Goal: Task Accomplishment & Management: Manage account settings

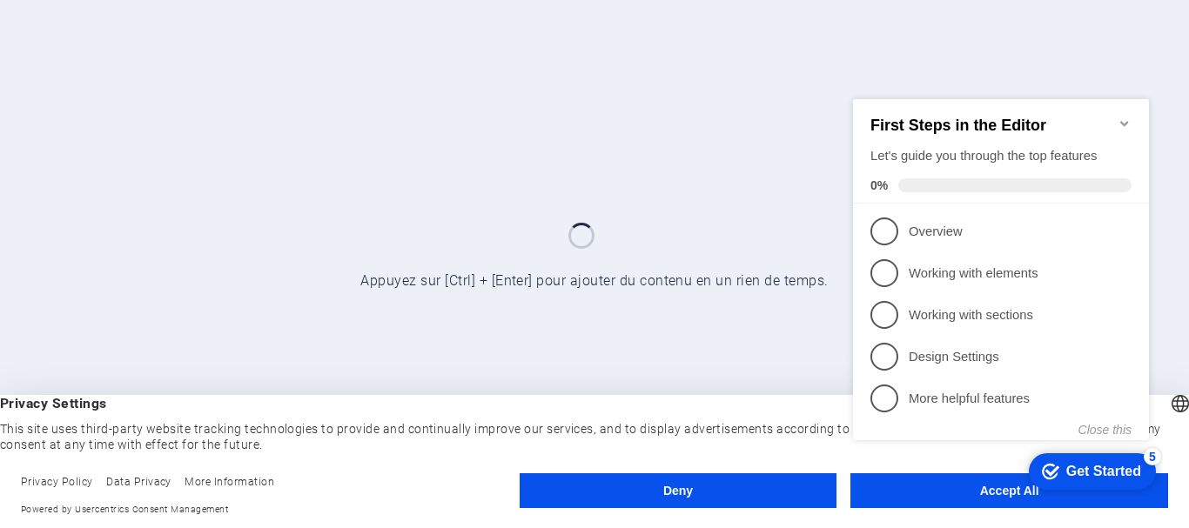
click at [982, 499] on appcues-checklist "Contextual help checklist present on screen" at bounding box center [1004, 288] width 317 height 428
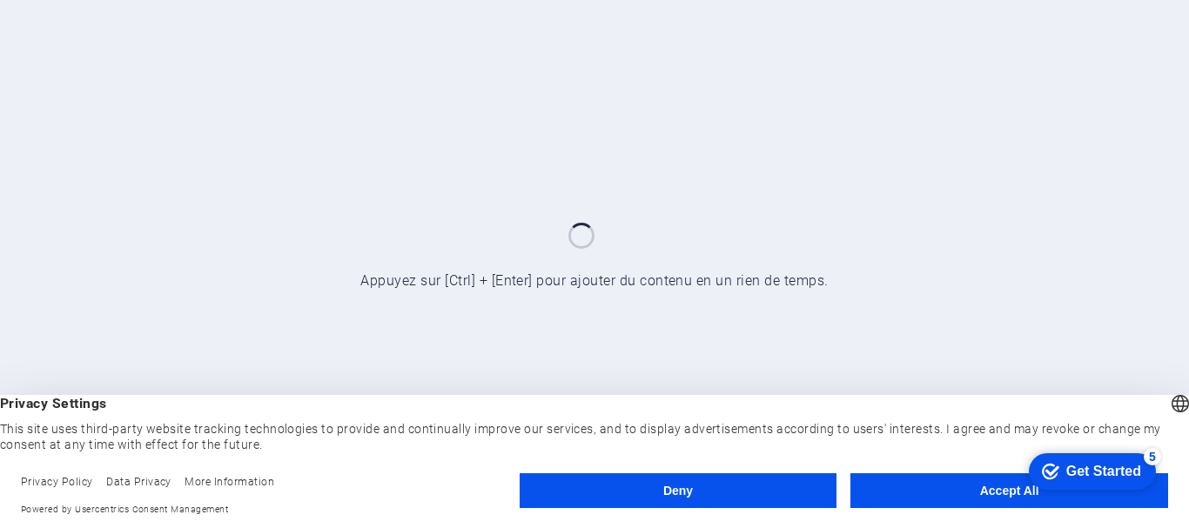
click at [1168, 402] on div "English Deutsch" at bounding box center [1180, 406] width 24 height 29
click at [897, 486] on button "Accept All" at bounding box center [1009, 491] width 318 height 35
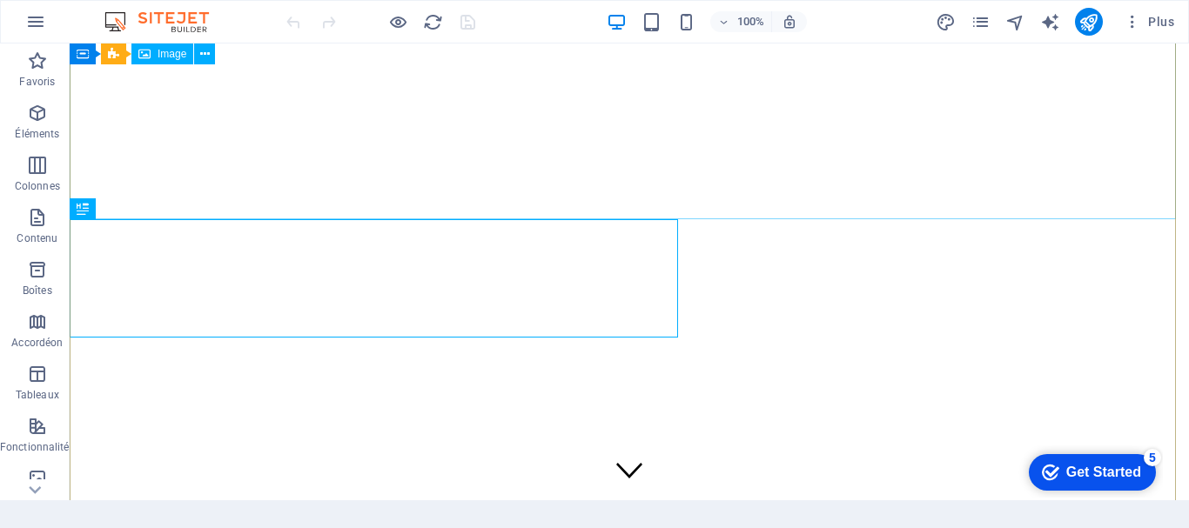
scroll to position [1056, 0]
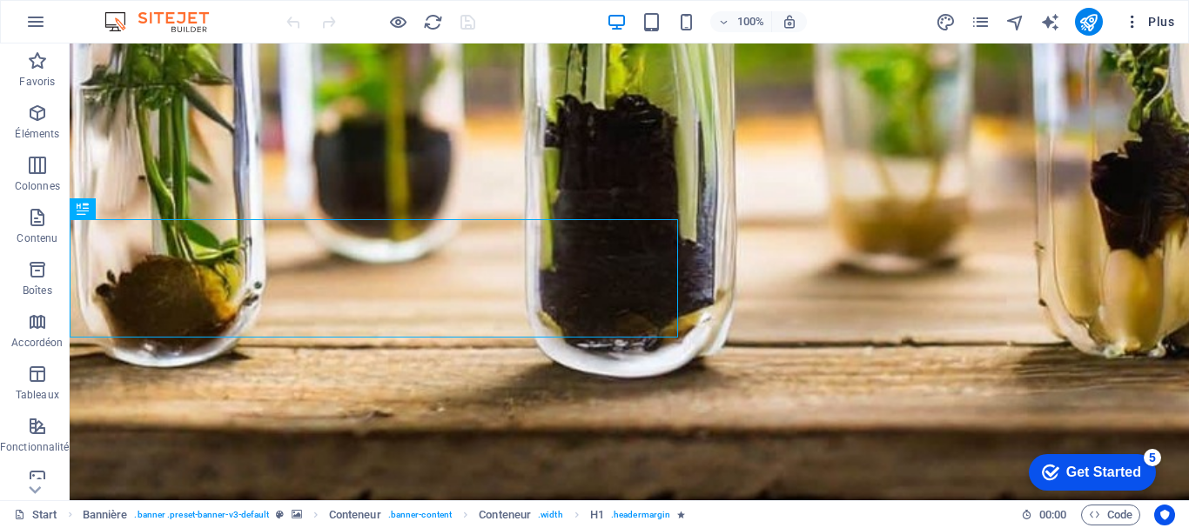
click at [1139, 21] on icon "button" at bounding box center [1132, 21] width 17 height 17
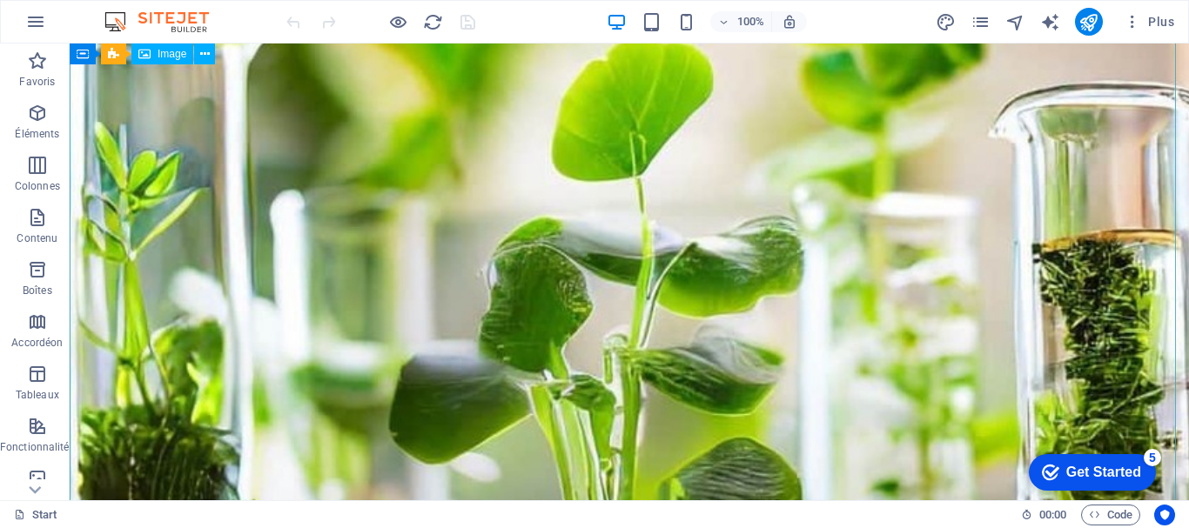
scroll to position [205, 0]
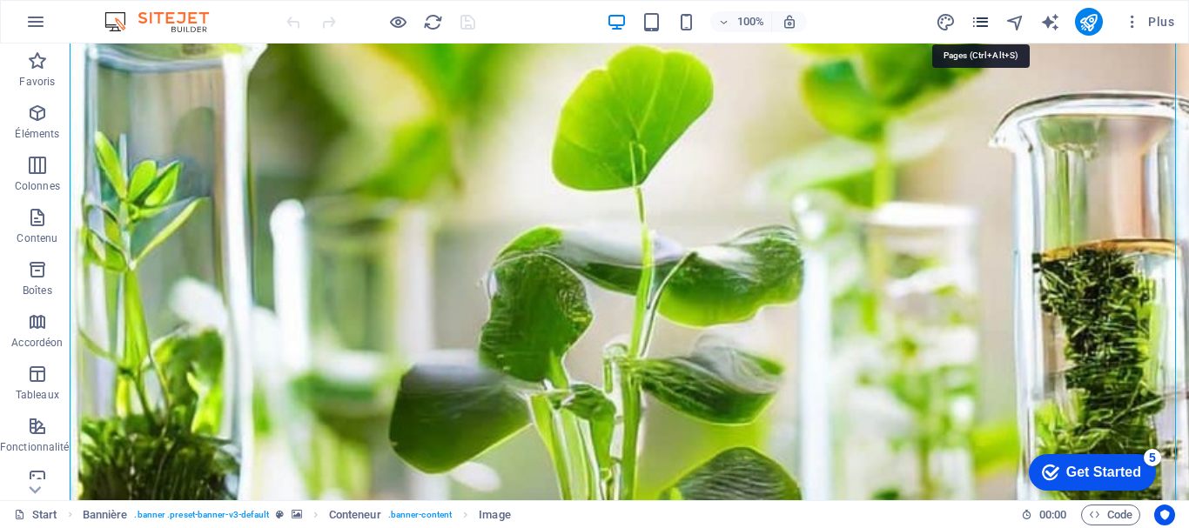
click at [984, 20] on icon "pages" at bounding box center [981, 22] width 20 height 20
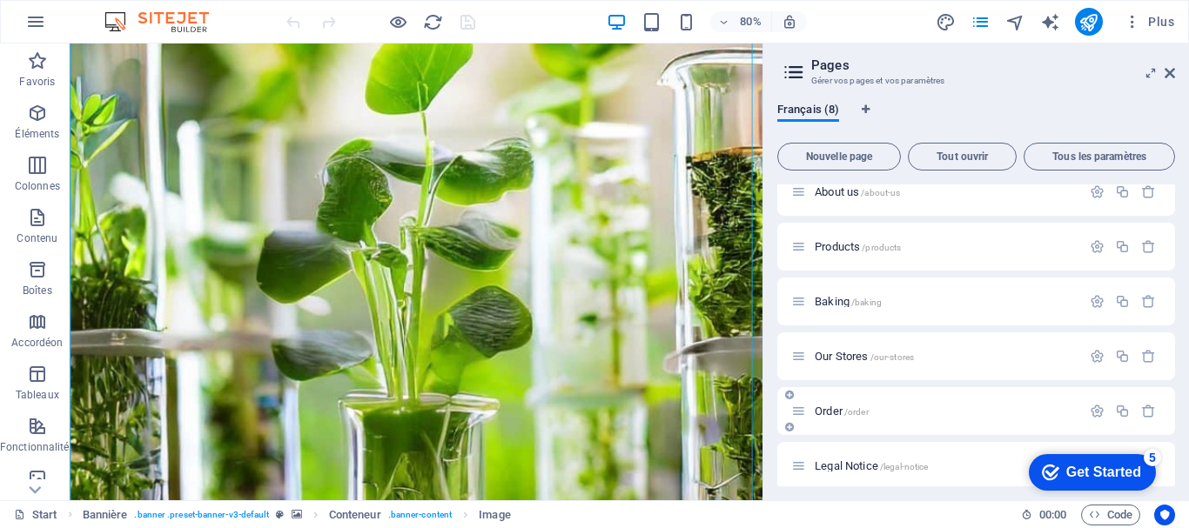
scroll to position [0, 0]
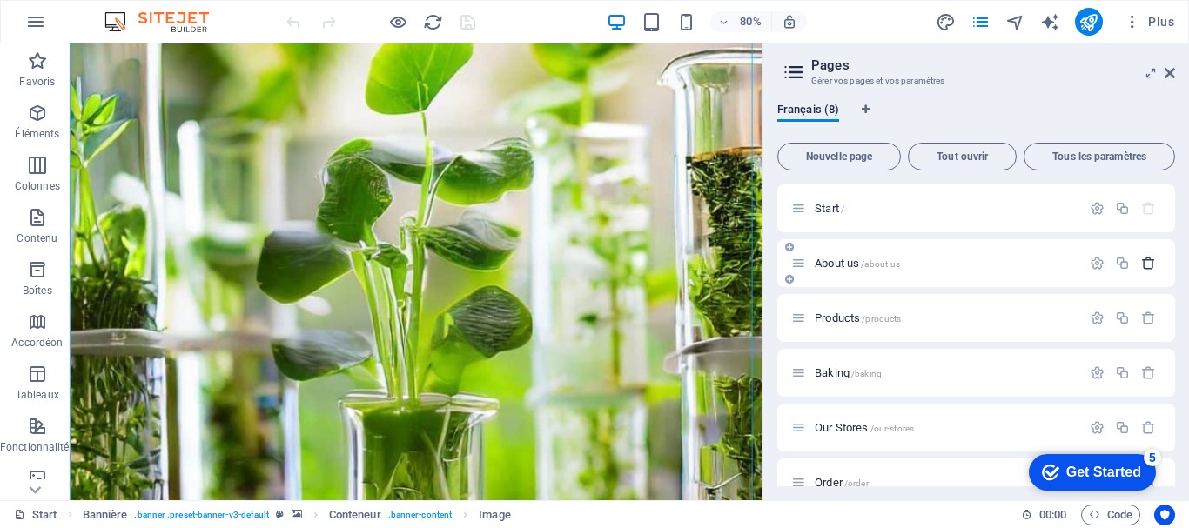
click at [1145, 263] on icon "button" at bounding box center [1148, 263] width 15 height 15
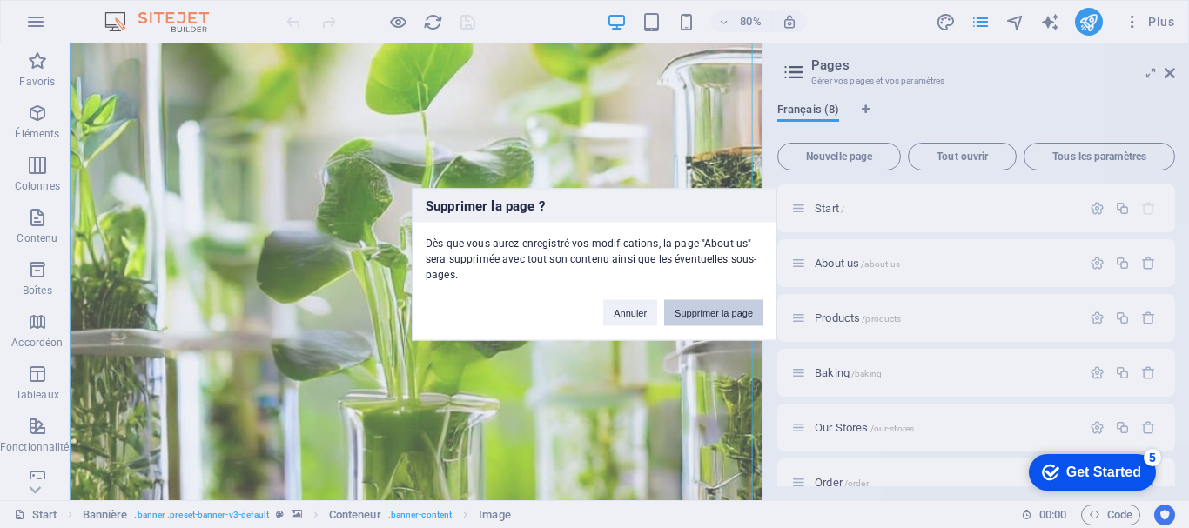
click at [708, 316] on button "Supprimer la page" at bounding box center [713, 312] width 99 height 26
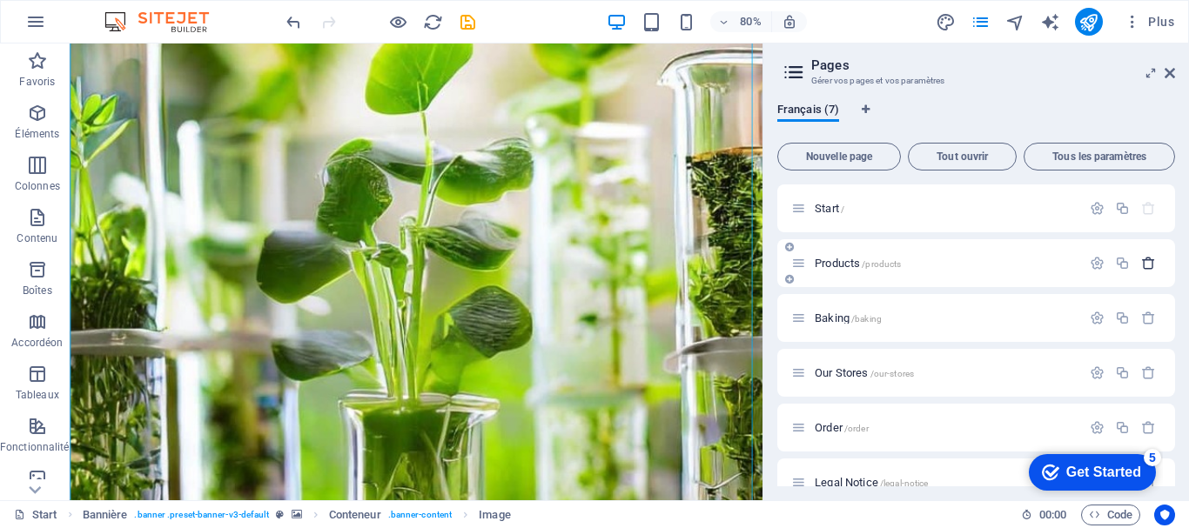
click at [1144, 264] on icon "button" at bounding box center [1148, 263] width 15 height 15
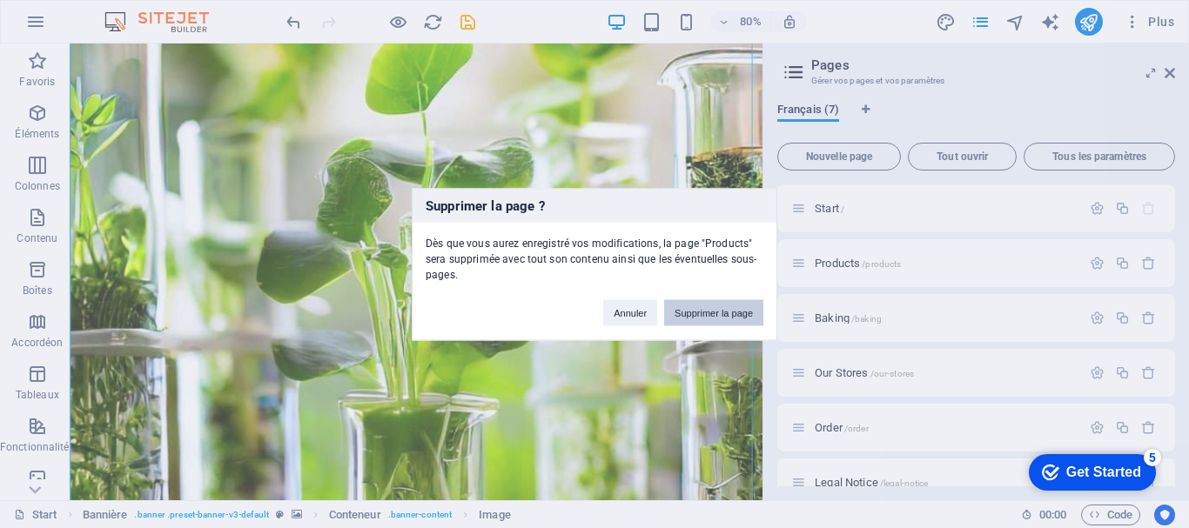
click at [709, 314] on button "Supprimer la page" at bounding box center [713, 312] width 99 height 26
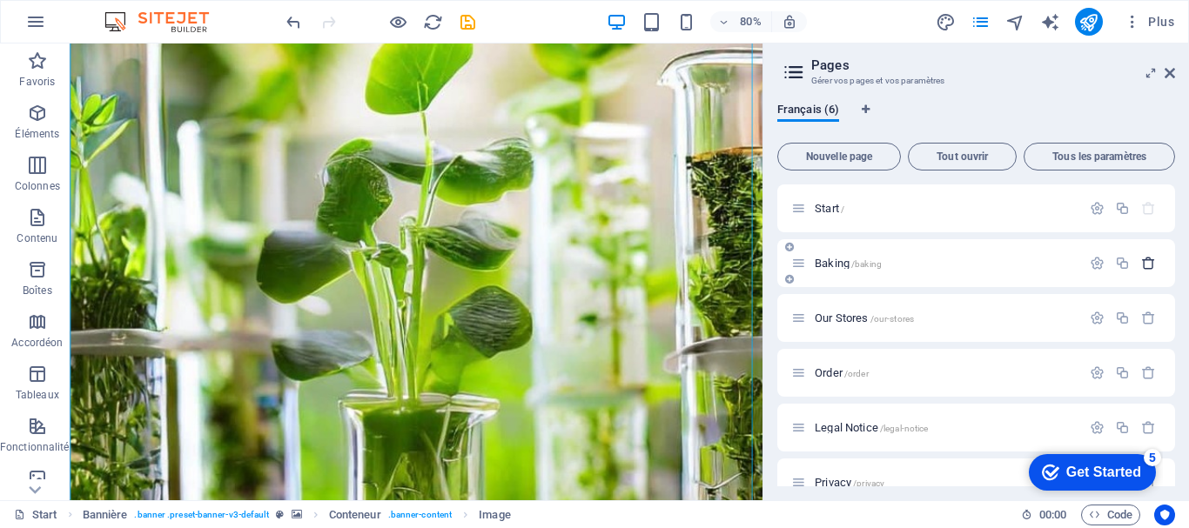
click at [1147, 257] on icon "button" at bounding box center [1148, 263] width 15 height 15
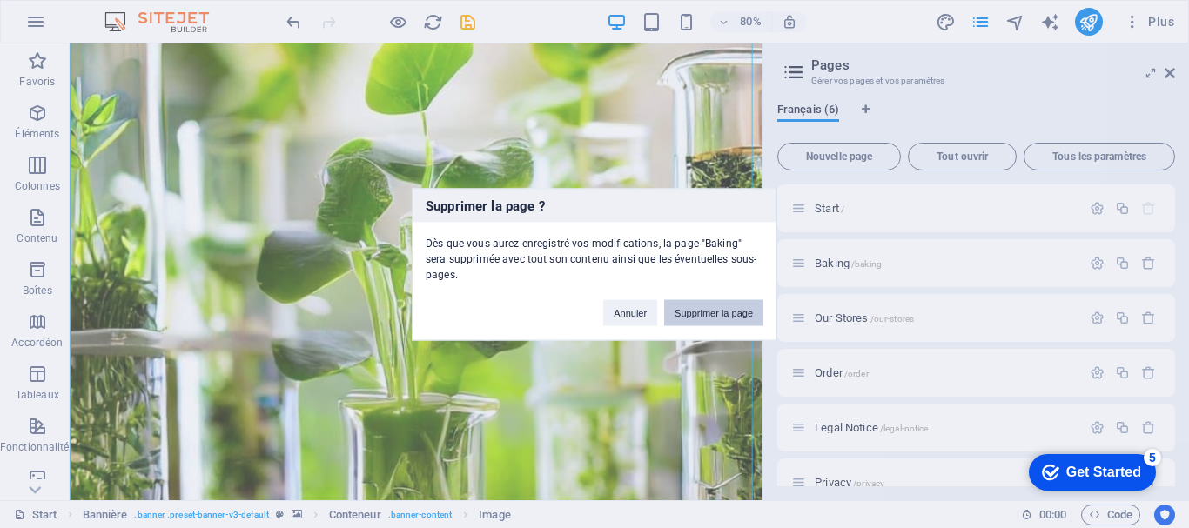
click at [696, 307] on button "Supprimer la page" at bounding box center [713, 312] width 99 height 26
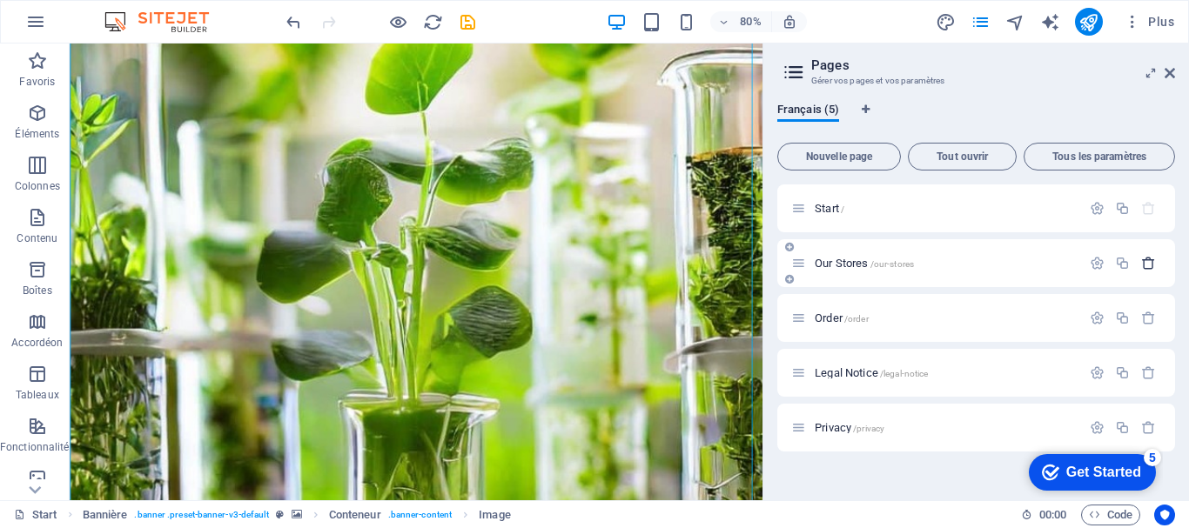
click at [1152, 259] on icon "button" at bounding box center [1148, 263] width 15 height 15
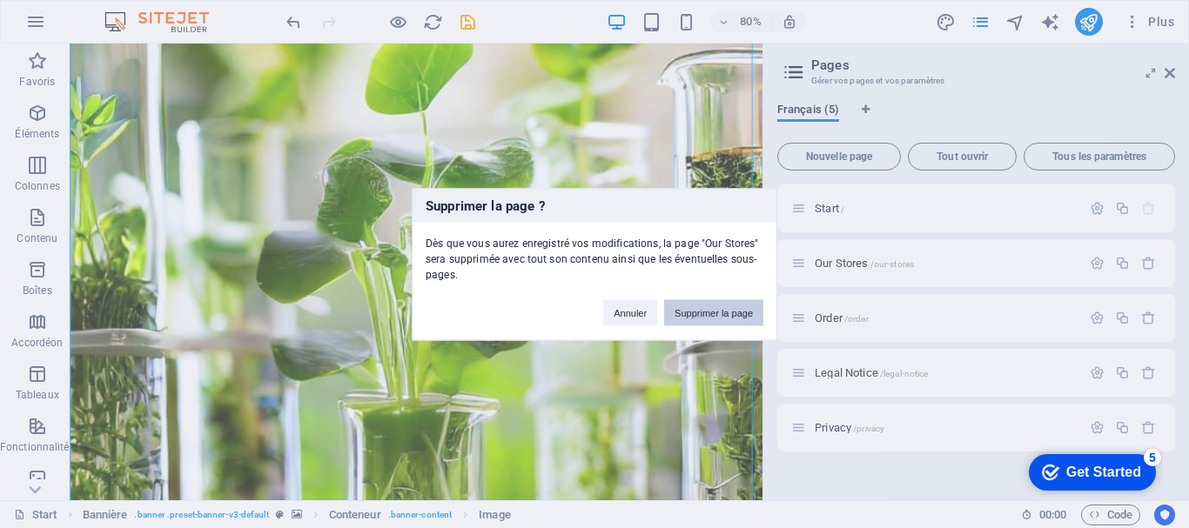
click at [675, 318] on button "Supprimer la page" at bounding box center [713, 312] width 99 height 26
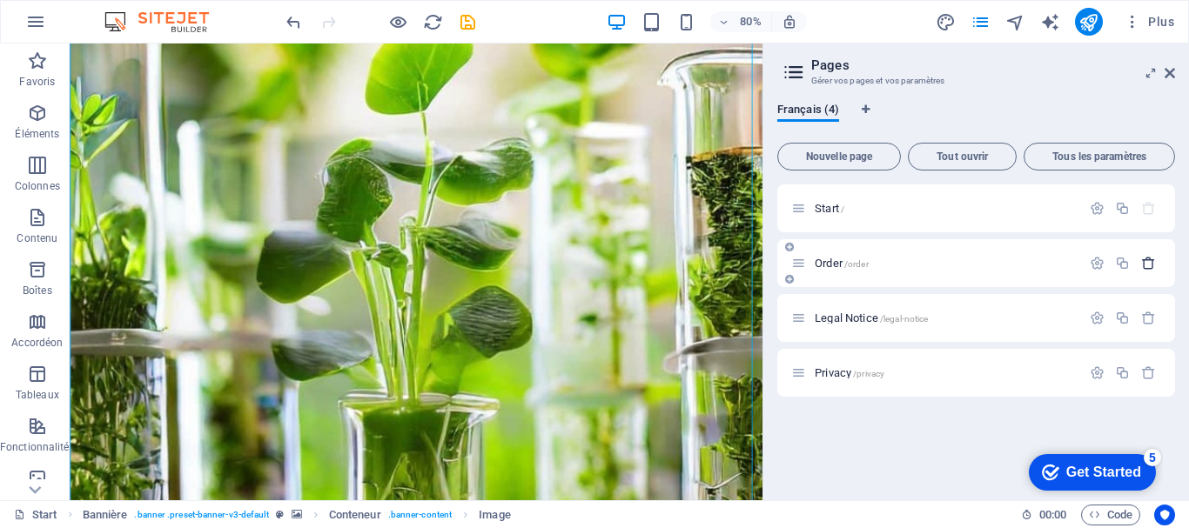
click at [1148, 264] on icon "button" at bounding box center [1148, 263] width 15 height 15
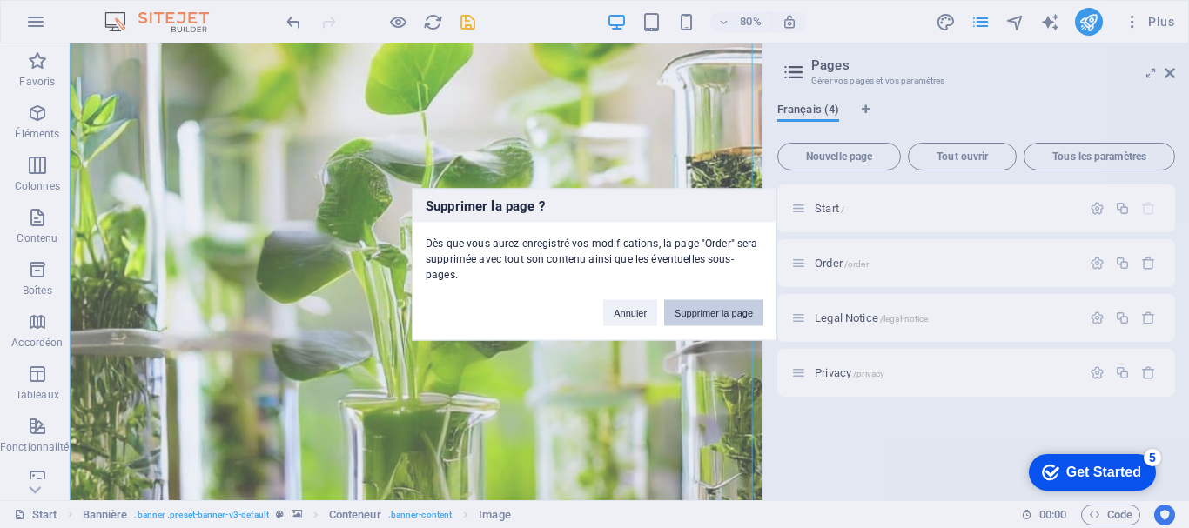
click at [729, 308] on button "Supprimer la page" at bounding box center [713, 312] width 99 height 26
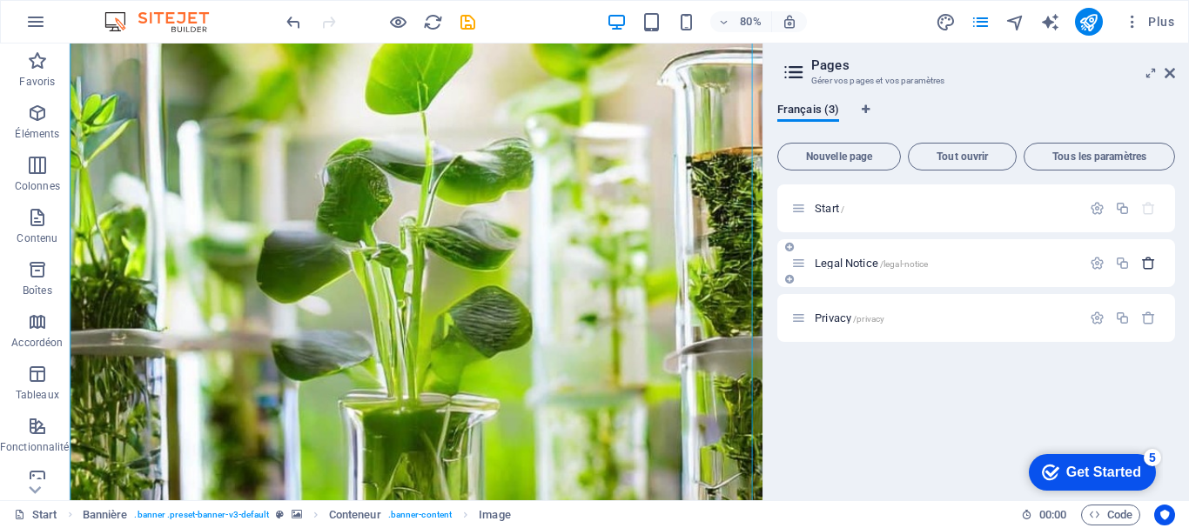
click at [1152, 265] on icon "button" at bounding box center [1148, 263] width 15 height 15
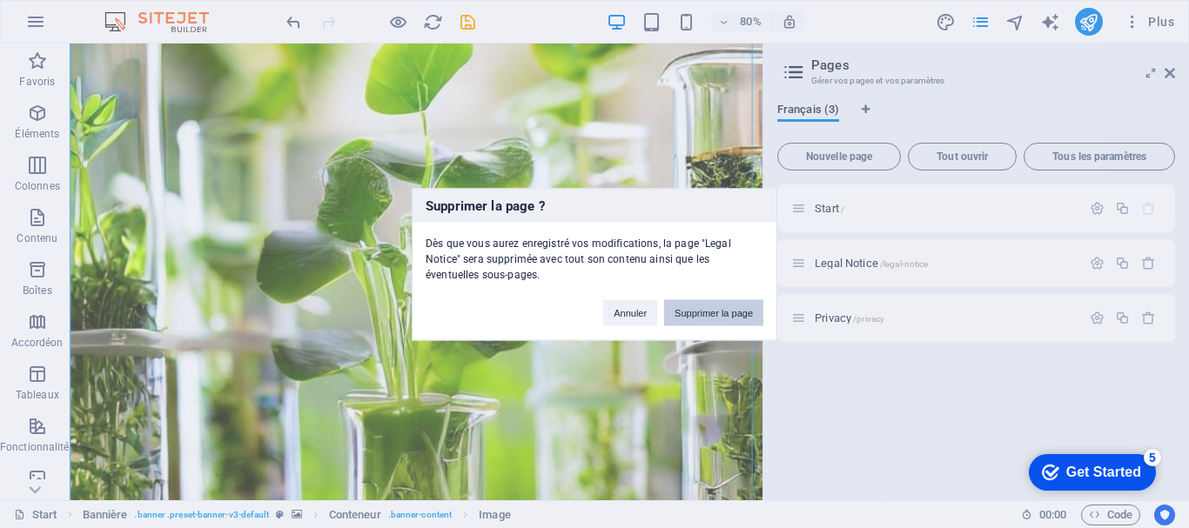
click at [712, 323] on button "Supprimer la page" at bounding box center [713, 312] width 99 height 26
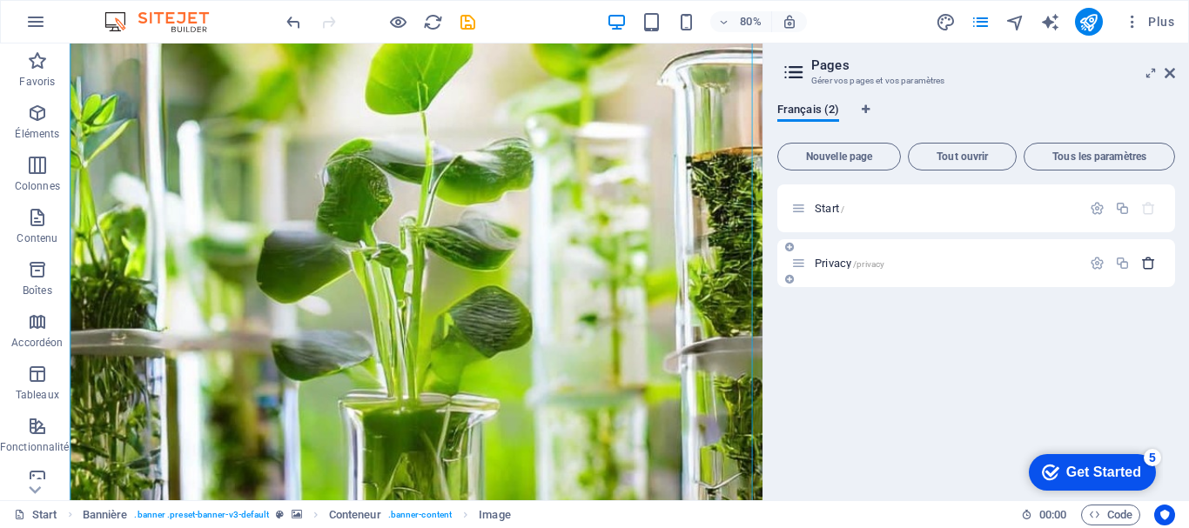
click at [1148, 265] on icon "button" at bounding box center [1148, 263] width 15 height 15
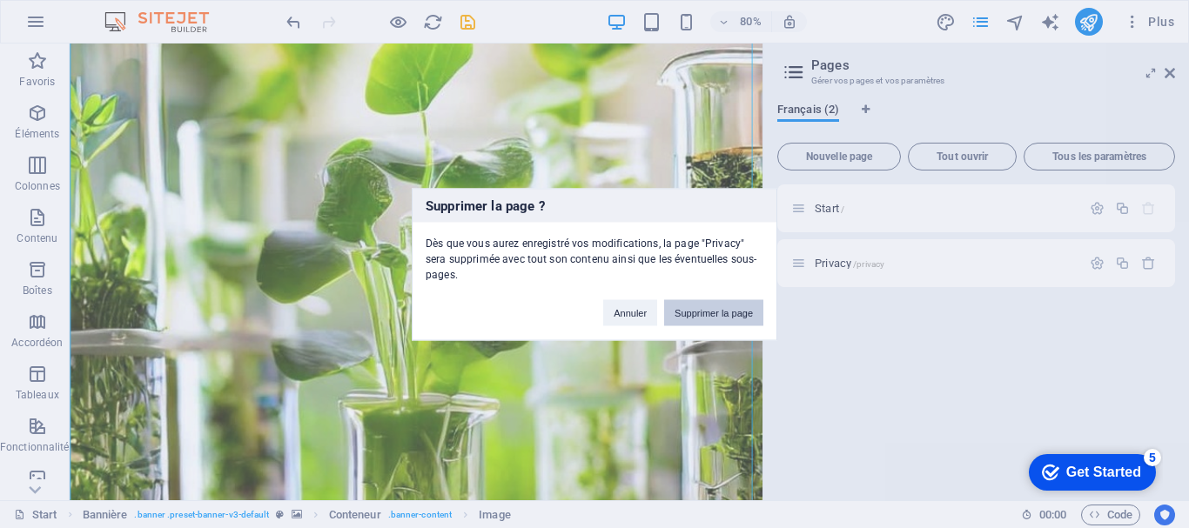
click at [698, 312] on button "Supprimer la page" at bounding box center [713, 312] width 99 height 26
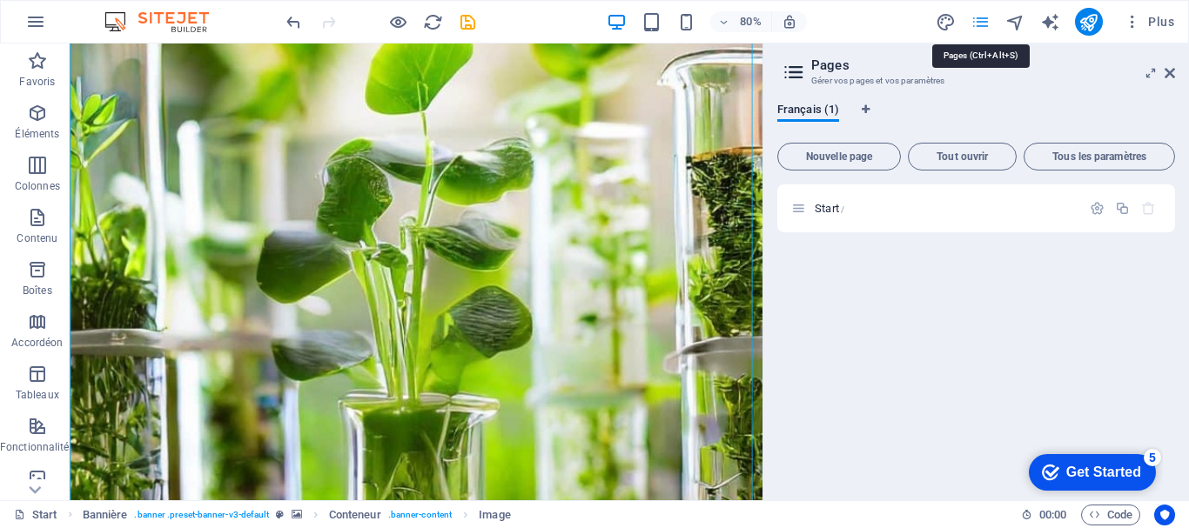
click at [979, 24] on icon "pages" at bounding box center [981, 22] width 20 height 20
click at [1137, 25] on icon "button" at bounding box center [1132, 21] width 17 height 17
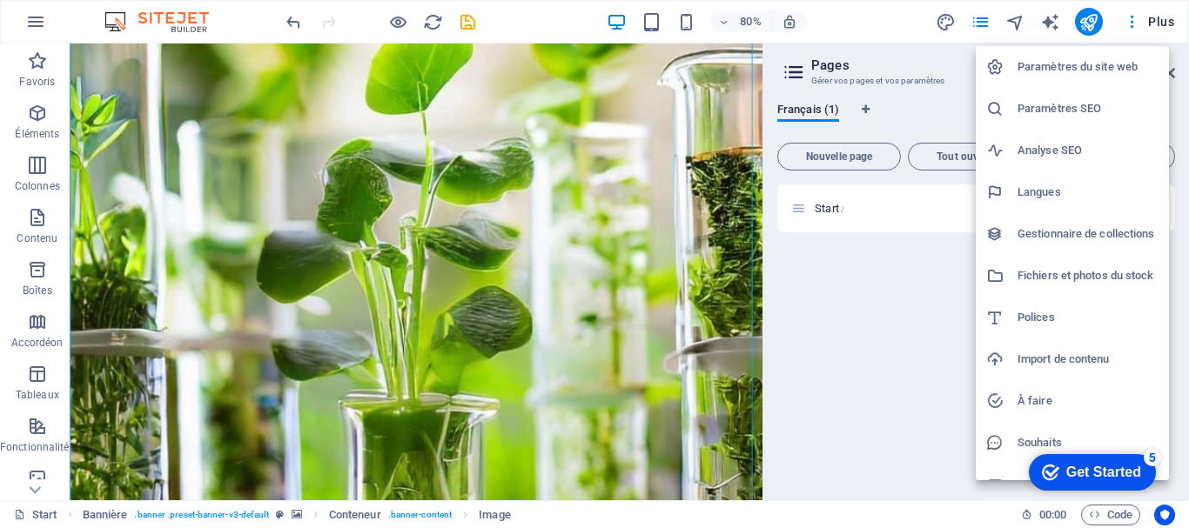
click at [1096, 63] on h6 "Paramètres du site web" at bounding box center [1088, 67] width 141 height 21
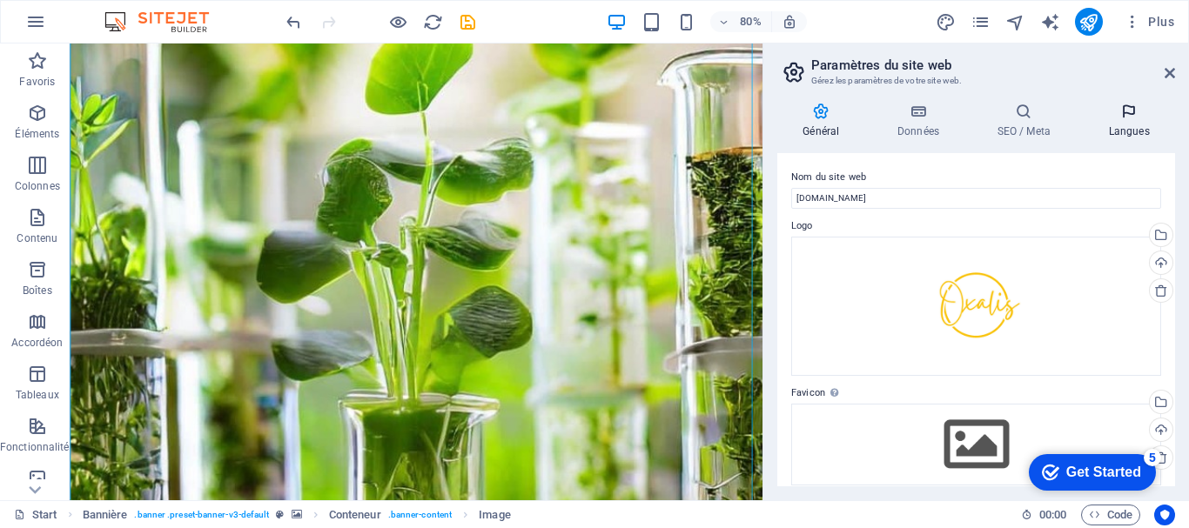
click at [1143, 133] on h4 "Langues" at bounding box center [1129, 121] width 92 height 37
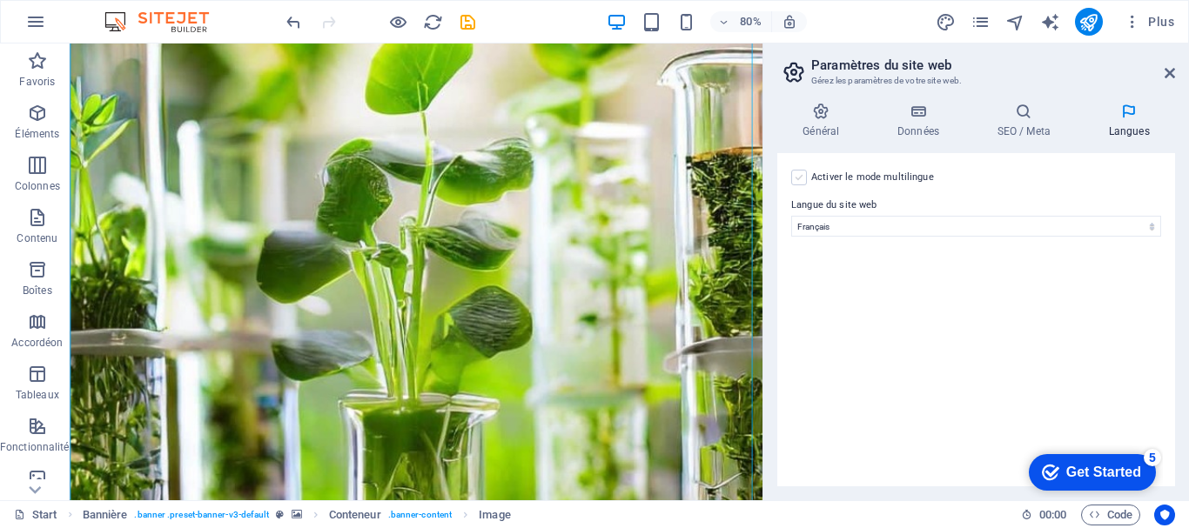
click at [803, 175] on label at bounding box center [799, 178] width 16 height 16
click at [0, 0] on input "Activer le mode multilingue Pour désactiver plusieurs langues, supprimez-les ju…" at bounding box center [0, 0] width 0 height 0
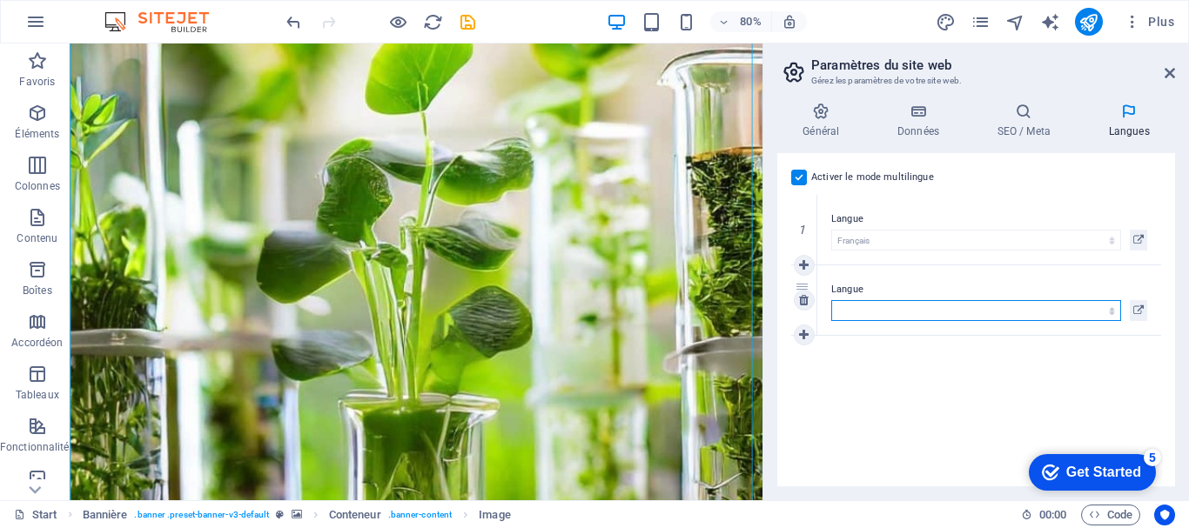
click at [879, 304] on select "Abkhazian Afar Afrikaans Akan Albanais Allemand Amharic Anglais Arabe Aragonese…" at bounding box center [976, 310] width 290 height 21
select select "7"
click at [831, 300] on select "Abkhazian Afar Afrikaans Akan Albanais Allemand Amharic Anglais Arabe Aragonese…" at bounding box center [976, 310] width 290 height 21
click at [801, 264] on icon at bounding box center [804, 265] width 10 height 12
select select
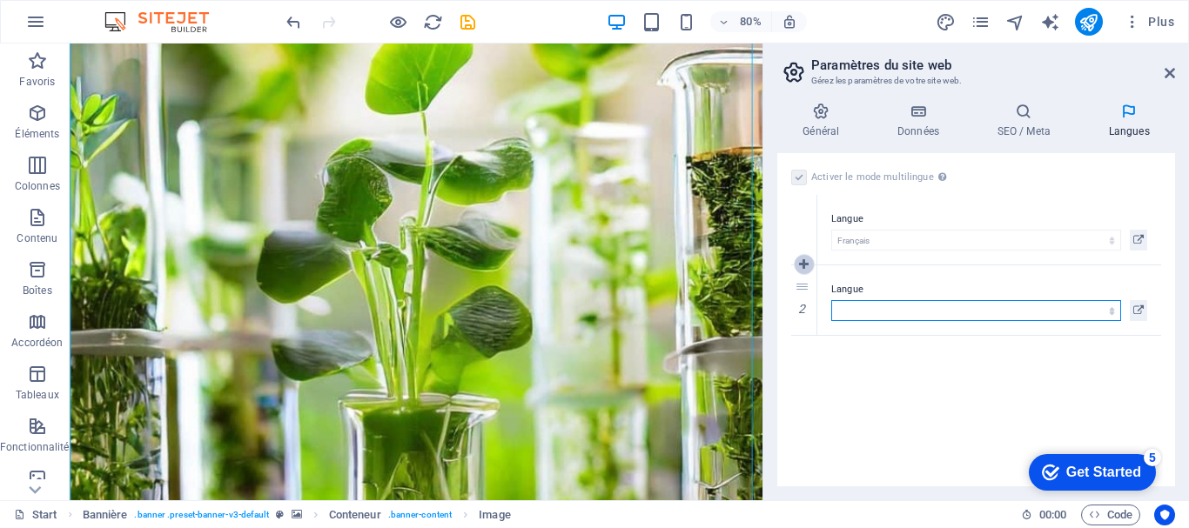
select select "7"
click at [860, 309] on select "Abkhazian Afar Afrikaans Akan Albanais Allemand Amharic Anglais Arabe Aragonese…" at bounding box center [976, 310] width 290 height 21
select select "8"
click at [831, 300] on select "Abkhazian Afar Afrikaans Akan Albanais Allemand Amharic Anglais Arabe Aragonese…" at bounding box center [976, 310] width 290 height 21
click at [807, 265] on icon at bounding box center [804, 265] width 10 height 12
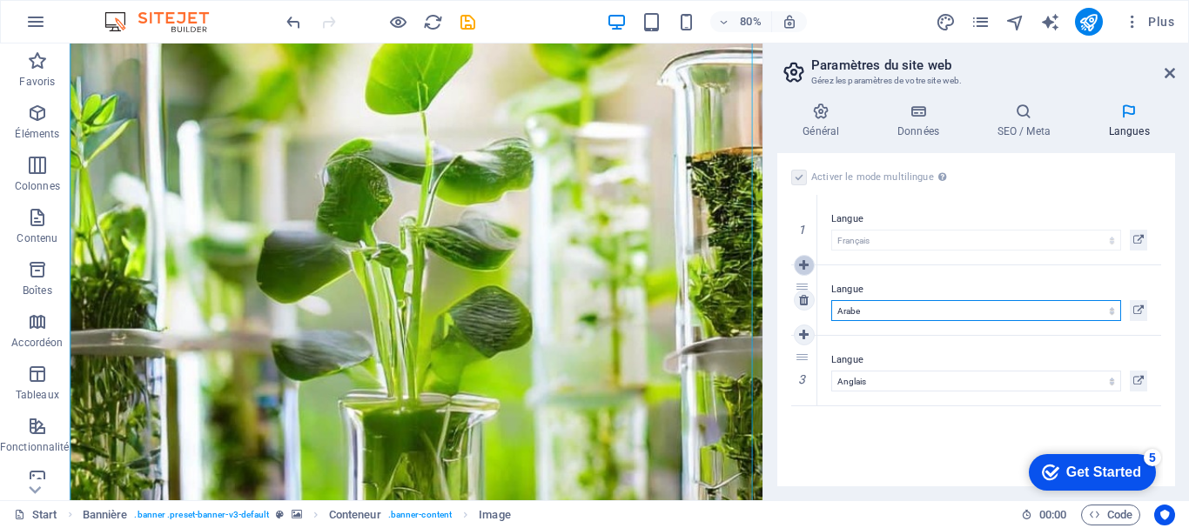
select select
select select "8"
select select "7"
click at [883, 304] on select "Abkhazian Afar Afrikaans Akan Albanais Allemand Amharic Anglais Arabe Aragonese…" at bounding box center [976, 310] width 290 height 21
select select "42"
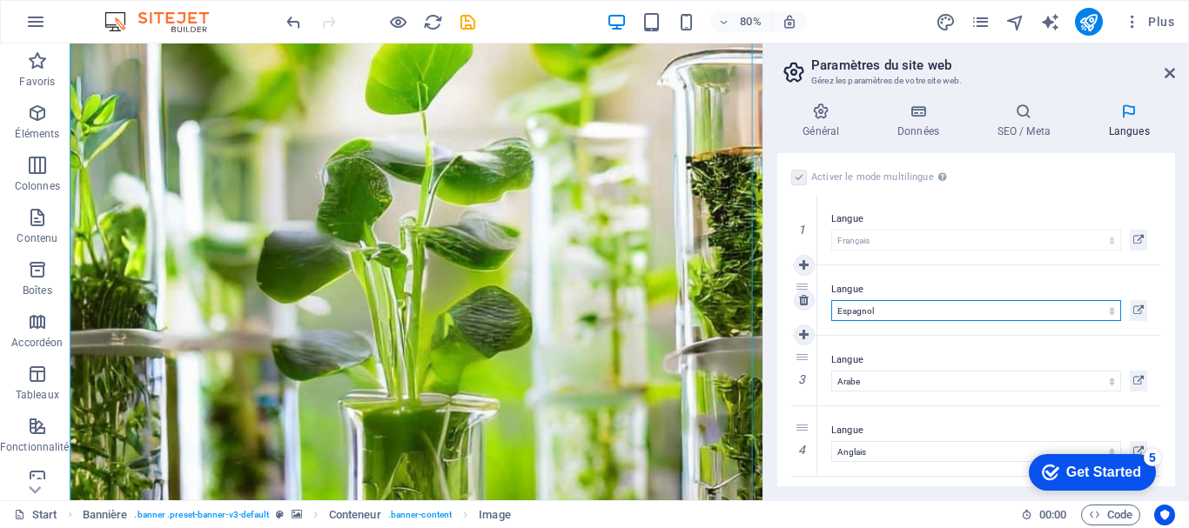
click at [831, 300] on select "Abkhazian Afar Afrikaans Akan Albanais Allemand Amharic Anglais Arabe Aragonese…" at bounding box center [976, 310] width 290 height 21
click at [796, 266] on link at bounding box center [804, 264] width 21 height 21
select select
select select "42"
select select "8"
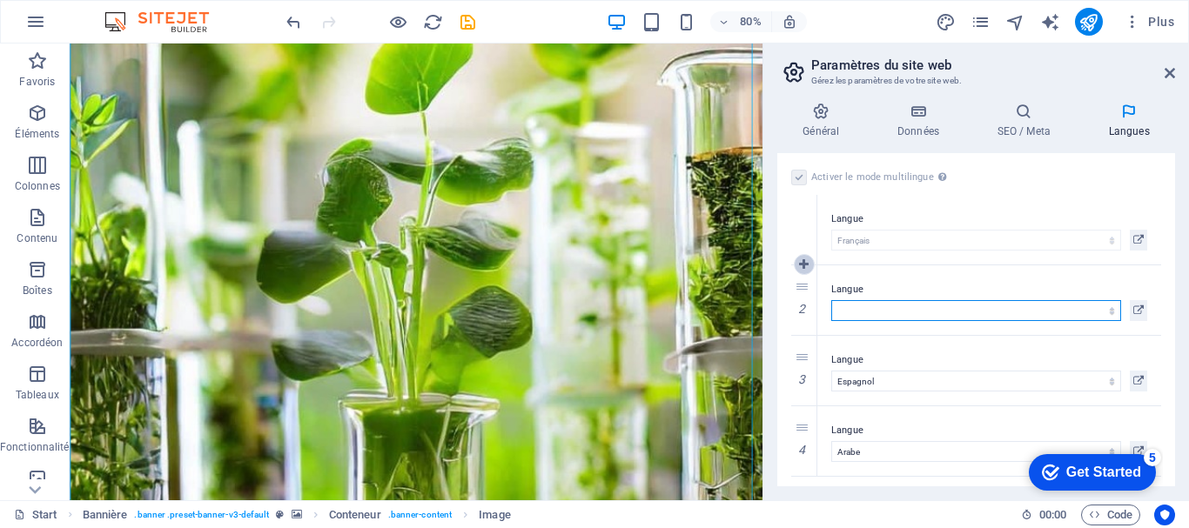
select select "7"
click at [961, 312] on select "Abkhazian Afar Afrikaans Akan Albanais Allemand Amharic Anglais Arabe Aragonese…" at bounding box center [976, 310] width 290 height 21
select select "76"
click at [831, 300] on select "Abkhazian Afar Afrikaans Akan Albanais Allemand Amharic Anglais Arabe Aragonese…" at bounding box center [976, 310] width 290 height 21
click at [815, 123] on h4 "Général" at bounding box center [824, 121] width 95 height 37
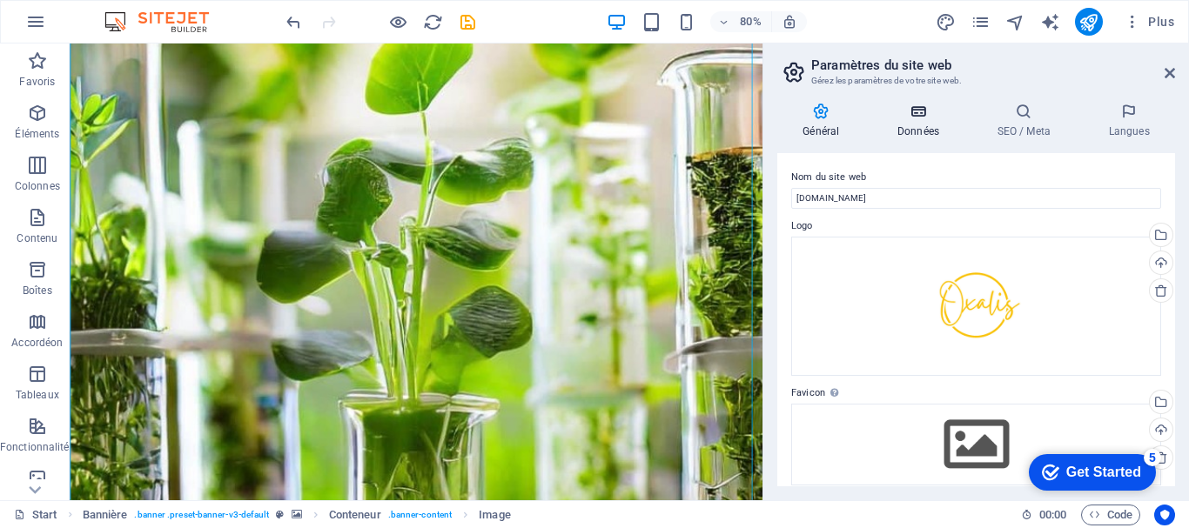
click at [925, 113] on icon at bounding box center [918, 111] width 93 height 17
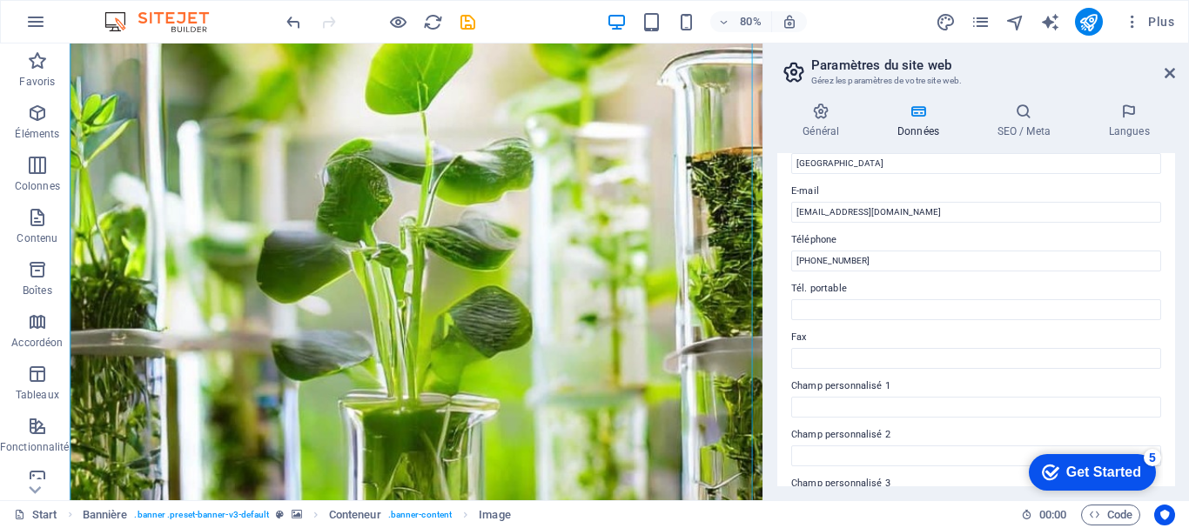
scroll to position [68, 0]
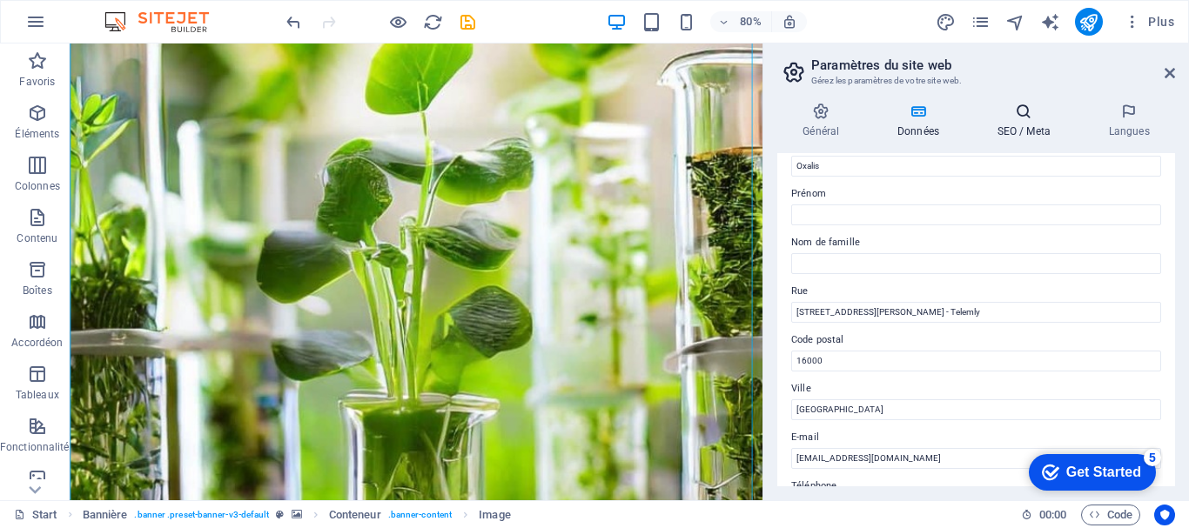
click at [1006, 126] on h4 "SEO / Meta" at bounding box center [1026, 121] width 111 height 37
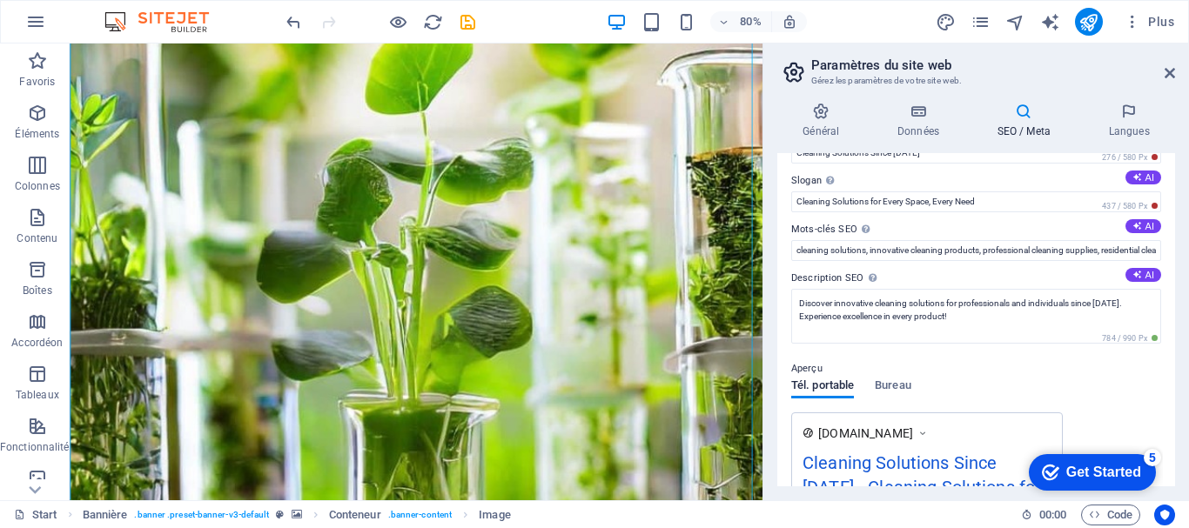
scroll to position [0, 0]
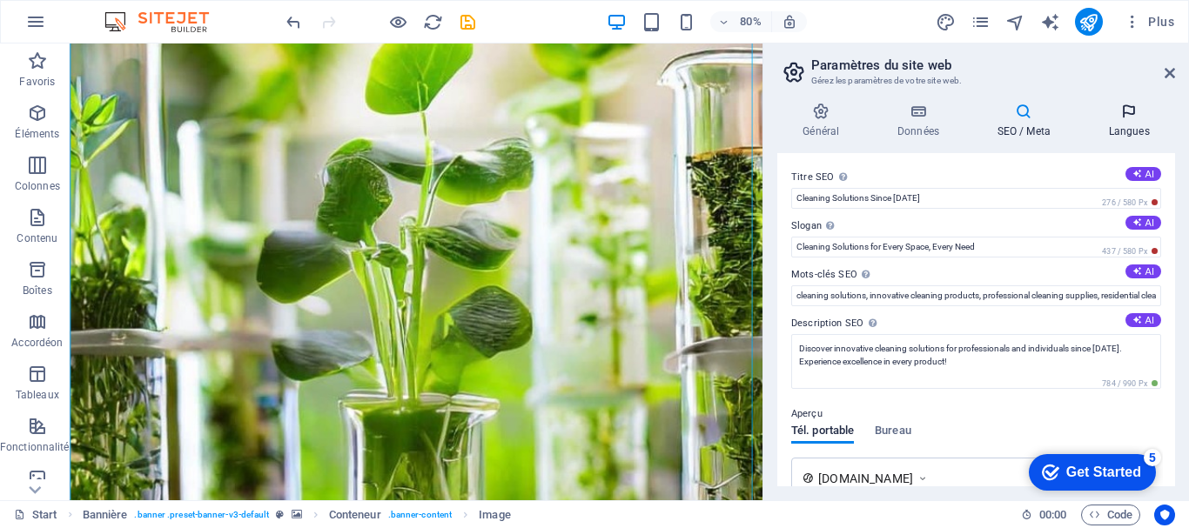
click at [1132, 122] on h4 "Langues" at bounding box center [1129, 121] width 92 height 37
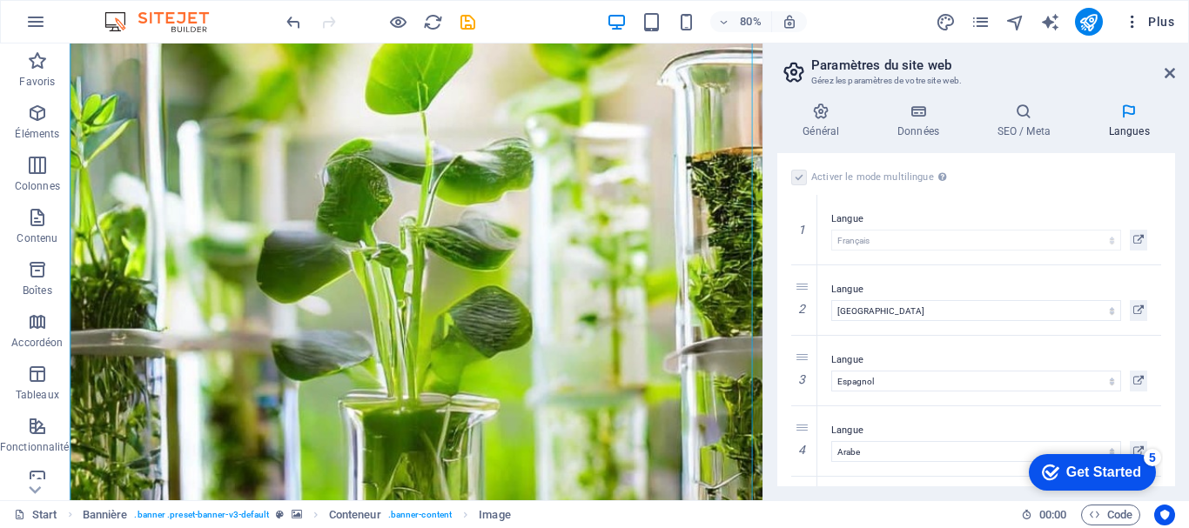
click at [1155, 28] on span "Plus" at bounding box center [1149, 21] width 50 height 17
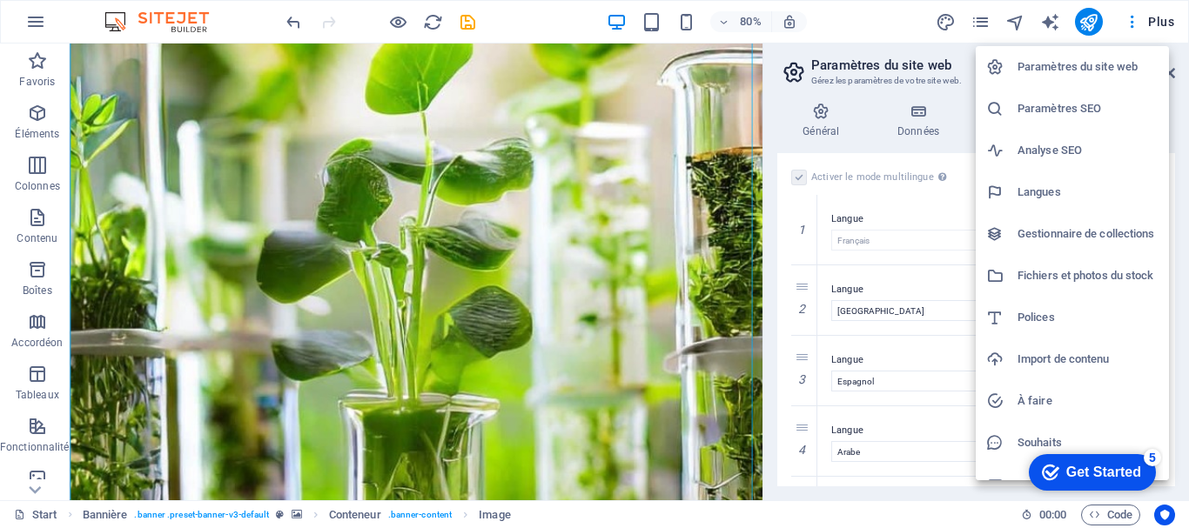
click at [1056, 356] on h6 "Import de contenu" at bounding box center [1088, 359] width 141 height 21
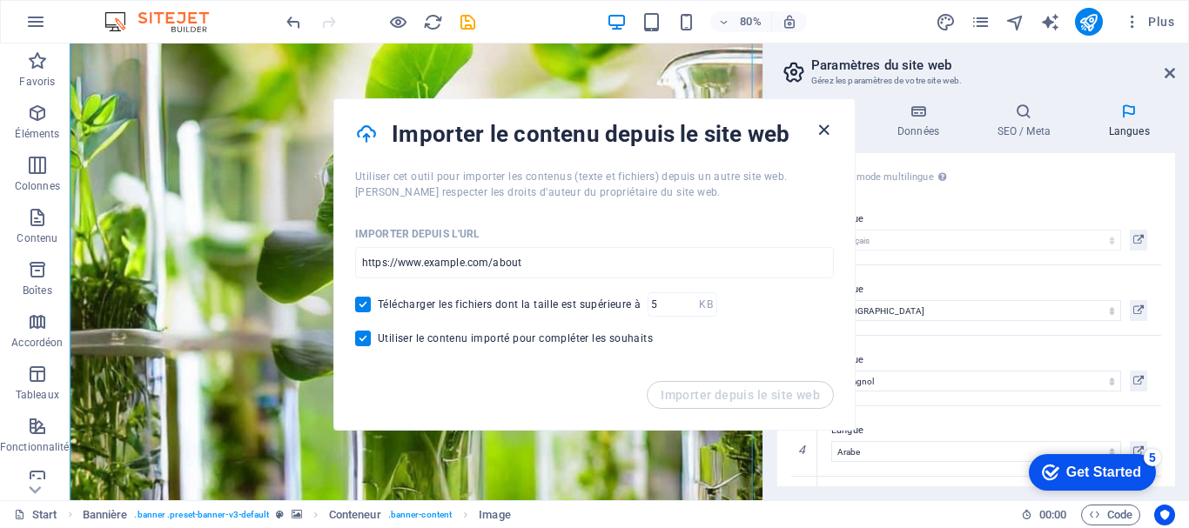
click at [821, 129] on icon "button" at bounding box center [824, 130] width 20 height 20
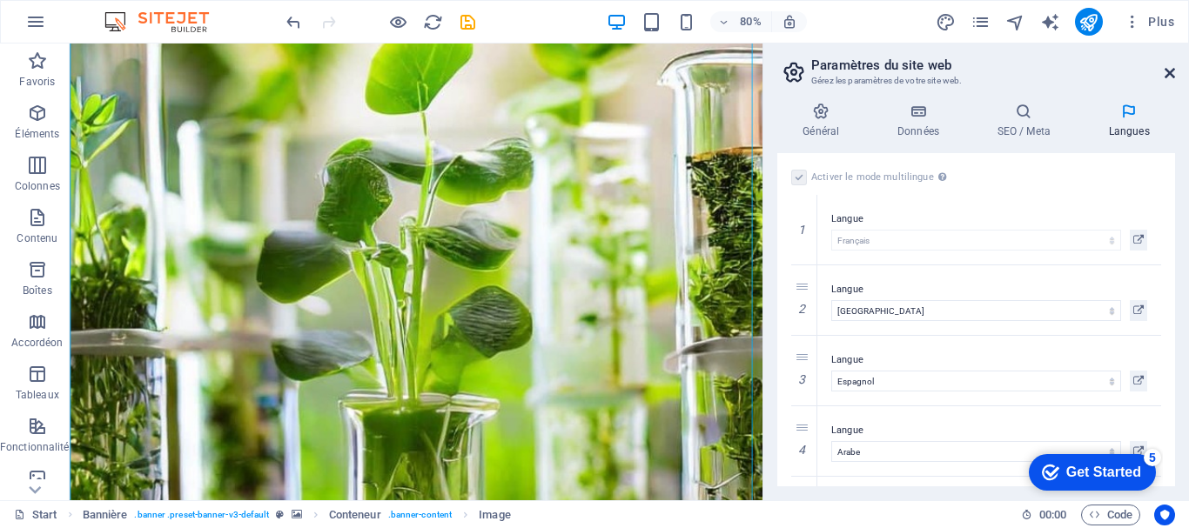
drag, startPoint x: 1171, startPoint y: 70, endPoint x: 1101, endPoint y: 28, distance: 81.2
click at [1171, 71] on icon at bounding box center [1170, 73] width 10 height 14
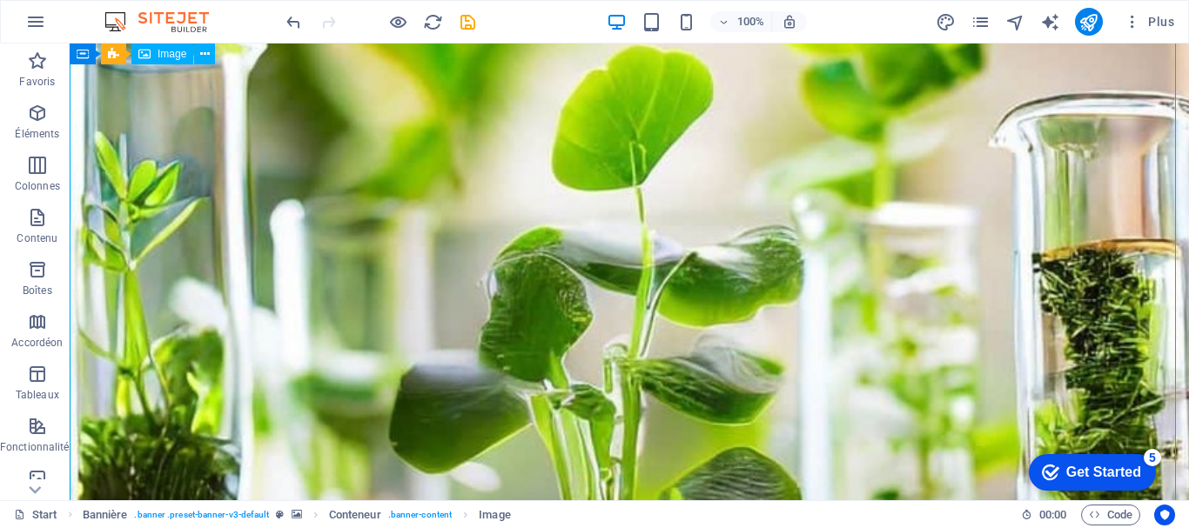
drag, startPoint x: 631, startPoint y: 314, endPoint x: 631, endPoint y: 263, distance: 51.4
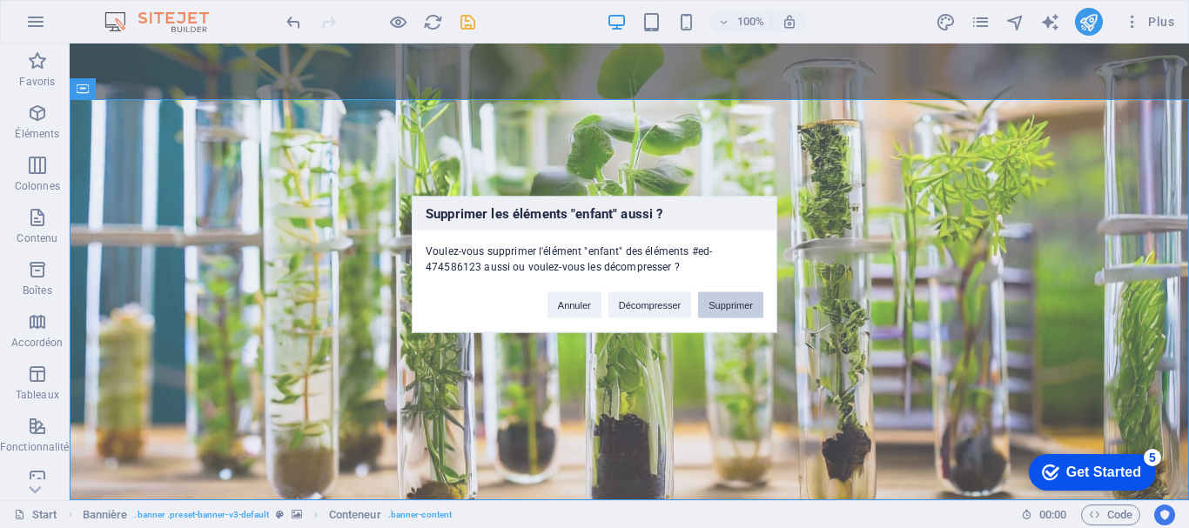
click at [713, 309] on button "Supprimer" at bounding box center [730, 305] width 65 height 26
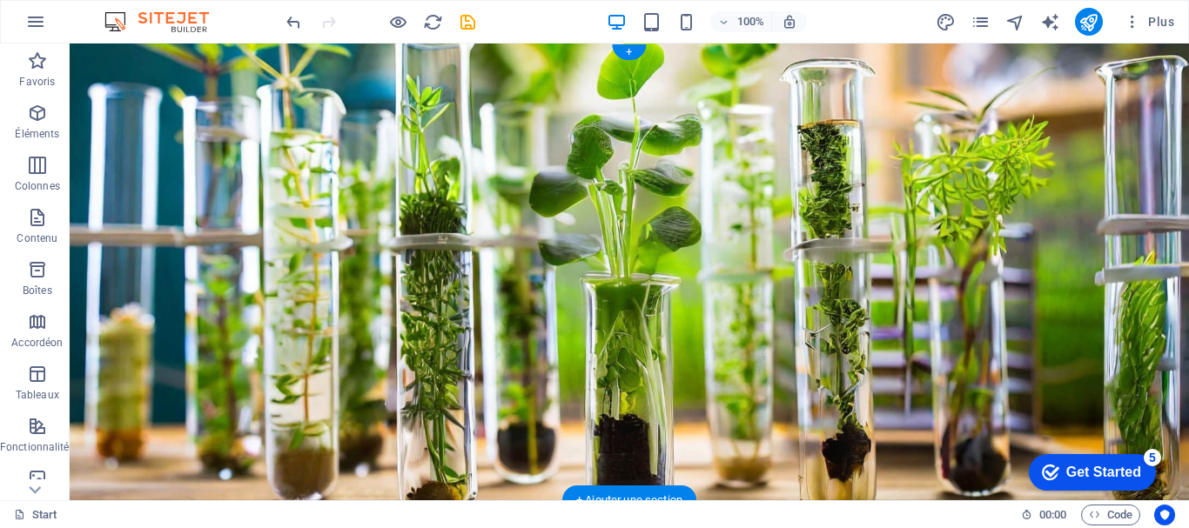
click at [393, 152] on figure at bounding box center [629, 272] width 1119 height 457
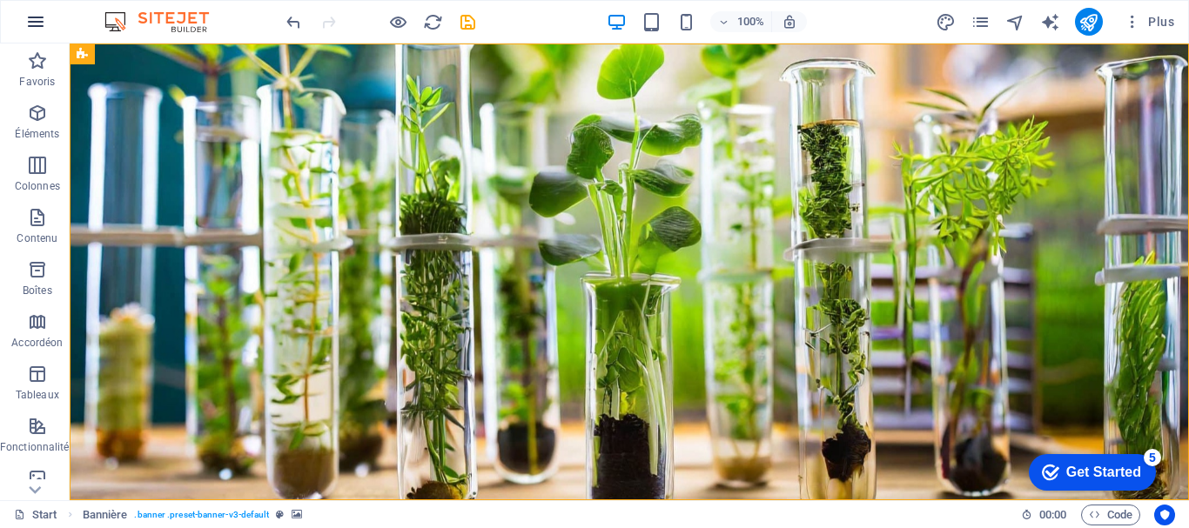
click at [45, 17] on icon "button" at bounding box center [35, 21] width 21 height 21
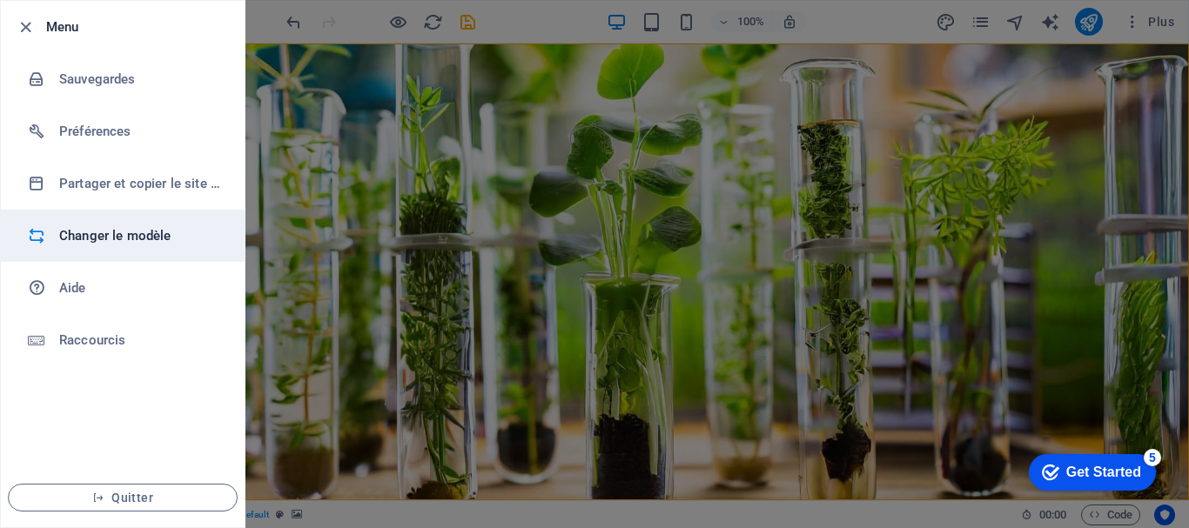
click at [153, 238] on h6 "Changer le modèle" at bounding box center [139, 235] width 161 height 21
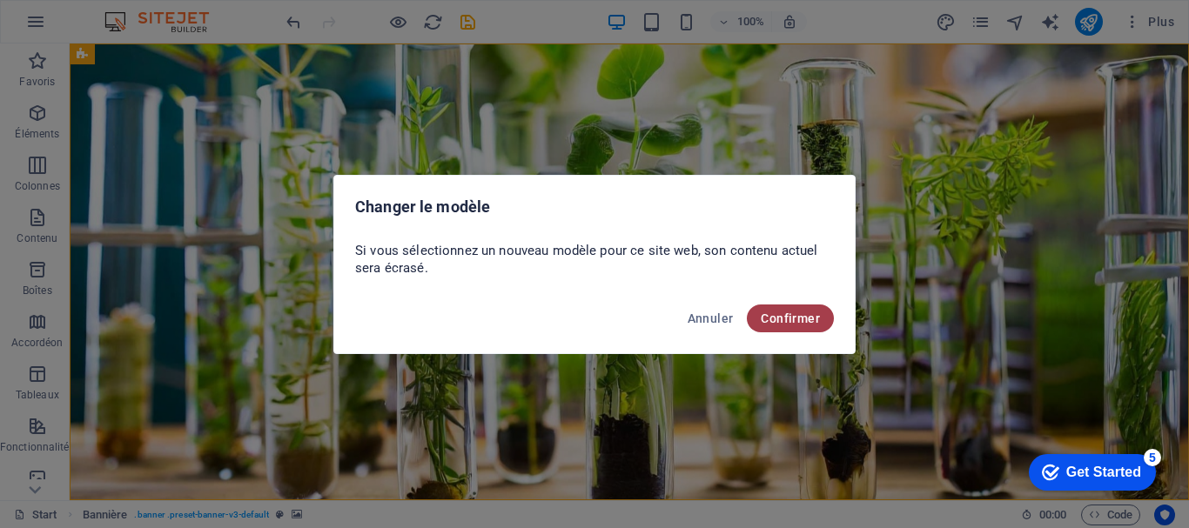
click at [785, 319] on span "Confirmer" at bounding box center [790, 319] width 59 height 14
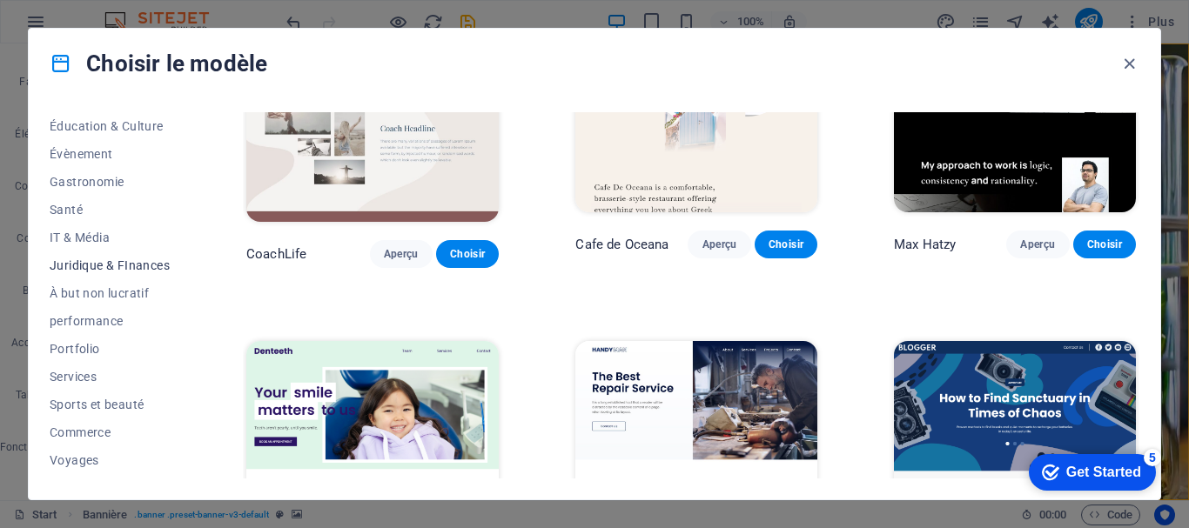
scroll to position [330, 0]
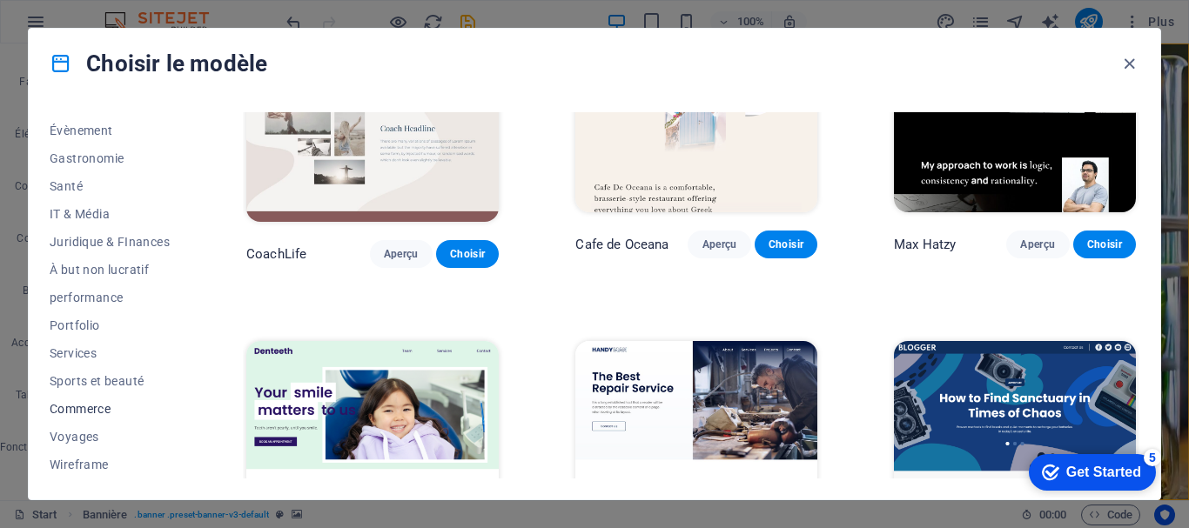
click at [91, 409] on span "Commerce" at bounding box center [110, 409] width 120 height 14
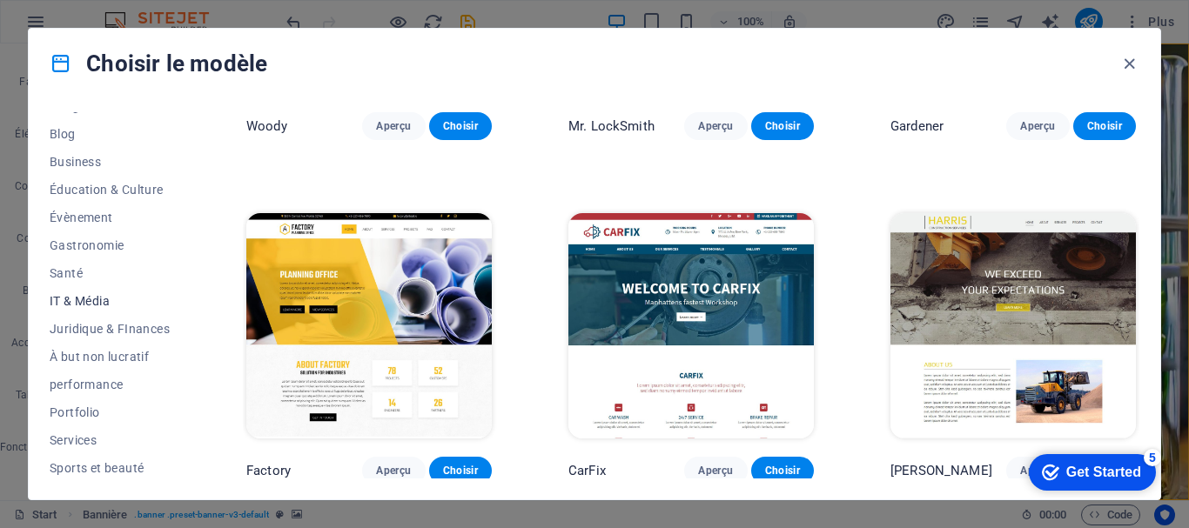
scroll to position [156, 0]
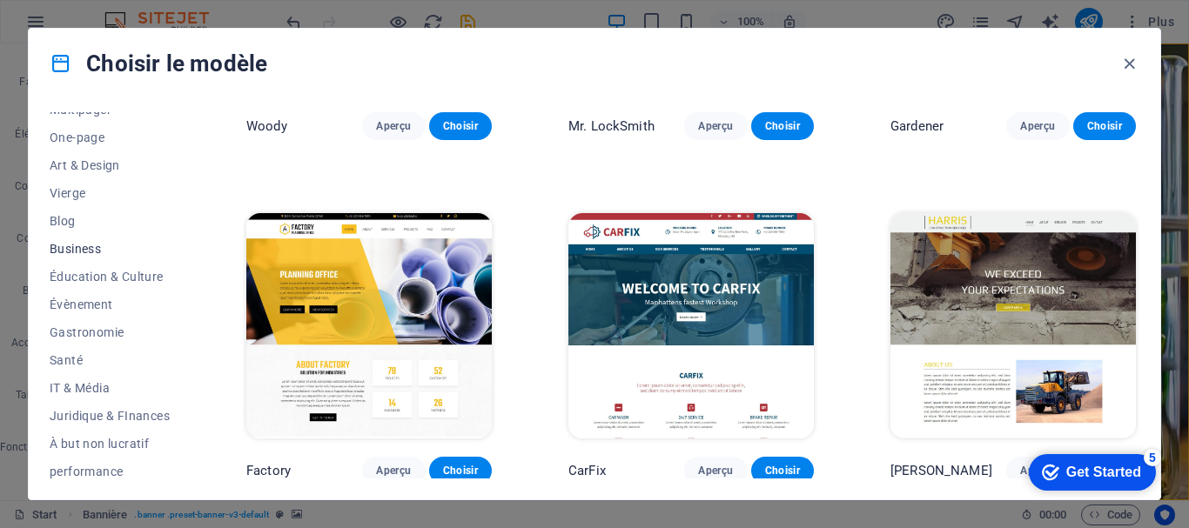
click at [91, 245] on span "Business" at bounding box center [110, 249] width 120 height 14
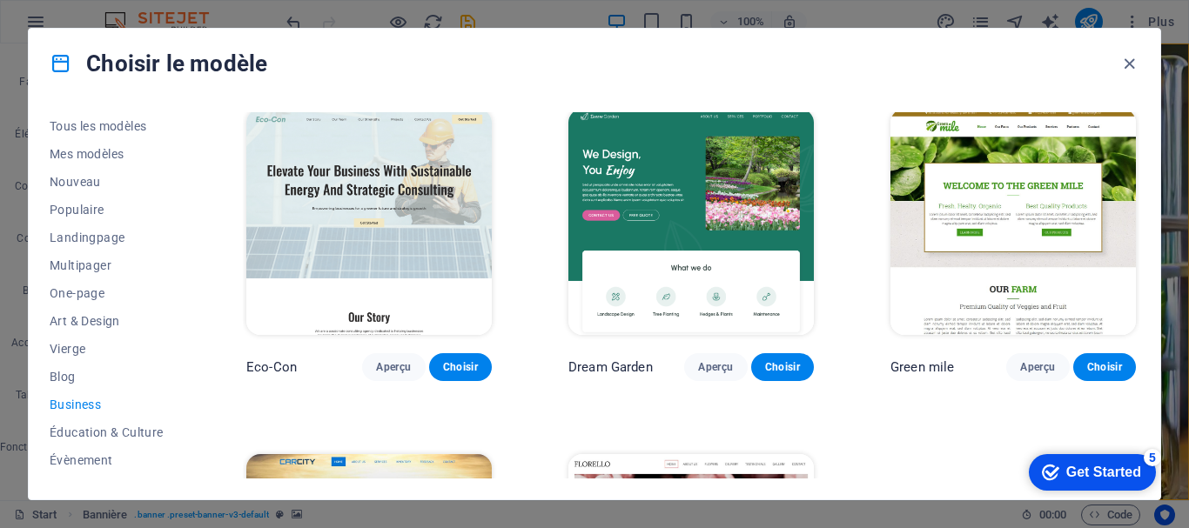
scroll to position [0, 0]
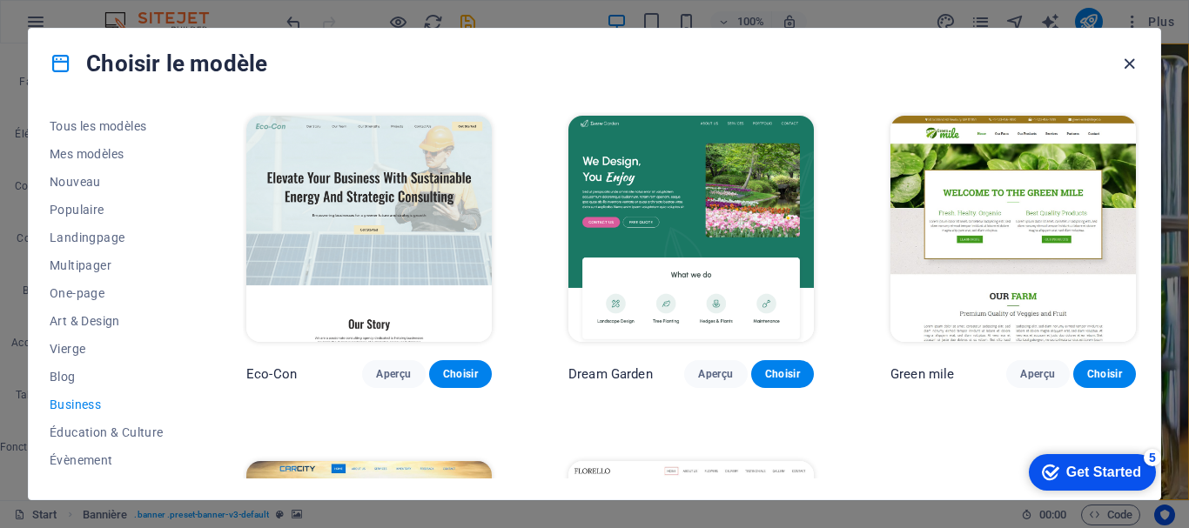
click at [1131, 61] on icon "button" at bounding box center [1129, 64] width 20 height 20
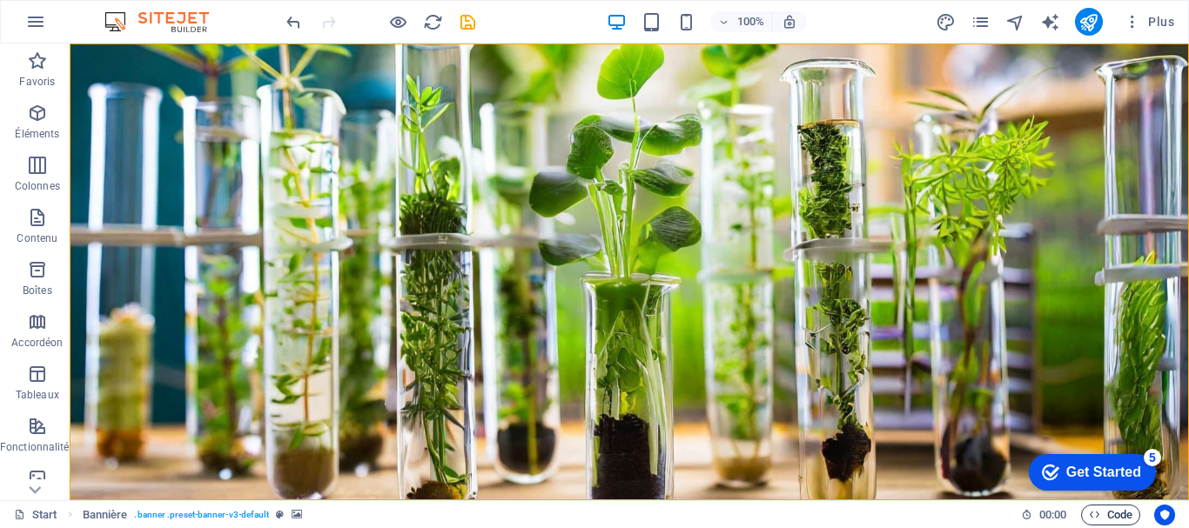
click at [1109, 515] on span "Code" at bounding box center [1111, 515] width 44 height 21
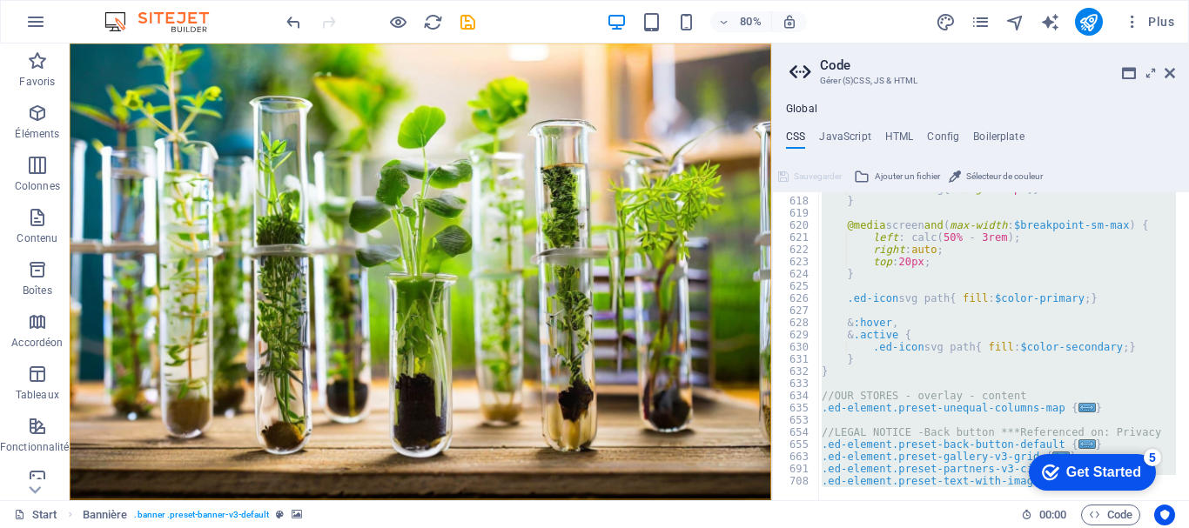
scroll to position [1801, 0]
drag, startPoint x: 815, startPoint y: 199, endPoint x: 985, endPoint y: 562, distance: 401.1
click at [985, 527] on html "Oxalis Start Favoris Éléments Colonnes Contenu Boîtes Accordéon Tableaux Foncti…" at bounding box center [594, 264] width 1189 height 528
type textarea "@include text-with-image-v4; }"
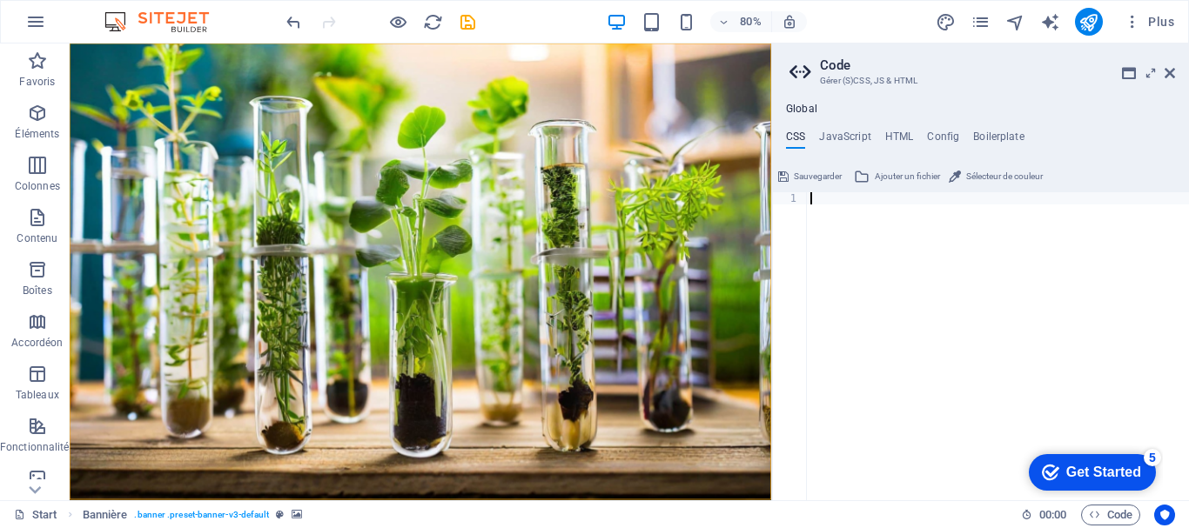
type textarea "</html>"
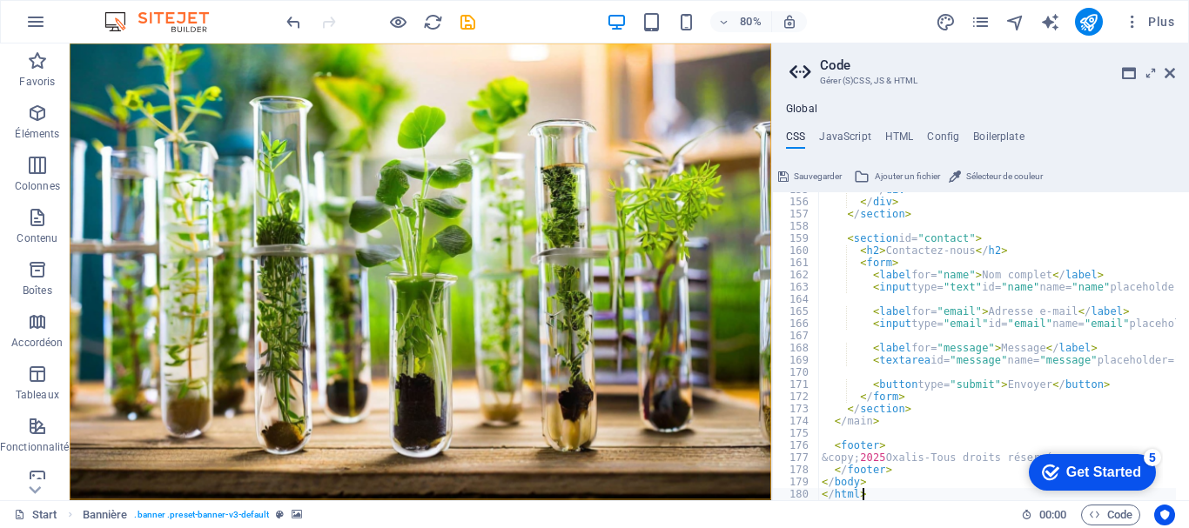
scroll to position [1885, 0]
click at [1129, 512] on span "Code" at bounding box center [1111, 515] width 44 height 21
click at [844, 134] on h4 "JavaScript" at bounding box center [844, 140] width 51 height 19
type textarea "/* JS for preset "Menu V2" */"
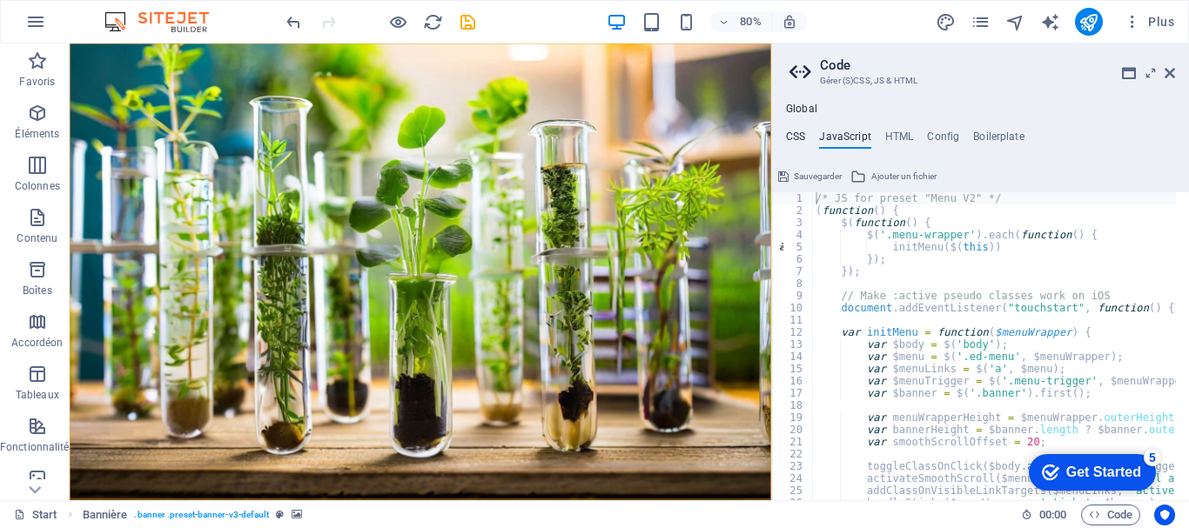
click at [797, 131] on h4 "CSS" at bounding box center [795, 140] width 19 height 19
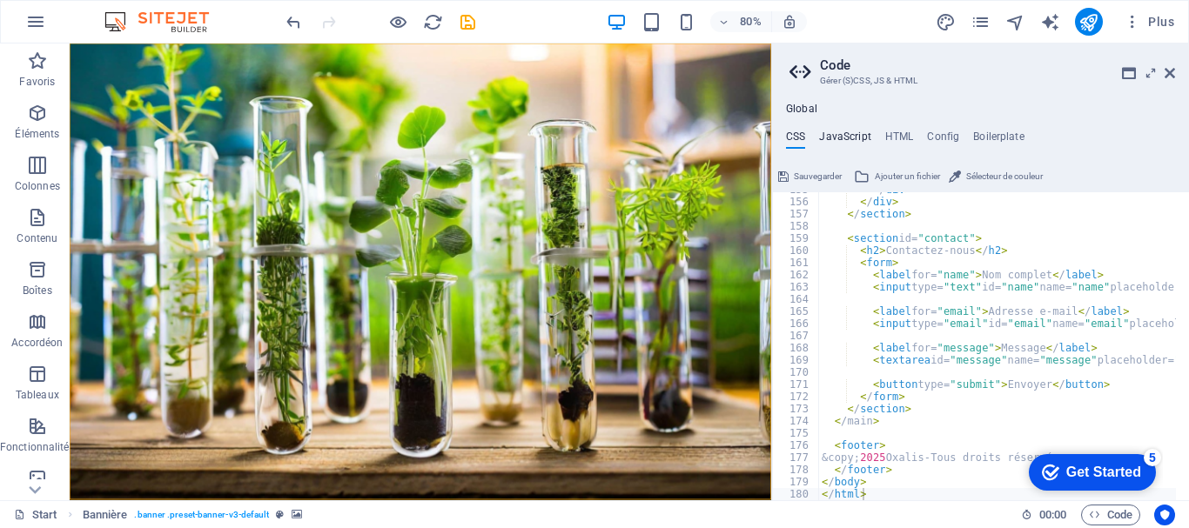
click at [831, 138] on h4 "JavaScript" at bounding box center [844, 140] width 51 height 19
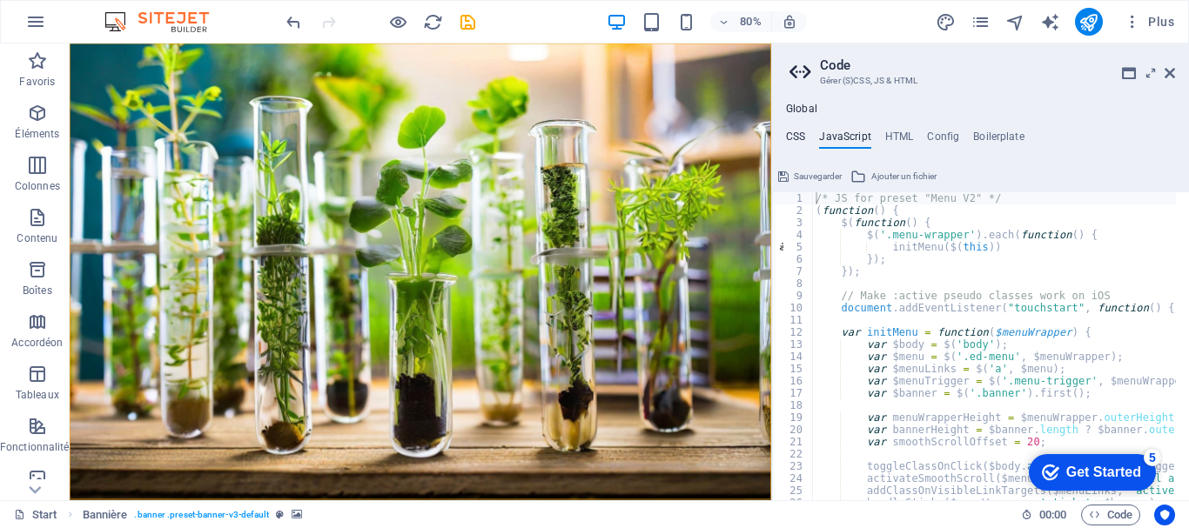
click at [800, 132] on h4 "CSS" at bounding box center [795, 140] width 19 height 19
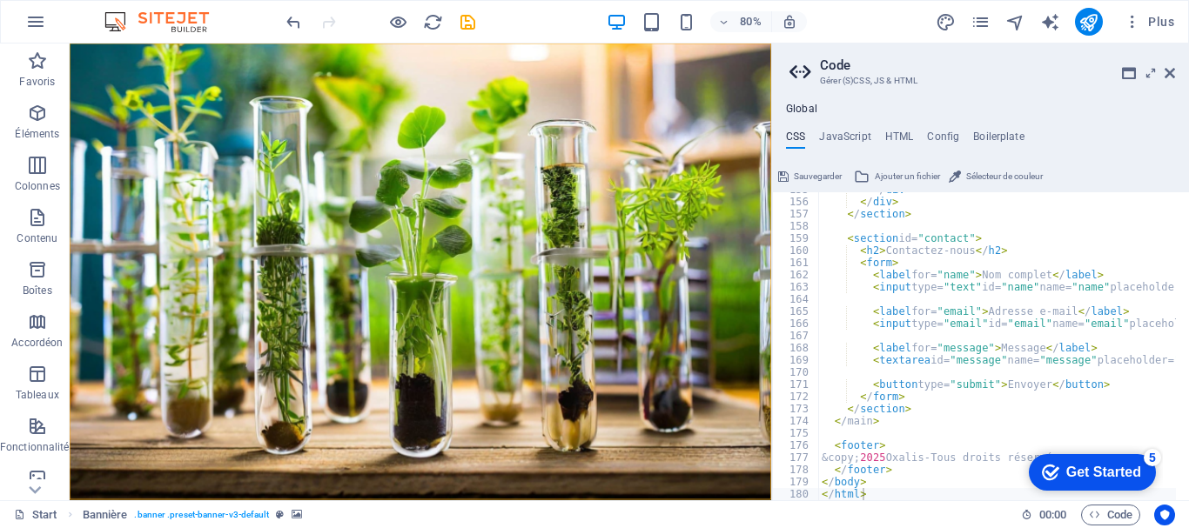
click at [810, 177] on span "Sauvegarder" at bounding box center [818, 176] width 48 height 21
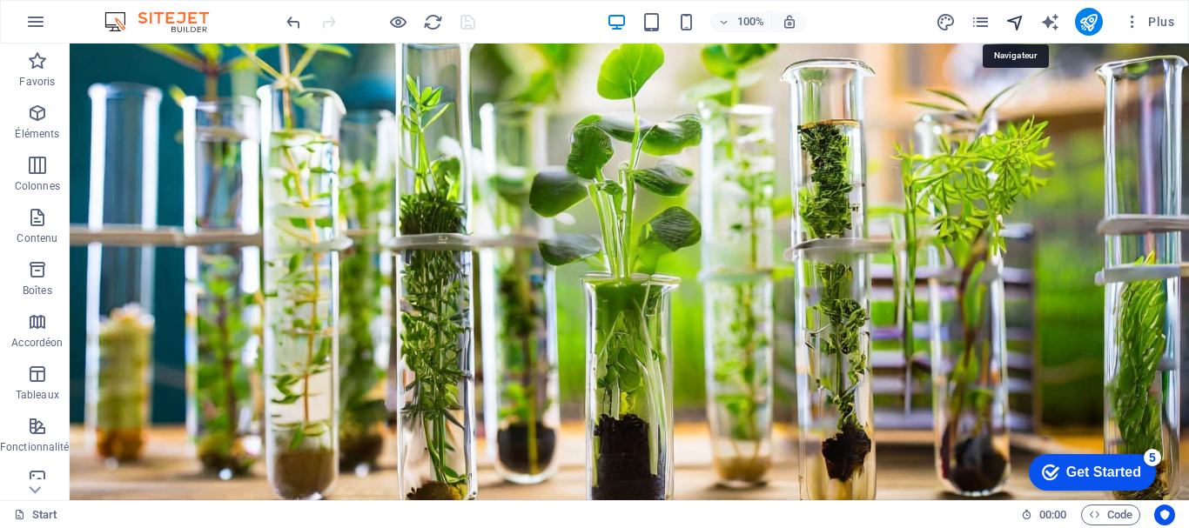
click at [1010, 20] on icon "navigator" at bounding box center [1015, 22] width 20 height 20
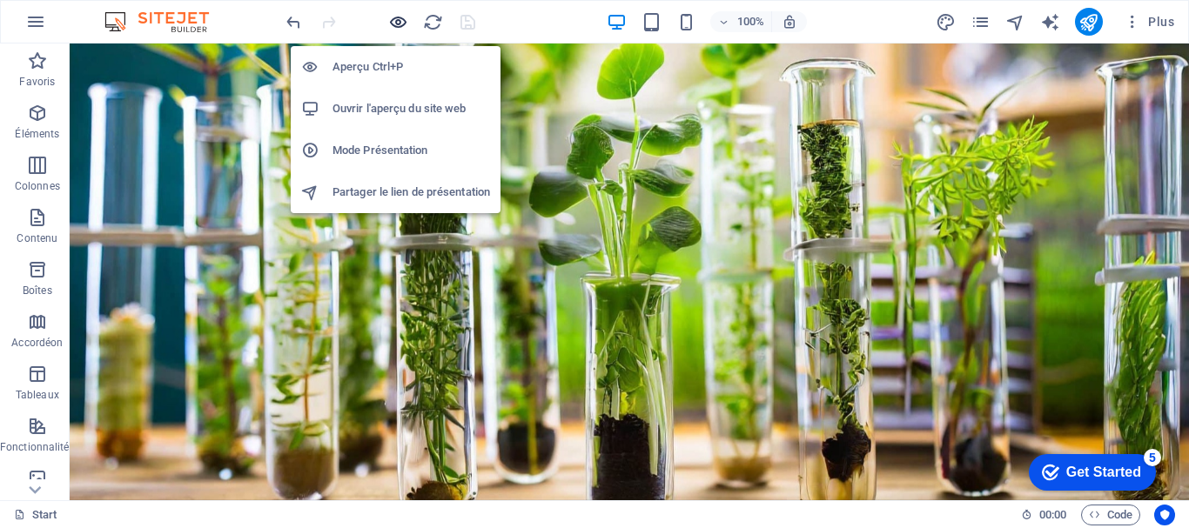
click at [398, 23] on icon "button" at bounding box center [398, 22] width 20 height 20
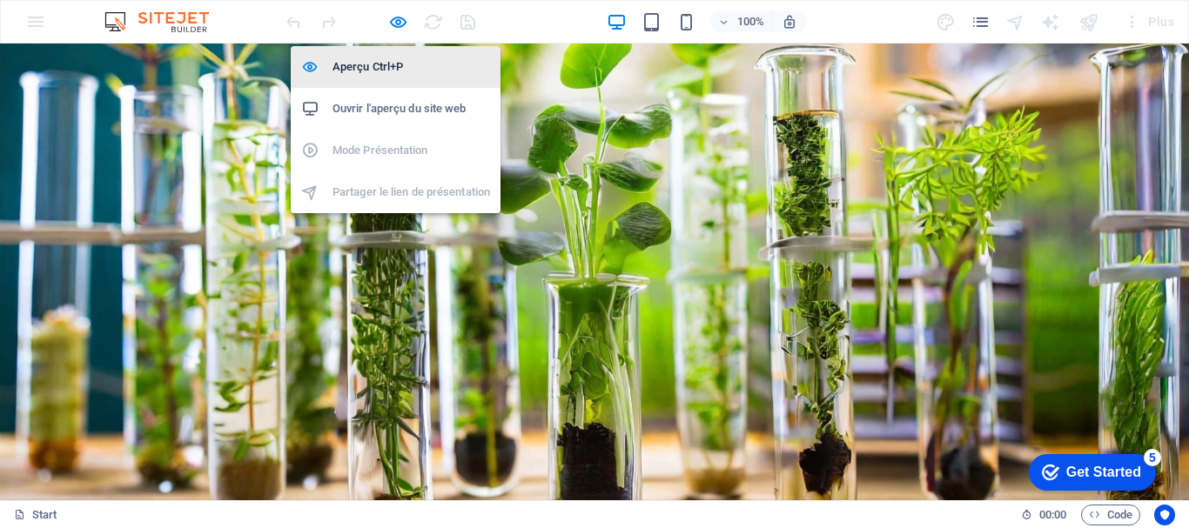
click at [389, 66] on h6 "Aperçu Ctrl+P" at bounding box center [411, 67] width 158 height 21
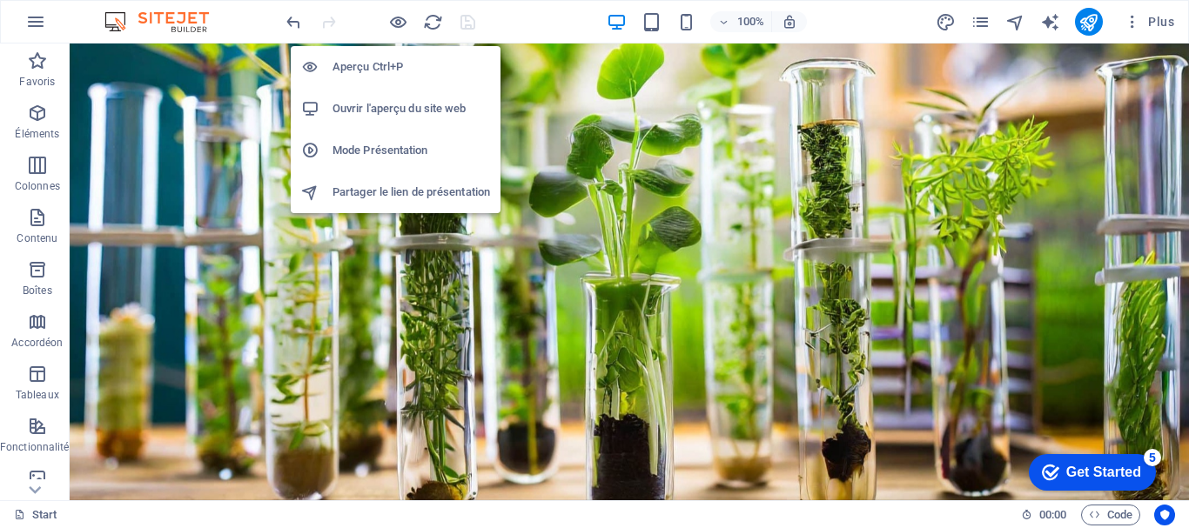
click at [423, 117] on h6 "Ouvrir l'aperçu du site web" at bounding box center [411, 108] width 158 height 21
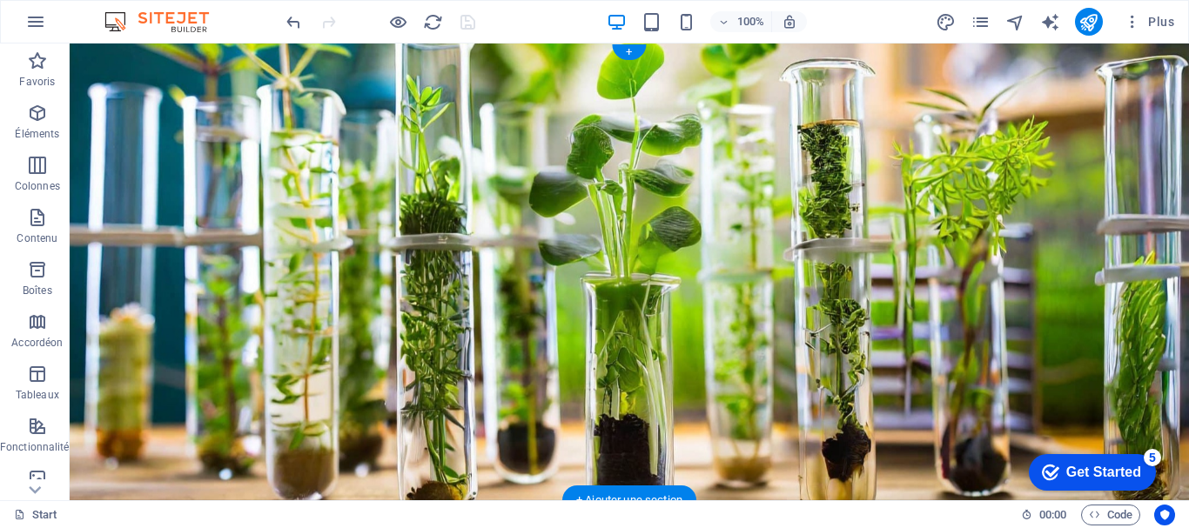
drag, startPoint x: 176, startPoint y: 120, endPoint x: 723, endPoint y: 327, distance: 585.4
click at [722, 336] on figure at bounding box center [629, 272] width 1119 height 457
drag, startPoint x: 831, startPoint y: 297, endPoint x: 642, endPoint y: 291, distance: 189.0
click at [643, 296] on figure at bounding box center [629, 272] width 1119 height 457
click at [1105, 521] on span "Code" at bounding box center [1111, 515] width 44 height 21
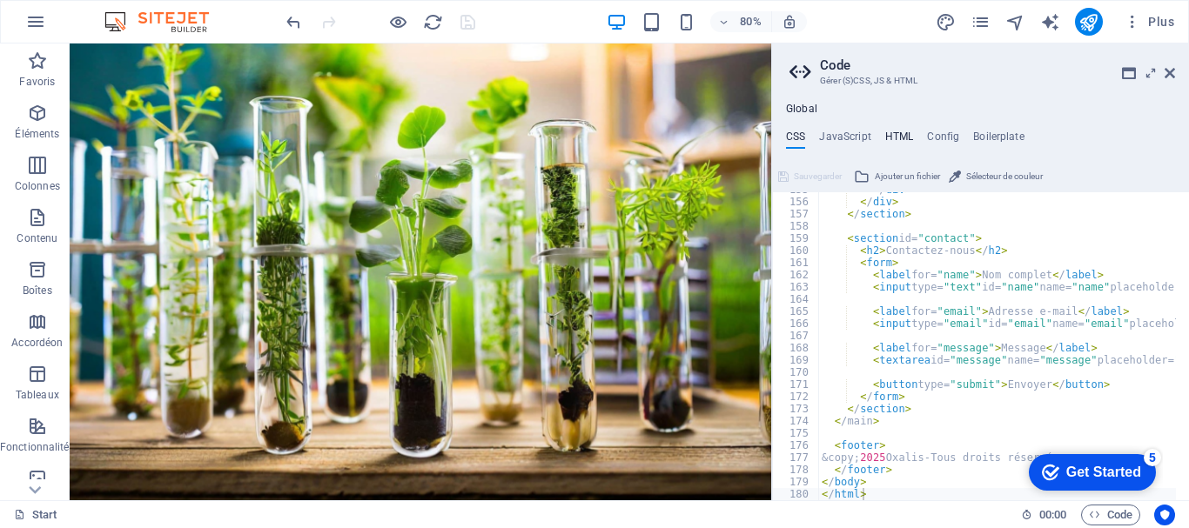
click at [899, 135] on h4 "HTML" at bounding box center [899, 140] width 29 height 19
type textarea "{{content}}"
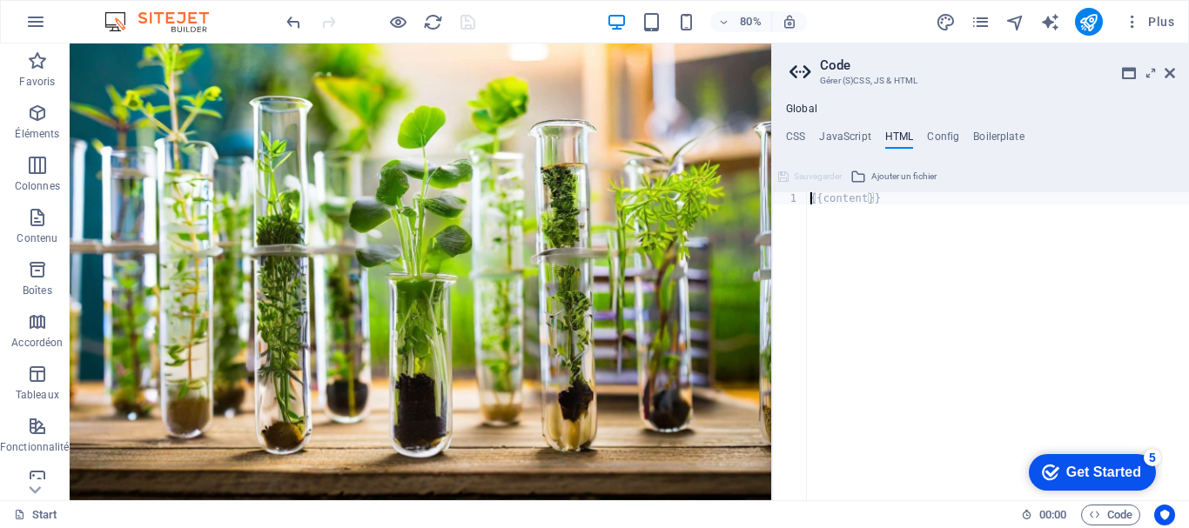
paste textarea
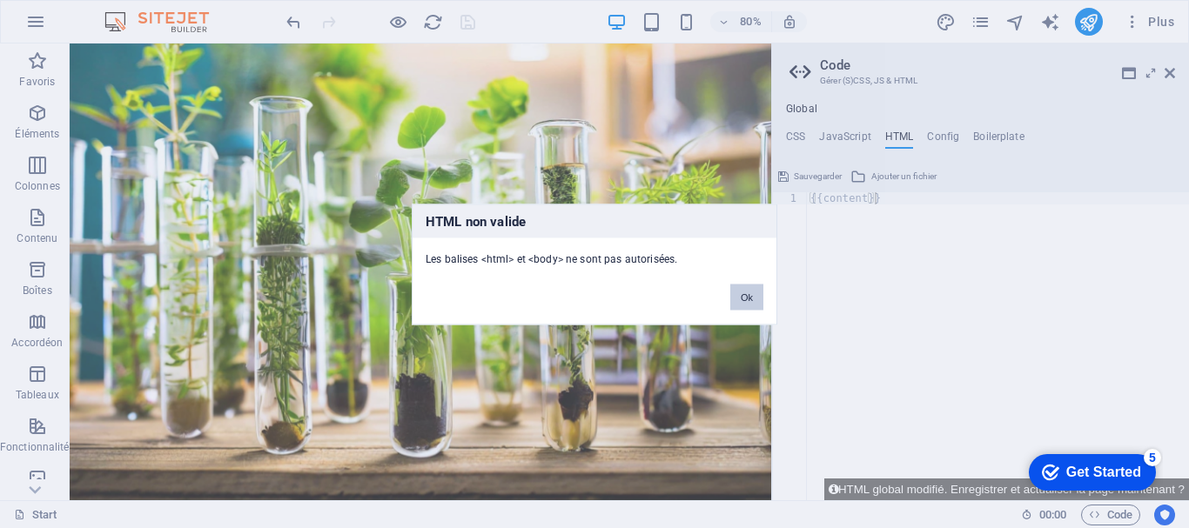
click at [736, 290] on button "Ok" at bounding box center [746, 297] width 33 height 26
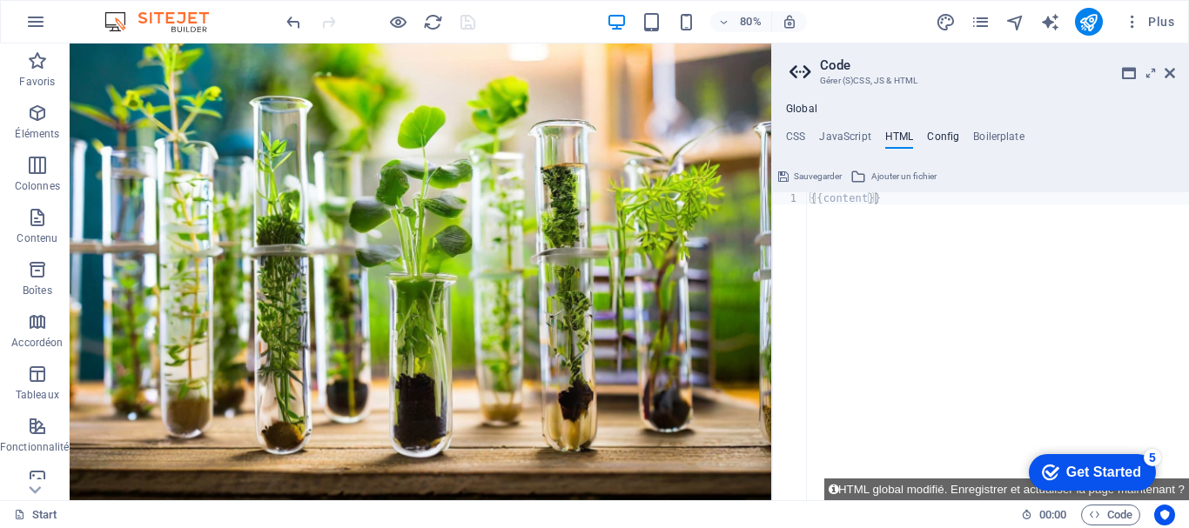
click at [948, 131] on h4 "Config" at bounding box center [943, 140] width 32 height 19
type textarea "$color-background: #272f25;"
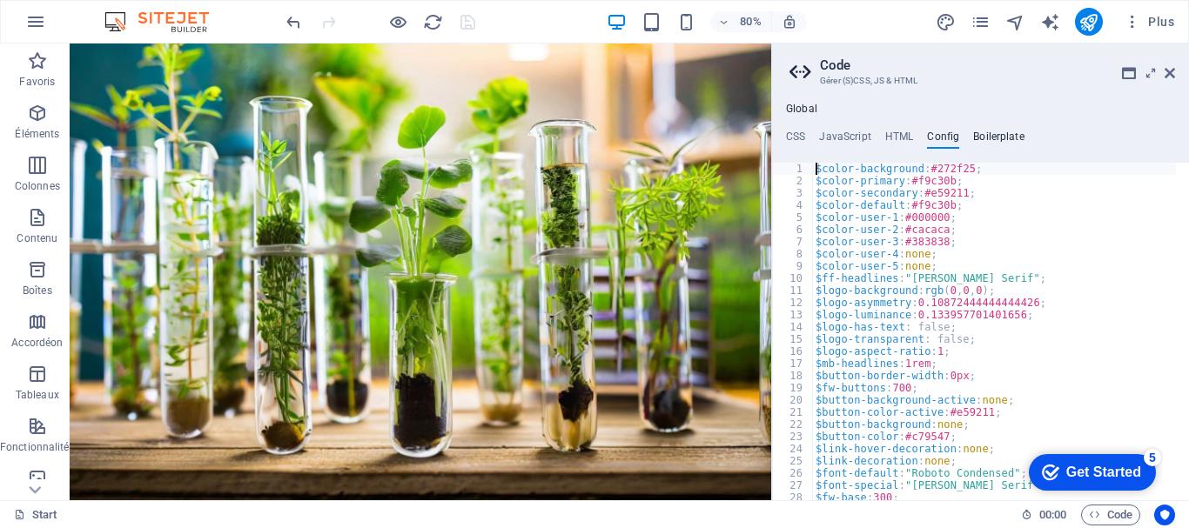
click at [993, 136] on h4 "Boilerplate" at bounding box center [998, 140] width 51 height 19
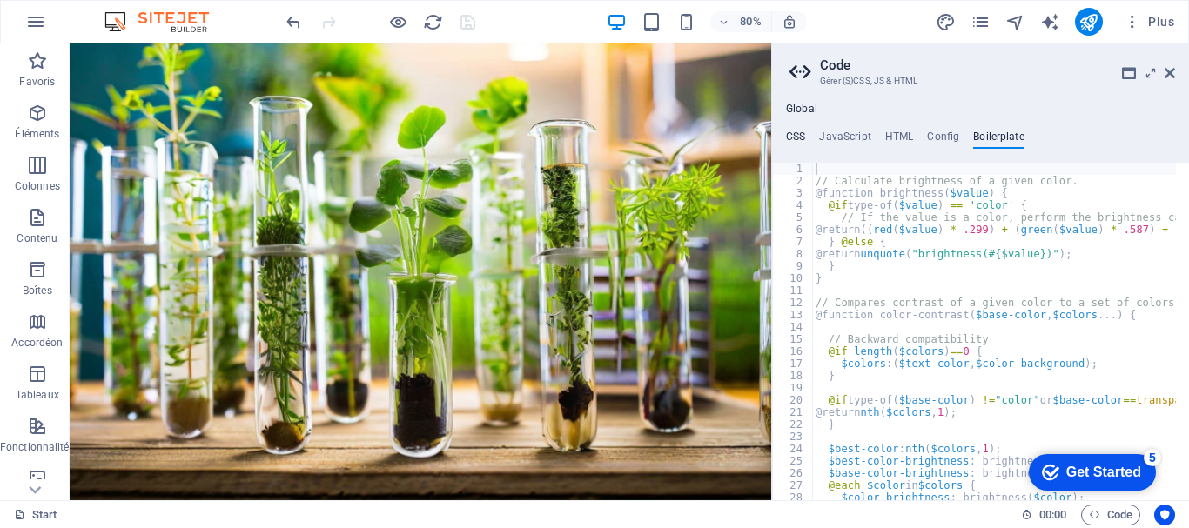
click at [802, 135] on h4 "CSS" at bounding box center [795, 140] width 19 height 19
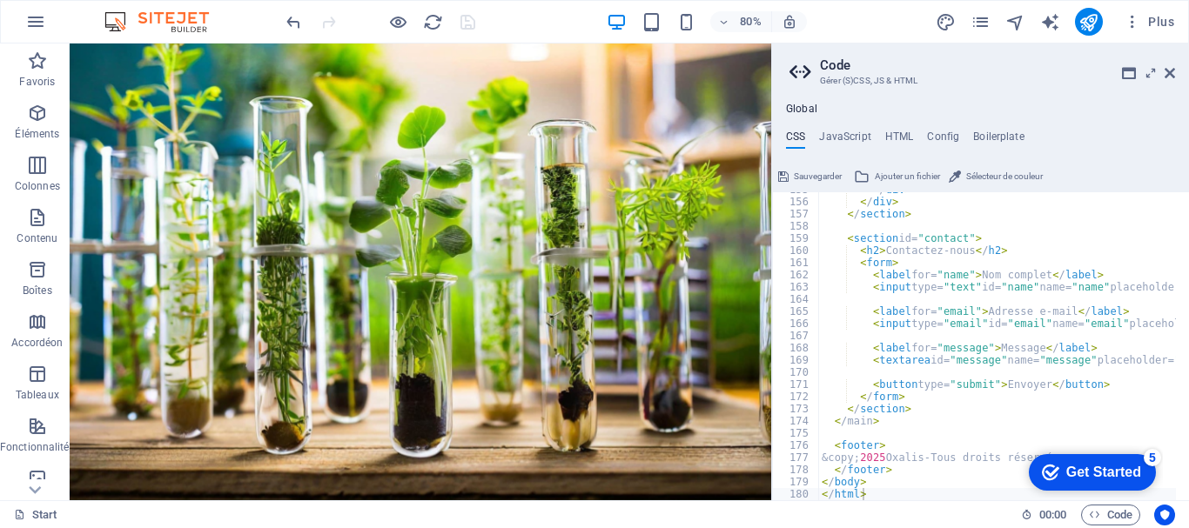
click at [1007, 178] on span "Sélecteur de couleur" at bounding box center [1004, 176] width 77 height 21
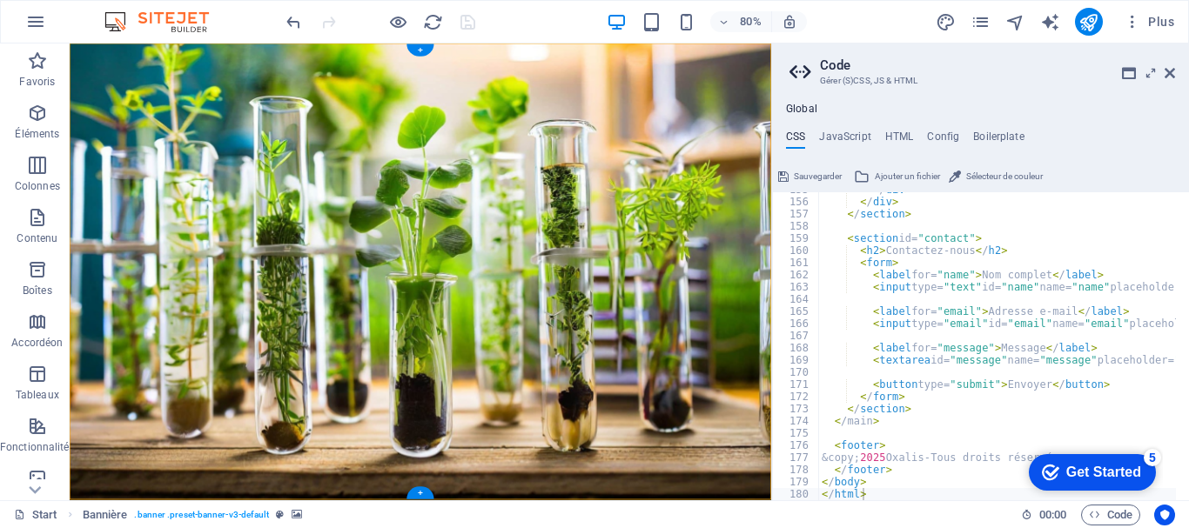
drag, startPoint x: 841, startPoint y: 98, endPoint x: 601, endPoint y: 250, distance: 284.0
click at [601, 250] on div "Start About us Products Baking Our Stores Order Contact" at bounding box center [508, 357] width 877 height 627
click at [39, 63] on icon "button" at bounding box center [37, 60] width 21 height 21
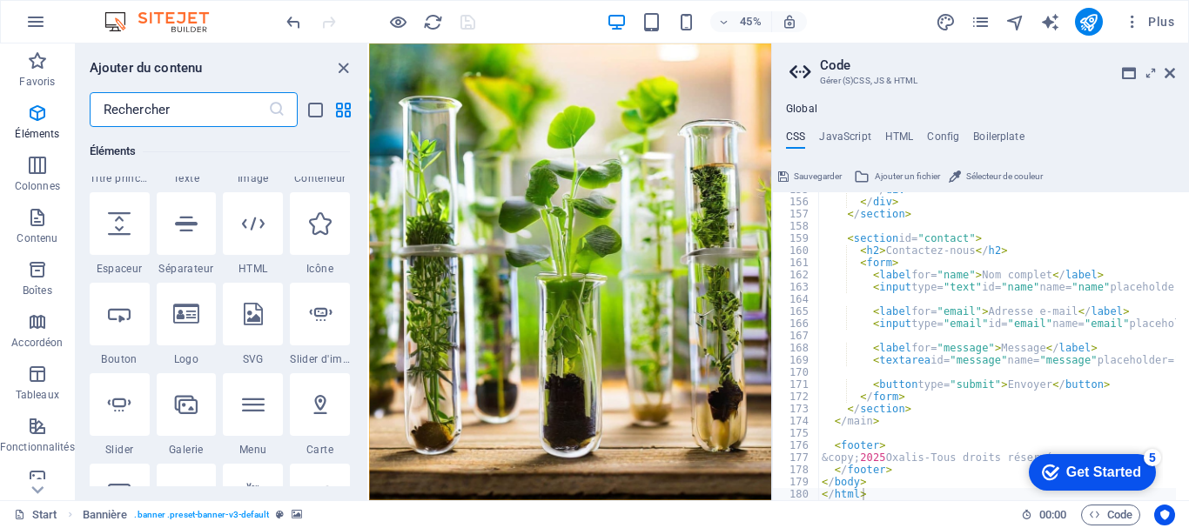
scroll to position [261, 0]
drag, startPoint x: 781, startPoint y: 446, endPoint x: 699, endPoint y: 285, distance: 180.6
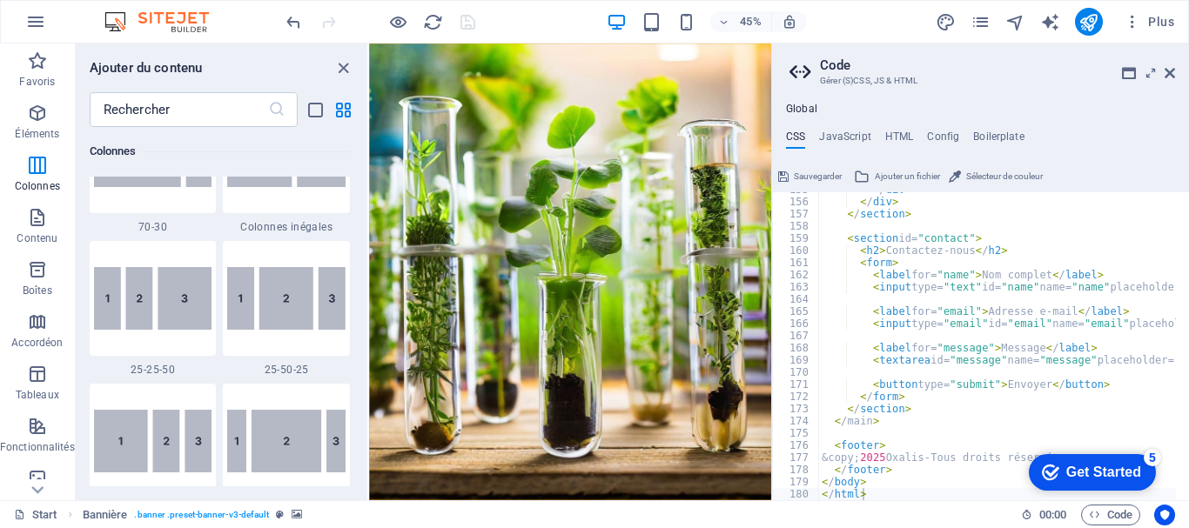
scroll to position [2002, 0]
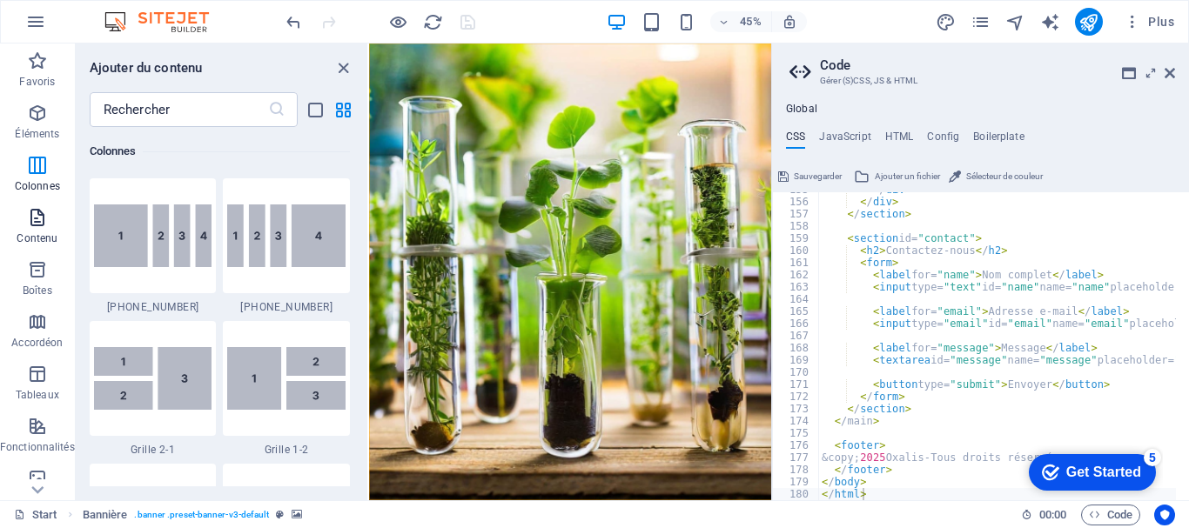
click at [43, 227] on icon "button" at bounding box center [37, 217] width 21 height 21
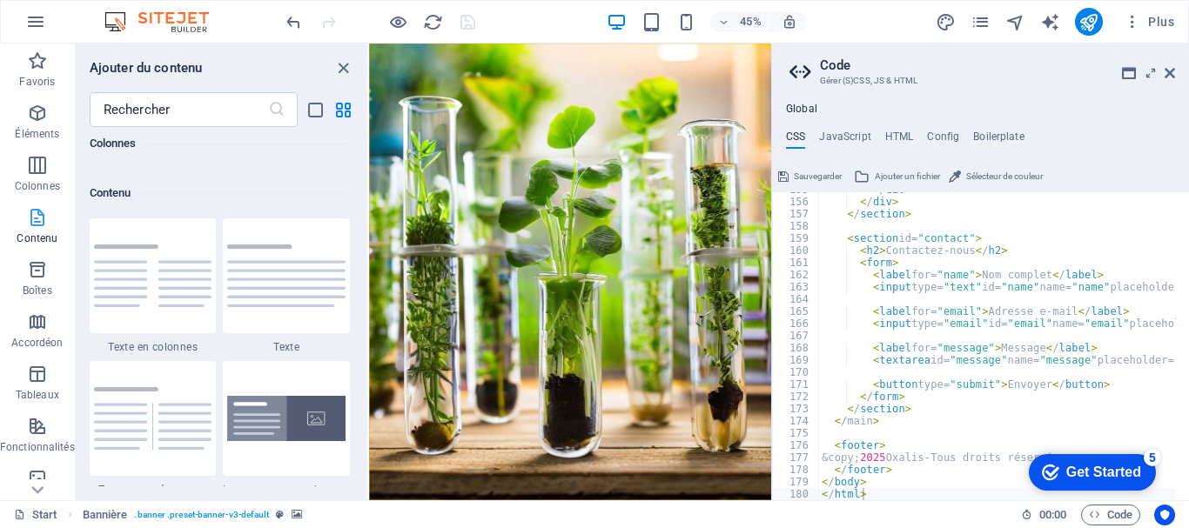
scroll to position [3046, 0]
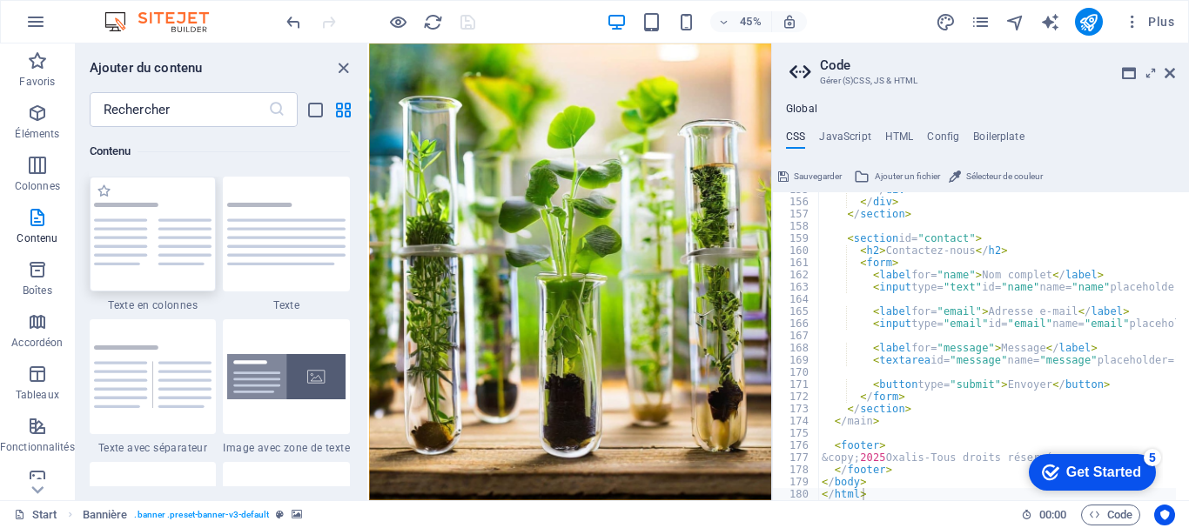
click at [144, 241] on img at bounding box center [153, 234] width 118 height 63
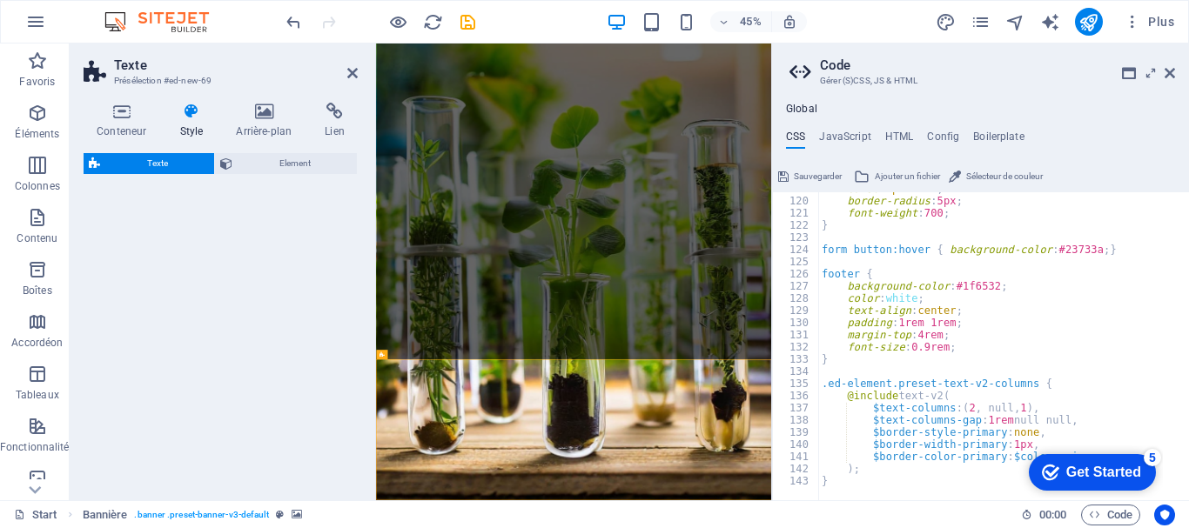
click at [141, 239] on div "Texte Element" at bounding box center [221, 319] width 274 height 333
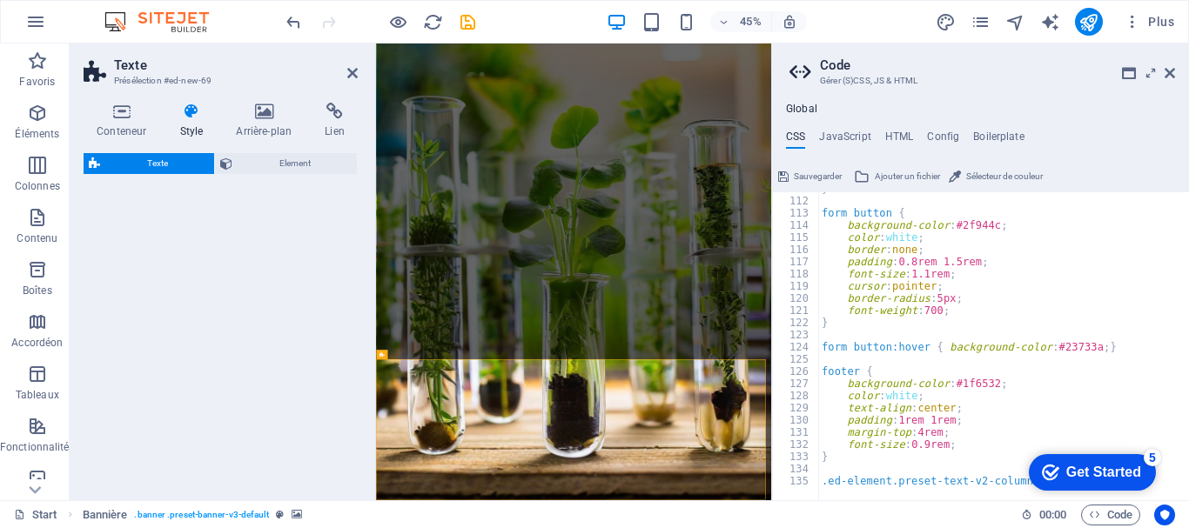
scroll to position [1350, 0]
select select "rem"
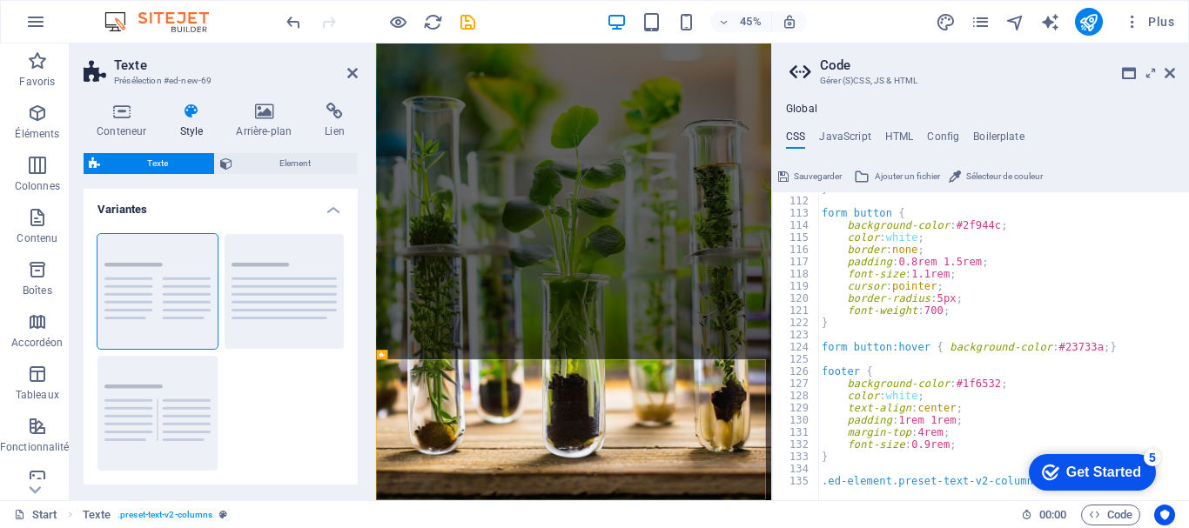
scroll to position [313, 0]
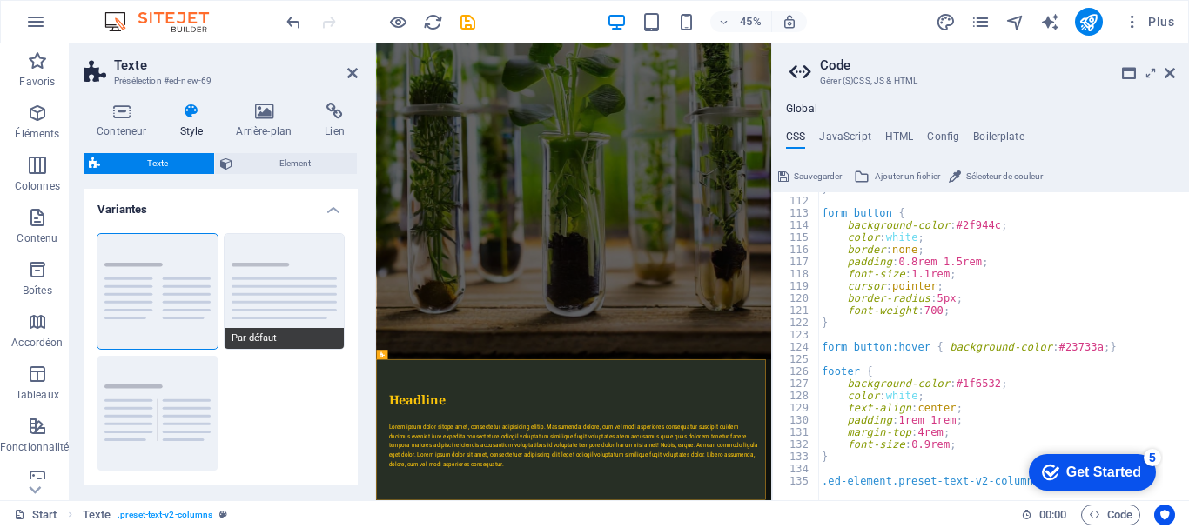
click at [254, 245] on button "Par défaut" at bounding box center [285, 291] width 120 height 115
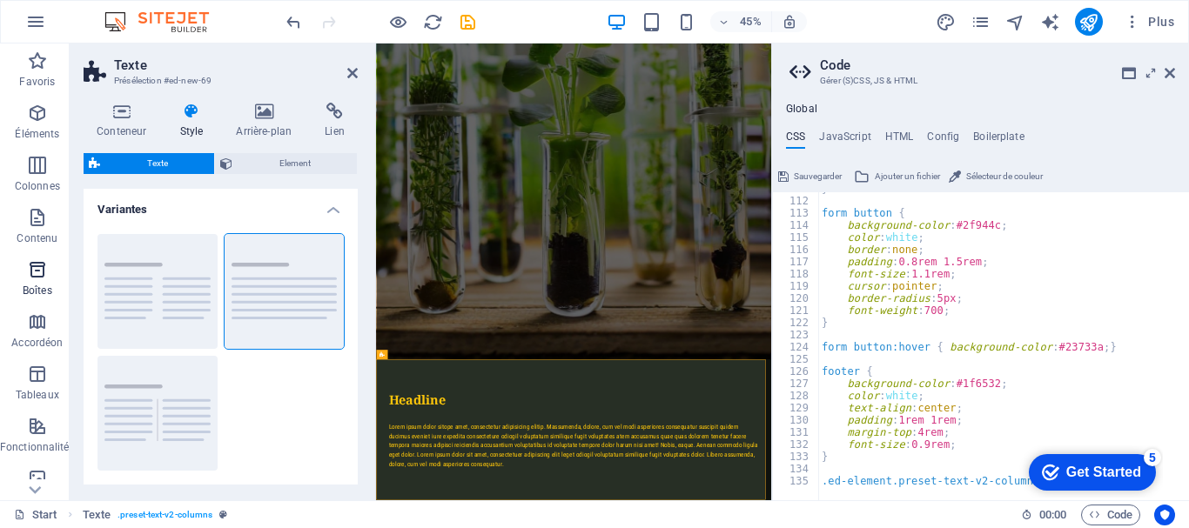
click at [38, 285] on p "Boîtes" at bounding box center [38, 291] width 30 height 14
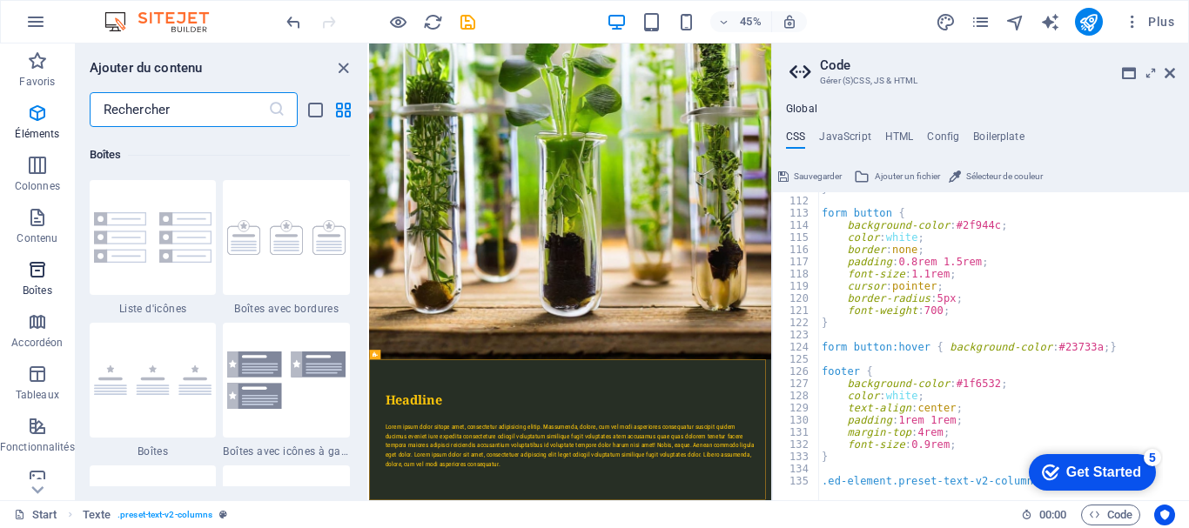
scroll to position [4801, 0]
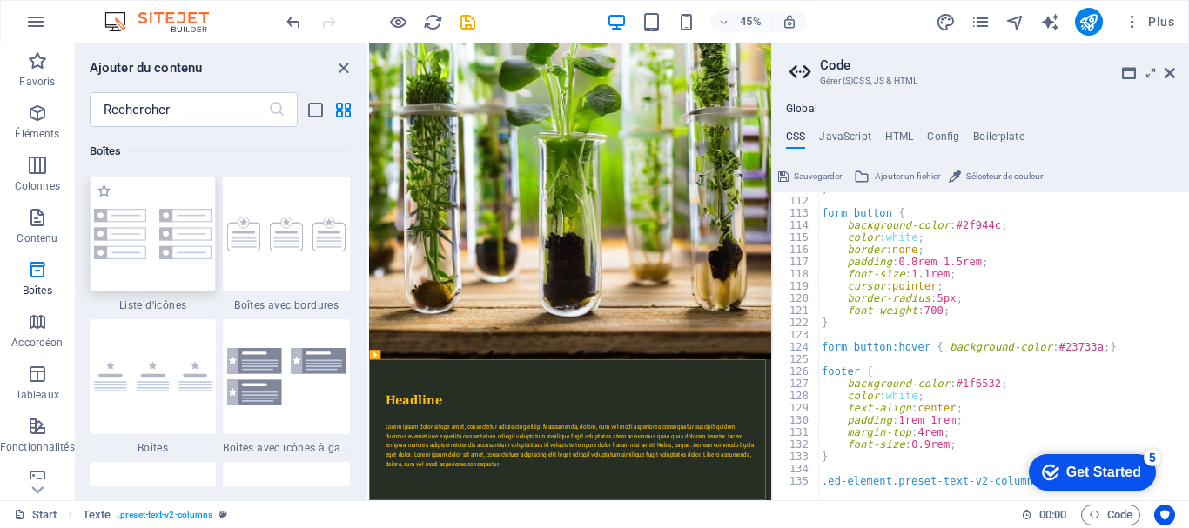
click at [146, 241] on img at bounding box center [153, 234] width 118 height 50
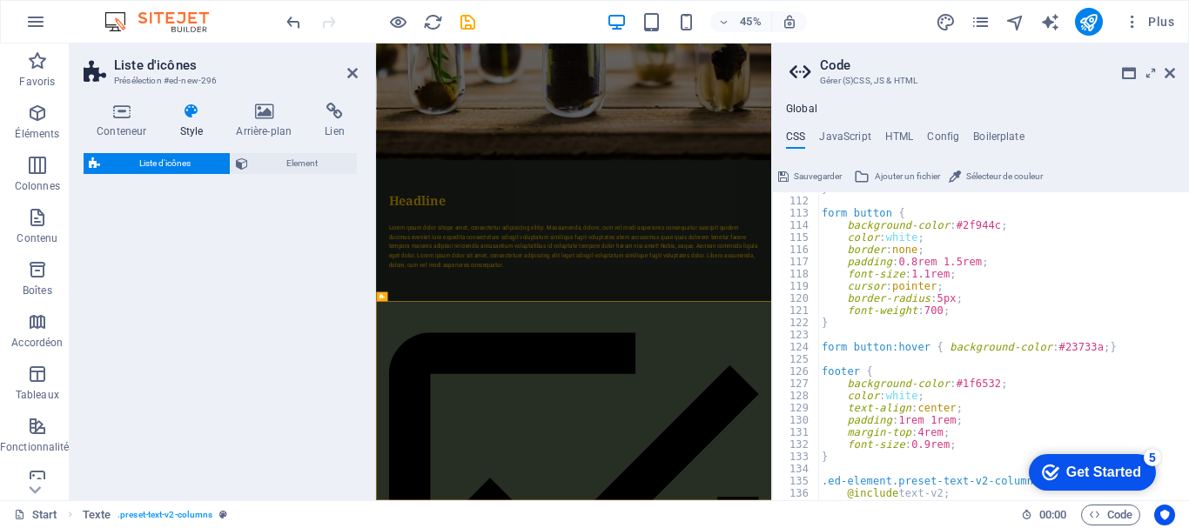
select select "rem"
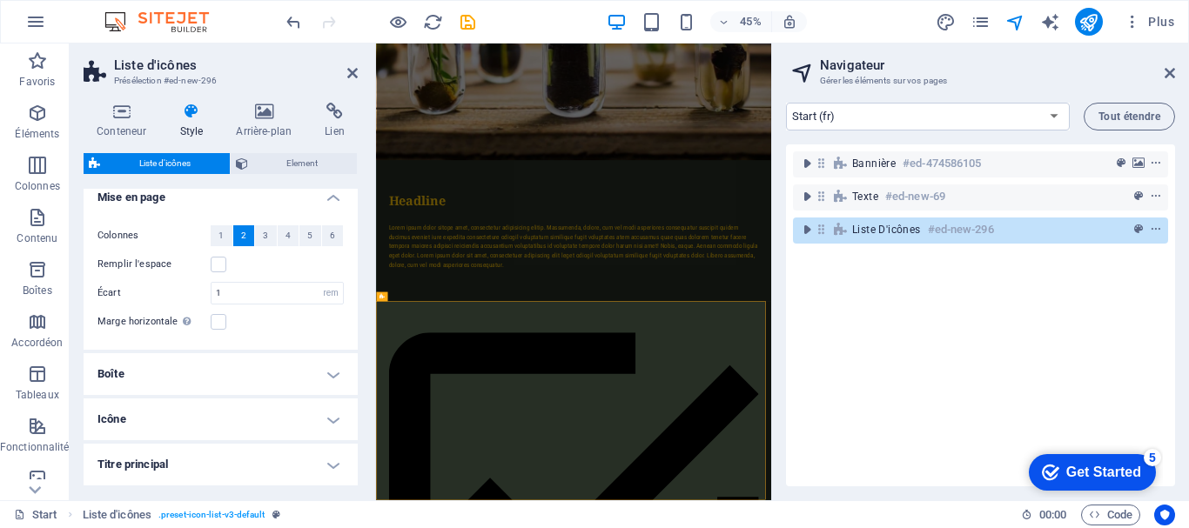
scroll to position [0, 0]
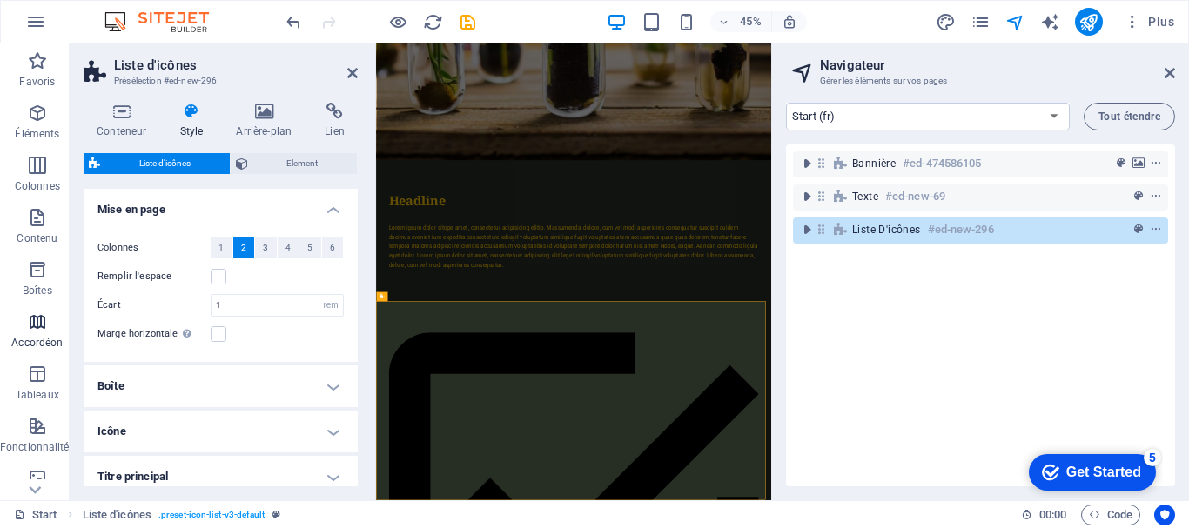
click at [46, 318] on icon "button" at bounding box center [37, 322] width 21 height 21
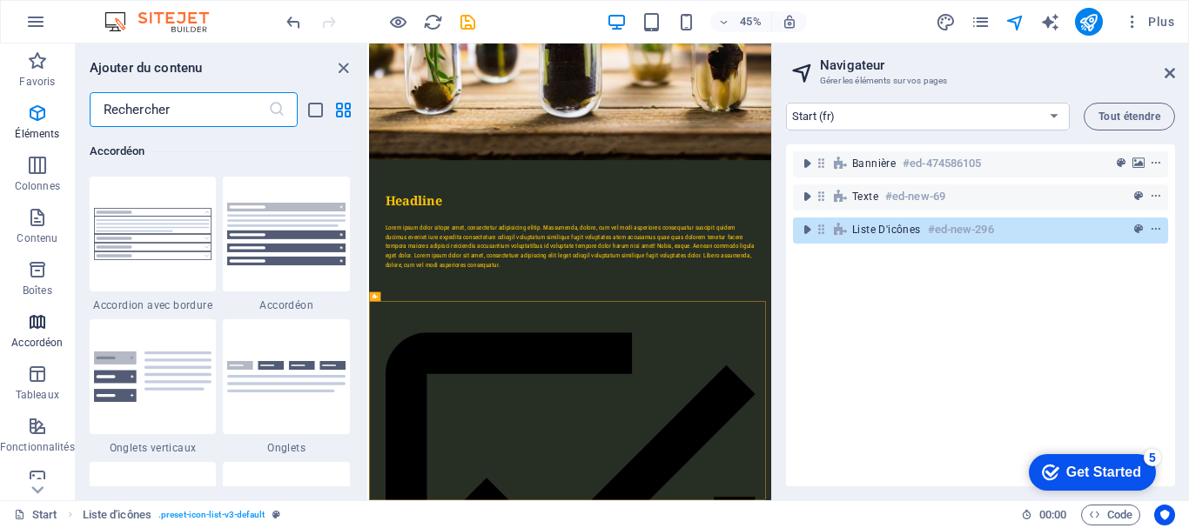
scroll to position [5558, 0]
click at [274, 236] on img at bounding box center [286, 234] width 118 height 63
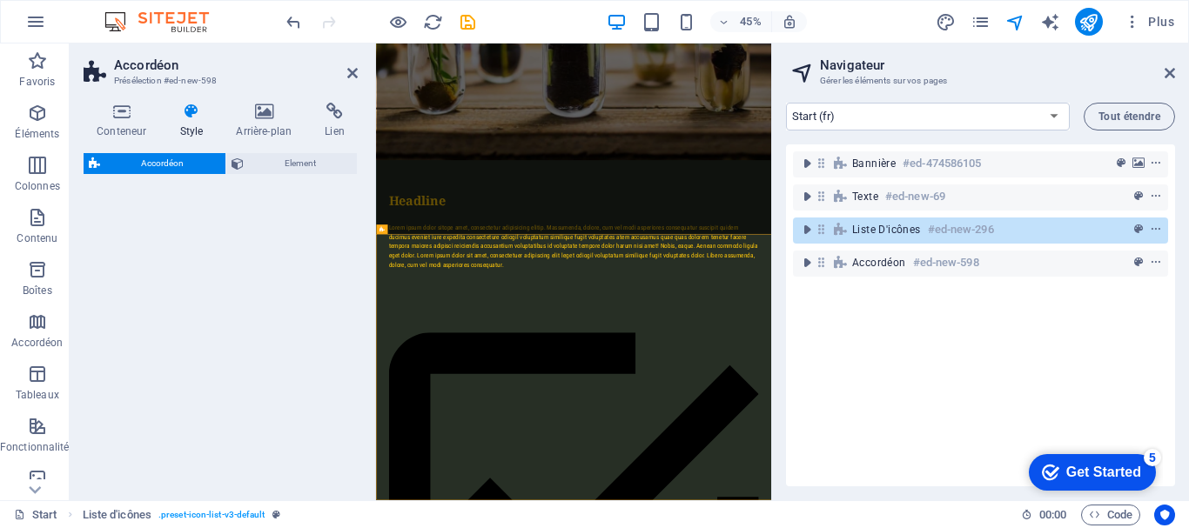
select select "rem"
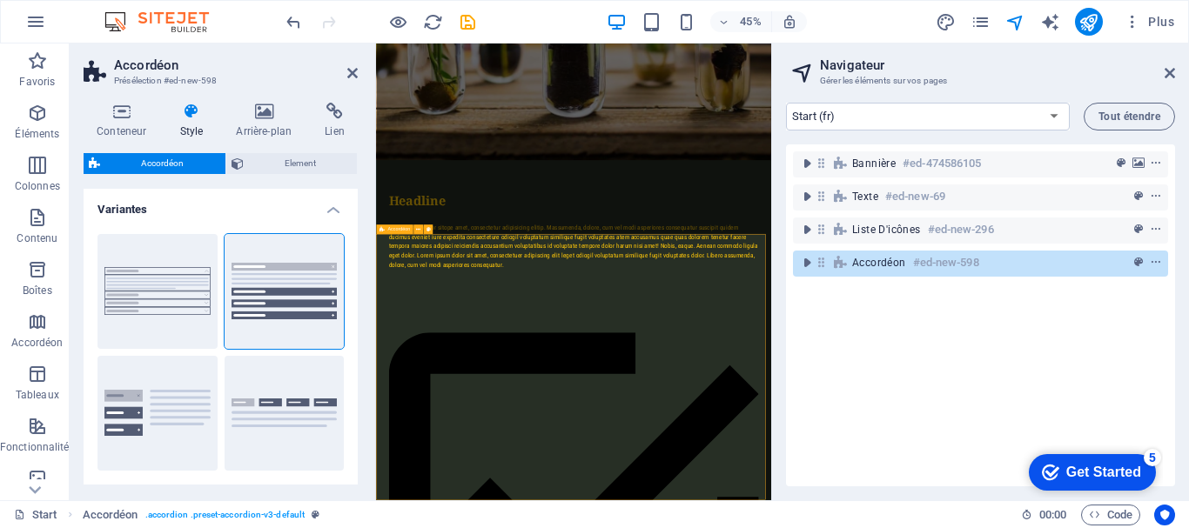
scroll to position [1347, 0]
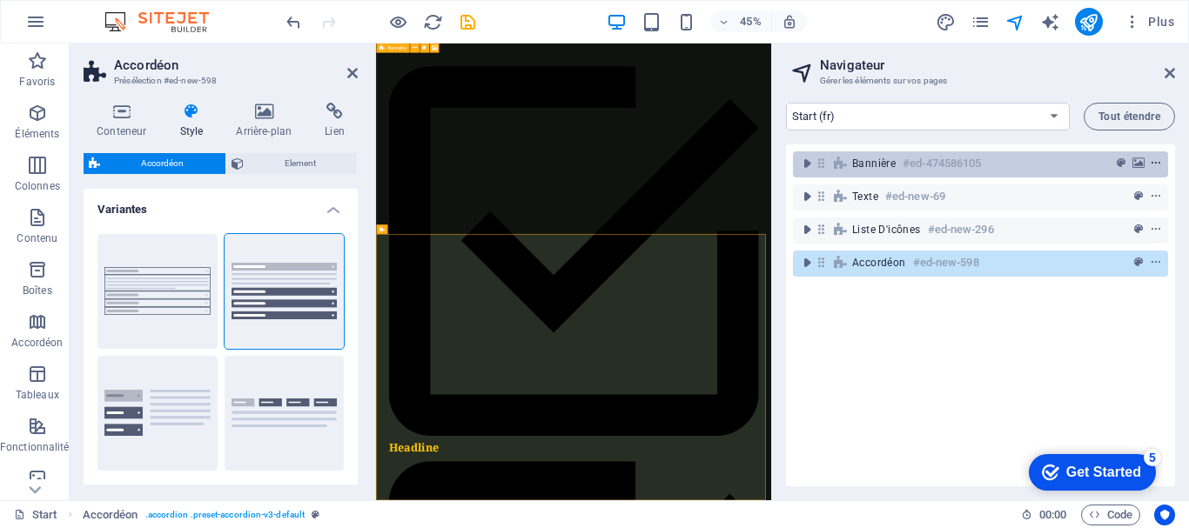
click at [1159, 163] on span "context-menu" at bounding box center [1155, 164] width 17 height 12
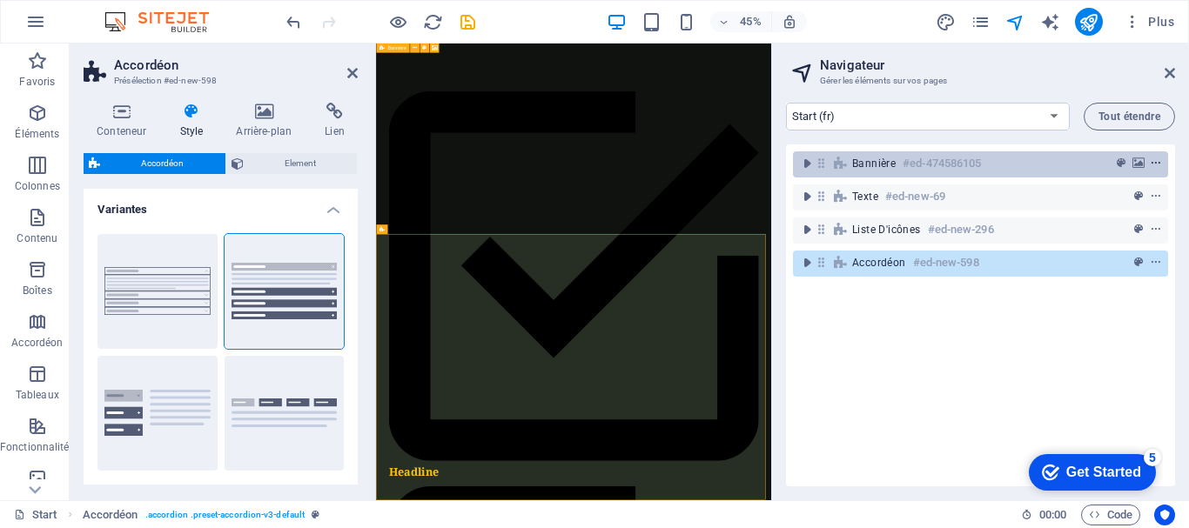
scroll to position [0, 0]
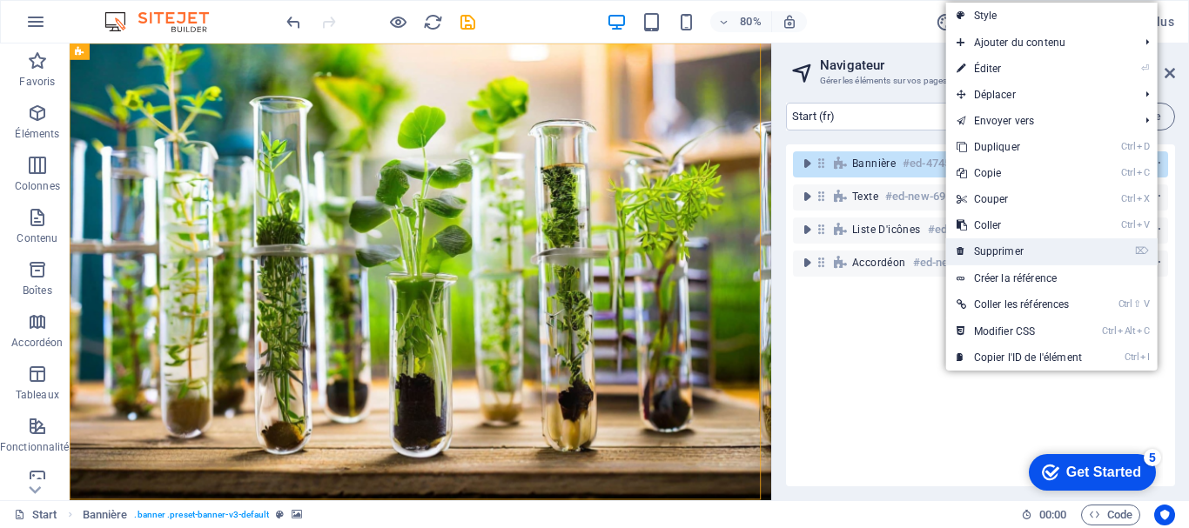
click at [1045, 241] on link "⌦ Supprimer" at bounding box center [1019, 251] width 146 height 26
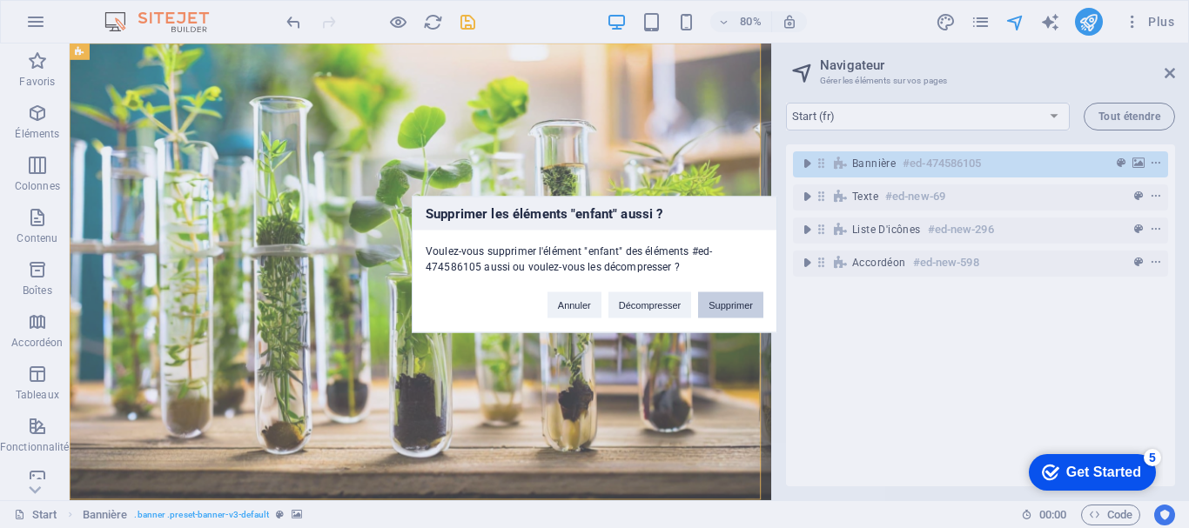
click at [726, 306] on button "Supprimer" at bounding box center [730, 305] width 65 height 26
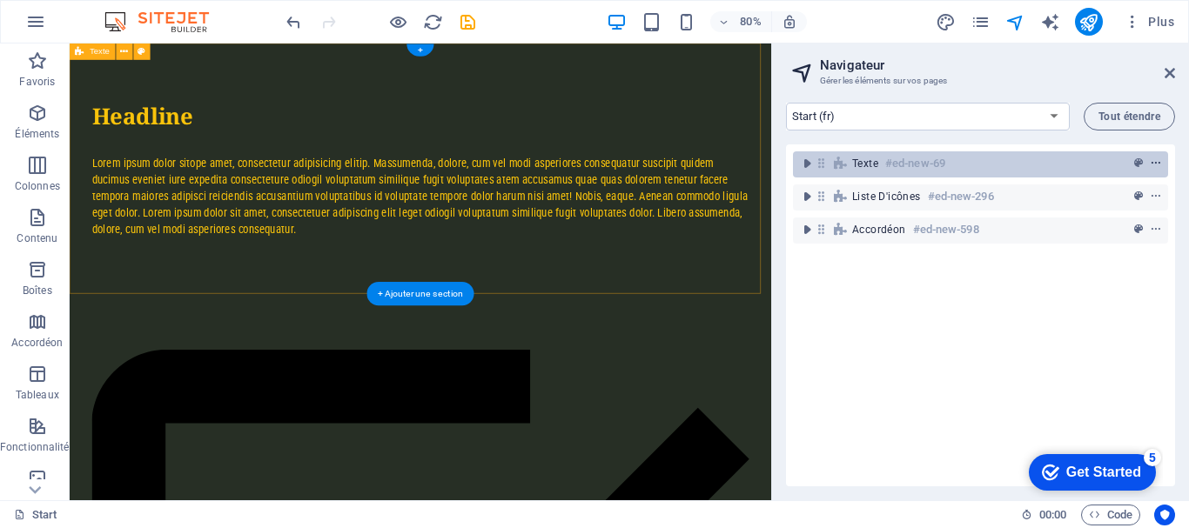
click at [1156, 161] on icon "context-menu" at bounding box center [1156, 164] width 12 height 12
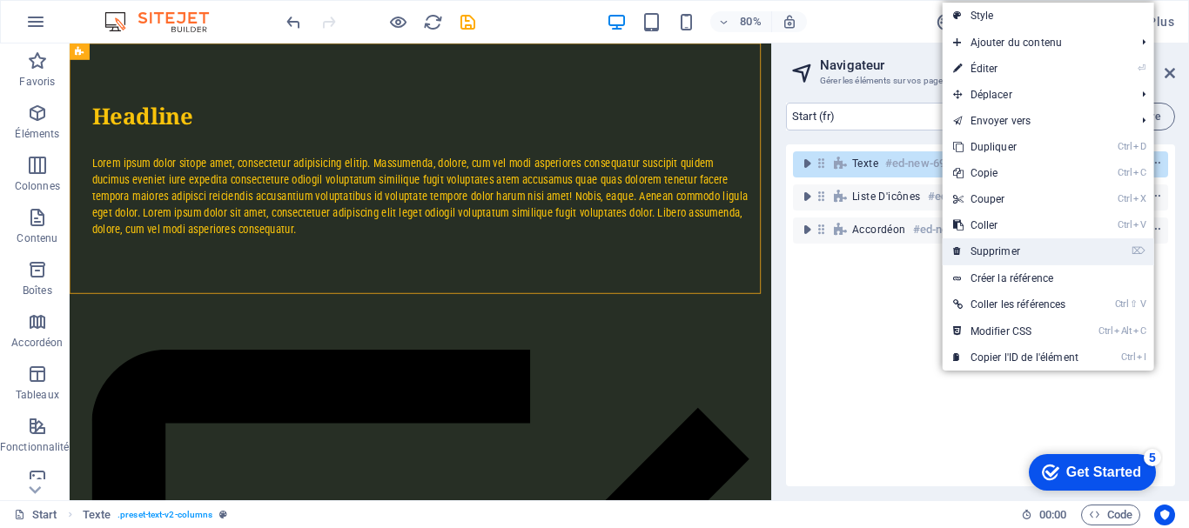
click at [1020, 251] on link "⌦ Supprimer" at bounding box center [1016, 251] width 146 height 26
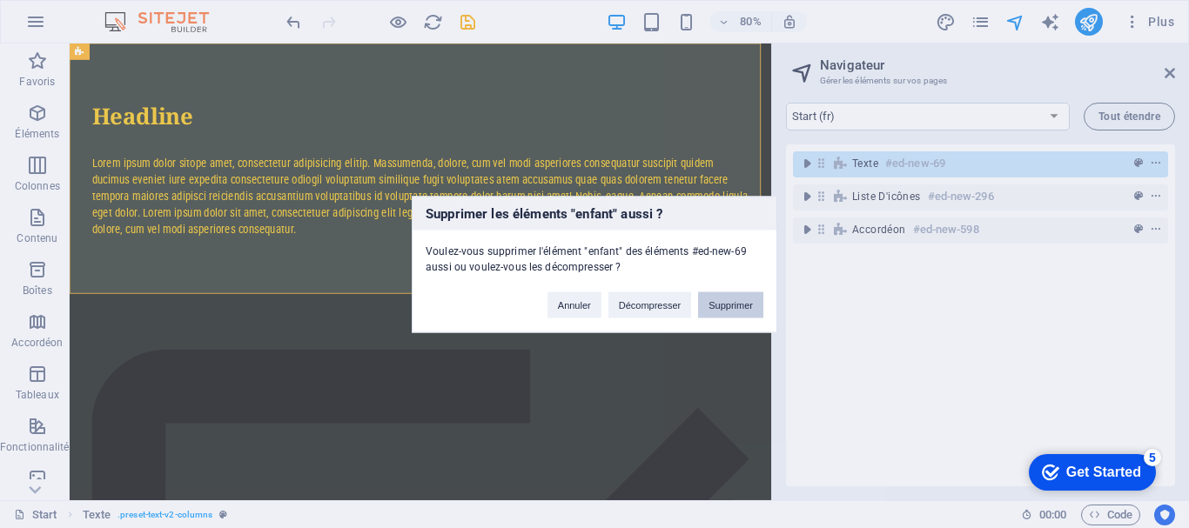
drag, startPoint x: 741, startPoint y: 300, endPoint x: 790, endPoint y: 279, distance: 53.8
click at [741, 299] on button "Supprimer" at bounding box center [730, 305] width 65 height 26
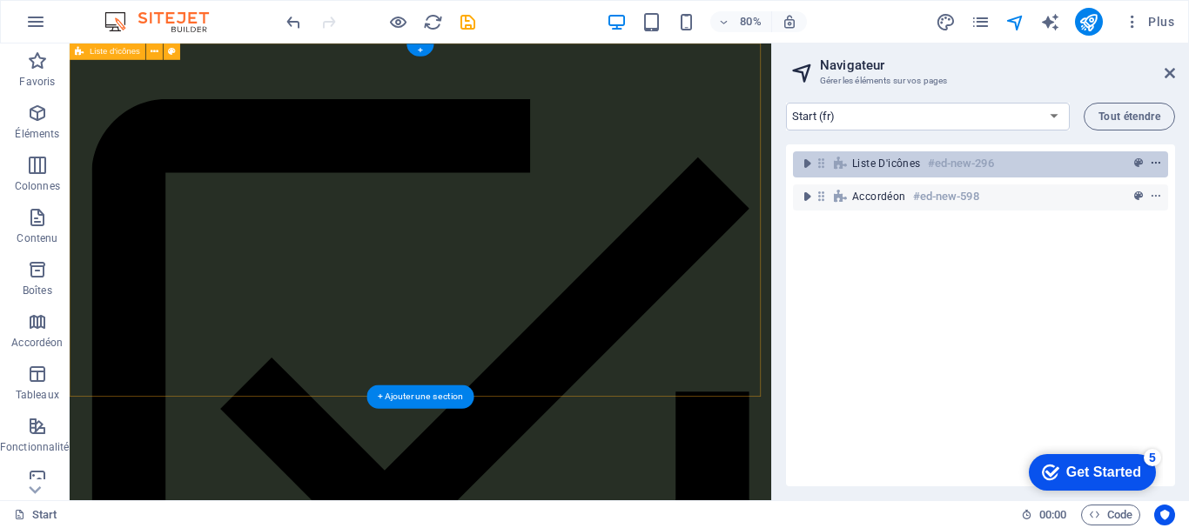
click at [1157, 164] on icon "context-menu" at bounding box center [1156, 164] width 12 height 12
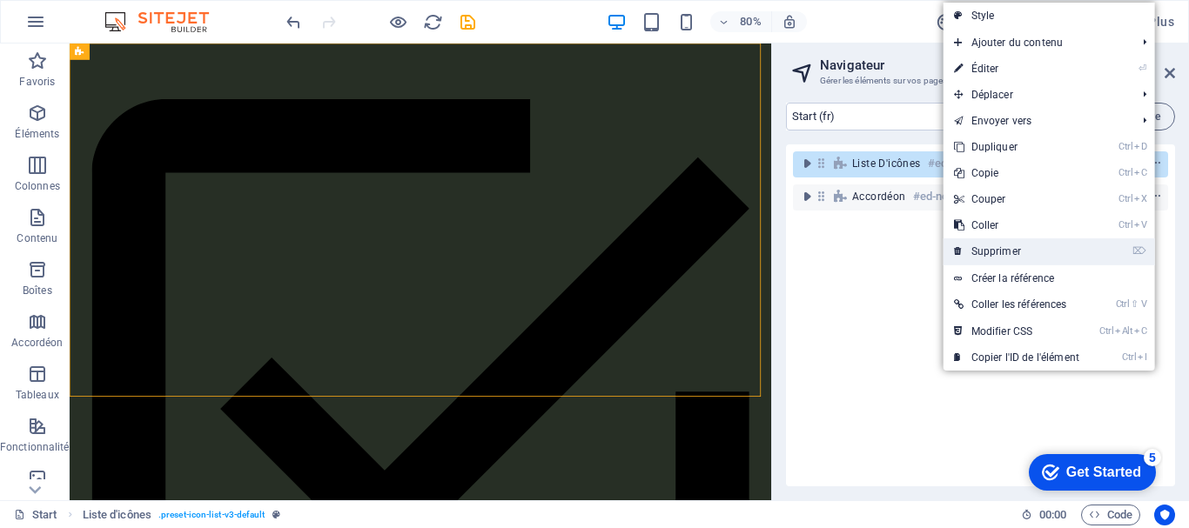
click at [990, 251] on link "⌦ Supprimer" at bounding box center [1017, 251] width 146 height 26
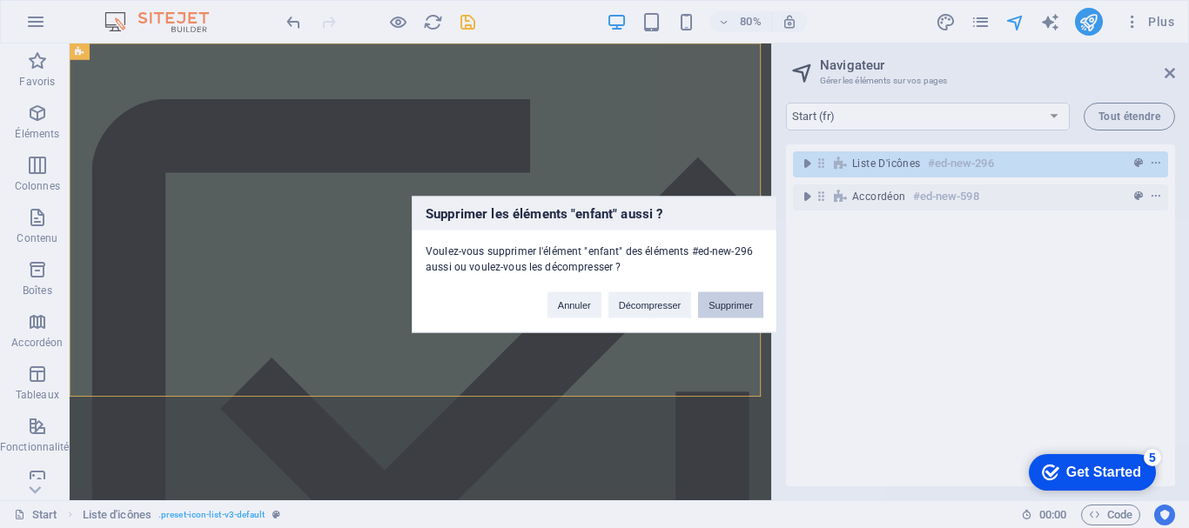
drag, startPoint x: 728, startPoint y: 300, endPoint x: 875, endPoint y: 307, distance: 147.3
click at [728, 300] on button "Supprimer" at bounding box center [730, 305] width 65 height 26
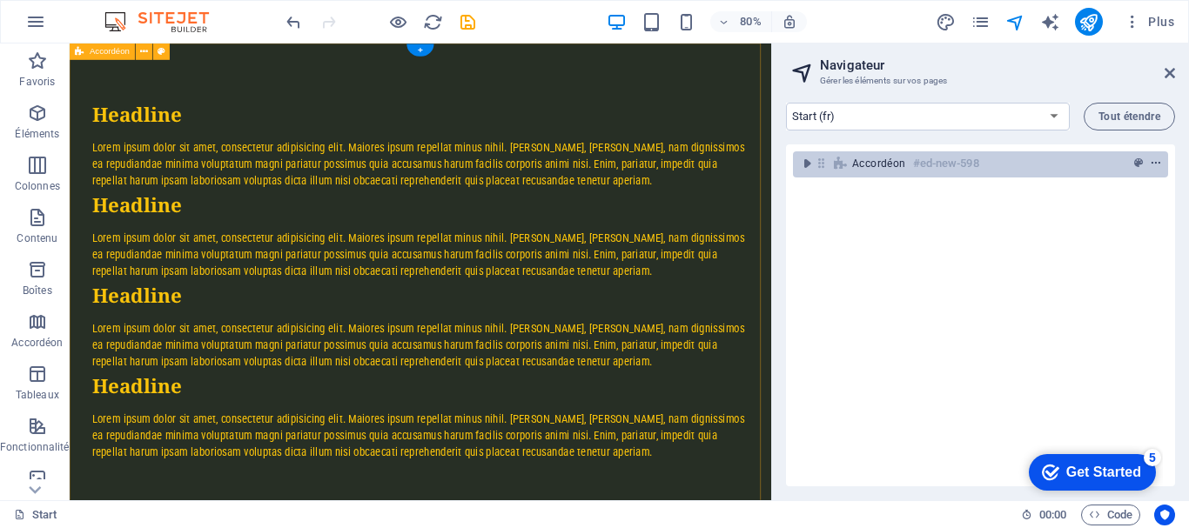
click at [1156, 166] on icon "context-menu" at bounding box center [1156, 164] width 12 height 12
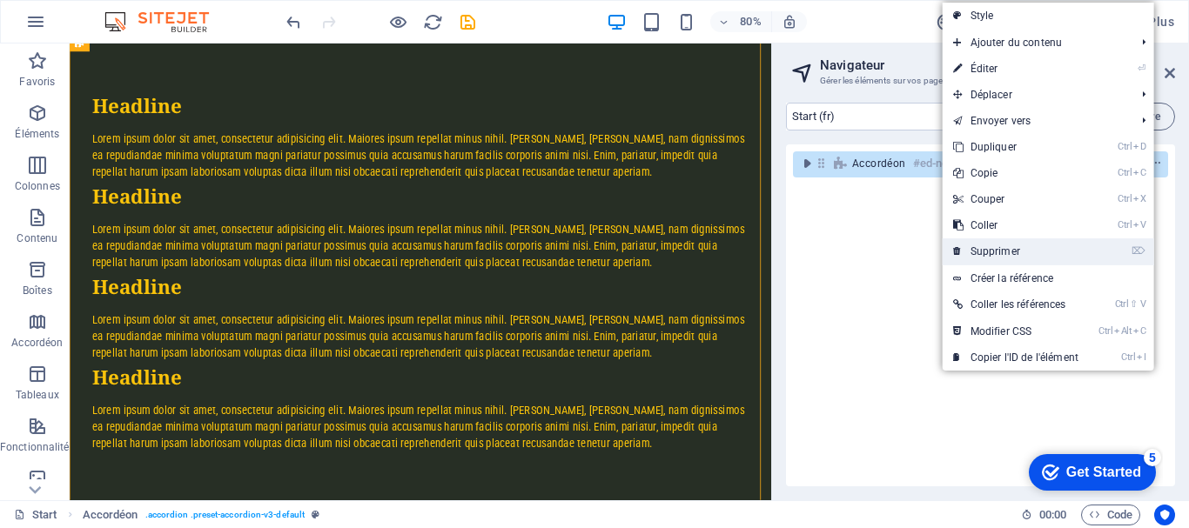
click at [1005, 247] on link "⌦ Supprimer" at bounding box center [1016, 251] width 146 height 26
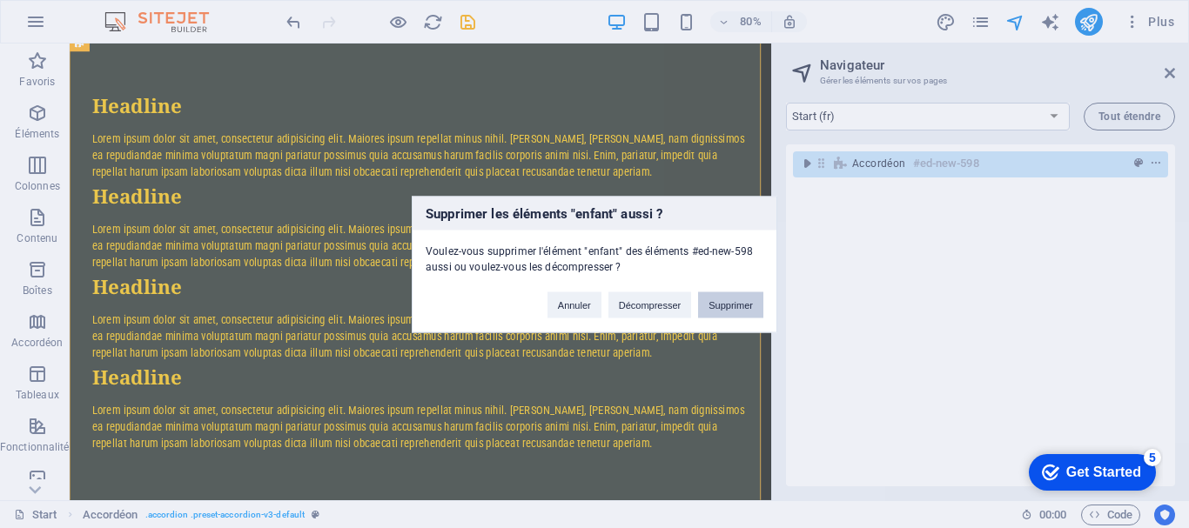
drag, startPoint x: 720, startPoint y: 300, endPoint x: 812, endPoint y: 319, distance: 94.2
click at [720, 300] on button "Supprimer" at bounding box center [730, 305] width 65 height 26
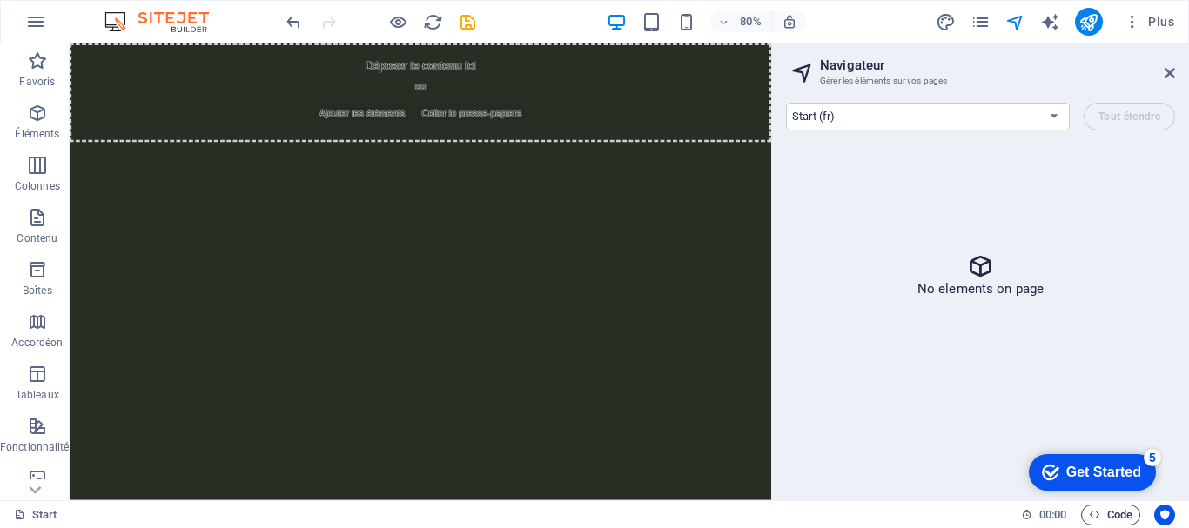
click at [1110, 510] on span "Code" at bounding box center [1111, 515] width 44 height 21
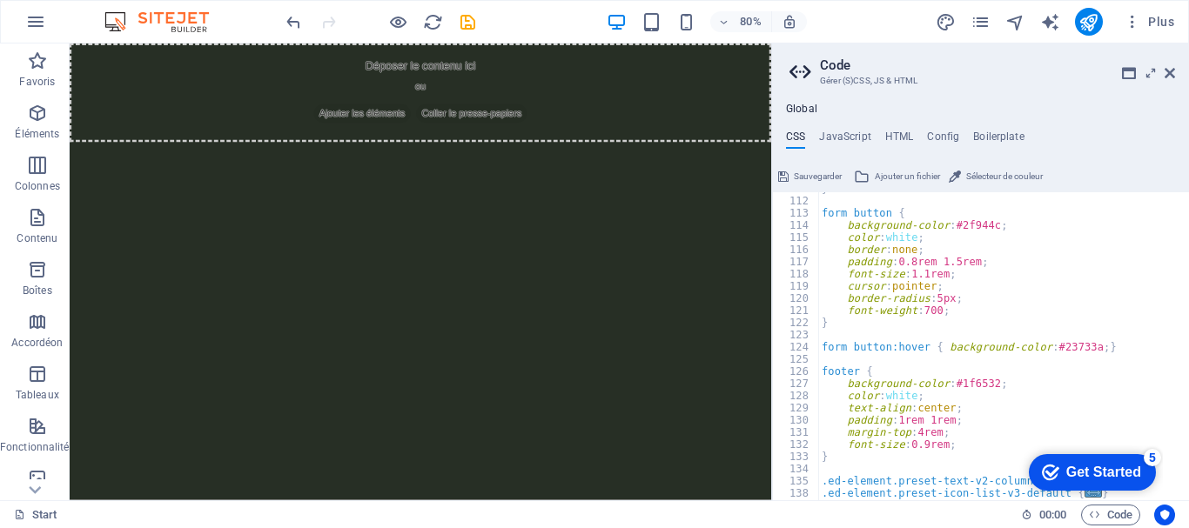
scroll to position [1193, 0]
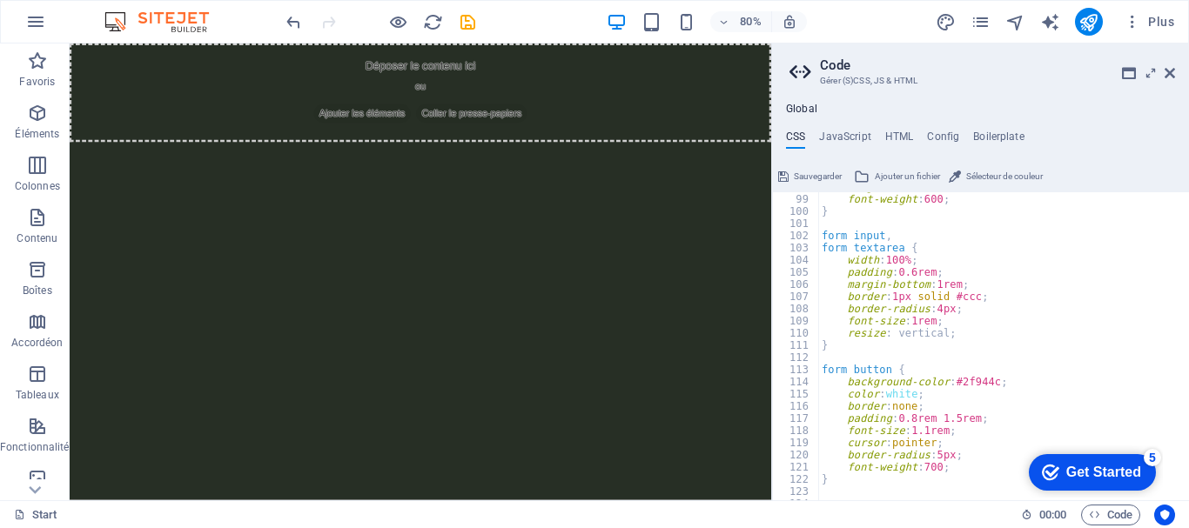
click at [802, 177] on span "Sauvegarder" at bounding box center [818, 176] width 48 height 21
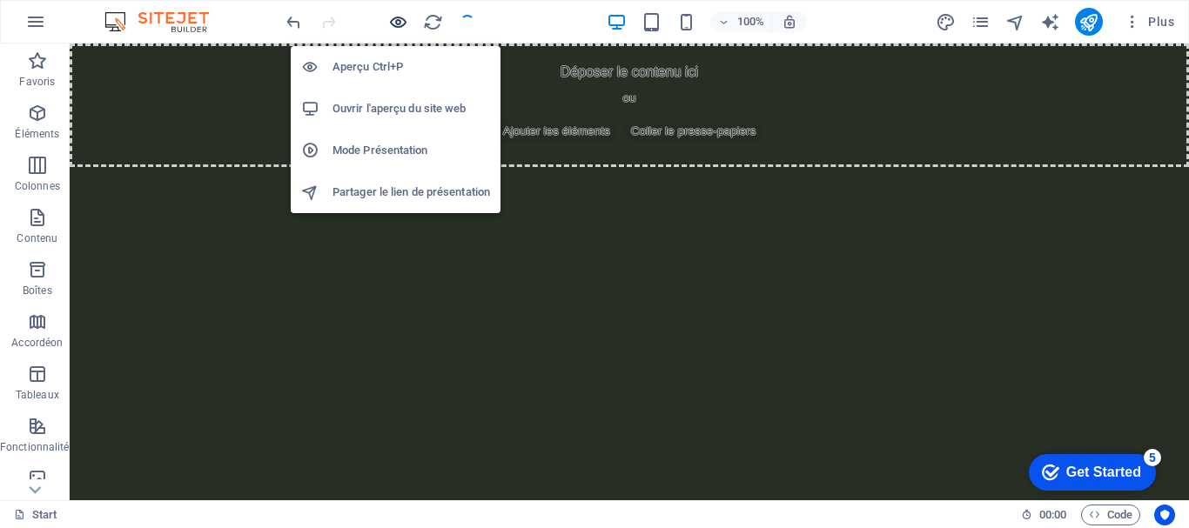
click at [402, 24] on icon "button" at bounding box center [398, 22] width 20 height 20
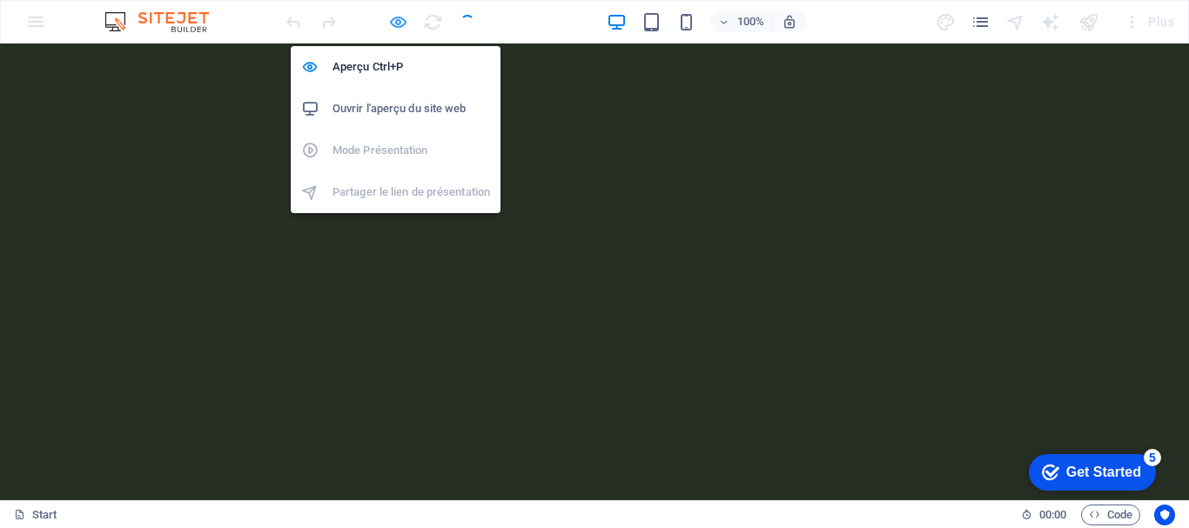
click at [396, 24] on icon "button" at bounding box center [398, 22] width 20 height 20
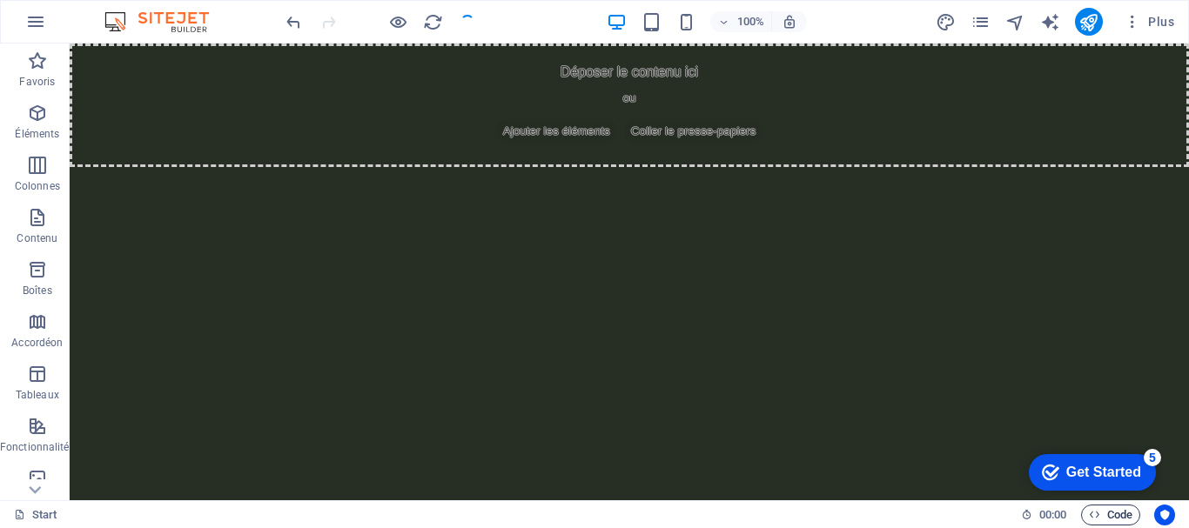
click at [1105, 514] on span "Code" at bounding box center [1111, 515] width 44 height 21
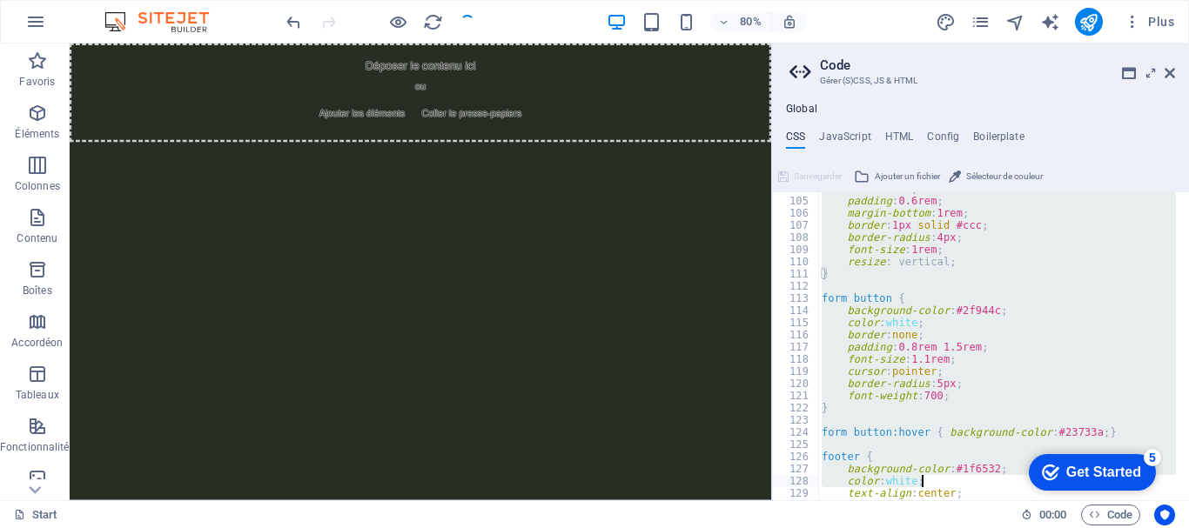
scroll to position [1387, 0]
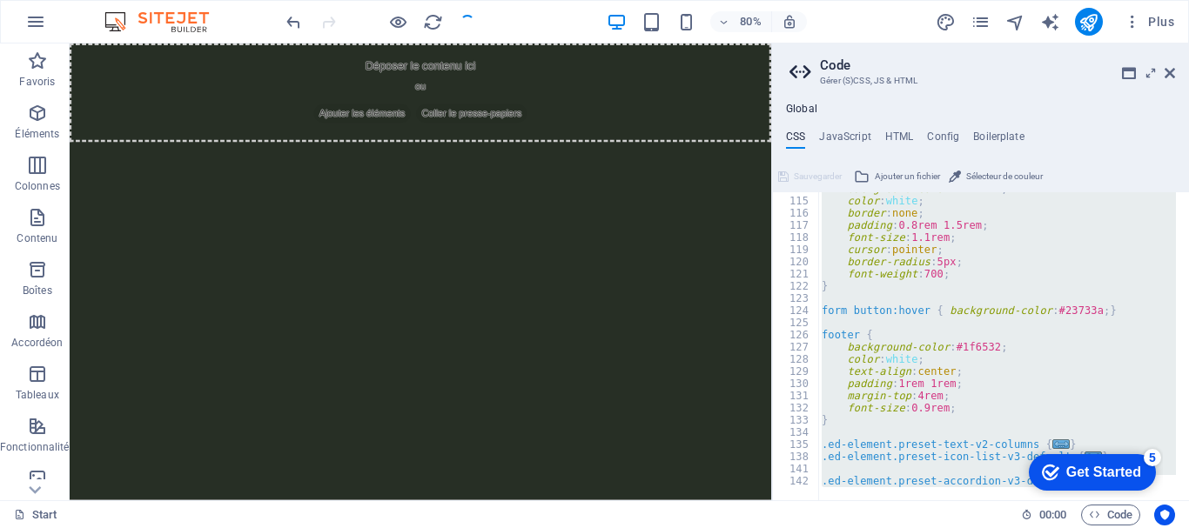
drag, startPoint x: 833, startPoint y: 195, endPoint x: 1038, endPoint y: 562, distance: 420.4
click at [1038, 527] on html "Oxalis Start Favoris Éléments Colonnes Contenu Boîtes Accordéon Tableaux Foncti…" at bounding box center [594, 264] width 1189 height 528
type textarea "@include accordion-v3(); }"
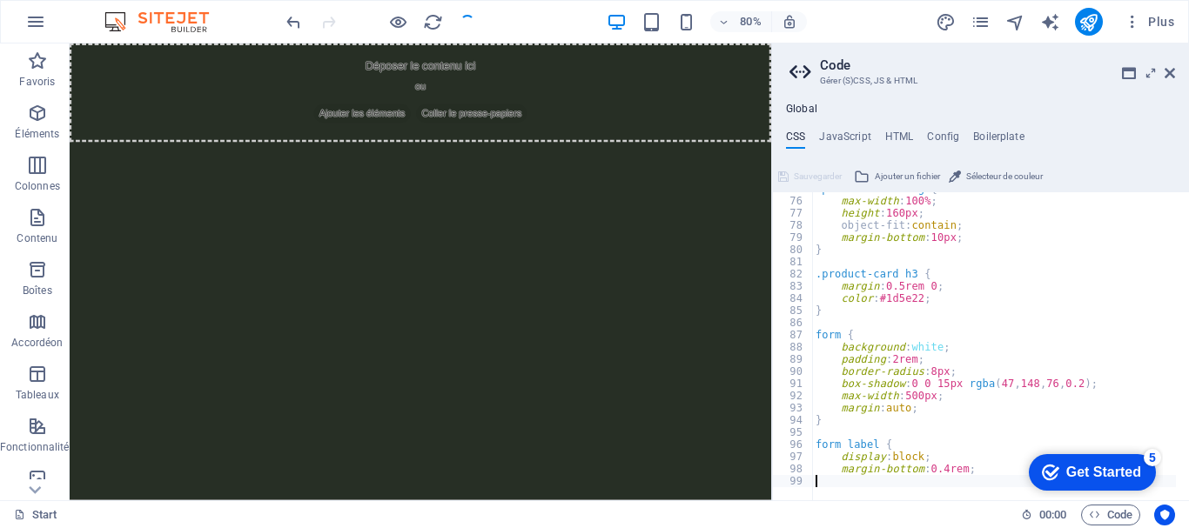
scroll to position [911, 0]
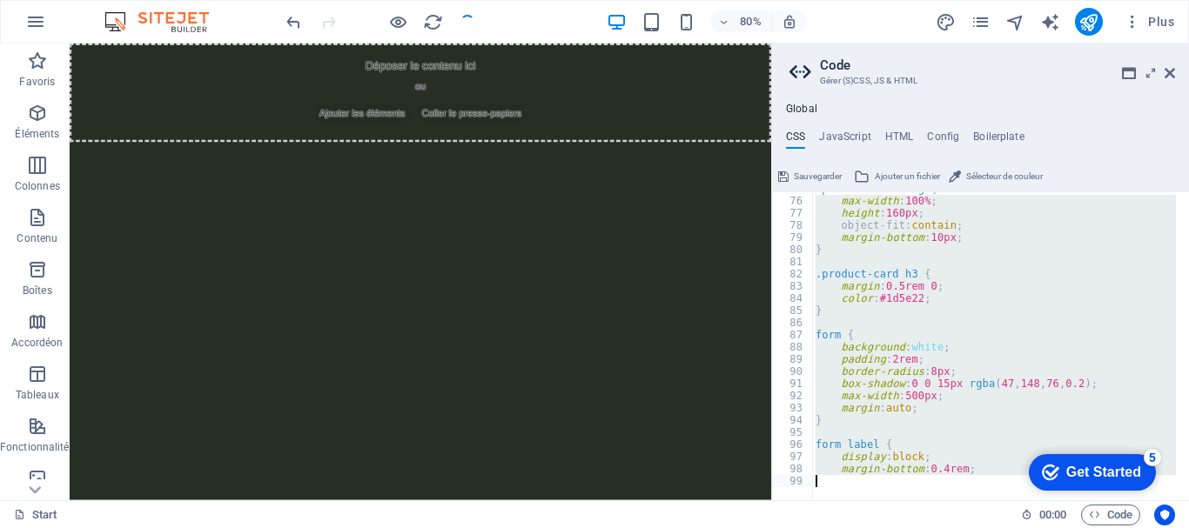
drag, startPoint x: 822, startPoint y: 199, endPoint x: 938, endPoint y: 555, distance: 374.6
click at [938, 527] on html "Oxalis Start Favoris Éléments Colonnes Contenu Boîtes Accordéon Tableaux Foncti…" at bounding box center [594, 264] width 1189 height 528
type textarea "margin-bottom: 0.4rem;"
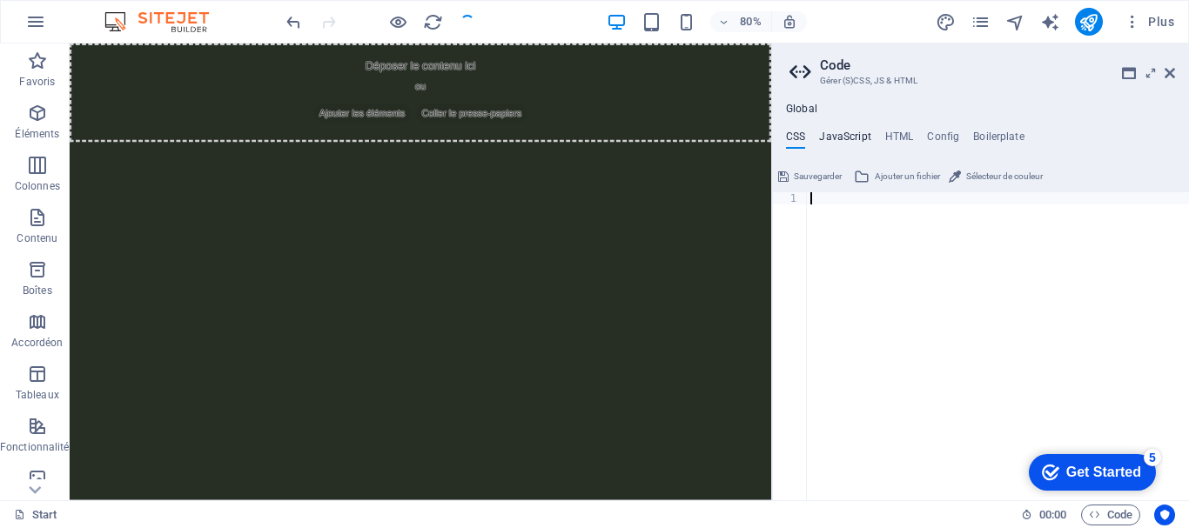
click at [844, 136] on h4 "JavaScript" at bounding box center [844, 140] width 51 height 19
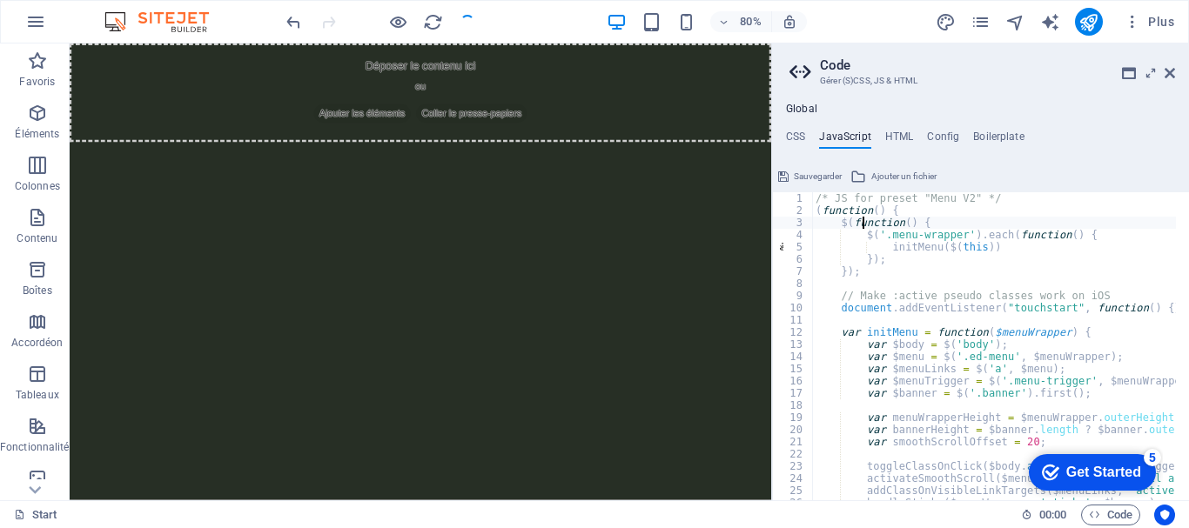
click at [863, 221] on div "/* JS for preset "Menu V2" */ ( function ( ) { $ ( function ( ) { $ ( '.menu-wr…" at bounding box center [1211, 351] width 799 height 319
type textarea "/* End JS for preset "Content Slider" */"
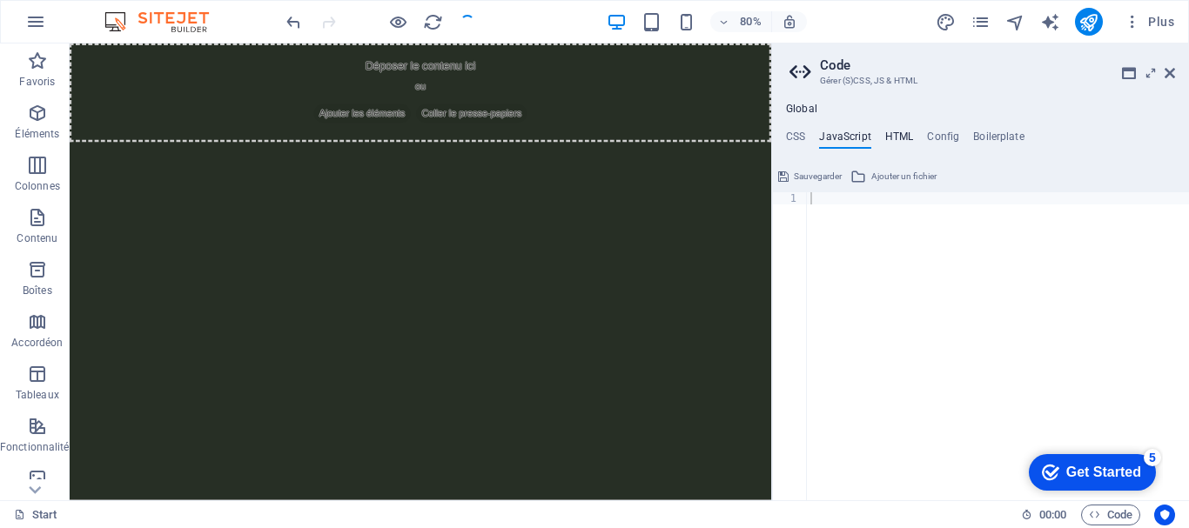
click at [895, 134] on h4 "HTML" at bounding box center [899, 140] width 29 height 19
type textarea "{{content}}"
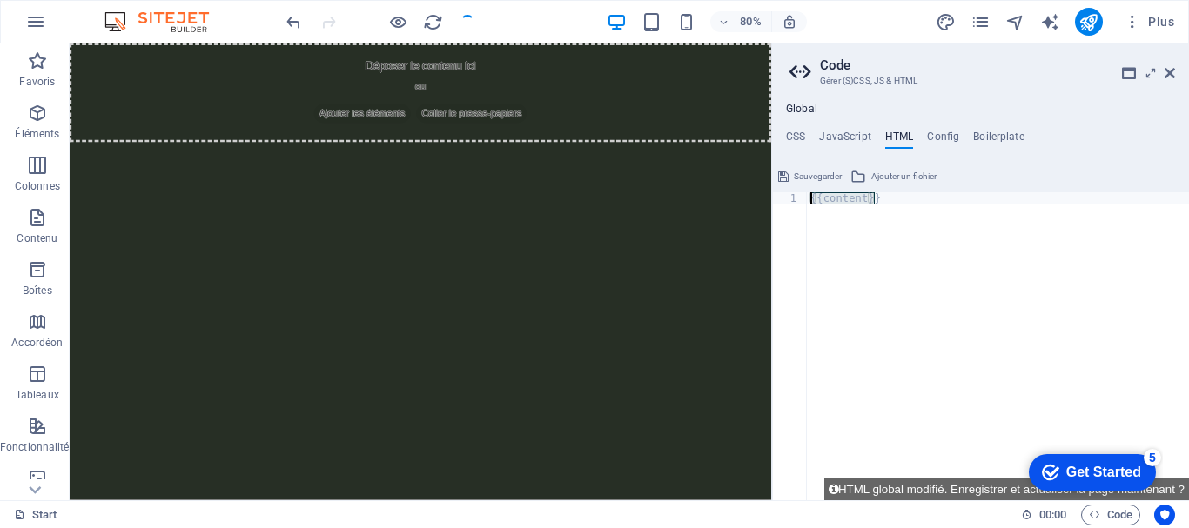
drag, startPoint x: 886, startPoint y: 201, endPoint x: 779, endPoint y: 194, distance: 107.3
click at [779, 194] on div "{{content}} 1 {{content}} ההההההההההההההההההההההההההההההההההההההההההההההההההההה…" at bounding box center [980, 346] width 417 height 308
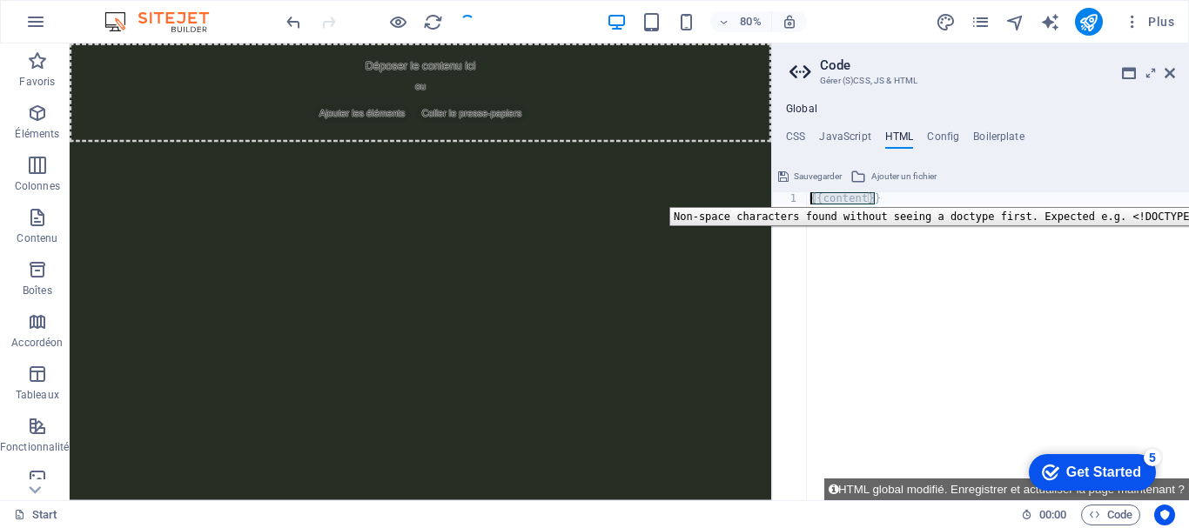
type textarea "{{content}}"
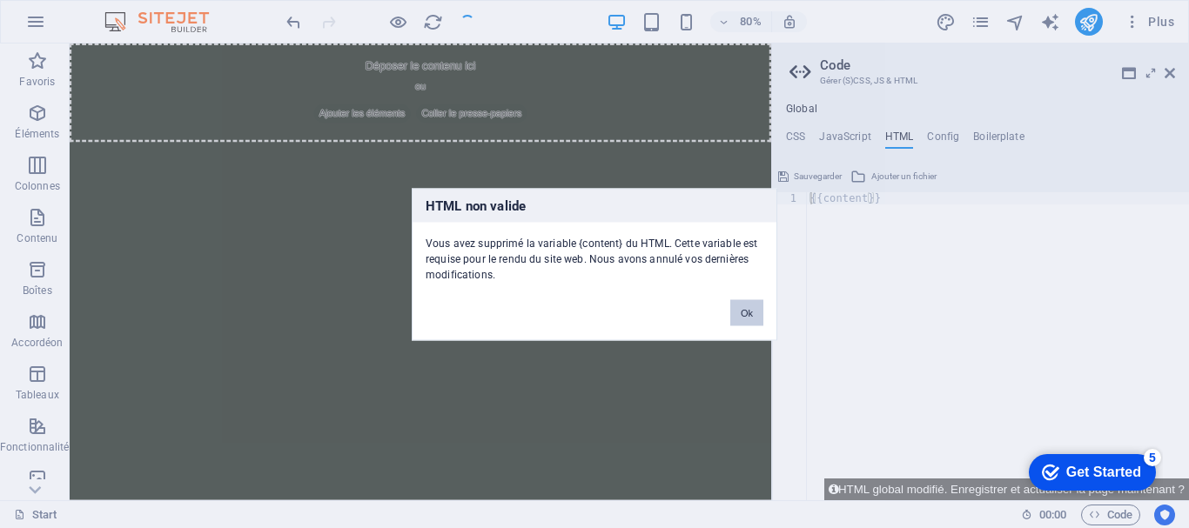
click at [752, 311] on button "Ok" at bounding box center [746, 312] width 33 height 26
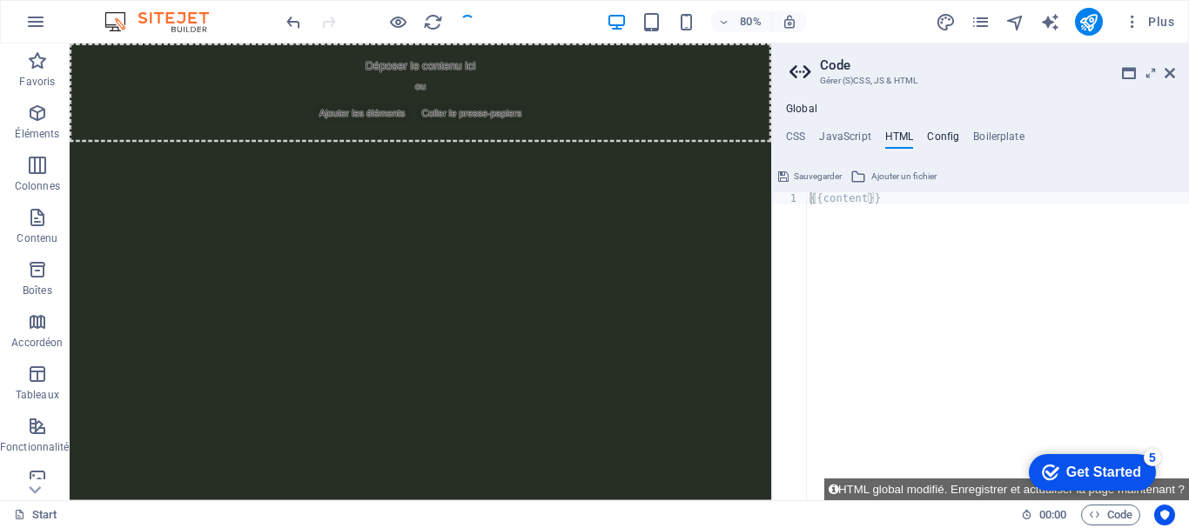
click at [939, 136] on h4 "Config" at bounding box center [943, 140] width 32 height 19
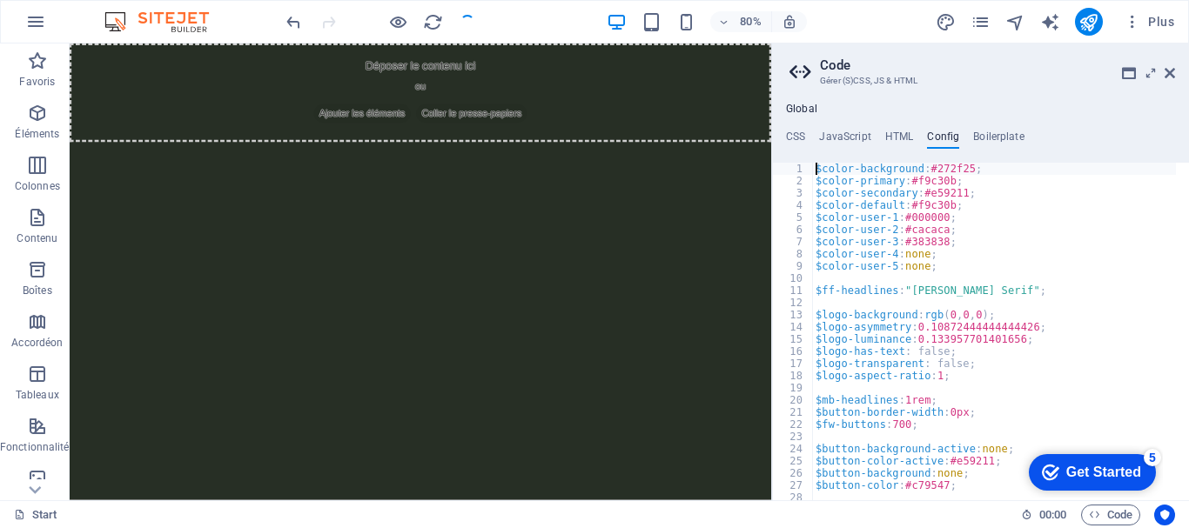
click at [929, 172] on div "$color-background : #272f25 ; $color-primary : #f9c30b ; $color-secondary : #e5…" at bounding box center [1044, 337] width 465 height 349
type textarea "} }"
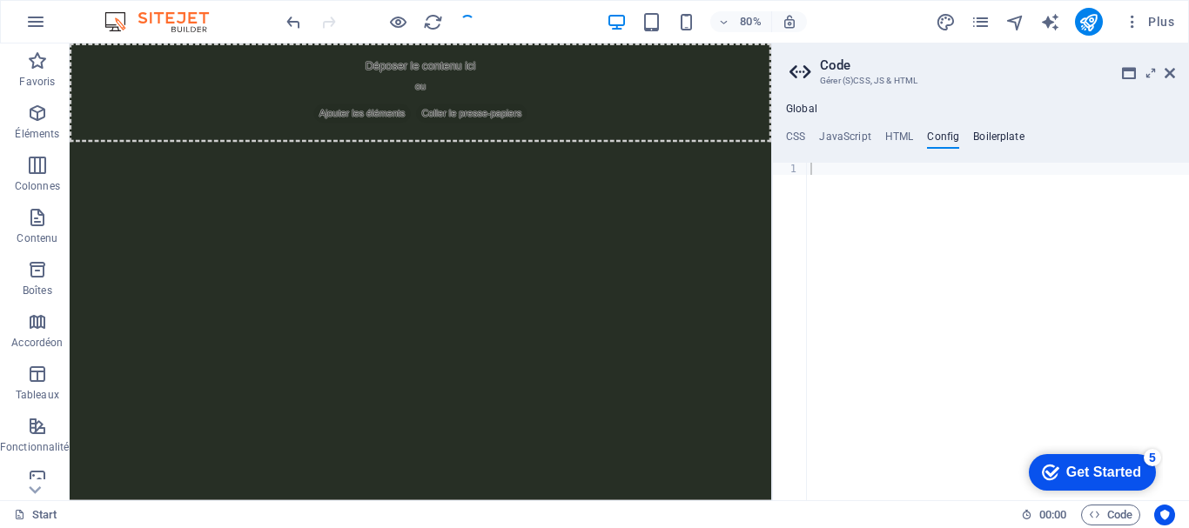
click at [986, 139] on h4 "Boilerplate" at bounding box center [998, 140] width 51 height 19
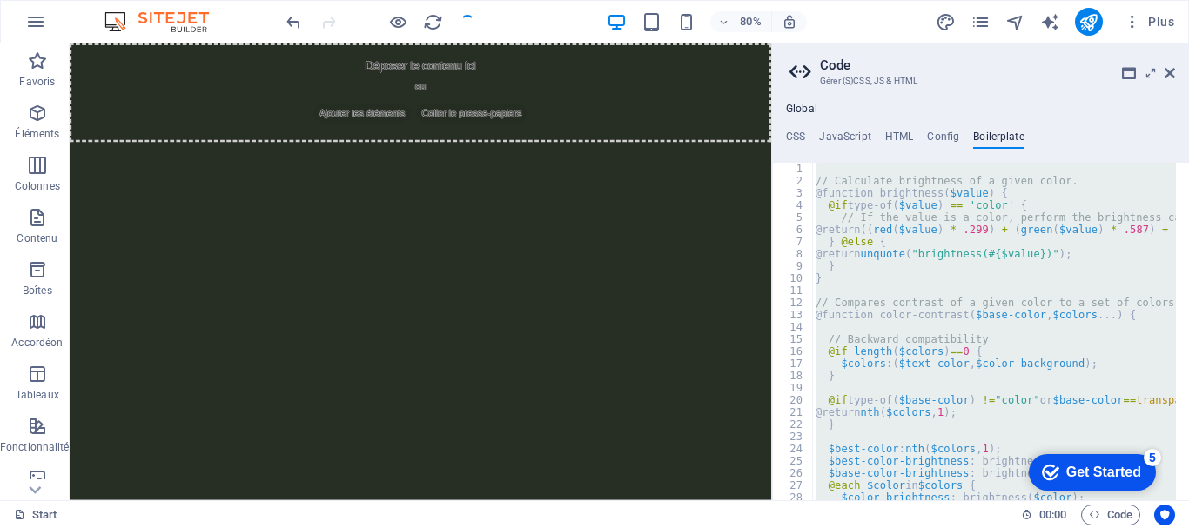
drag, startPoint x: 905, startPoint y: 257, endPoint x: 880, endPoint y: 413, distance: 157.8
click at [880, 413] on div "// Calculate brightness of a given color. @function brightness ( $value ) { @if…" at bounding box center [994, 332] width 364 height 338
type textarea "@return nth($colors, 1);"
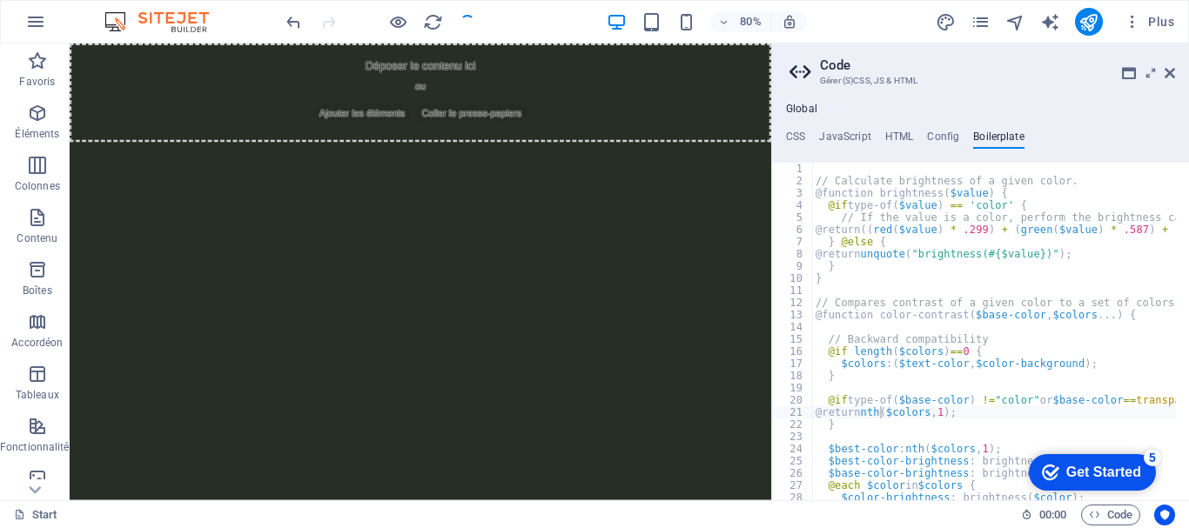
click at [799, 104] on h4 "Global" at bounding box center [801, 110] width 31 height 14
click at [797, 143] on h4 "CSS" at bounding box center [795, 140] width 19 height 19
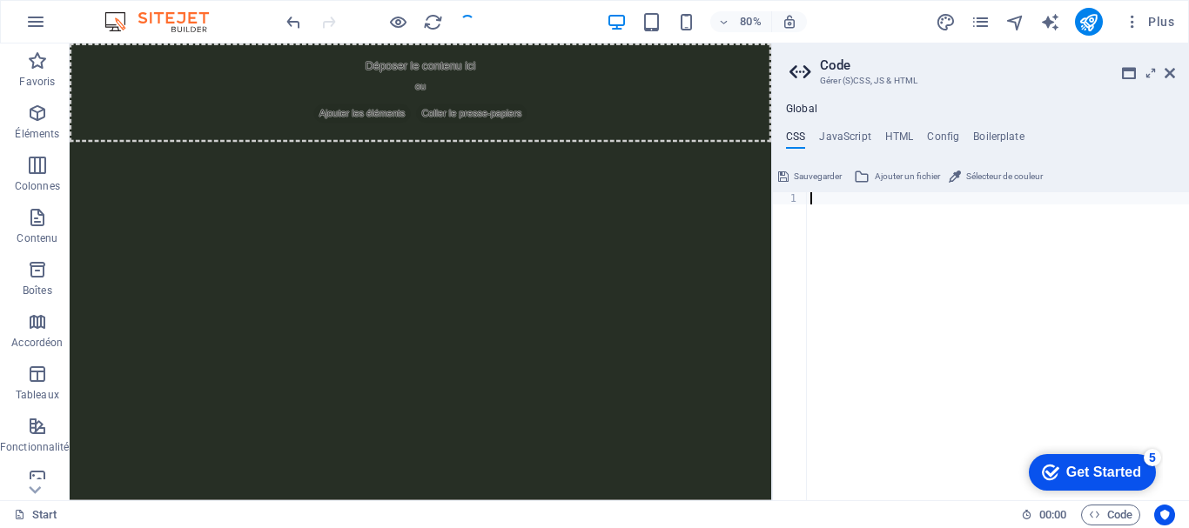
click at [1007, 178] on span "Sélecteur de couleur" at bounding box center [1004, 176] width 77 height 21
click at [972, 311] on div at bounding box center [998, 358] width 382 height 332
click at [838, 137] on h4 "JavaScript" at bounding box center [844, 140] width 51 height 19
click at [898, 133] on h4 "HTML" at bounding box center [899, 140] width 29 height 19
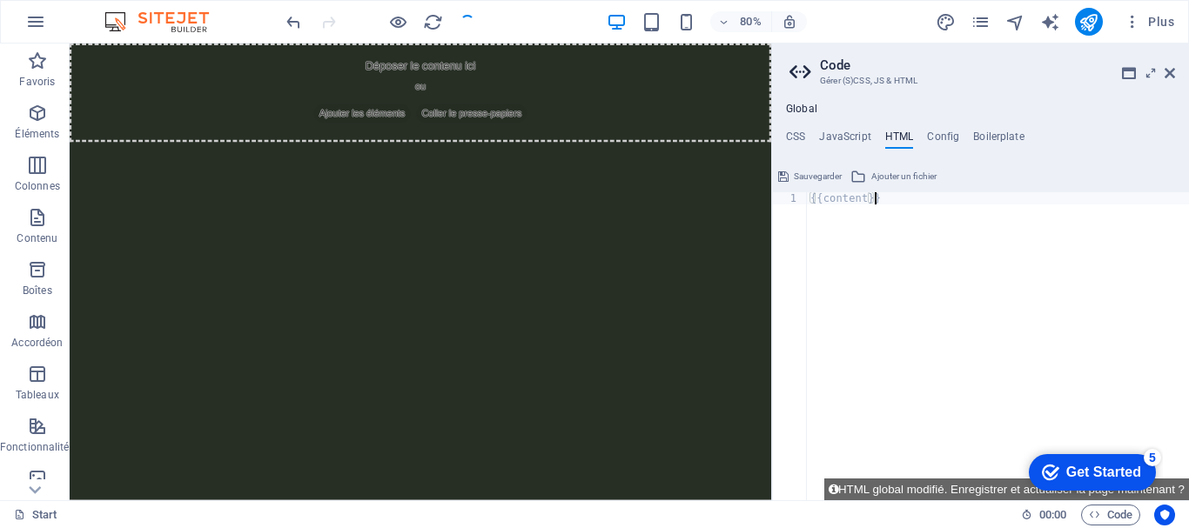
paste textarea
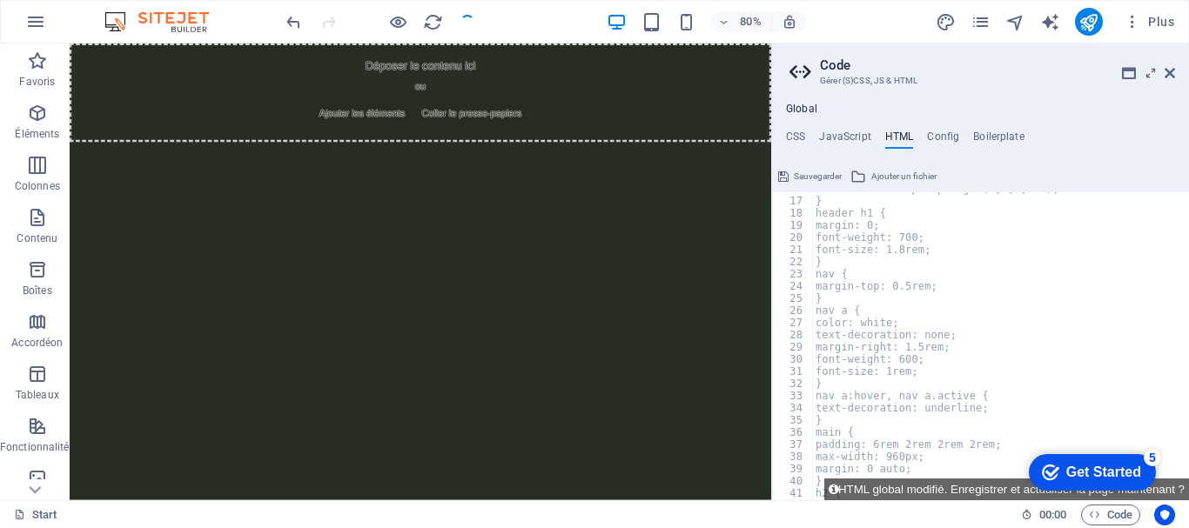
scroll to position [0, 0]
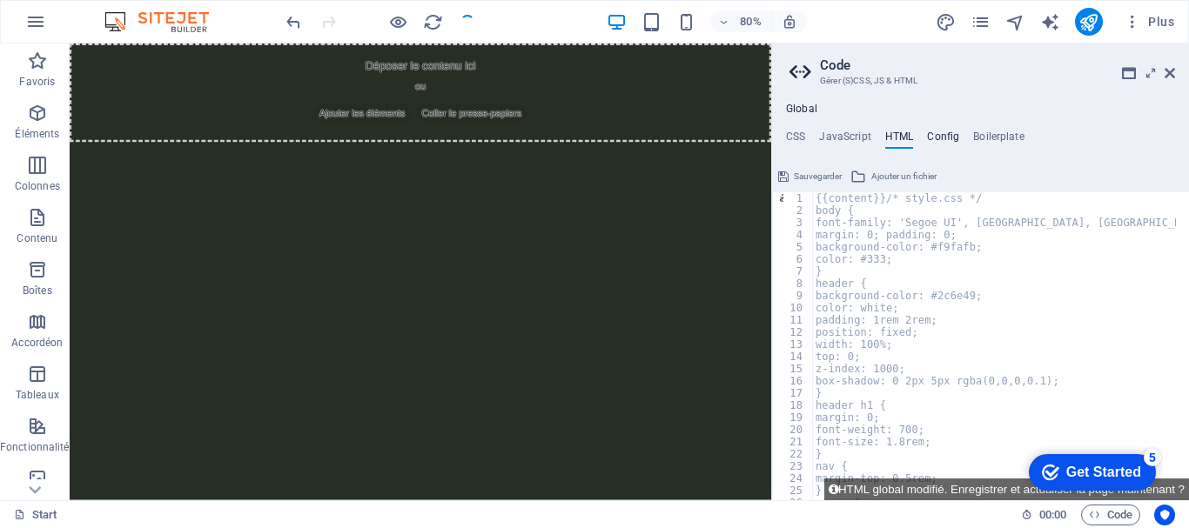
click at [941, 131] on h4 "Config" at bounding box center [943, 140] width 32 height 19
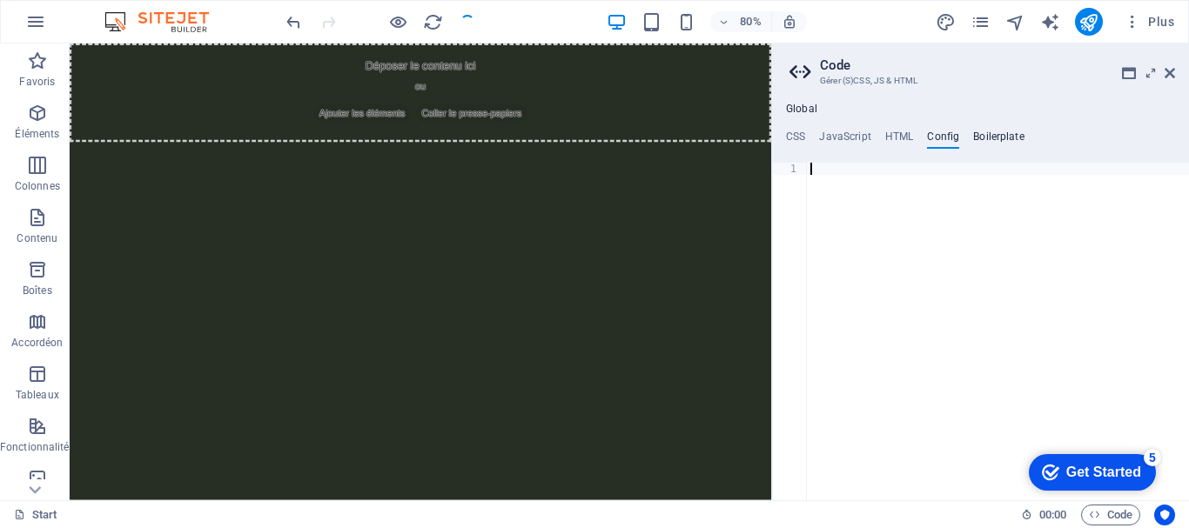
click at [978, 132] on h4 "Boilerplate" at bounding box center [998, 140] width 51 height 19
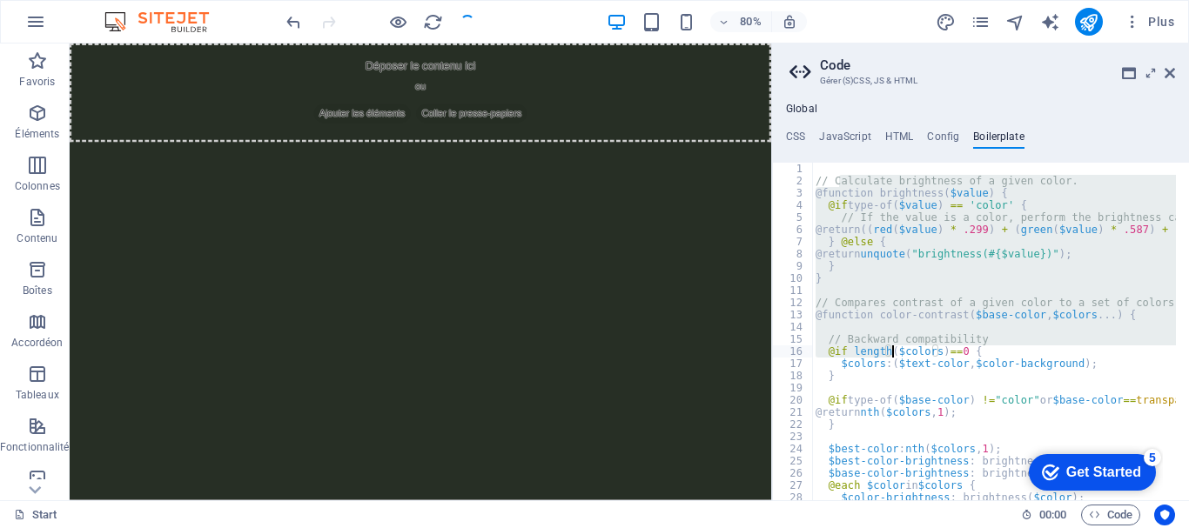
drag, startPoint x: 841, startPoint y: 183, endPoint x: 893, endPoint y: 353, distance: 177.6
type textarea "// Backward compatibility @if length($colors)==0 {"
click at [943, 139] on h4 "Config" at bounding box center [943, 140] width 32 height 19
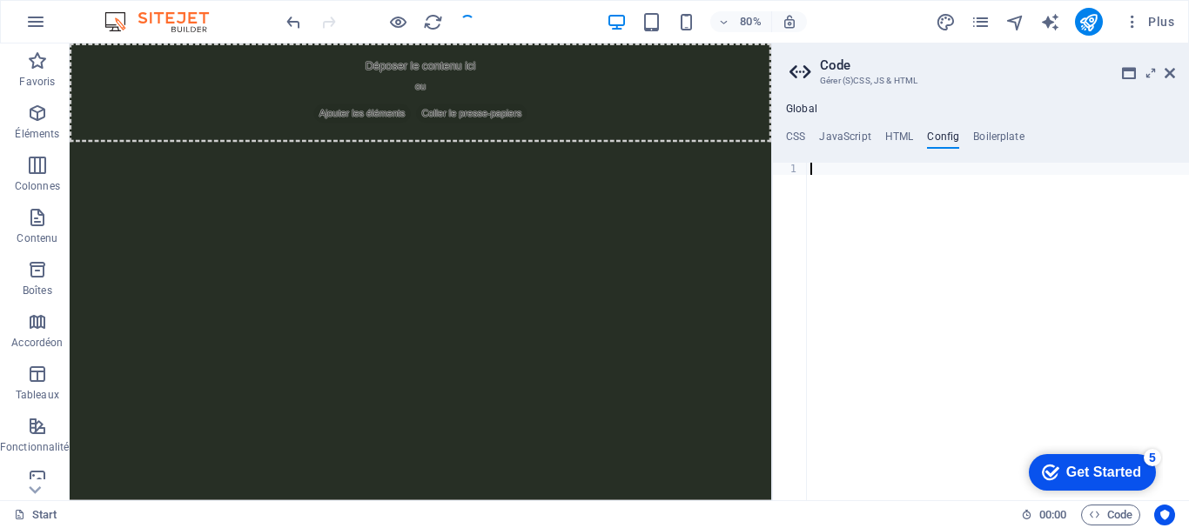
scroll to position [881, 0]
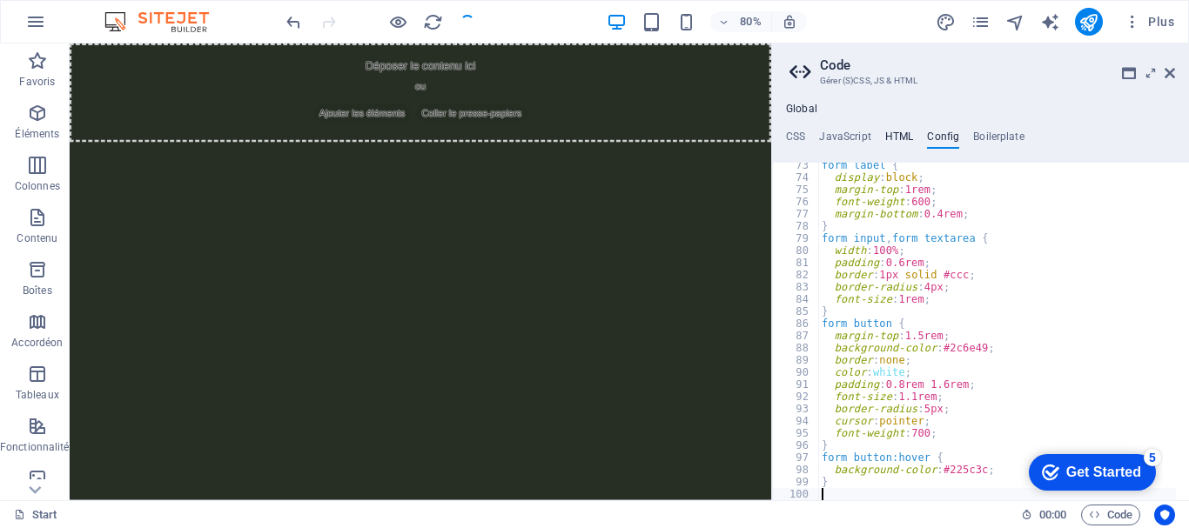
click at [900, 131] on h4 "HTML" at bounding box center [899, 140] width 29 height 19
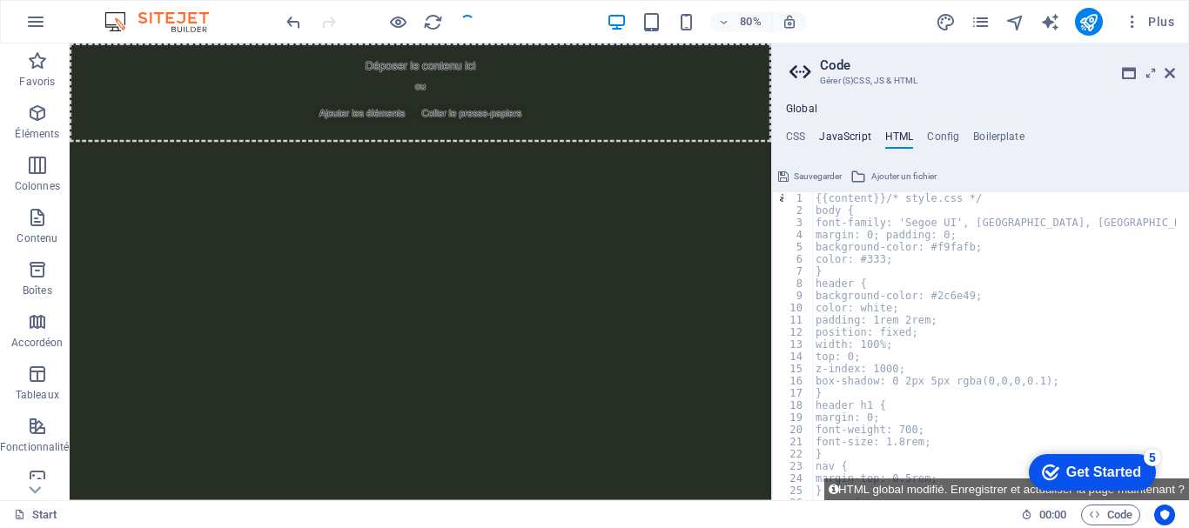
click at [836, 133] on h4 "JavaScript" at bounding box center [844, 140] width 51 height 19
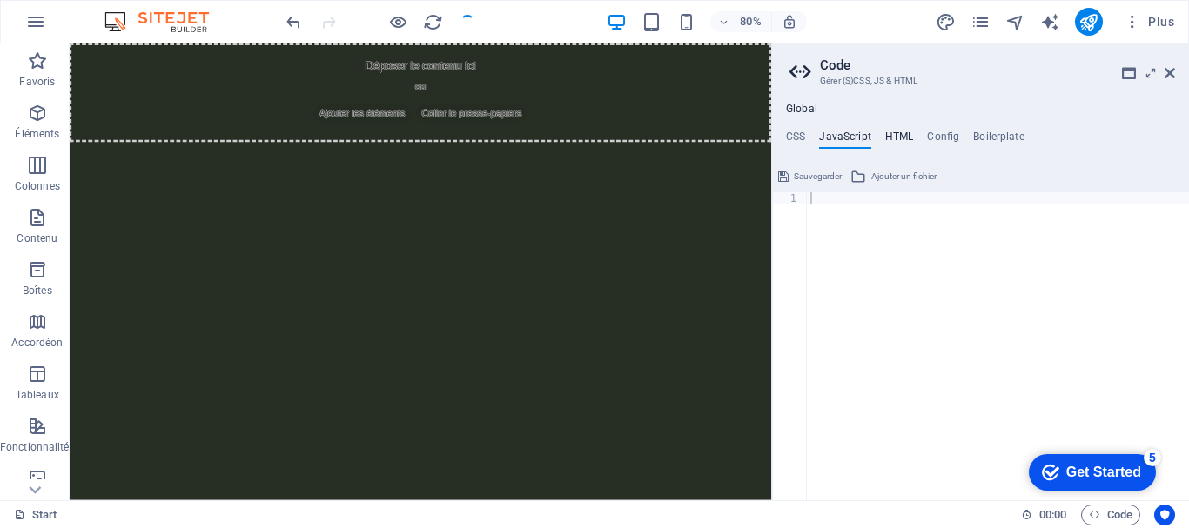
click at [898, 137] on h4 "HTML" at bounding box center [899, 140] width 29 height 19
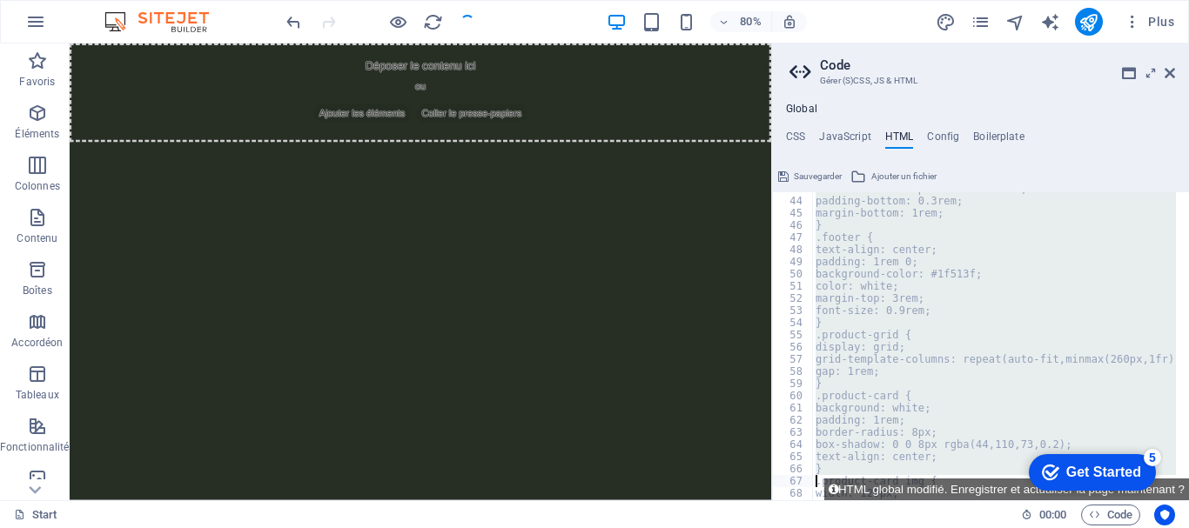
scroll to position [924, 0]
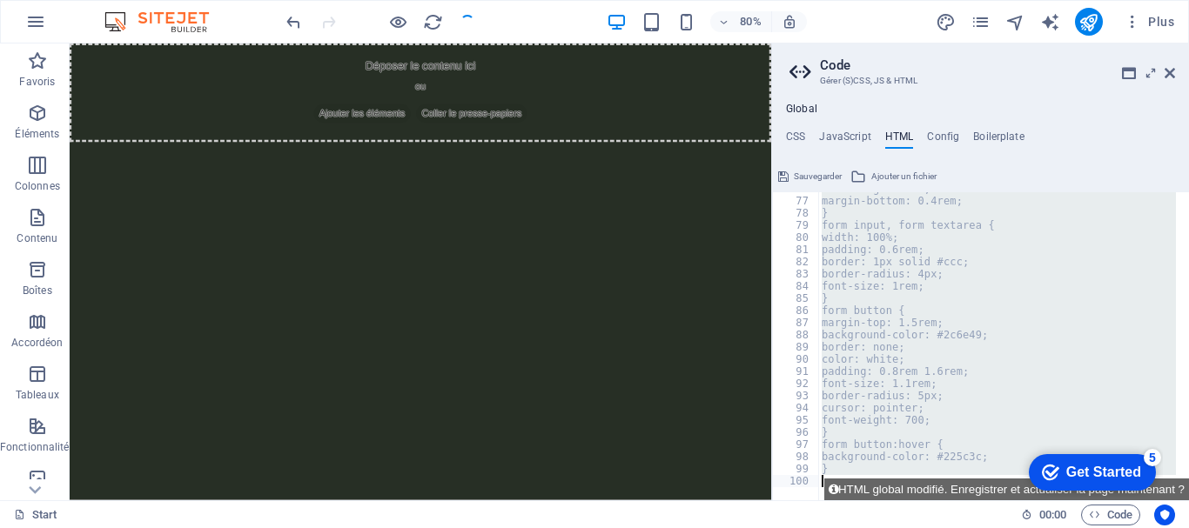
drag, startPoint x: 799, startPoint y: 198, endPoint x: 847, endPoint y: 562, distance: 367.8
type textarea "}"
type textarea "{{content}}/* style.css */"
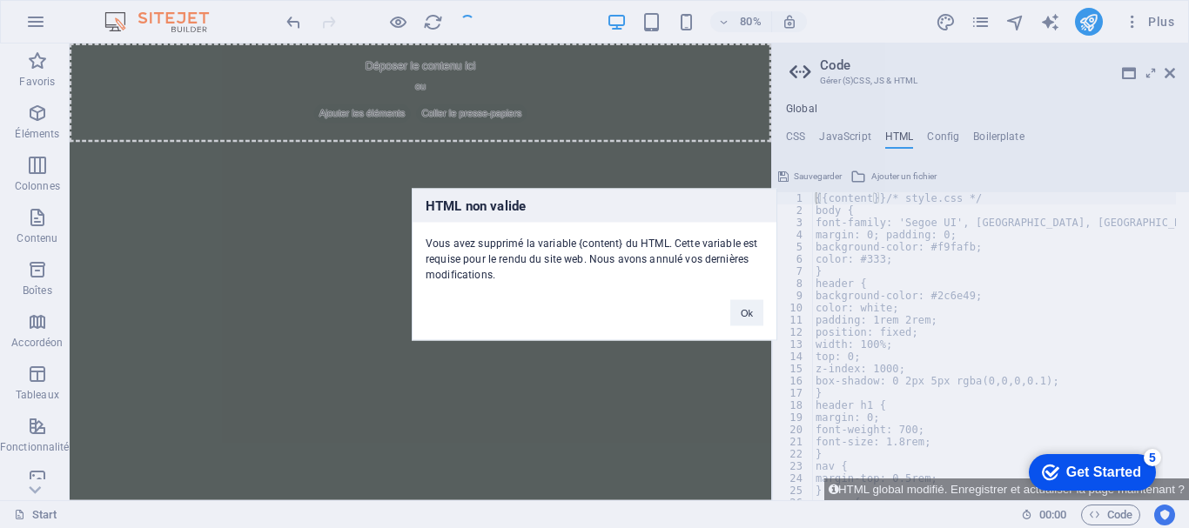
scroll to position [0, 0]
click at [741, 312] on button "Ok" at bounding box center [746, 312] width 33 height 26
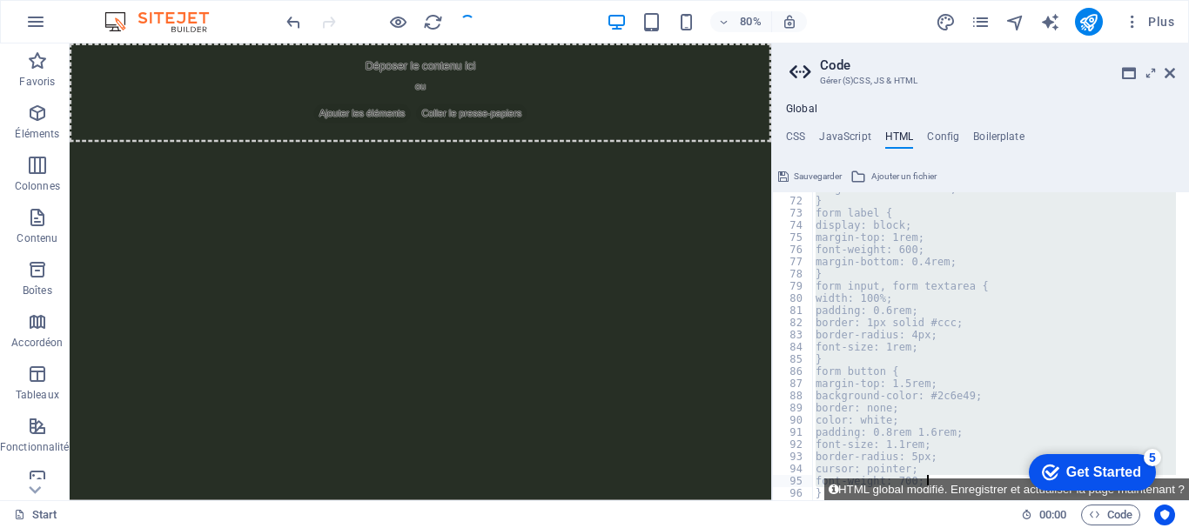
scroll to position [924, 0]
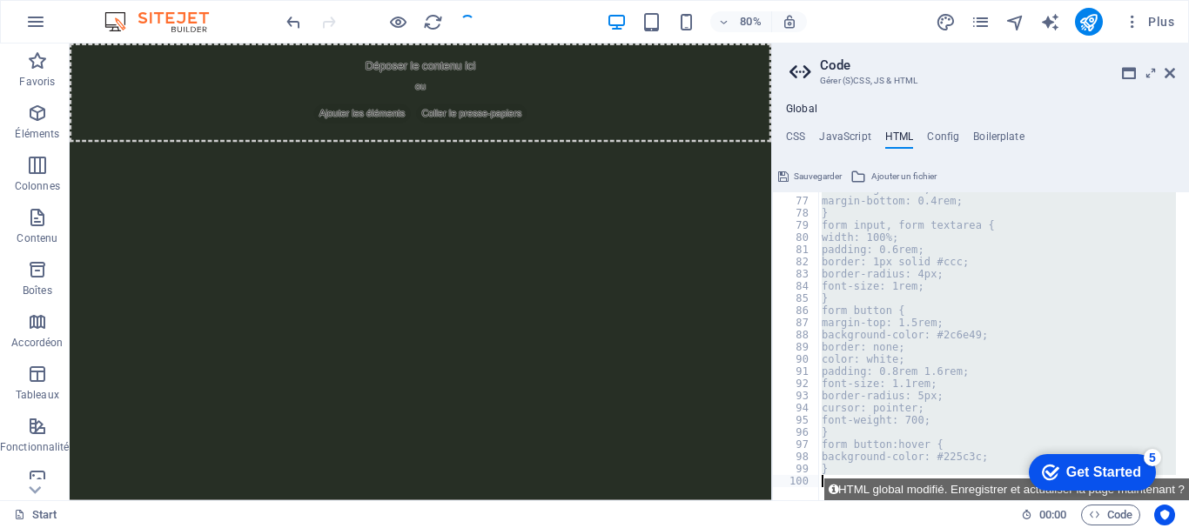
drag, startPoint x: 813, startPoint y: 197, endPoint x: 933, endPoint y: 562, distance: 384.8
click at [933, 527] on html "Oxalis Start Favoris Éléments Colonnes Contenu Boîtes Accordéon Tableaux Foncti…" at bounding box center [594, 264] width 1189 height 528
paste textarea "margin: 0 auto;"
type textarea "margin: 0 auto;"
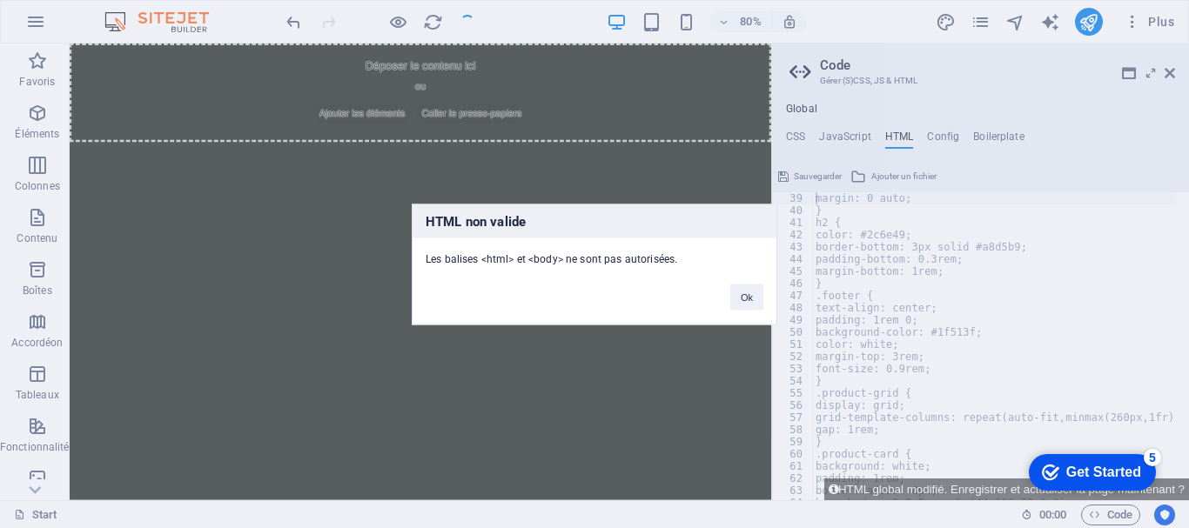
scroll to position [463, 0]
click at [740, 294] on button "Ok" at bounding box center [746, 297] width 33 height 26
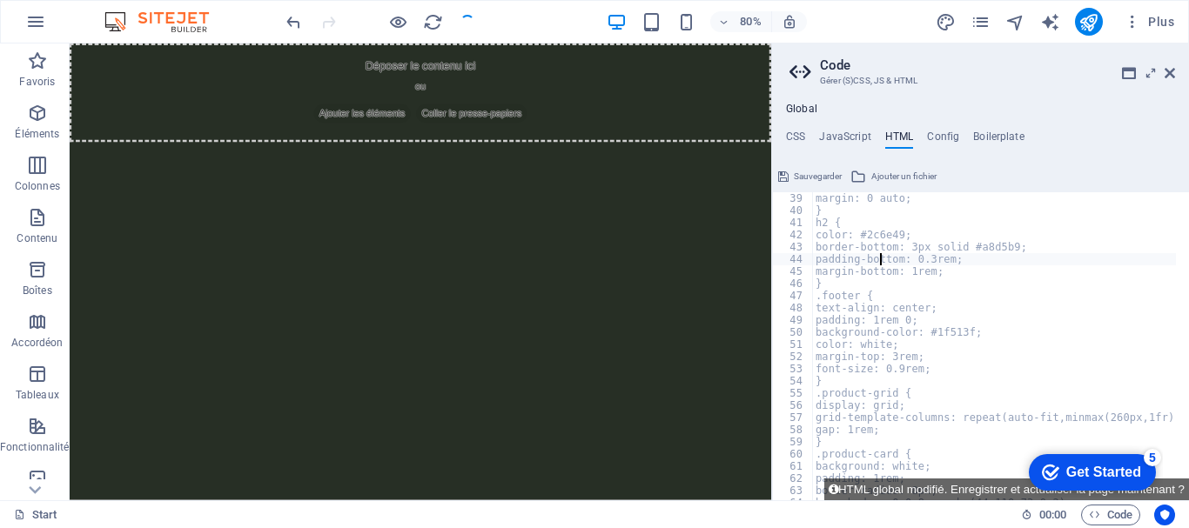
click at [883, 255] on div "margin: 0 auto; } h2 { color: #2c6e49; border-bottom: 3px solid #a8d5b9; paddin…" at bounding box center [1000, 351] width 377 height 319
type textarea "padding-bottom: 0.3rem; margin-bottom: 1rem;"
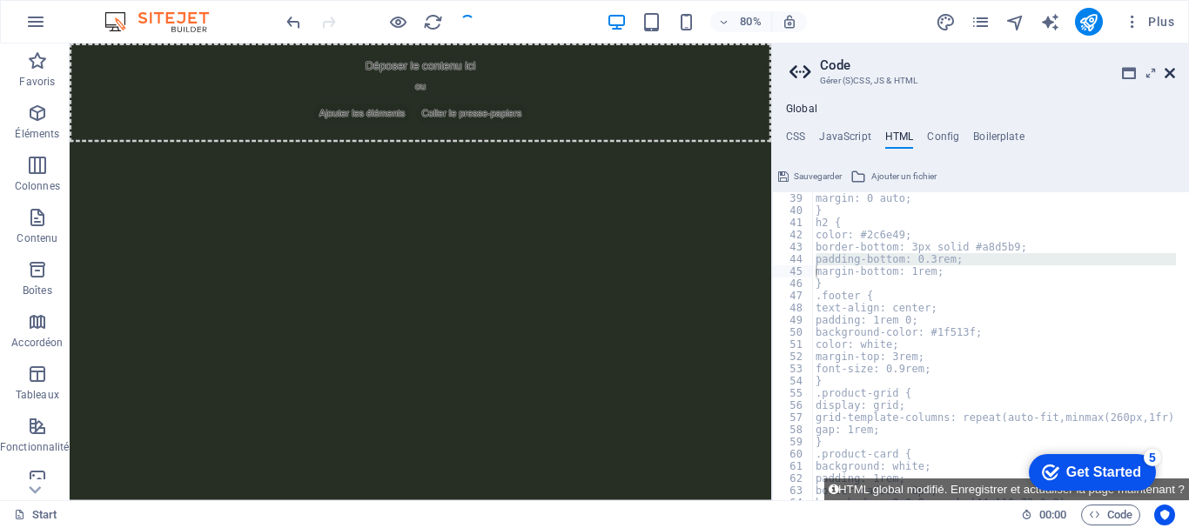
click at [1167, 71] on icon at bounding box center [1170, 73] width 10 height 14
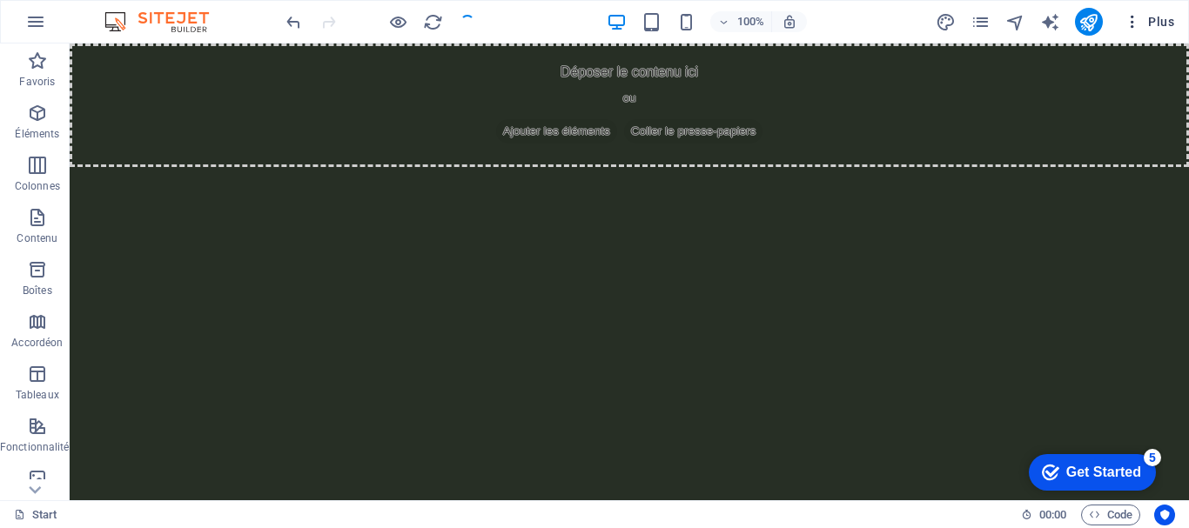
click at [1128, 27] on icon "button" at bounding box center [1132, 21] width 17 height 17
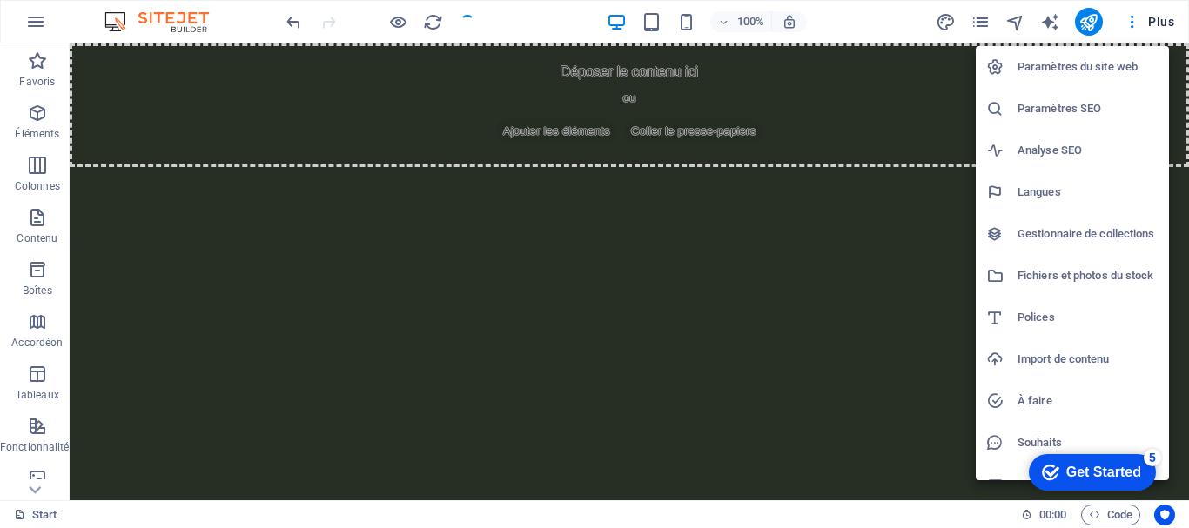
click at [1087, 359] on h6 "Import de contenu" at bounding box center [1088, 359] width 141 height 21
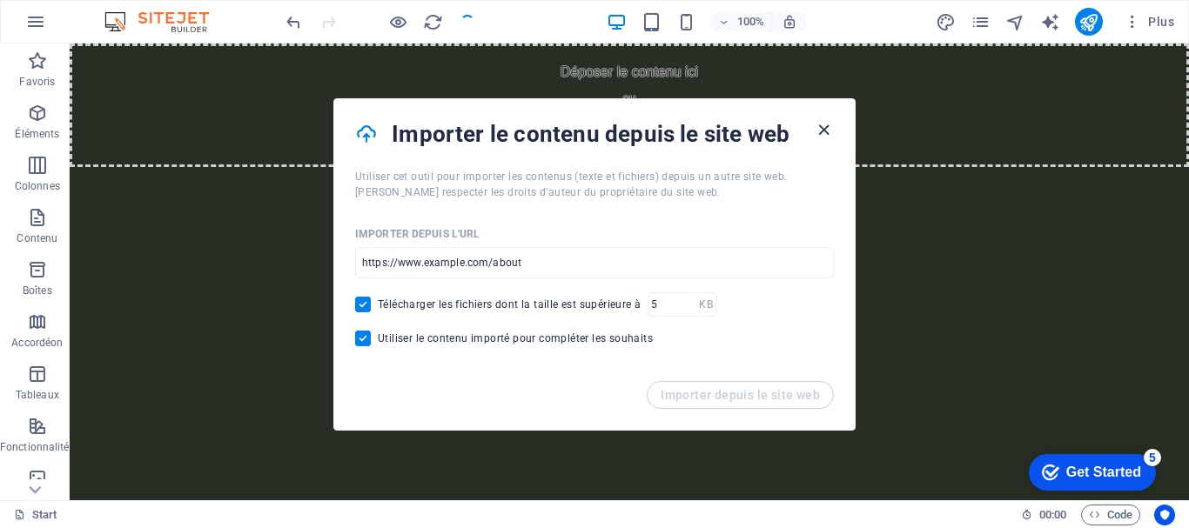
click at [823, 132] on icon "button" at bounding box center [824, 130] width 20 height 20
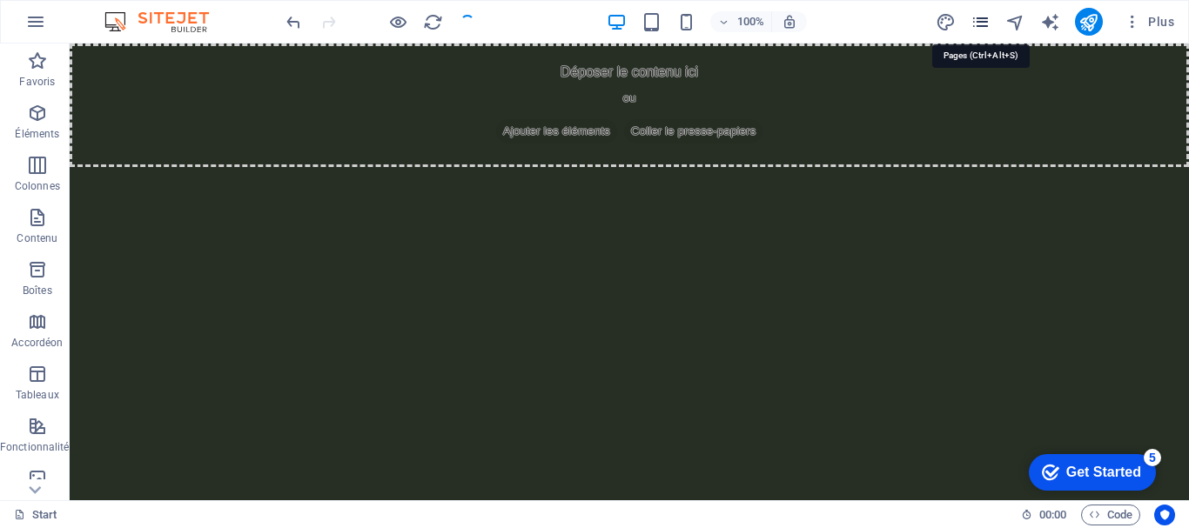
click at [976, 27] on icon "pages" at bounding box center [981, 22] width 20 height 20
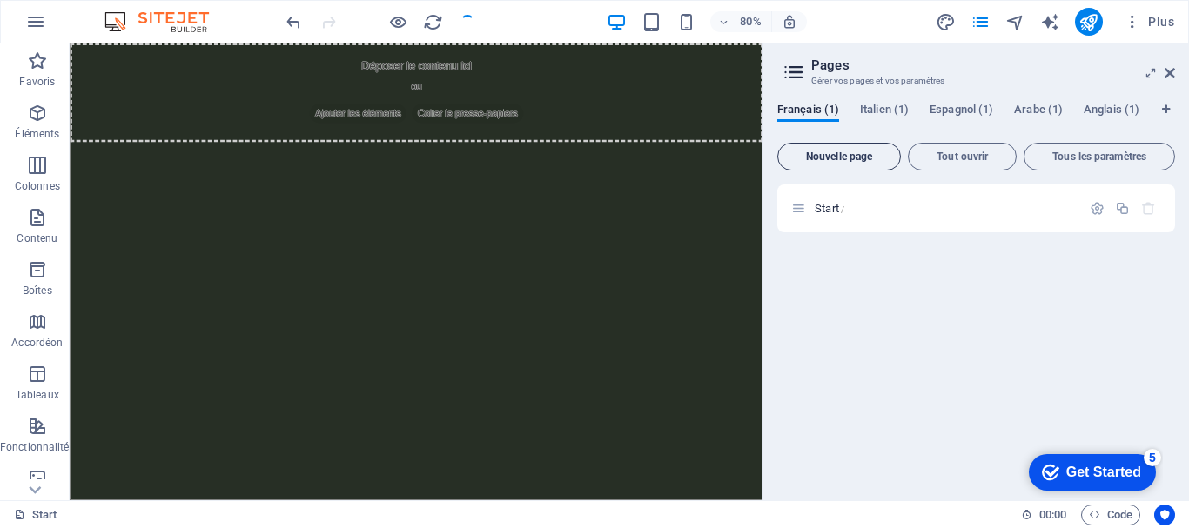
click at [817, 151] on span "Nouvelle page" at bounding box center [839, 156] width 108 height 10
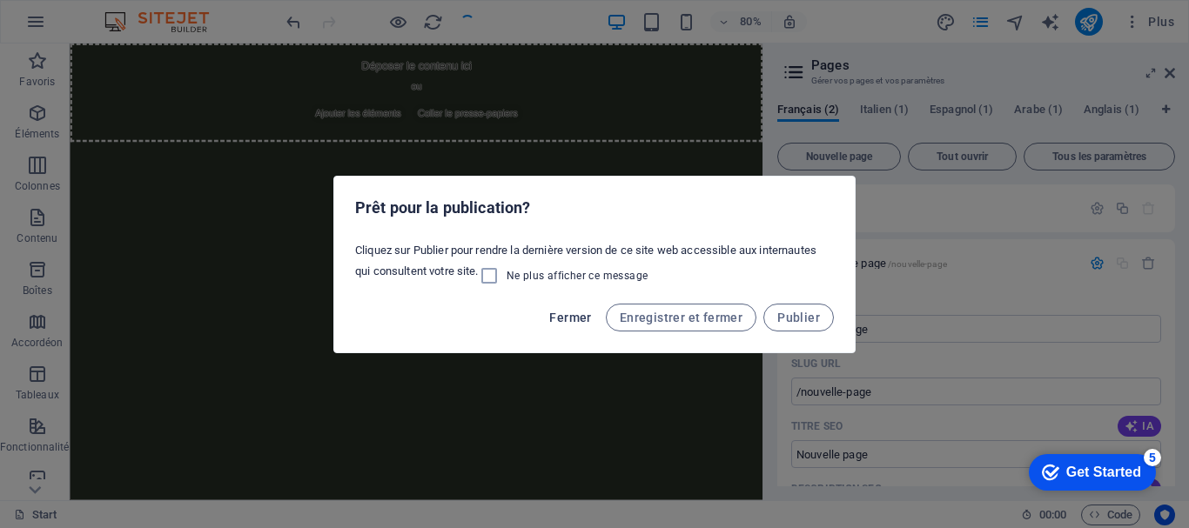
click at [591, 317] on span "Fermer" at bounding box center [570, 318] width 42 height 14
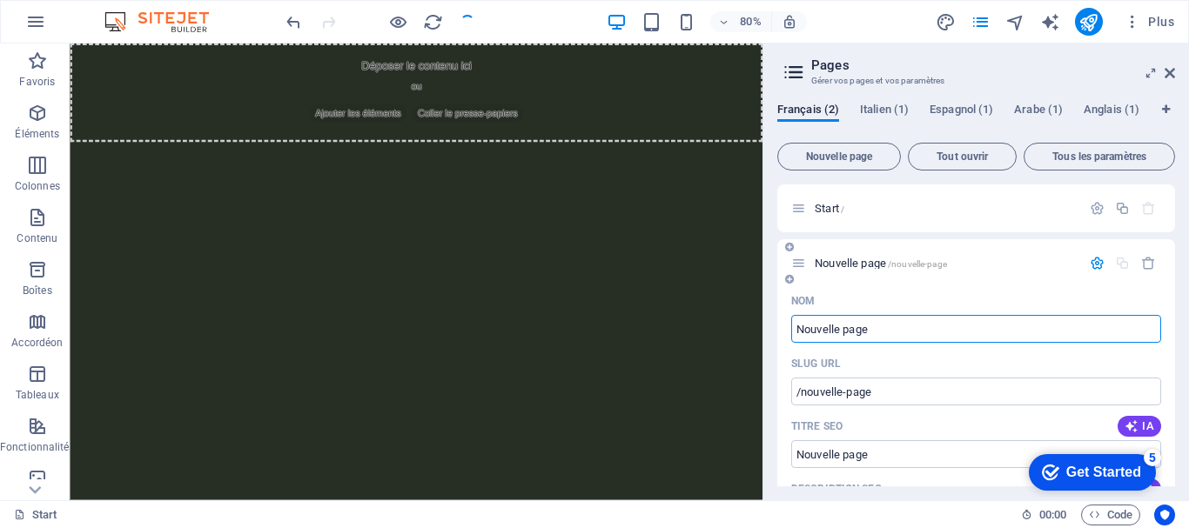
paste input "Accueil"
type input "Accueil"
type input "/accueil"
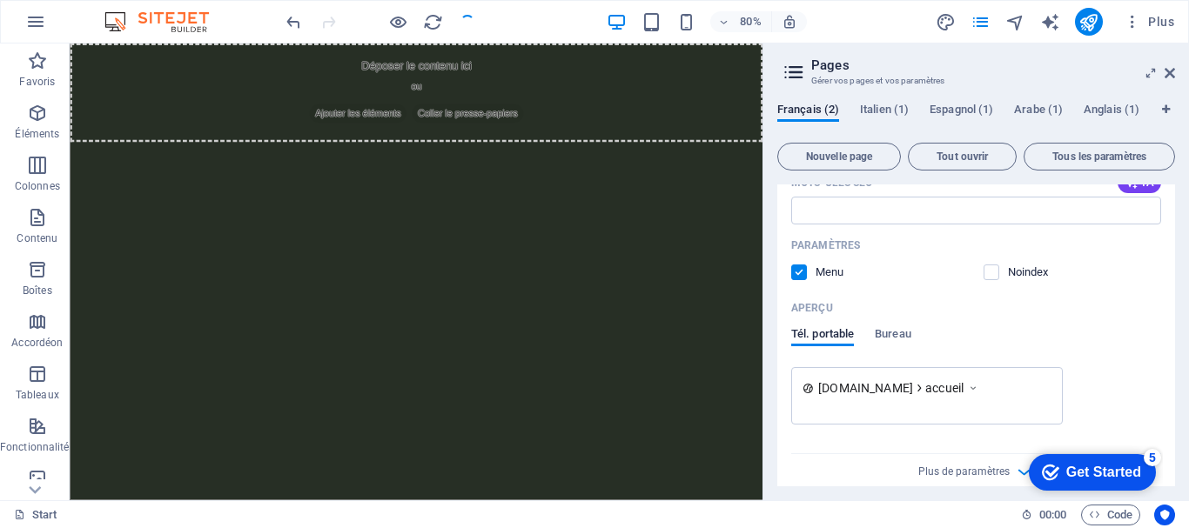
scroll to position [414, 0]
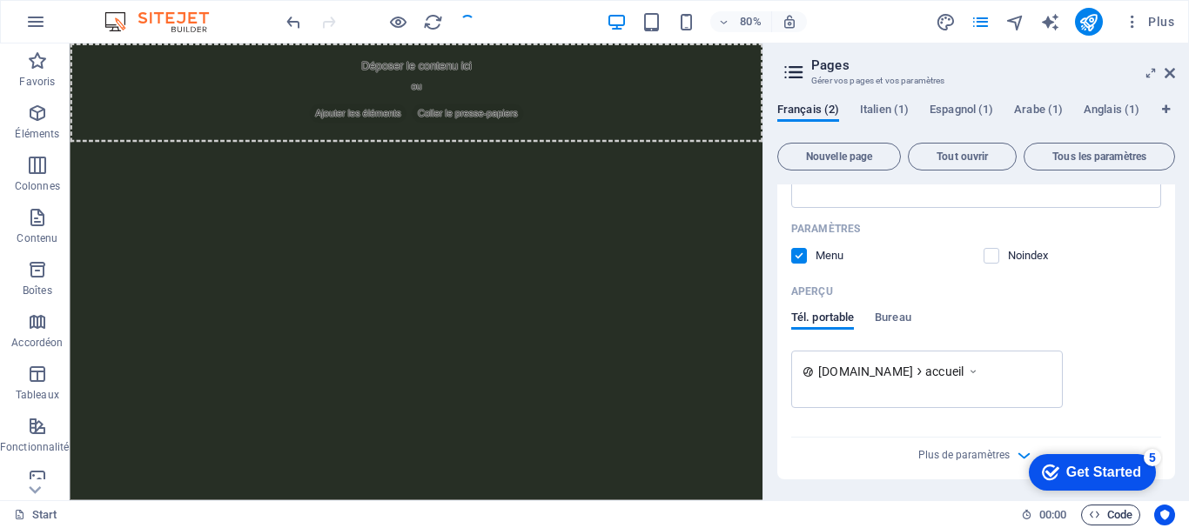
type input "Accueil"
click at [1118, 518] on span "Code" at bounding box center [1111, 515] width 44 height 21
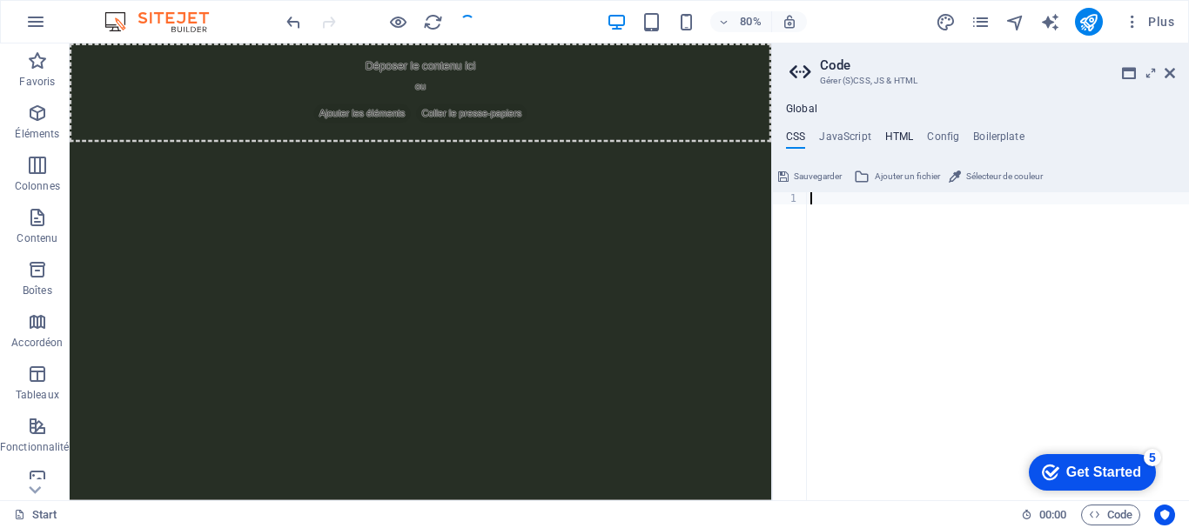
click at [905, 131] on h4 "HTML" at bounding box center [899, 140] width 29 height 19
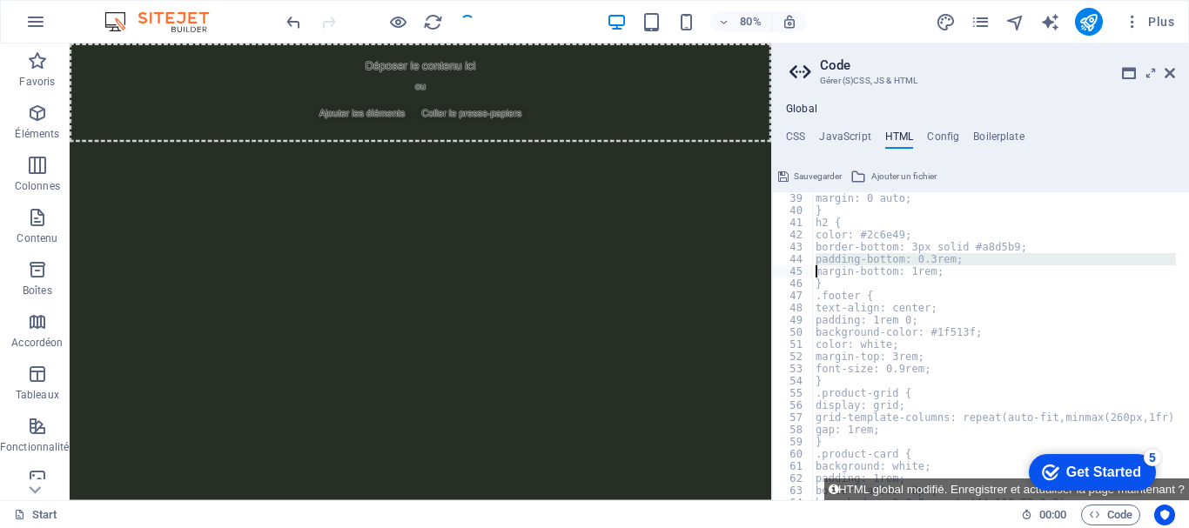
paste textarea "{{content}}/* style.css */"
type textarea "{{content}}/* style.css */"
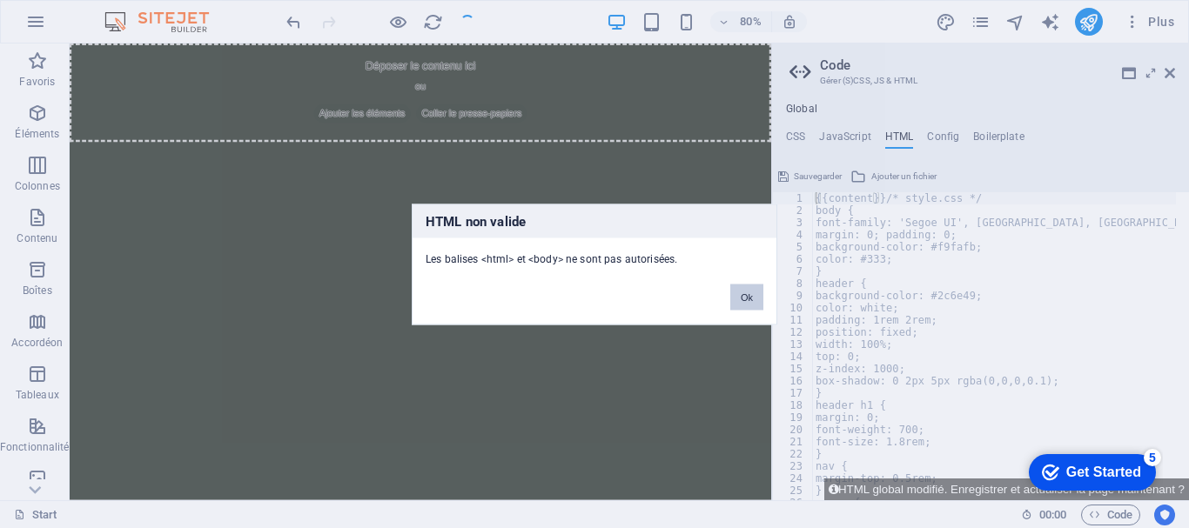
click at [750, 298] on button "Ok" at bounding box center [746, 297] width 33 height 26
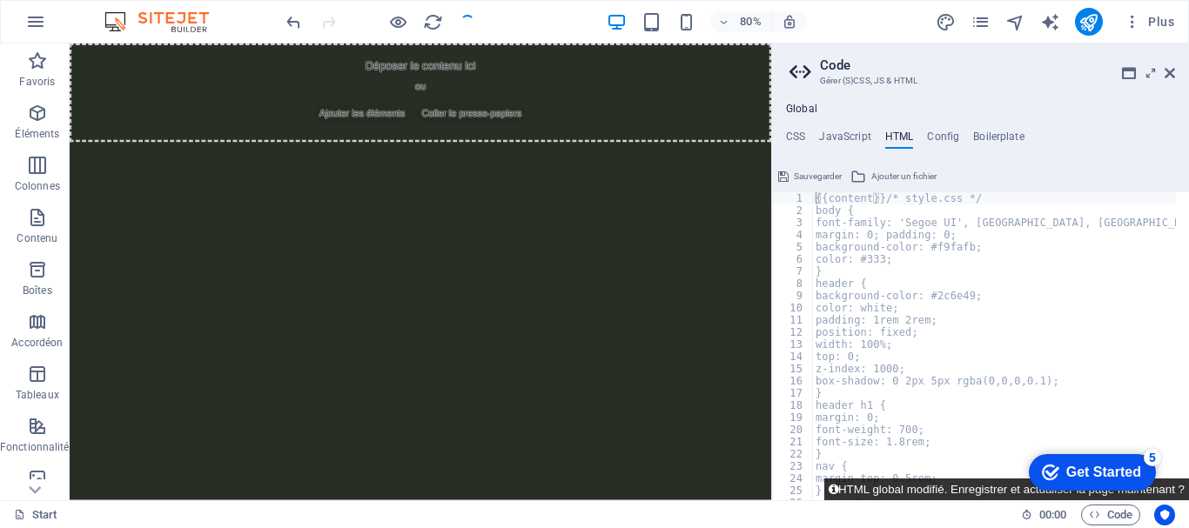
click at [1164, 494] on button "HTML global modifié. Enregistrer et actualiser la page maintenant ?" at bounding box center [1006, 490] width 365 height 22
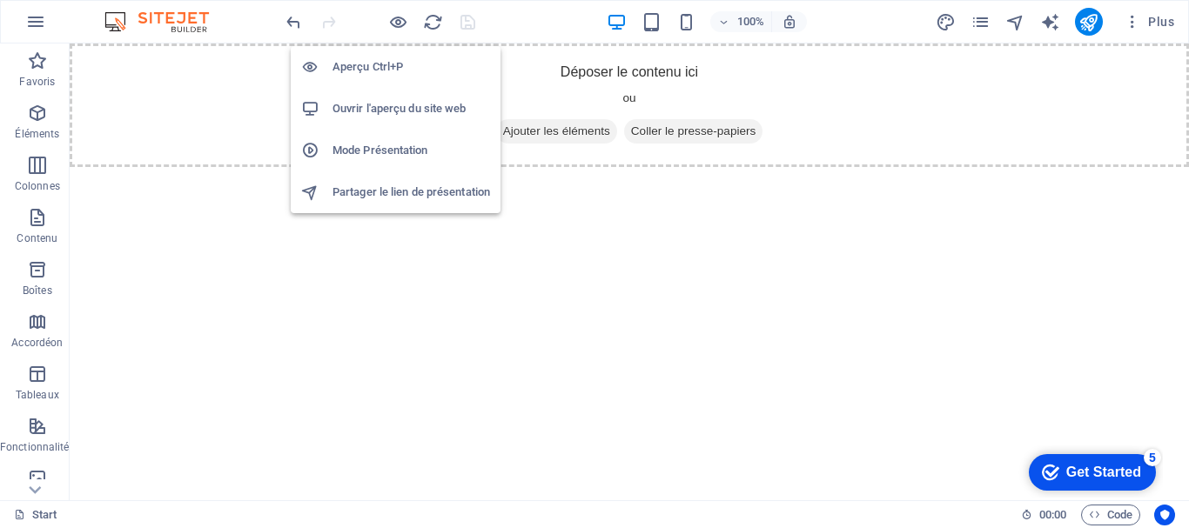
click at [379, 111] on h6 "Ouvrir l'aperçu du site web" at bounding box center [411, 108] width 158 height 21
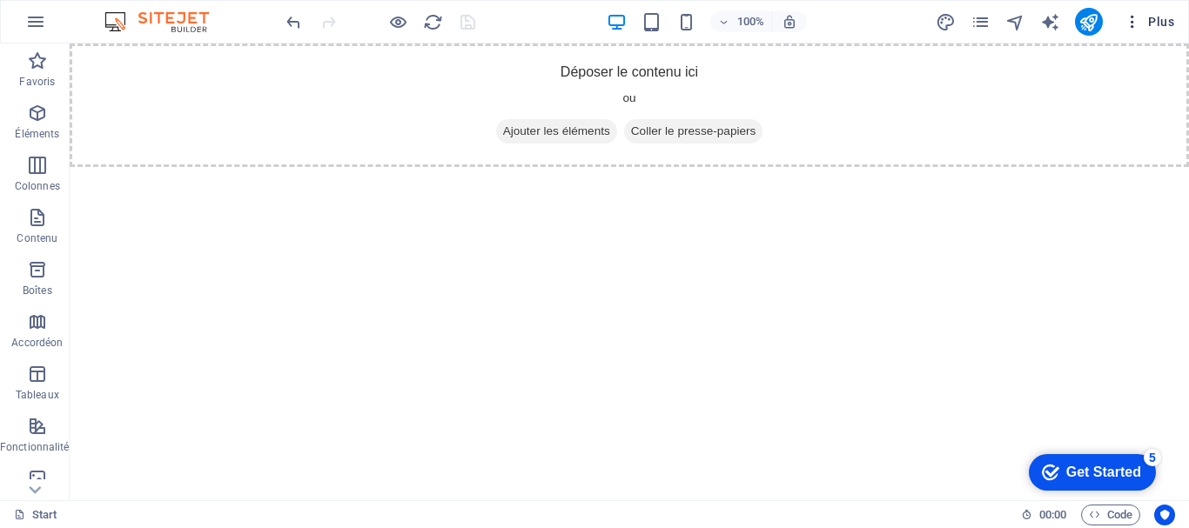
click at [1132, 26] on icon "button" at bounding box center [1132, 21] width 17 height 17
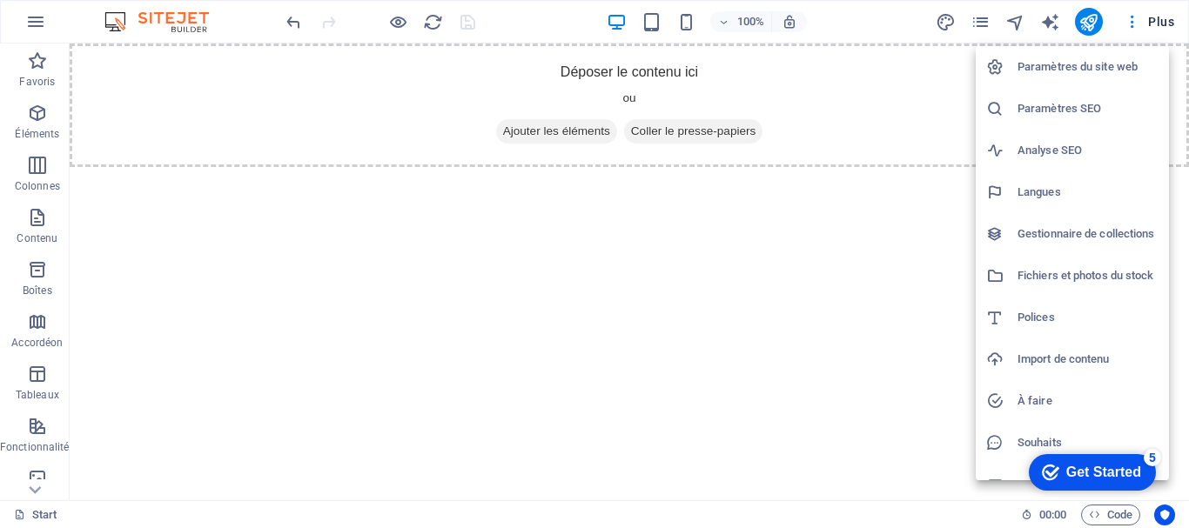
click at [1076, 65] on h6 "Paramètres du site web" at bounding box center [1088, 67] width 141 height 21
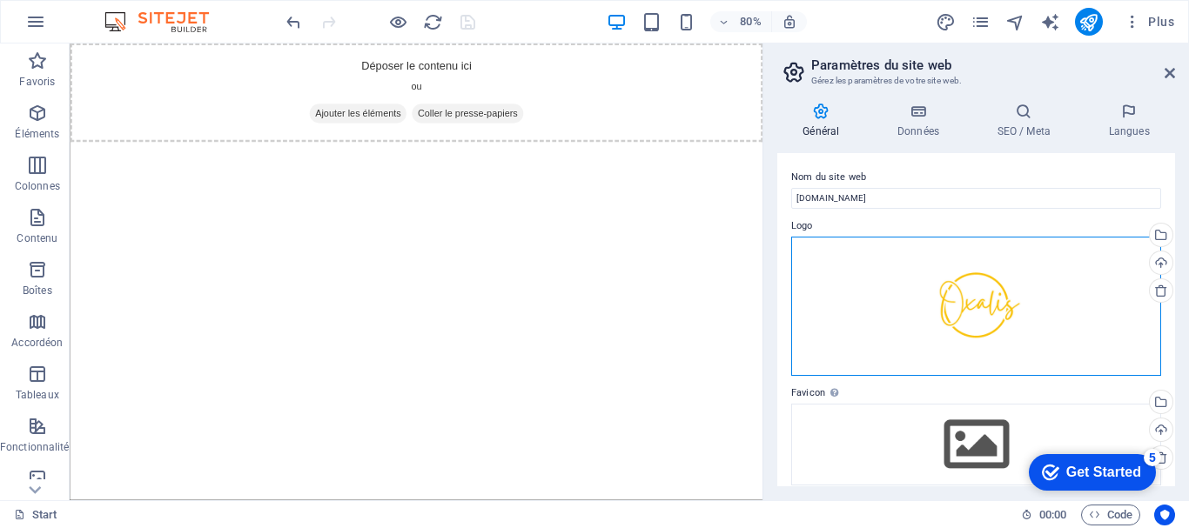
click at [960, 318] on div "Glissez les fichiers ici, cliquez pour choisir les fichiers ou sélectionnez les…" at bounding box center [976, 306] width 370 height 139
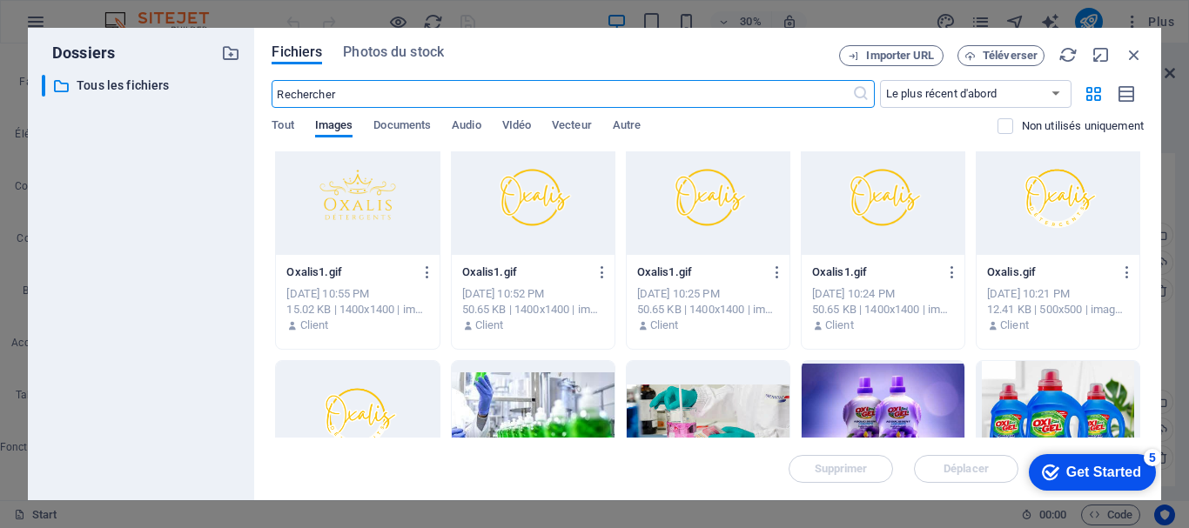
scroll to position [0, 0]
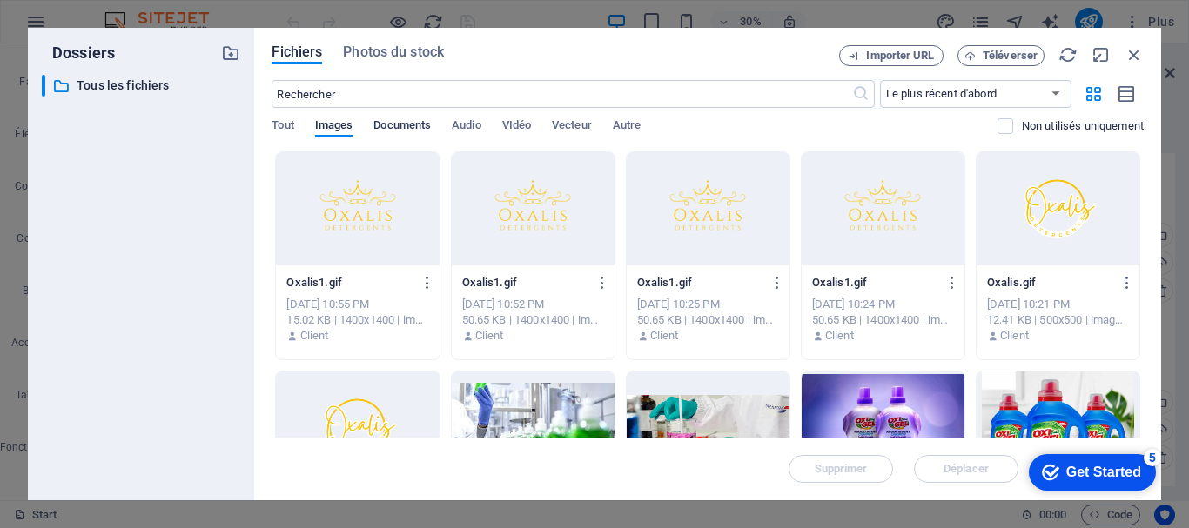
click at [404, 120] on span "Documents" at bounding box center [401, 127] width 57 height 24
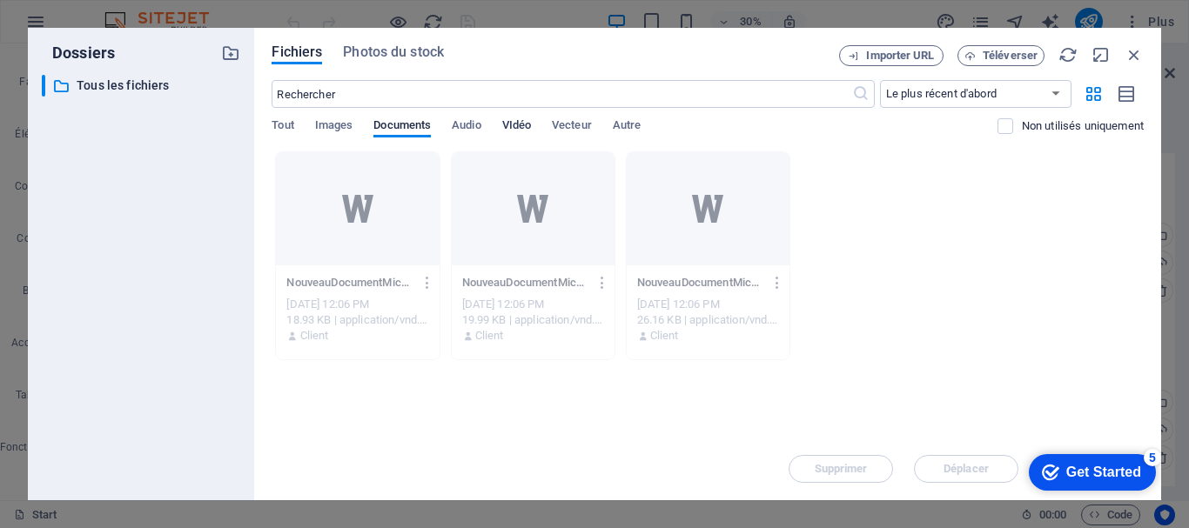
click at [514, 129] on span "VIdéo" at bounding box center [516, 127] width 29 height 24
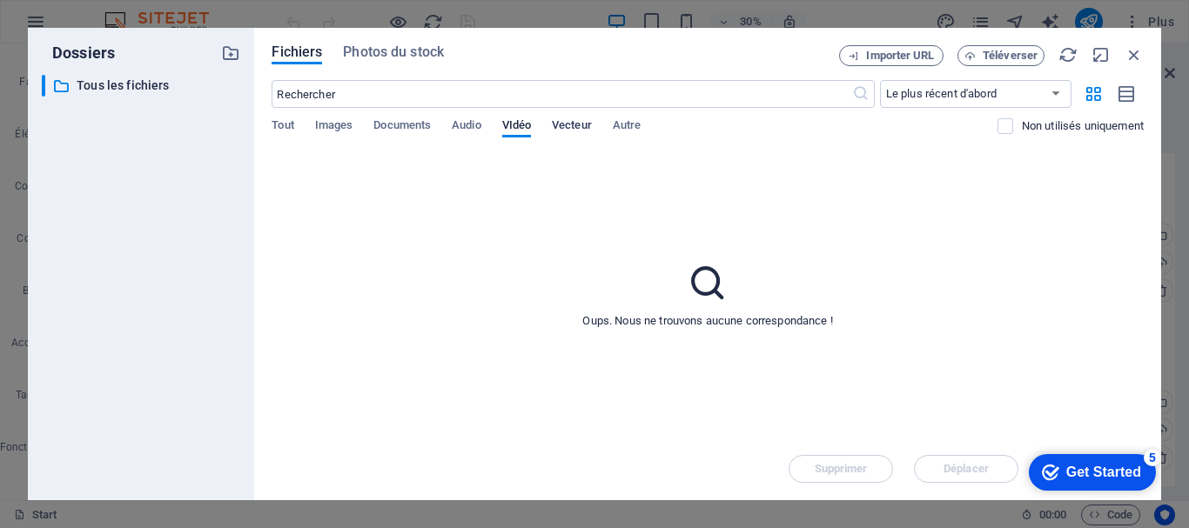
click at [570, 128] on span "Vecteur" at bounding box center [572, 127] width 40 height 24
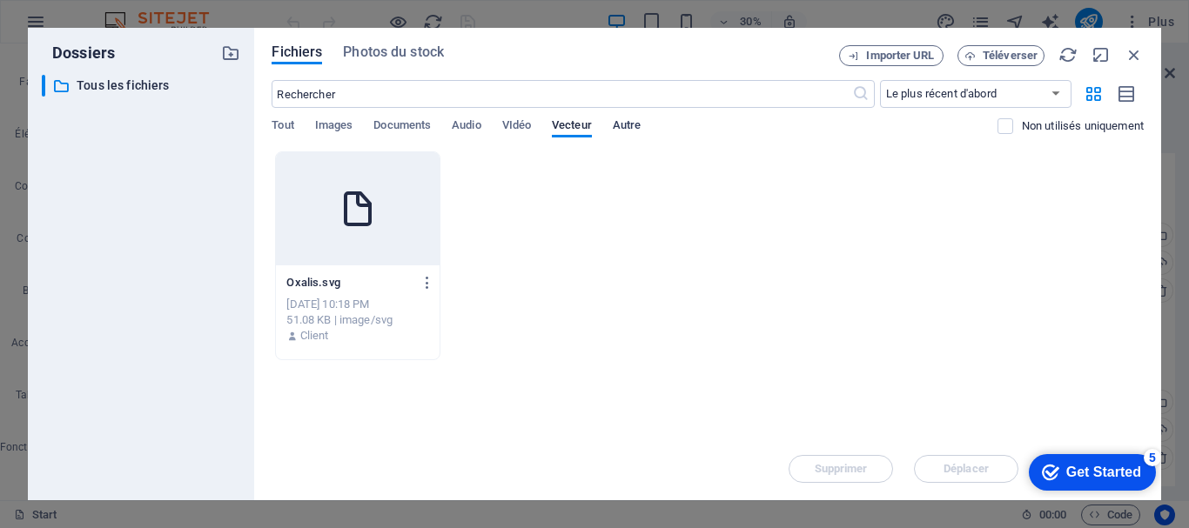
click at [635, 124] on span "Autre" at bounding box center [627, 127] width 28 height 24
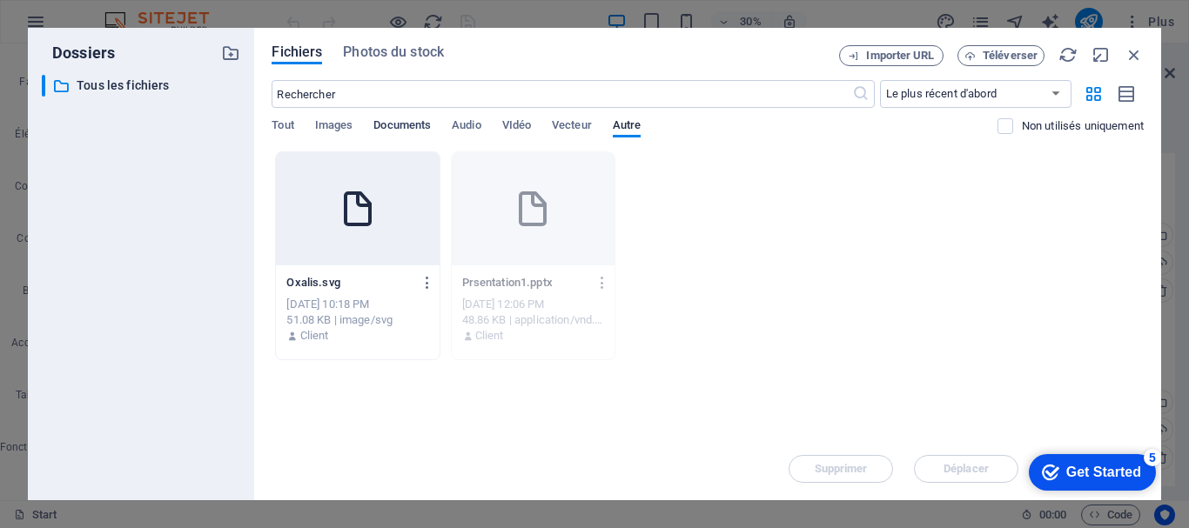
click at [390, 122] on span "Documents" at bounding box center [401, 127] width 57 height 24
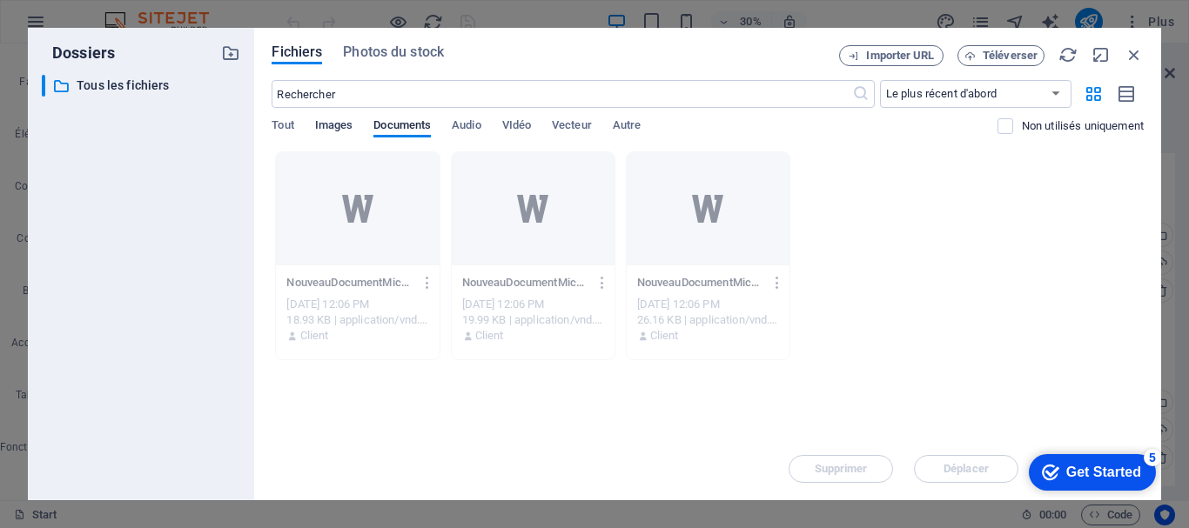
click at [325, 120] on span "Images" at bounding box center [334, 127] width 38 height 24
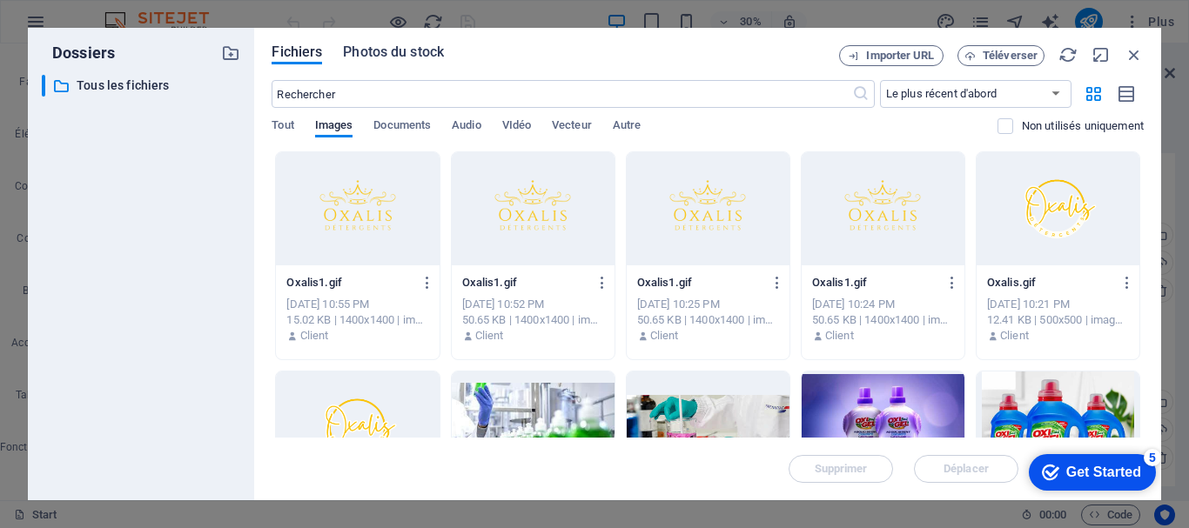
click at [427, 55] on span "Photos du stock" at bounding box center [393, 52] width 101 height 21
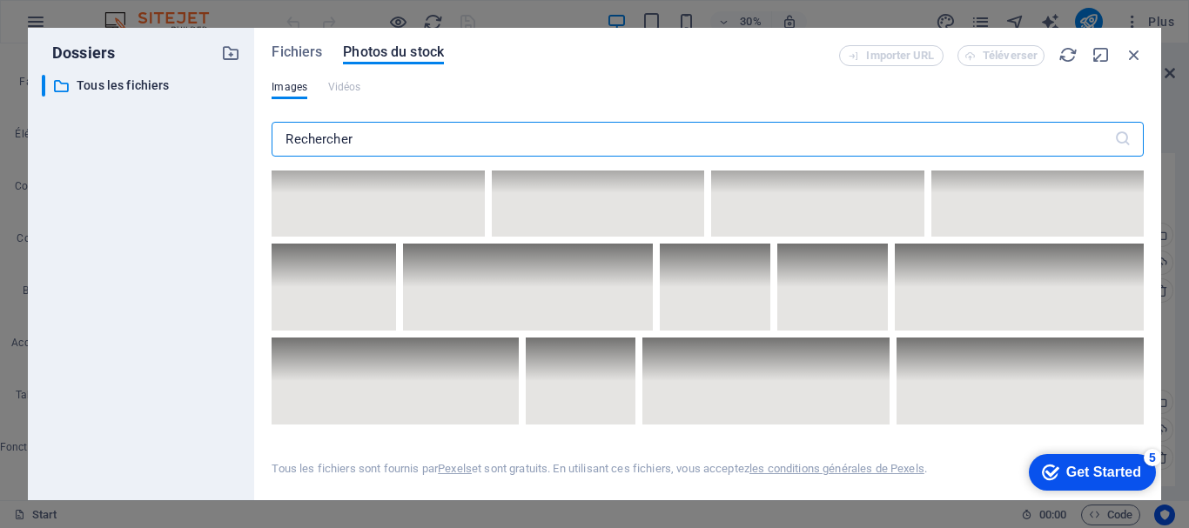
scroll to position [3221, 0]
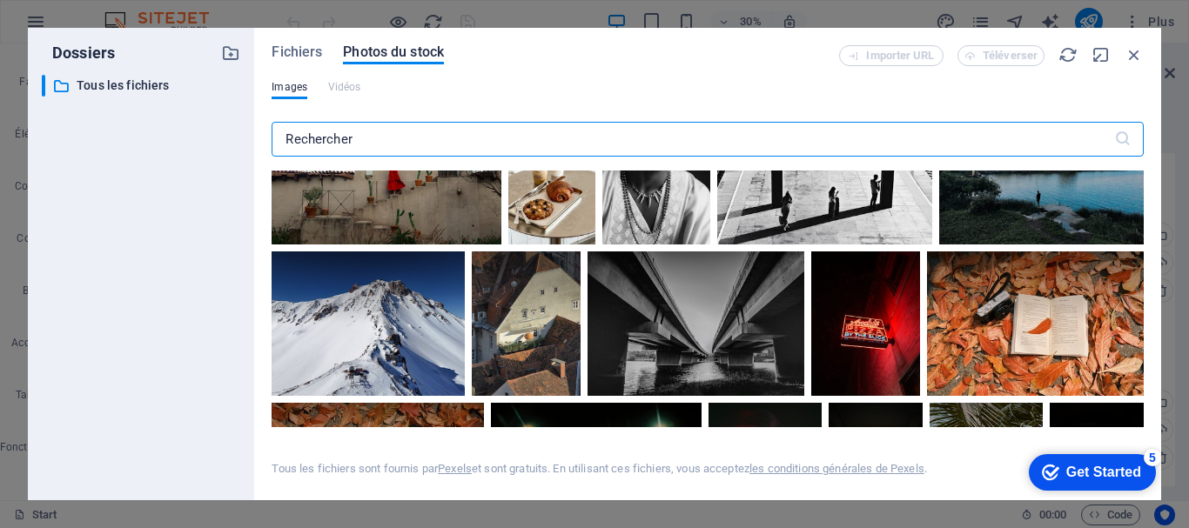
click at [338, 145] on input "text" at bounding box center [693, 139] width 842 height 35
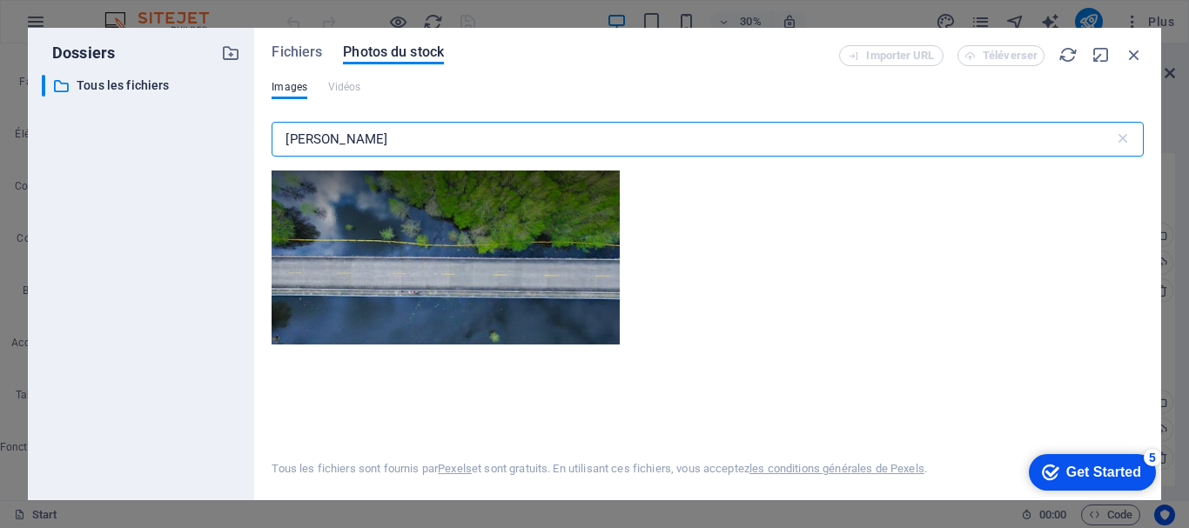
drag, startPoint x: 335, startPoint y: 144, endPoint x: 243, endPoint y: 134, distance: 92.9
click at [243, 134] on div "Dossiers ​ Tous les fichiers Tous les fichiers Fichiers Photos du stock Importe…" at bounding box center [594, 264] width 1133 height 473
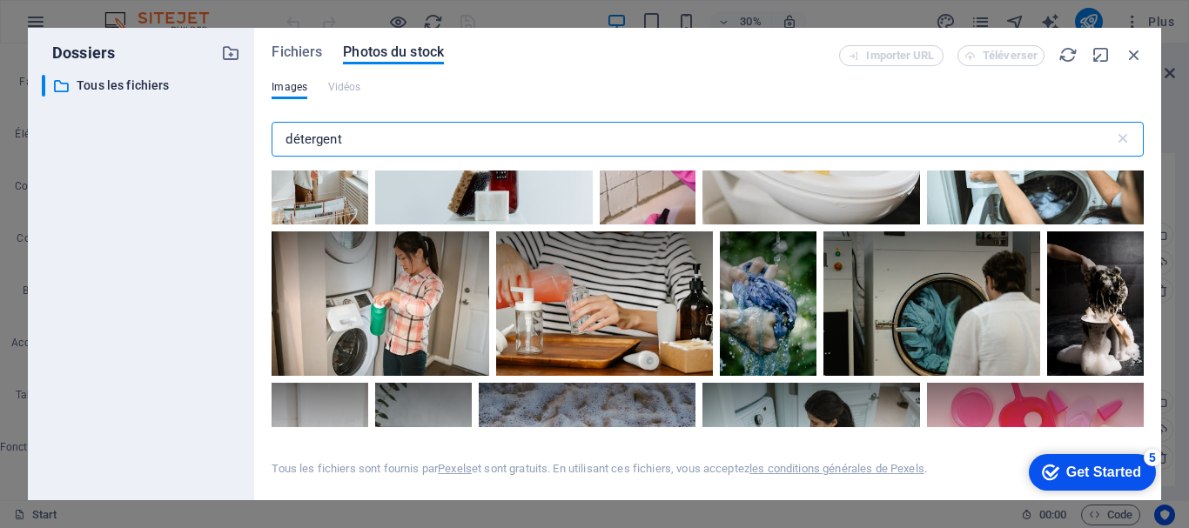
scroll to position [2002, 0]
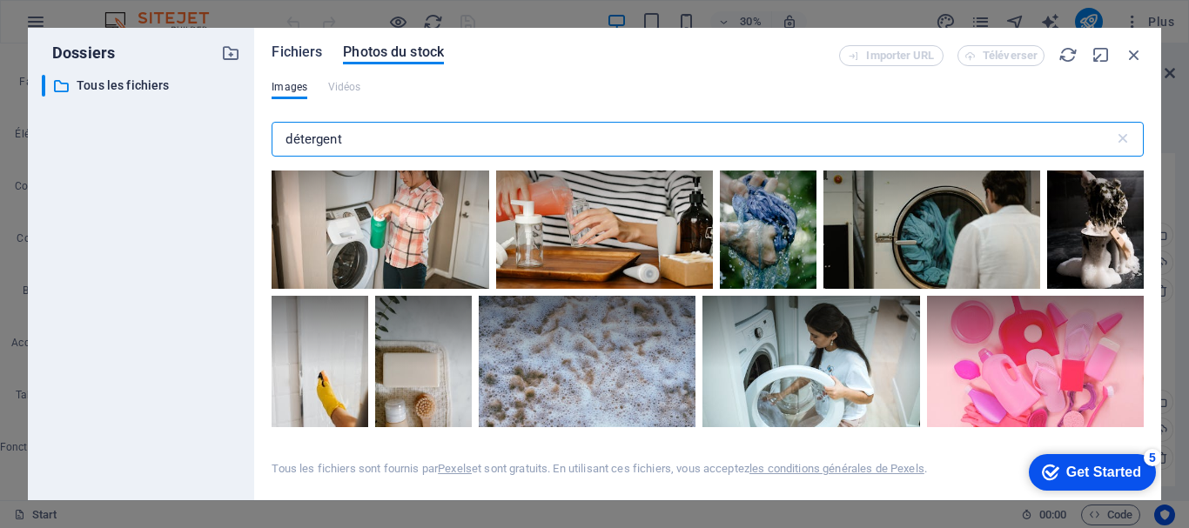
type input "détergent"
click at [318, 55] on span "Fichiers" at bounding box center [297, 52] width 50 height 21
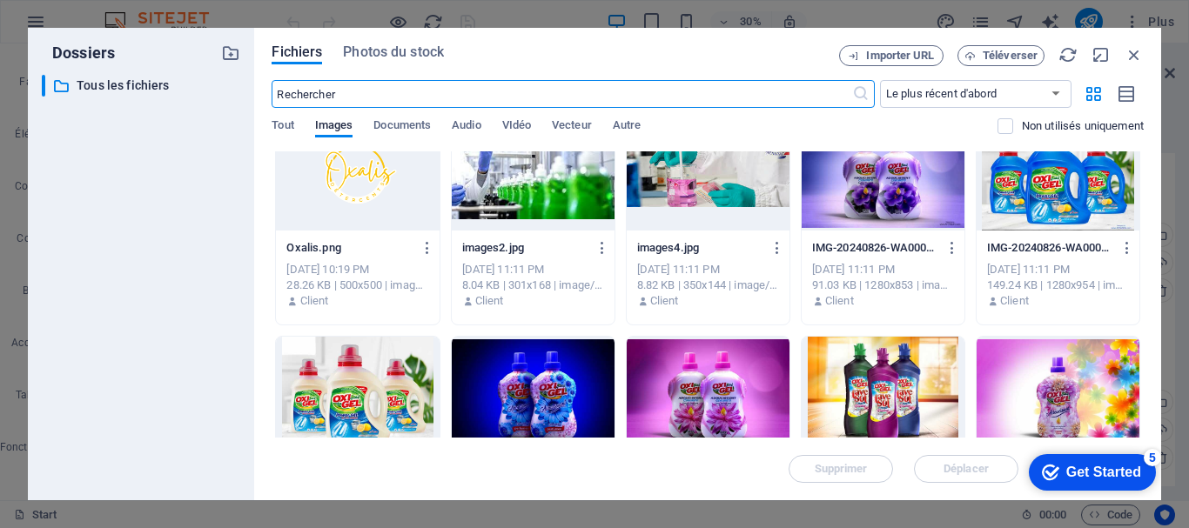
scroll to position [261, 0]
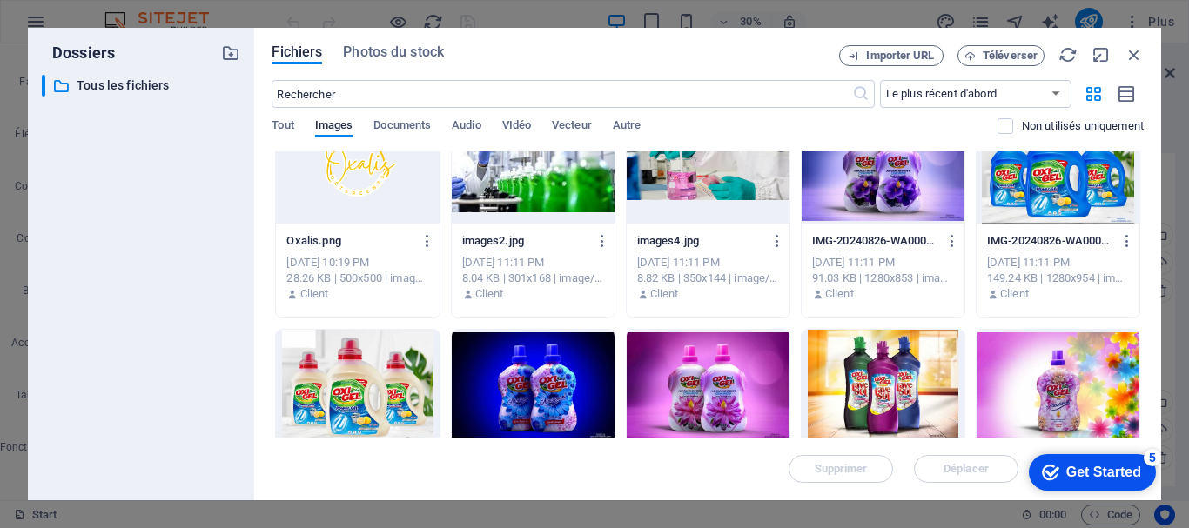
click at [937, 198] on div at bounding box center [883, 167] width 163 height 113
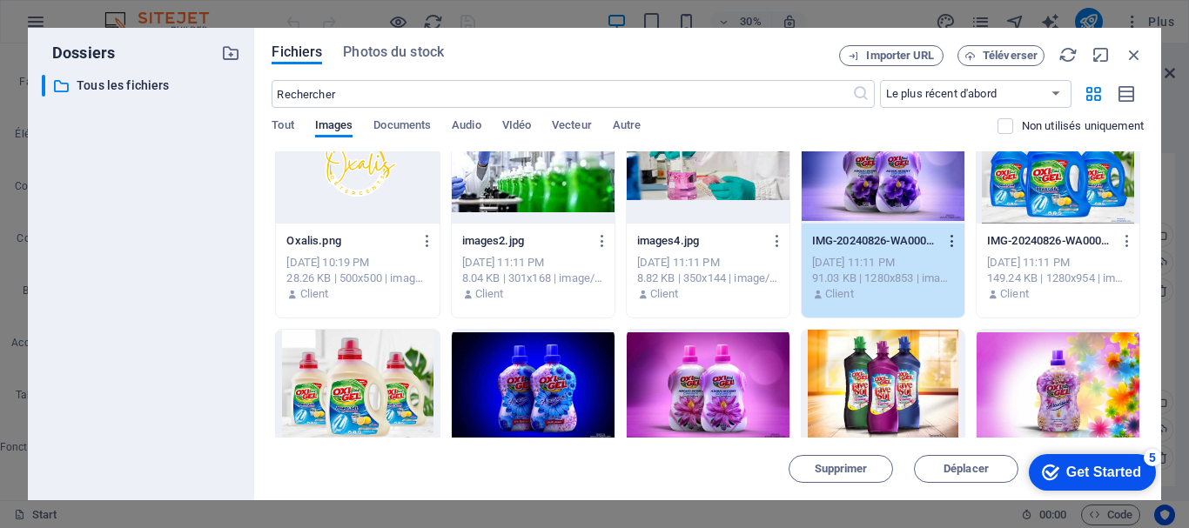
click at [949, 242] on icon "button" at bounding box center [952, 241] width 17 height 16
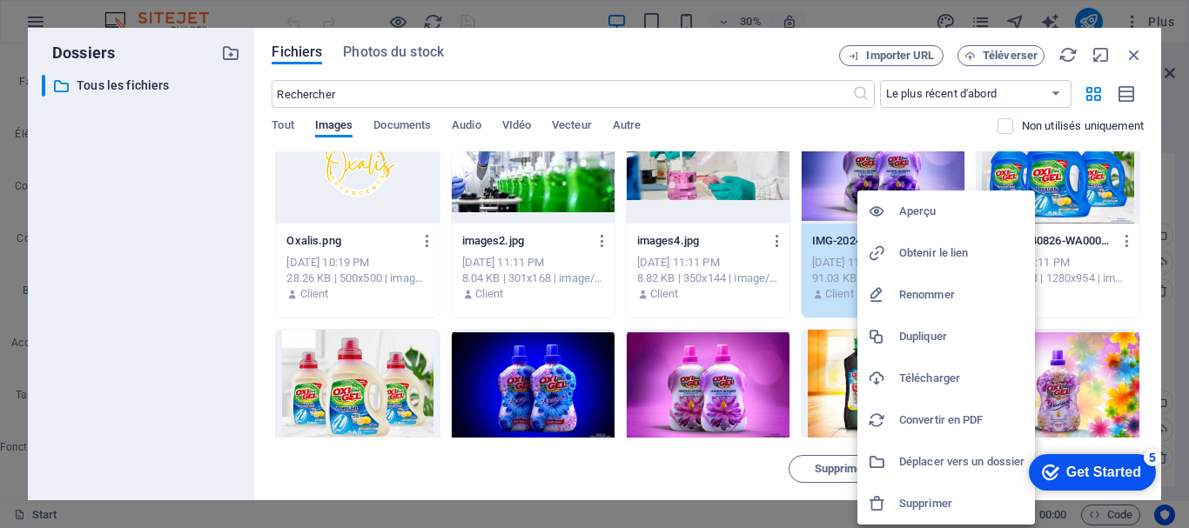
click at [932, 369] on h6 "Télécharger" at bounding box center [961, 378] width 125 height 21
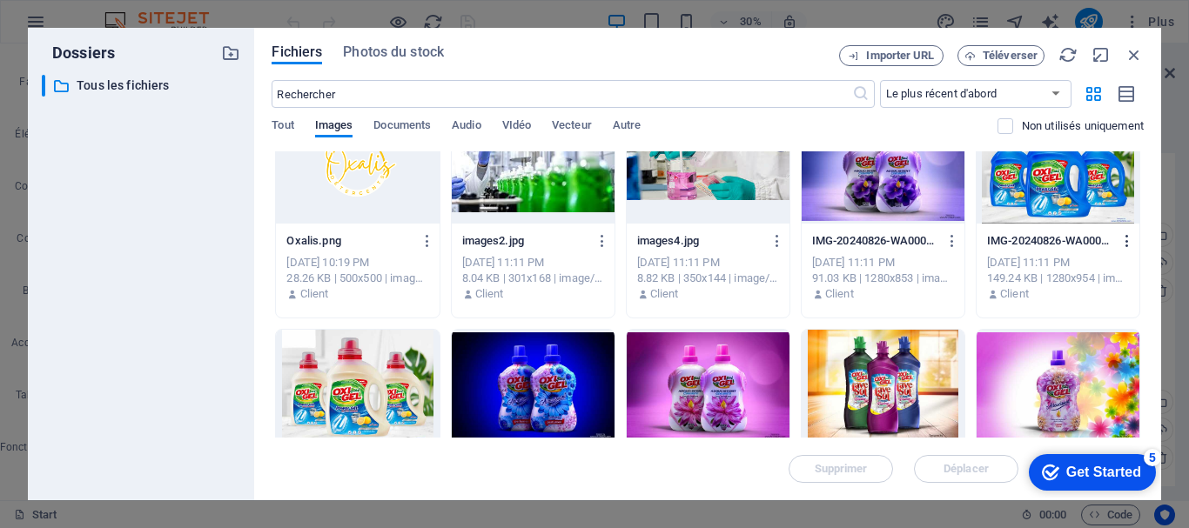
click at [1127, 240] on icon "button" at bounding box center [1127, 241] width 17 height 16
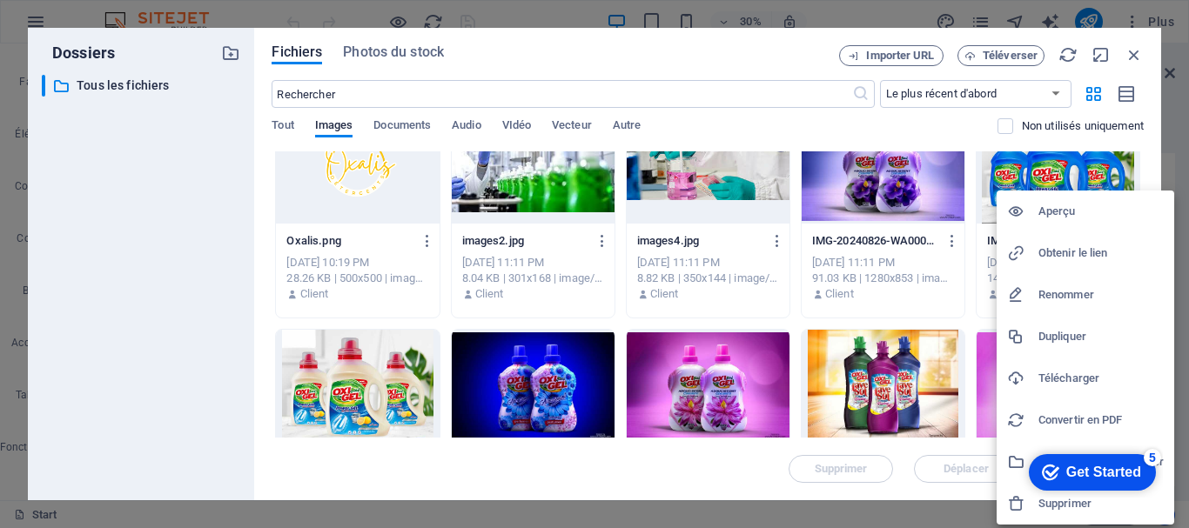
click at [1056, 370] on h6 "Télécharger" at bounding box center [1100, 378] width 125 height 21
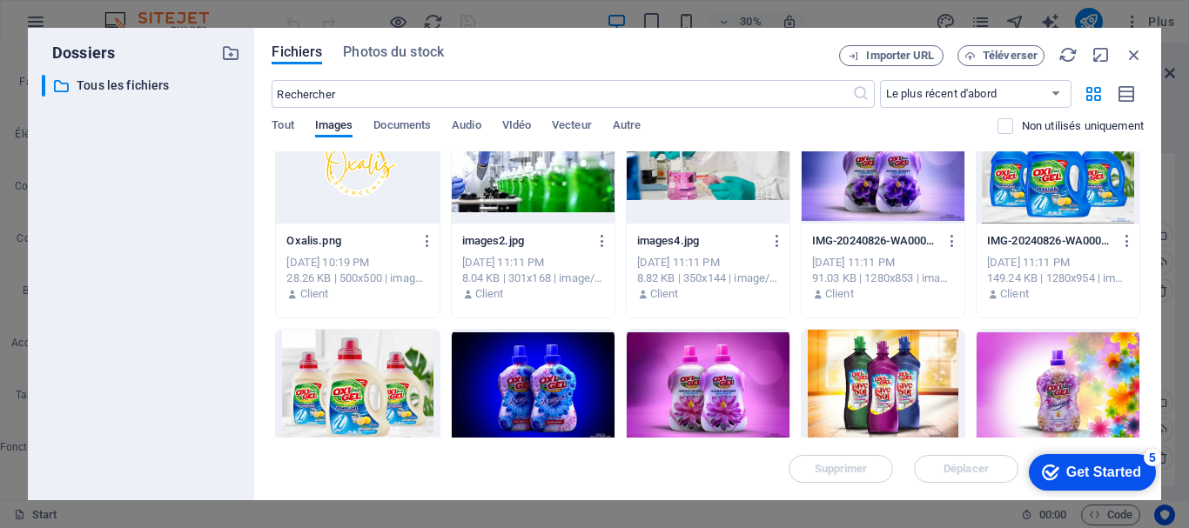
scroll to position [348, 0]
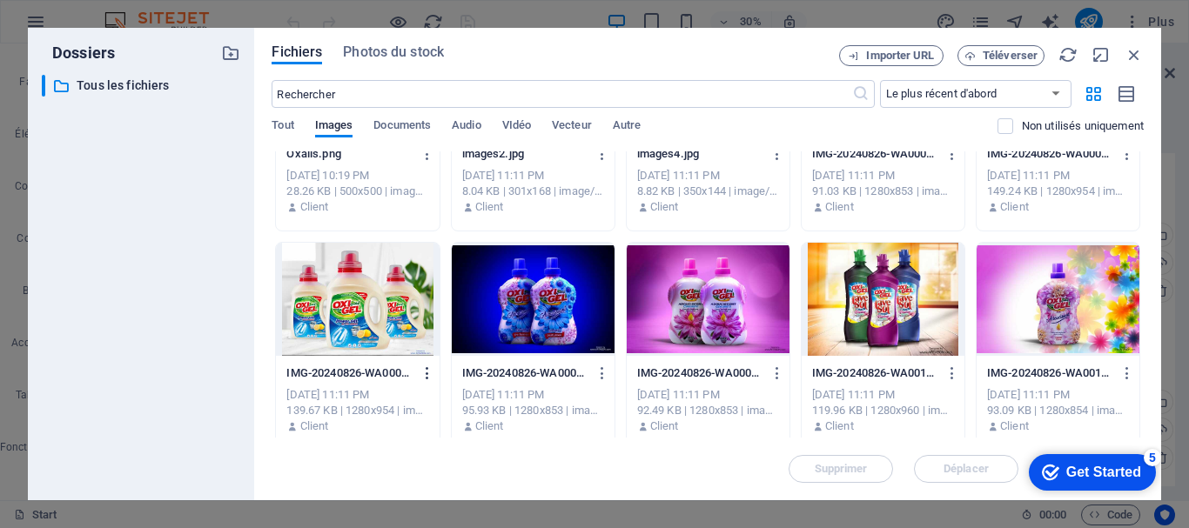
click at [428, 369] on icon "button" at bounding box center [428, 374] width 17 height 16
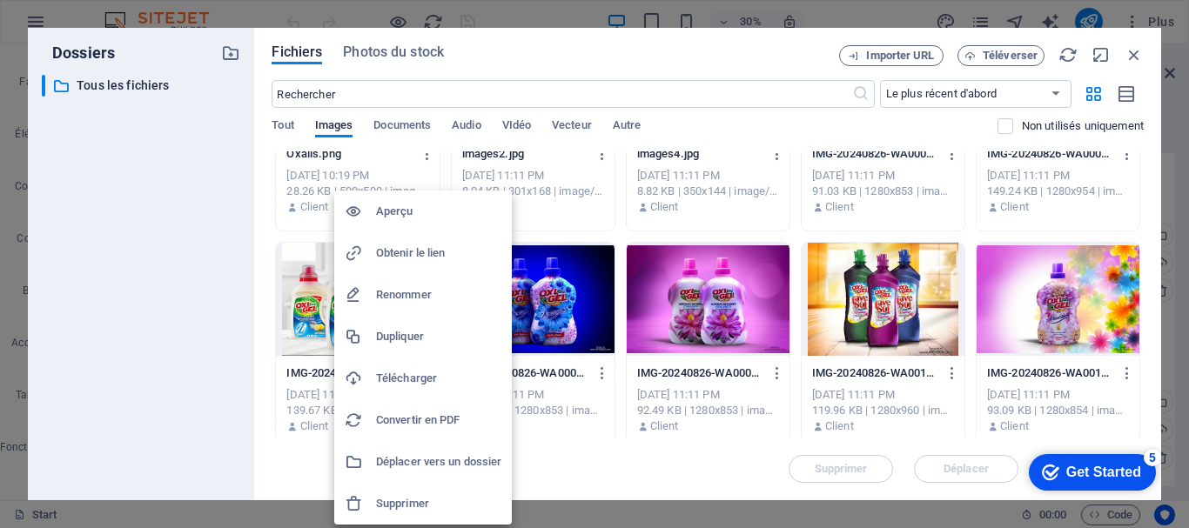
click at [418, 366] on li "Télécharger" at bounding box center [423, 379] width 178 height 42
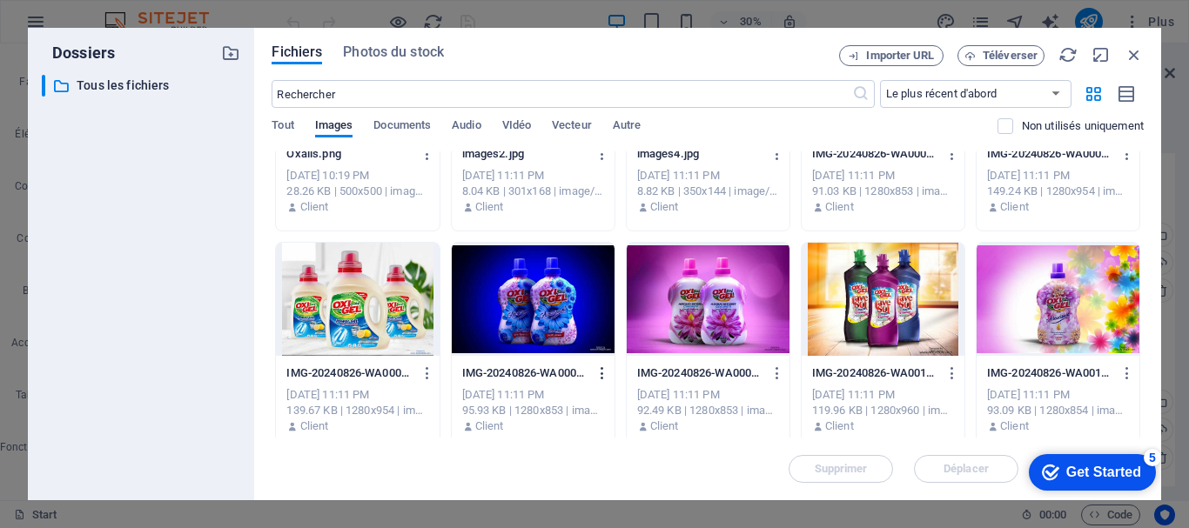
click at [597, 374] on icon "button" at bounding box center [602, 374] width 17 height 16
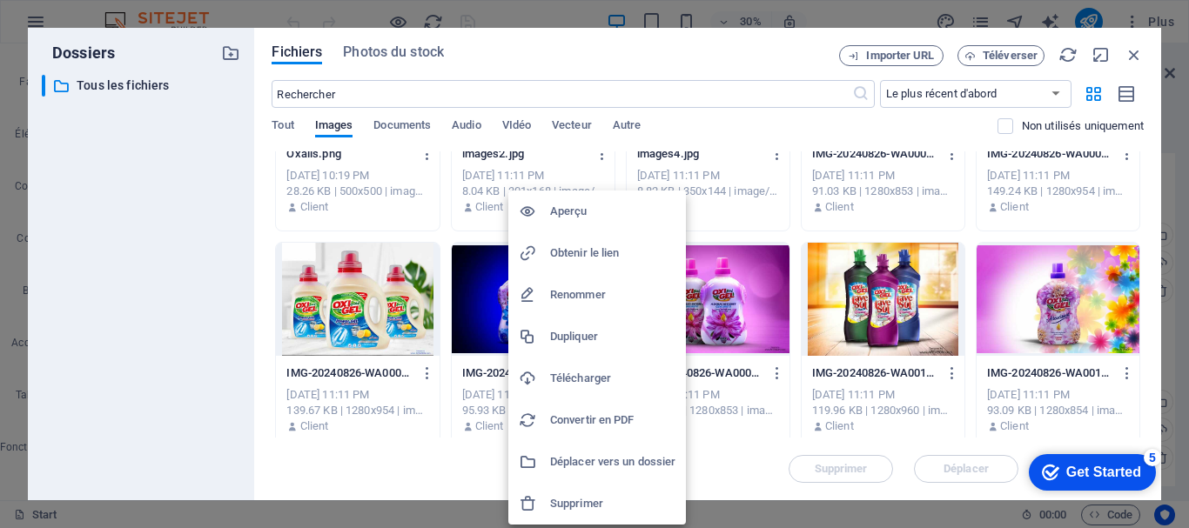
click at [570, 383] on h6 "Télécharger" at bounding box center [612, 378] width 125 height 21
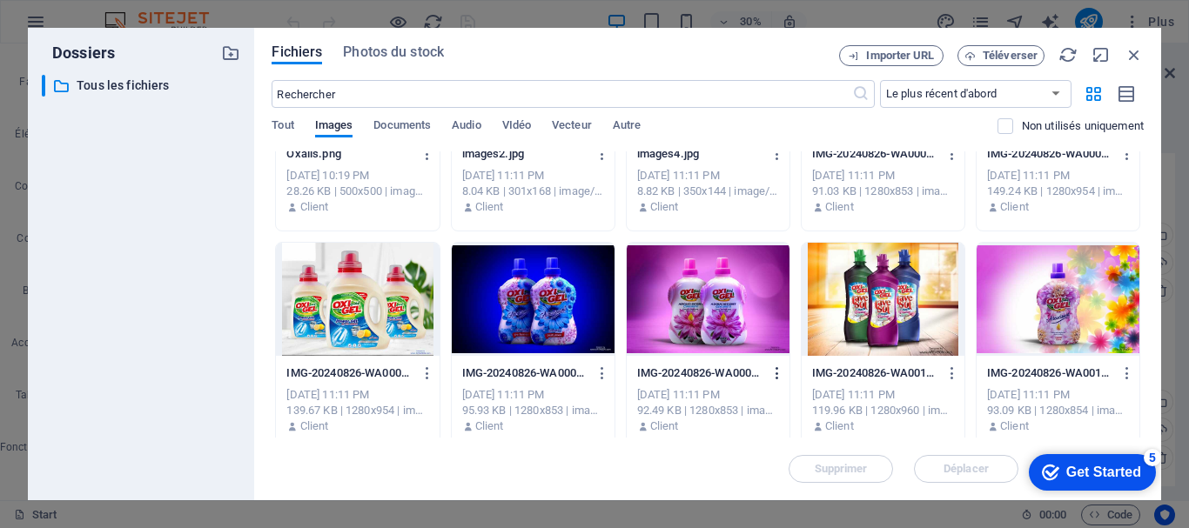
click at [770, 374] on icon "button" at bounding box center [777, 374] width 17 height 16
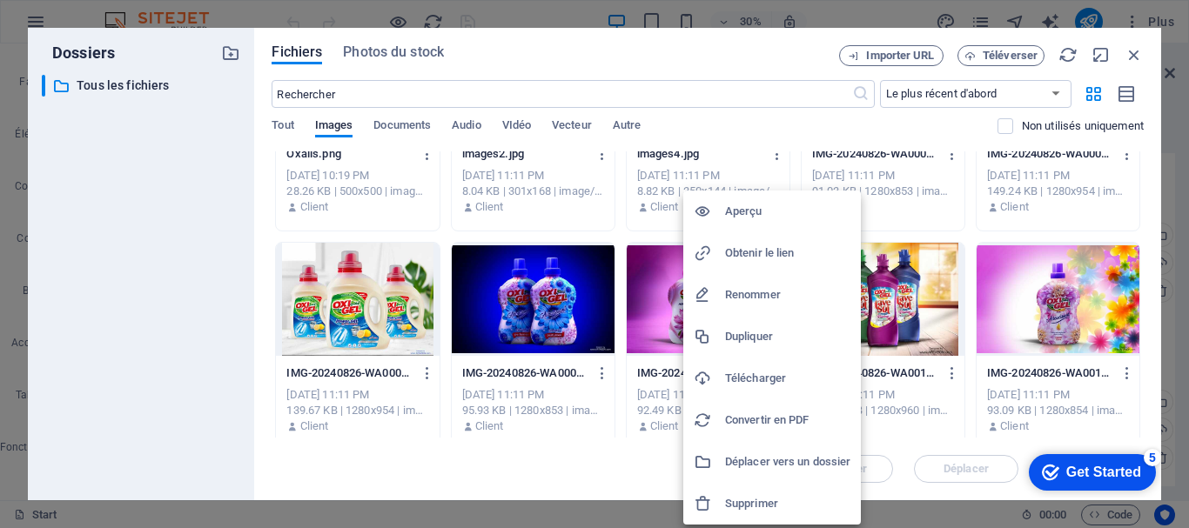
click at [759, 379] on h6 "Télécharger" at bounding box center [787, 378] width 125 height 21
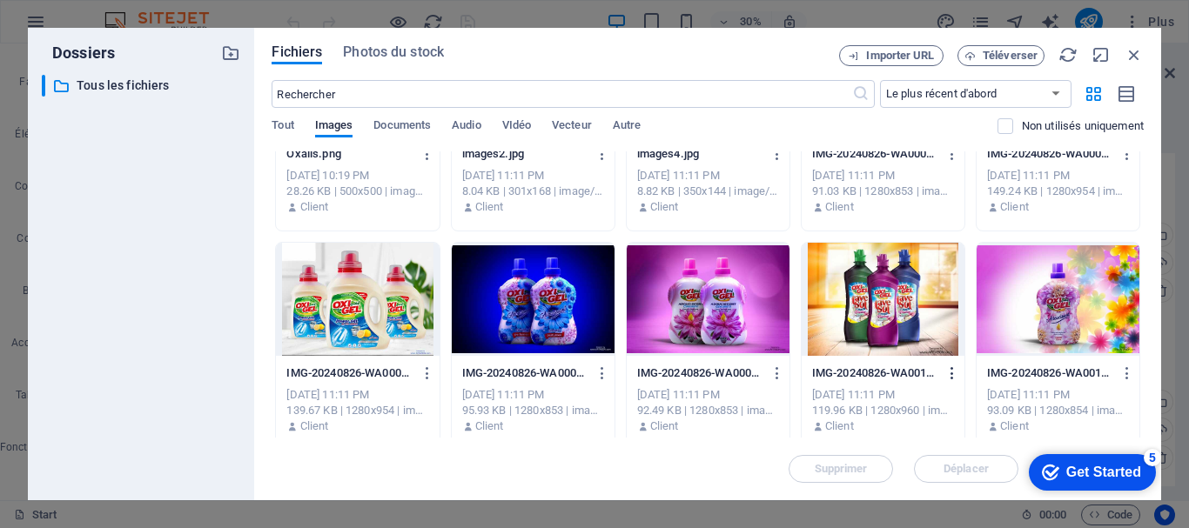
click at [954, 376] on icon "button" at bounding box center [952, 374] width 17 height 16
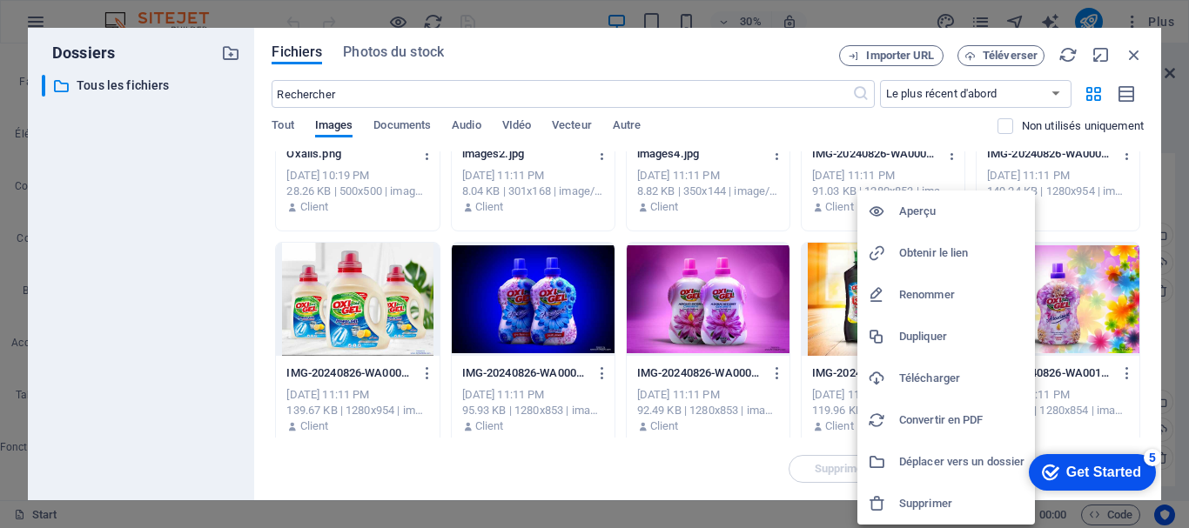
click at [928, 380] on h6 "Télécharger" at bounding box center [961, 378] width 125 height 21
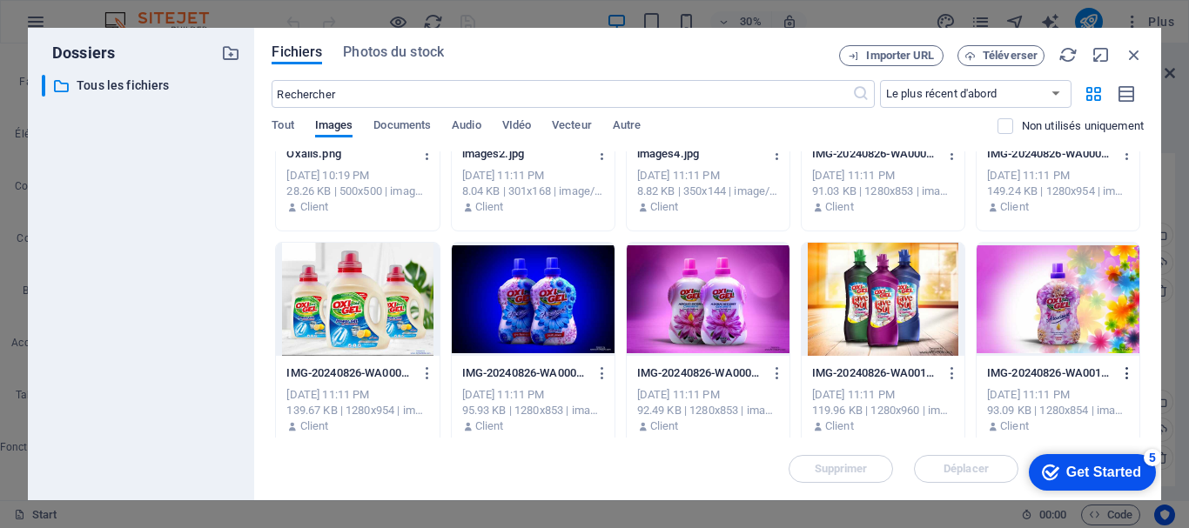
click at [1129, 379] on icon "button" at bounding box center [1127, 374] width 17 height 16
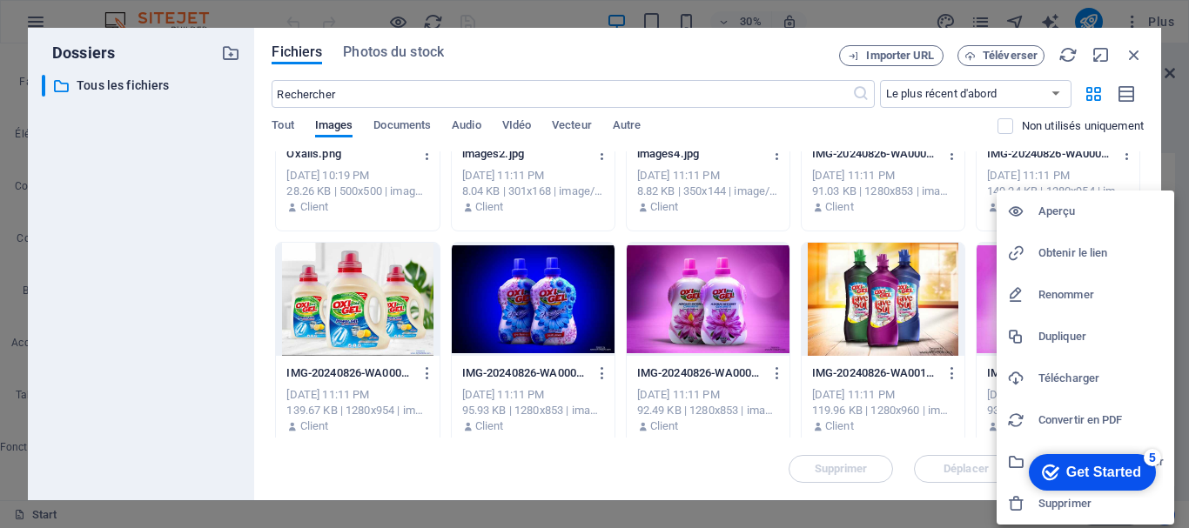
click at [1054, 378] on h6 "Télécharger" at bounding box center [1100, 378] width 125 height 21
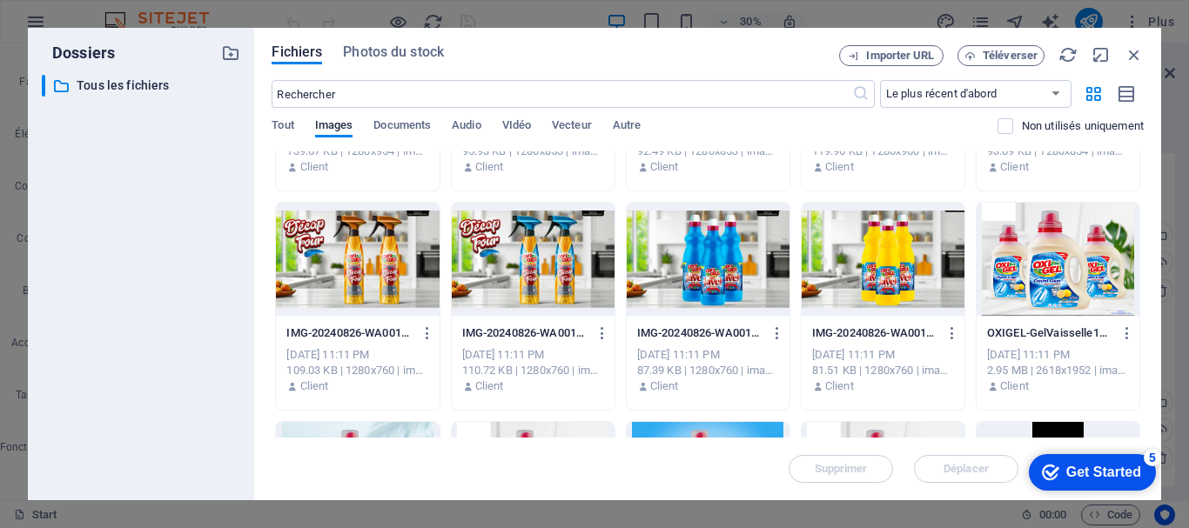
scroll to position [609, 0]
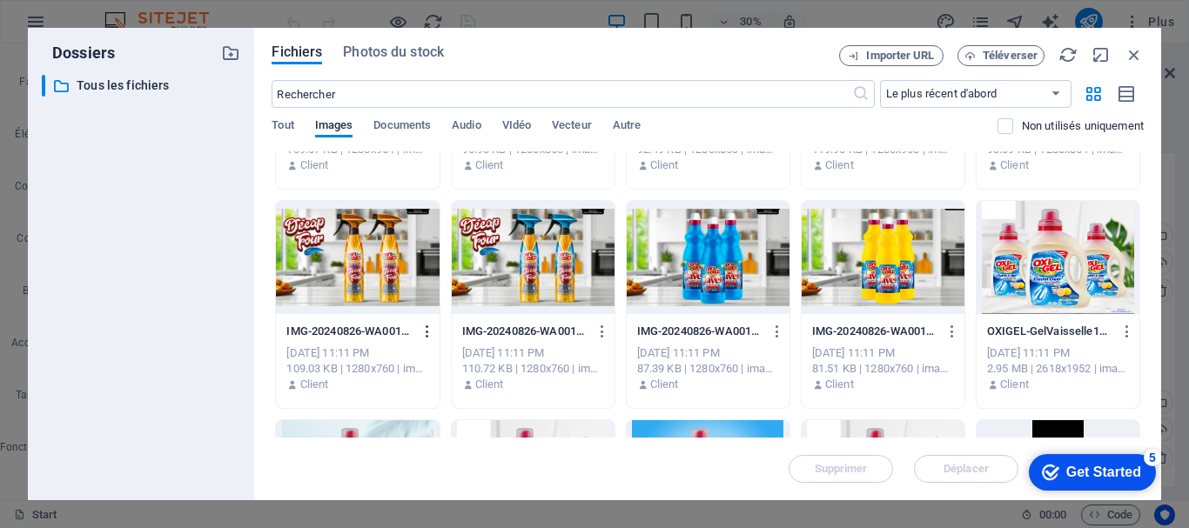
click at [420, 331] on icon "button" at bounding box center [428, 332] width 17 height 16
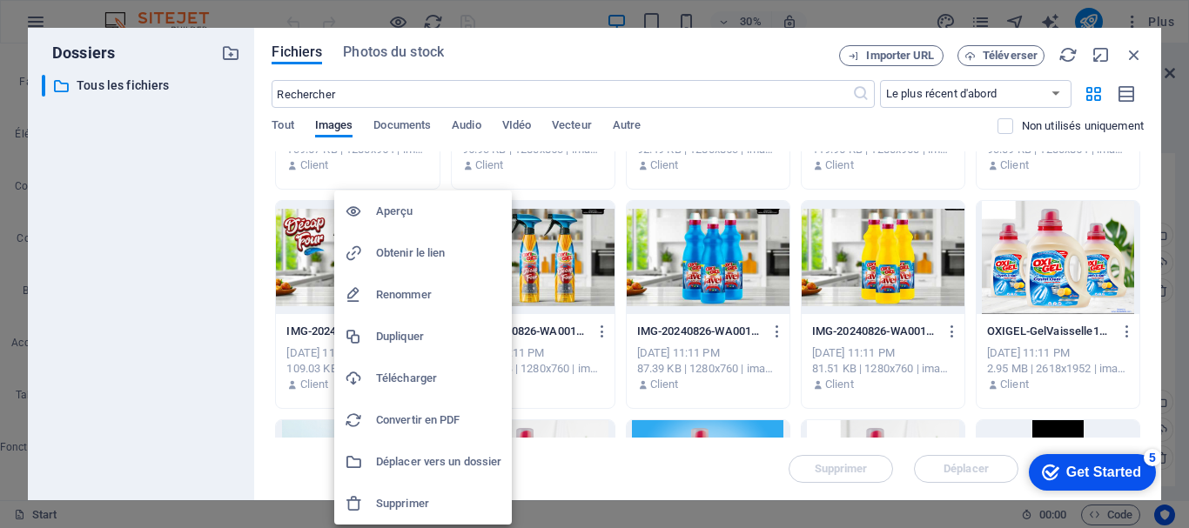
click at [420, 373] on h6 "Télécharger" at bounding box center [438, 378] width 125 height 21
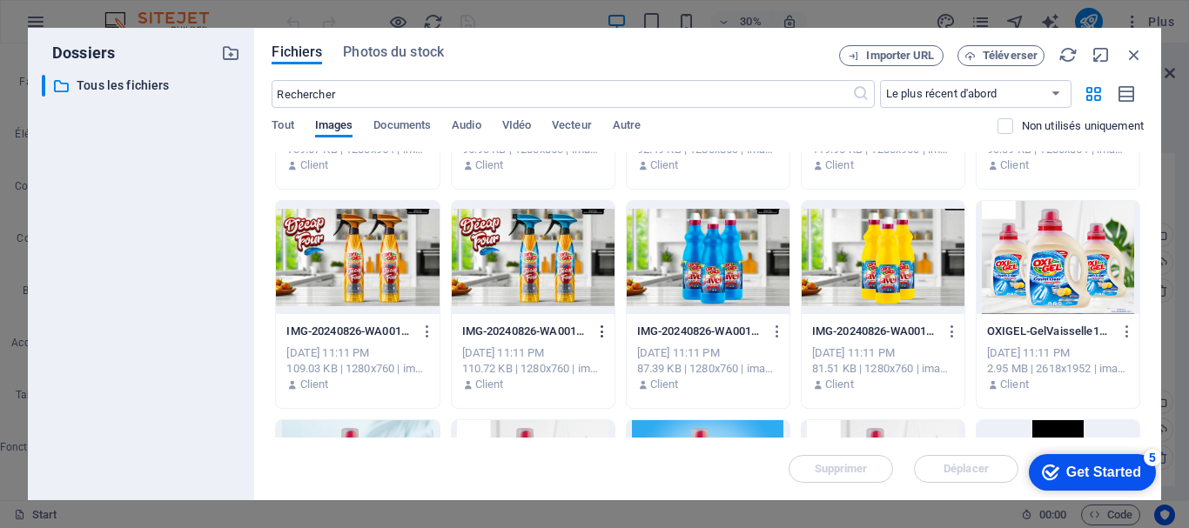
click at [607, 331] on icon "button" at bounding box center [602, 332] width 17 height 16
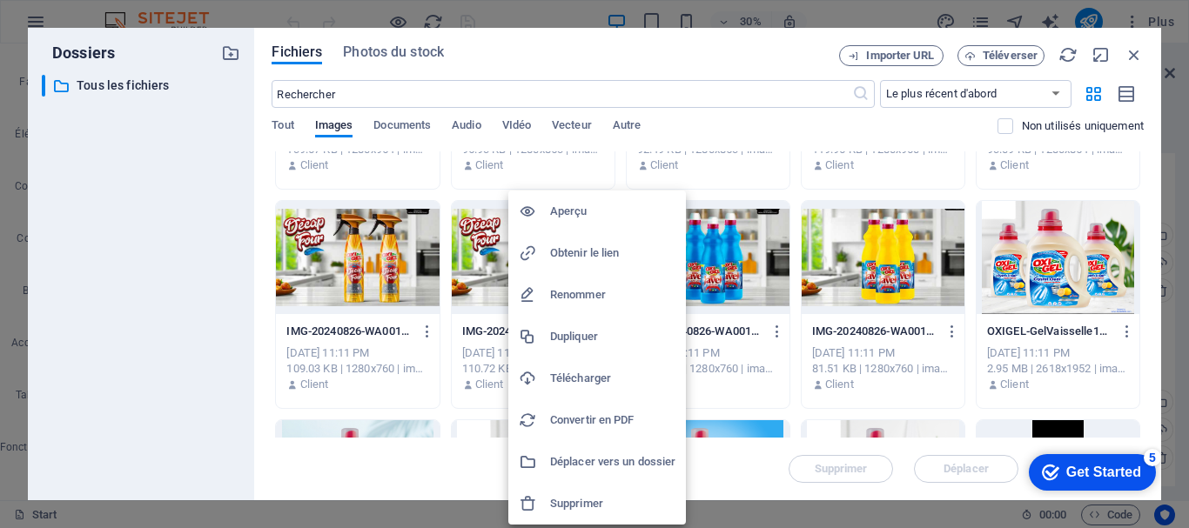
click at [591, 371] on h6 "Télécharger" at bounding box center [612, 378] width 125 height 21
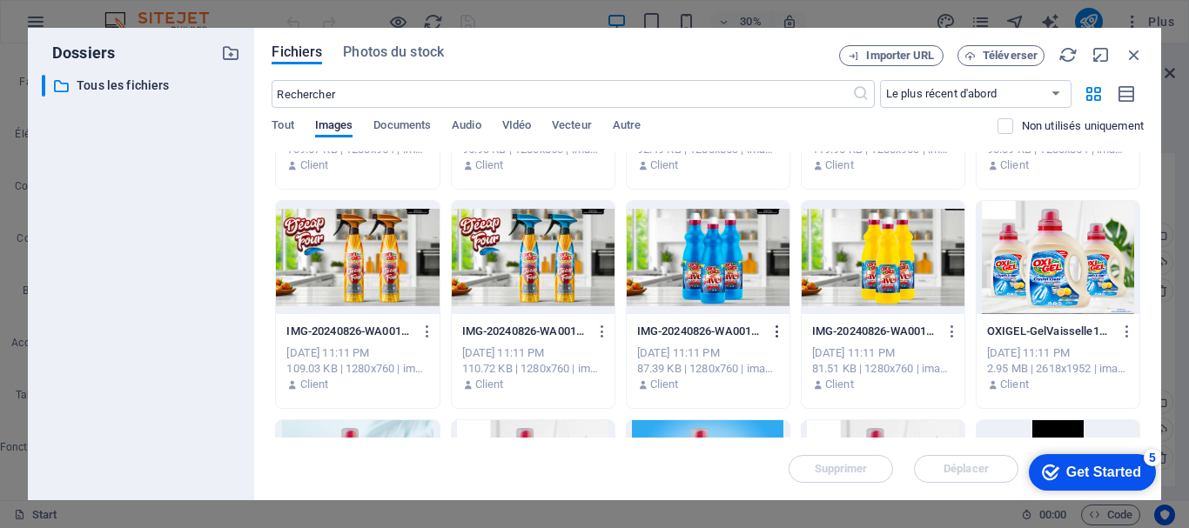
click at [769, 331] on icon "button" at bounding box center [777, 332] width 17 height 16
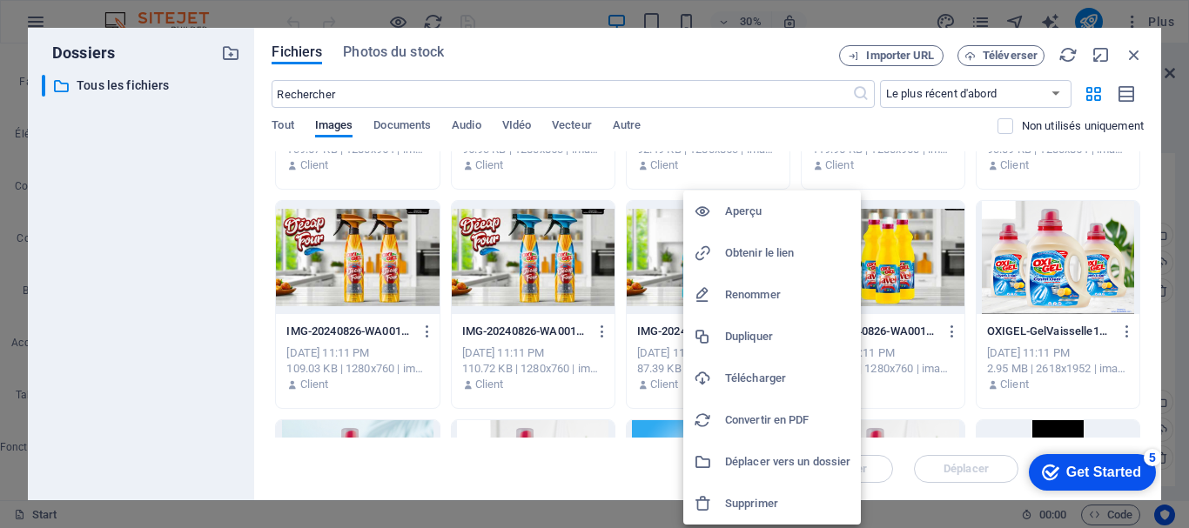
click at [737, 372] on h6 "Télécharger" at bounding box center [787, 378] width 125 height 21
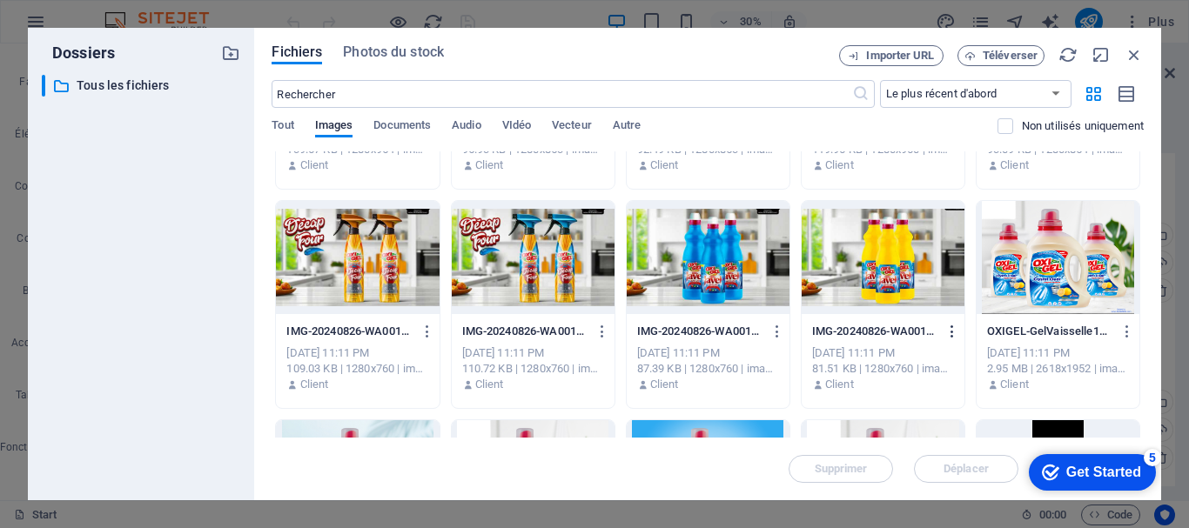
click at [949, 331] on icon "button" at bounding box center [952, 332] width 17 height 16
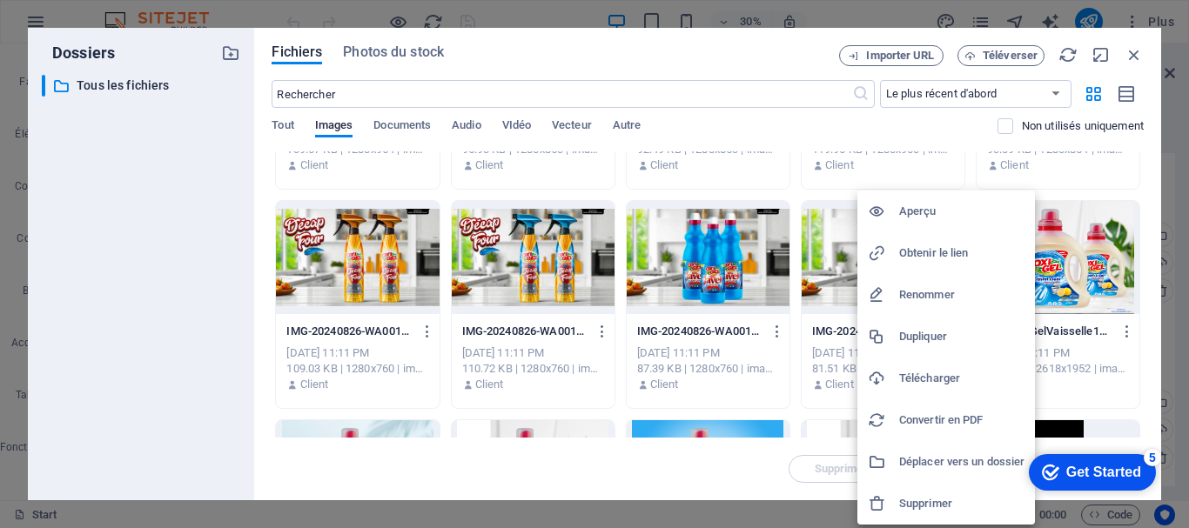
drag, startPoint x: 913, startPoint y: 373, endPoint x: 805, endPoint y: 307, distance: 126.6
click at [913, 372] on h6 "Télécharger" at bounding box center [961, 378] width 125 height 21
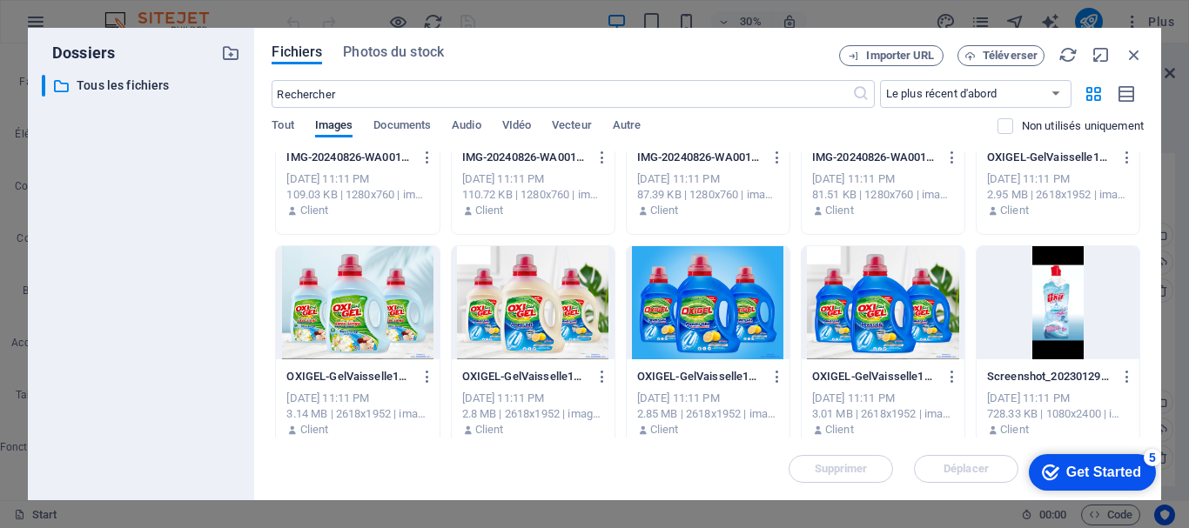
scroll to position [870, 0]
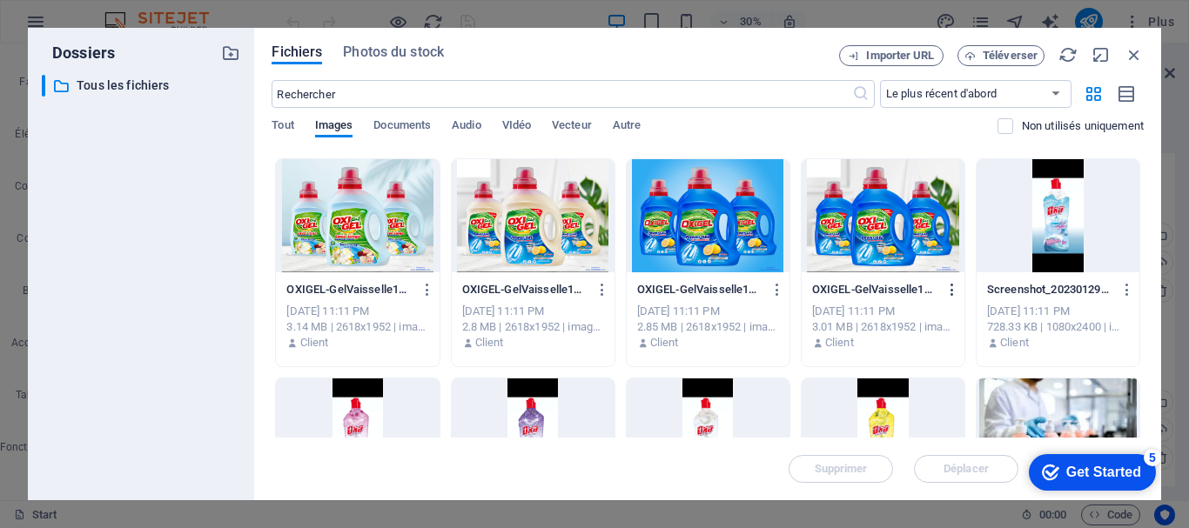
click at [948, 290] on icon "button" at bounding box center [952, 290] width 17 height 16
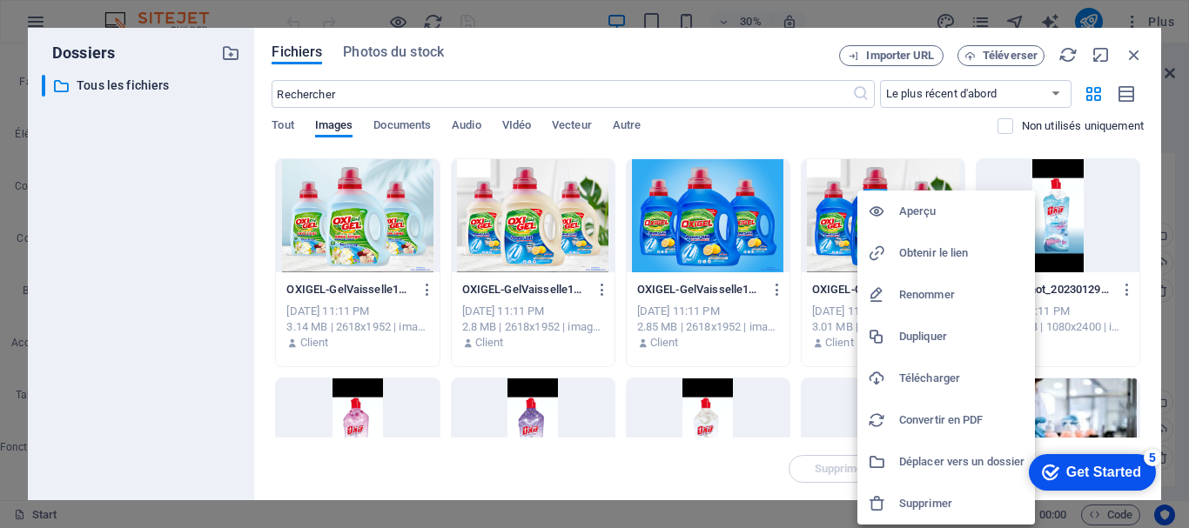
click at [925, 373] on h6 "Télécharger" at bounding box center [961, 378] width 125 height 21
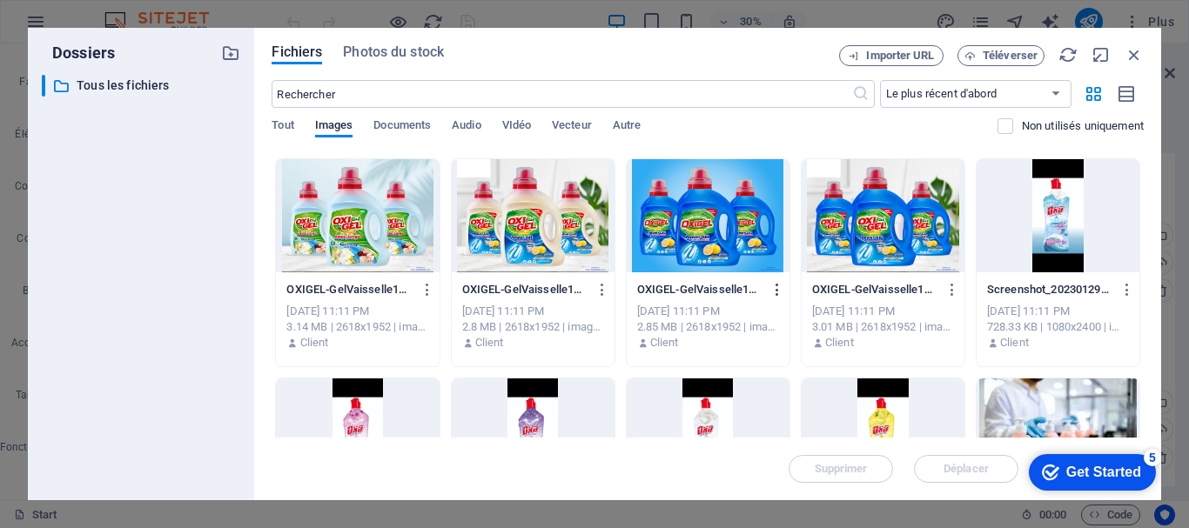
click at [781, 296] on icon "button" at bounding box center [777, 290] width 17 height 16
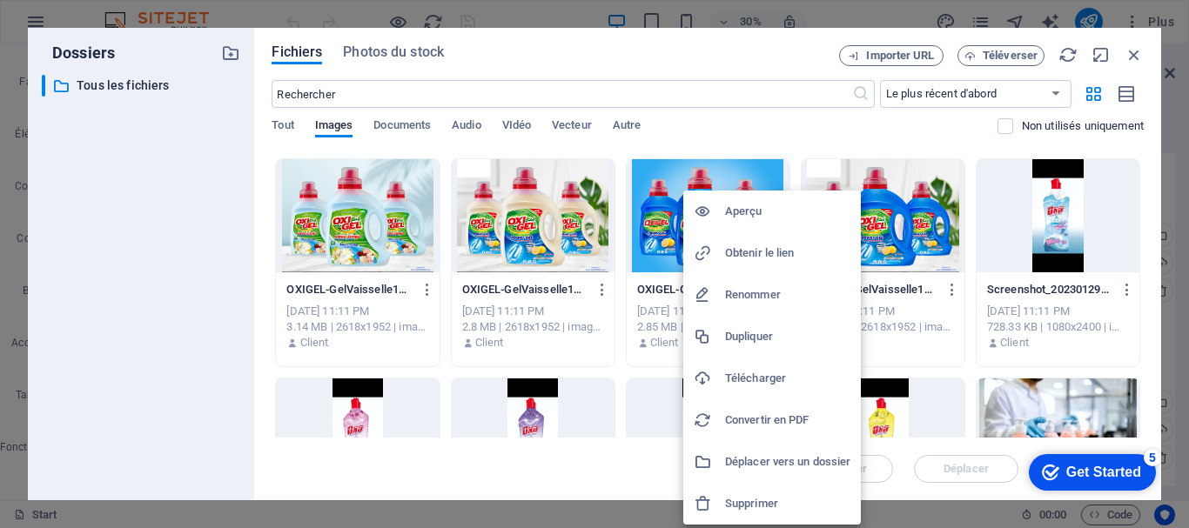
click at [756, 380] on h6 "Télécharger" at bounding box center [787, 378] width 125 height 21
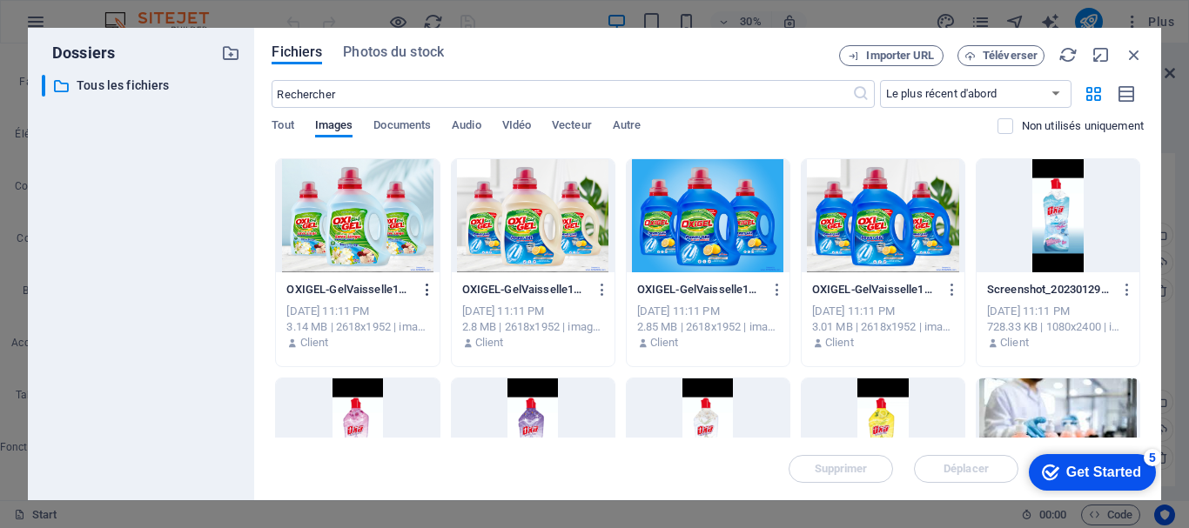
click at [426, 290] on icon "button" at bounding box center [428, 290] width 17 height 16
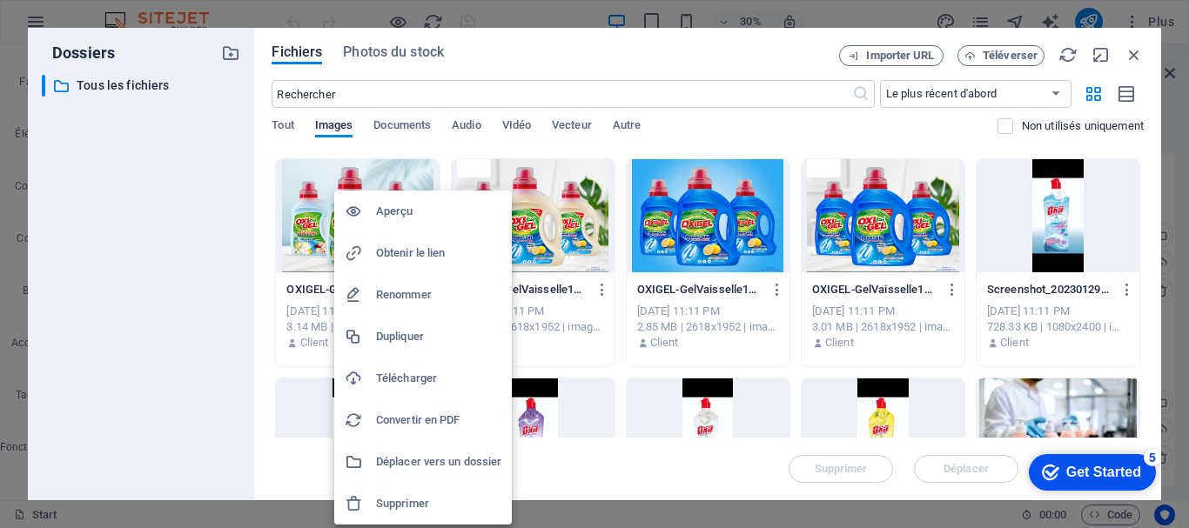
drag, startPoint x: 432, startPoint y: 374, endPoint x: 442, endPoint y: 366, distance: 13.6
click at [432, 373] on h6 "Télécharger" at bounding box center [438, 378] width 125 height 21
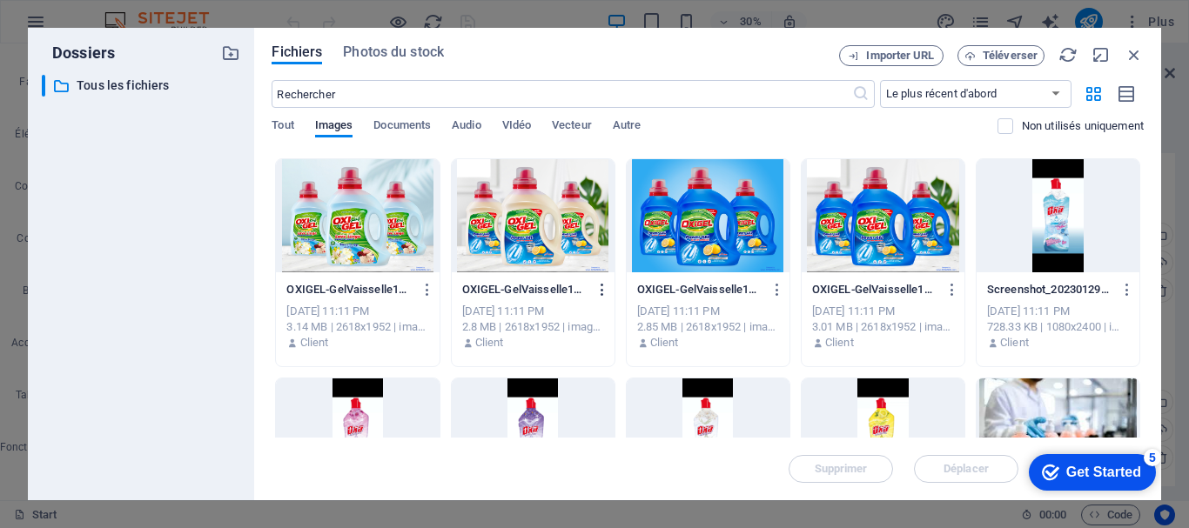
click at [599, 284] on icon "button" at bounding box center [602, 290] width 17 height 16
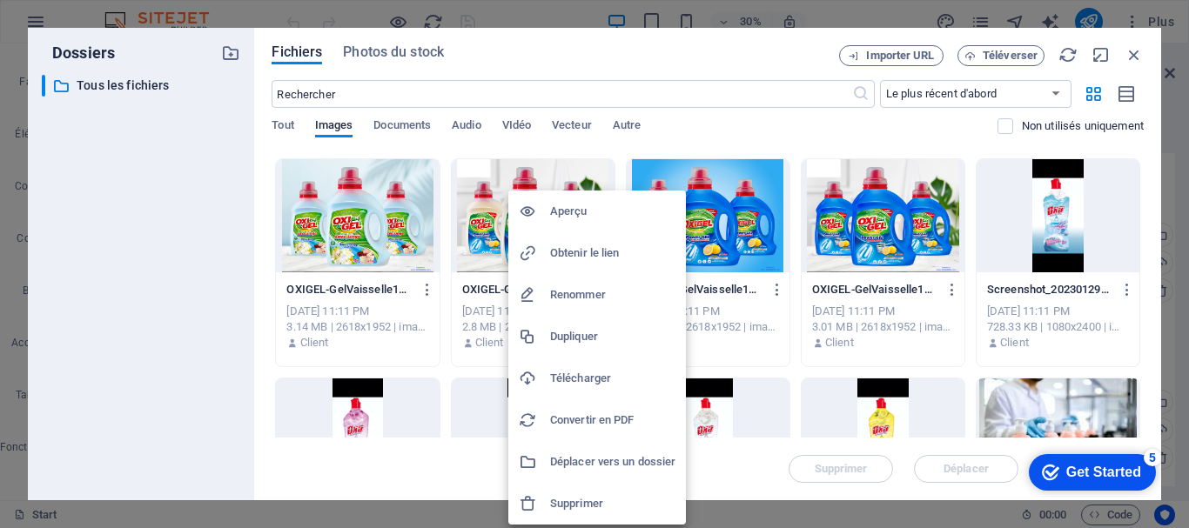
drag, startPoint x: 574, startPoint y: 376, endPoint x: 578, endPoint y: 364, distance: 12.7
click at [574, 375] on h6 "Télécharger" at bounding box center [612, 378] width 125 height 21
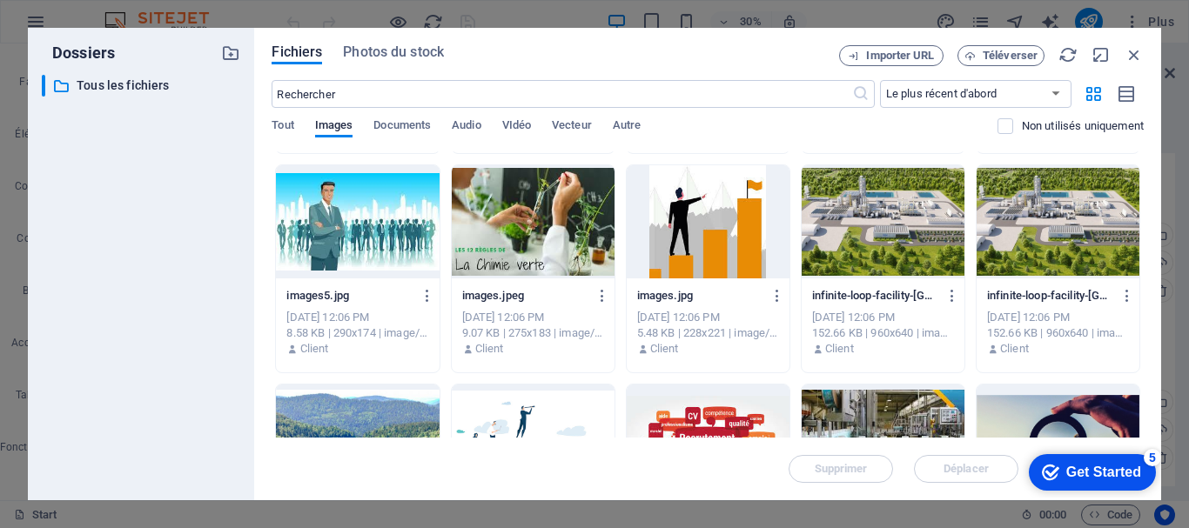
scroll to position [1567, 0]
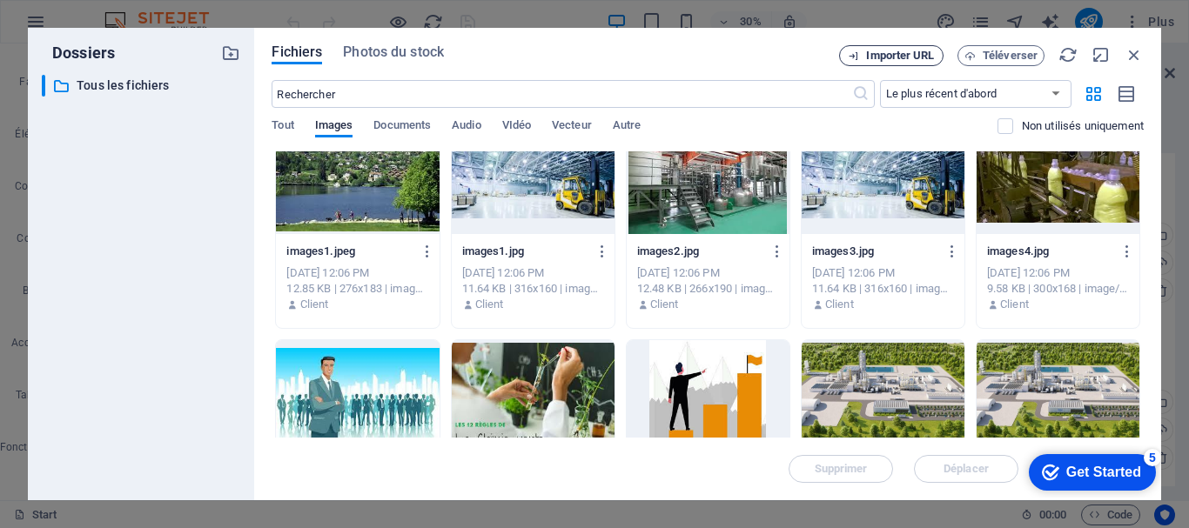
click at [909, 63] on button "Importer URL" at bounding box center [891, 55] width 104 height 21
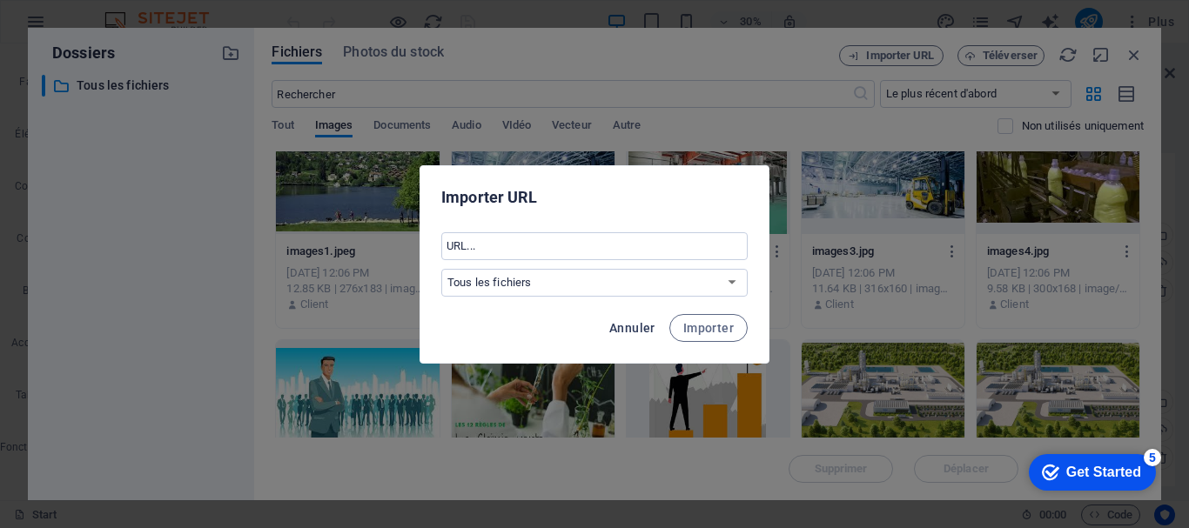
click at [635, 321] on span "Annuler" at bounding box center [632, 328] width 46 height 14
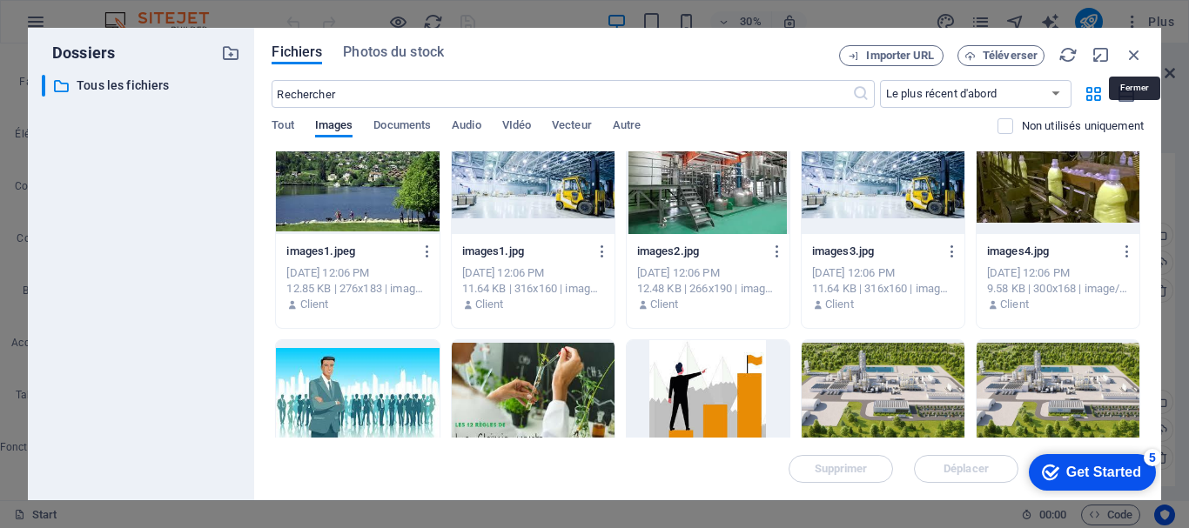
click at [1134, 53] on icon "button" at bounding box center [1134, 54] width 19 height 19
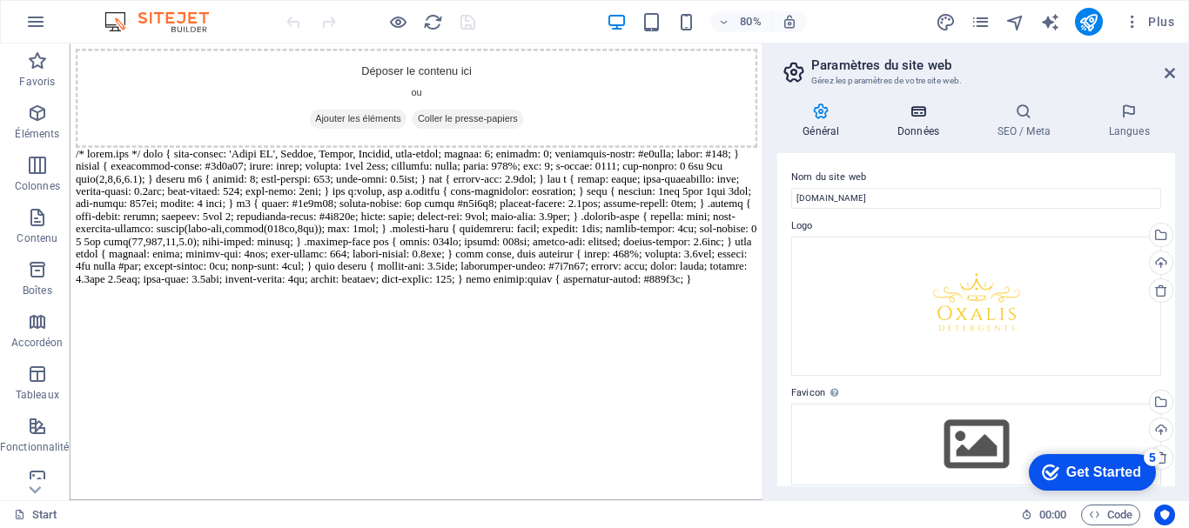
click at [914, 128] on h4 "Données" at bounding box center [922, 121] width 100 height 37
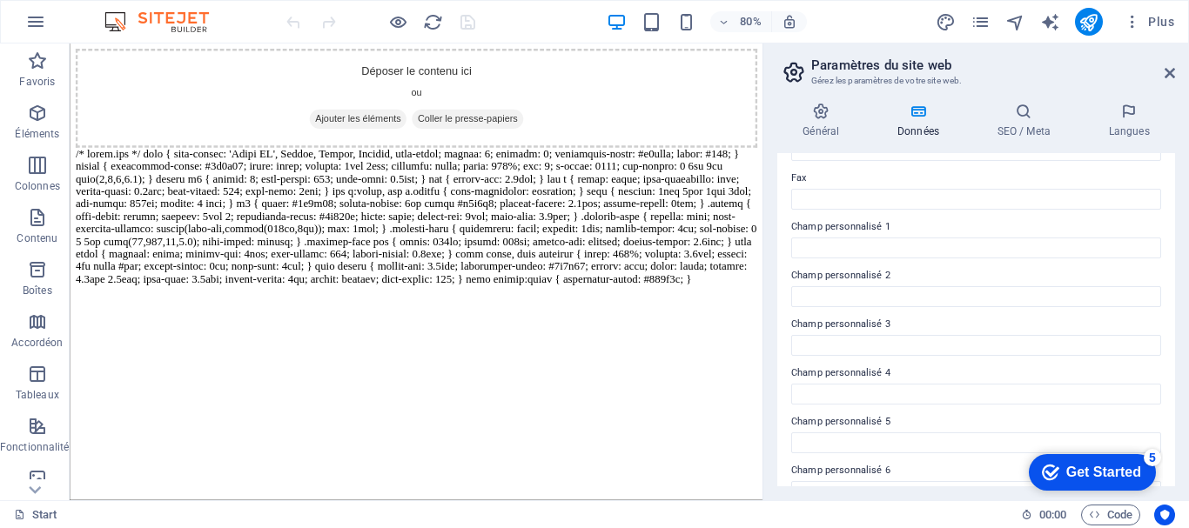
scroll to position [503, 0]
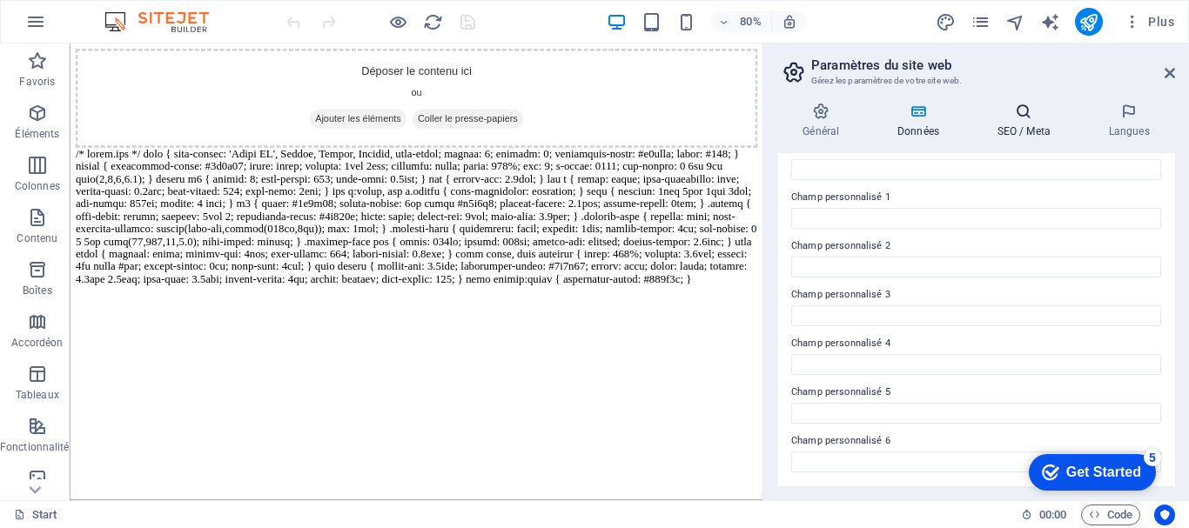
click at [1011, 118] on icon at bounding box center [1023, 111] width 104 height 17
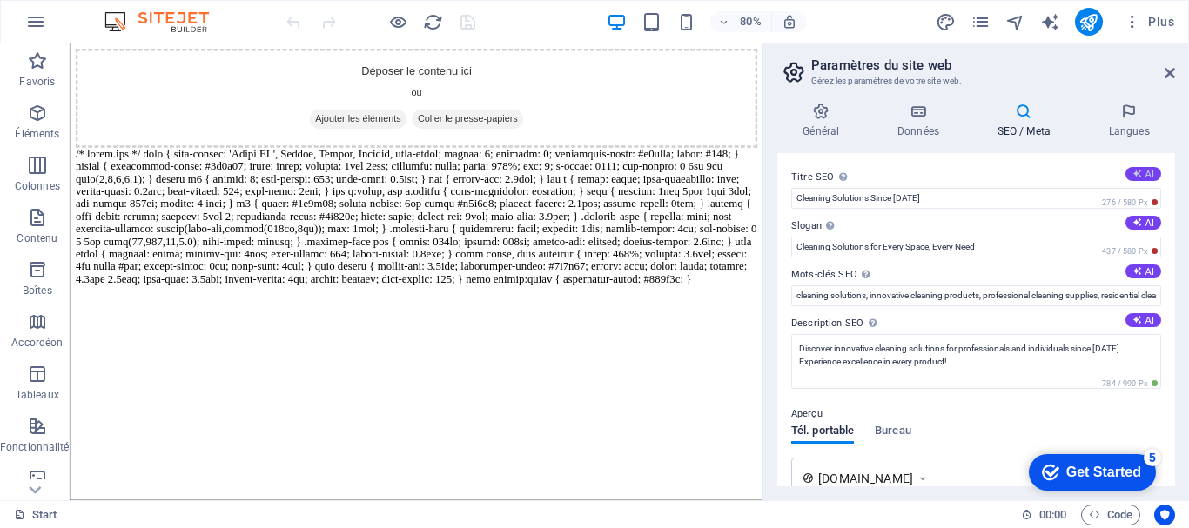
click at [1145, 175] on button "AI" at bounding box center [1143, 174] width 36 height 14
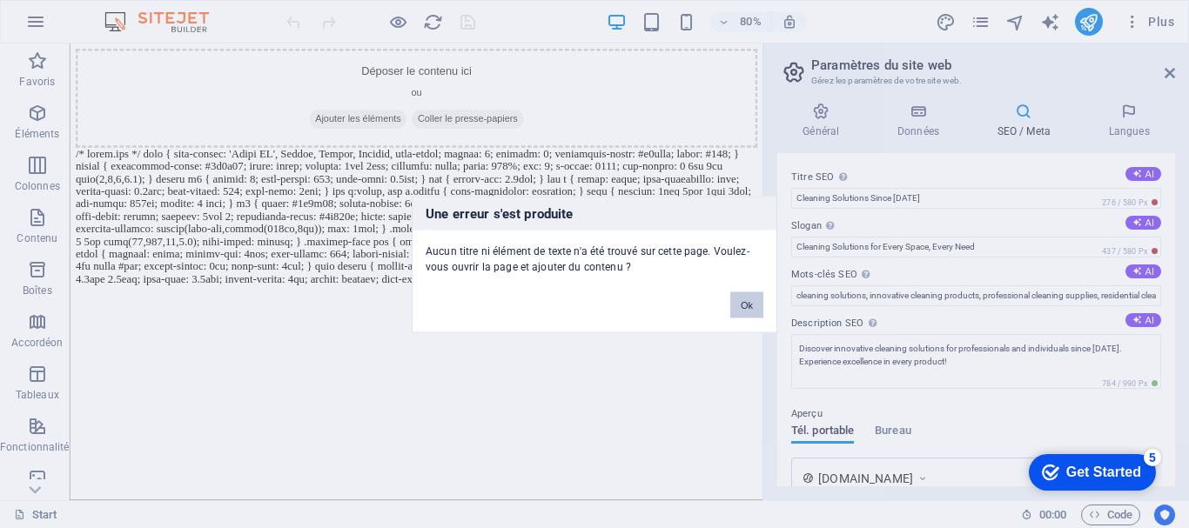
click at [747, 314] on button "Ok" at bounding box center [746, 305] width 33 height 26
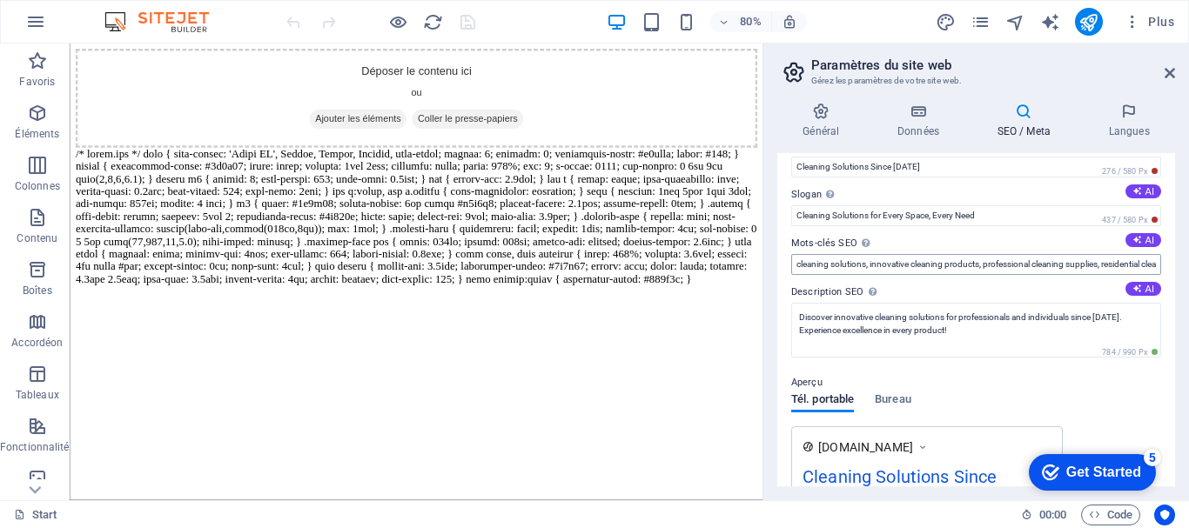
scroll to position [0, 0]
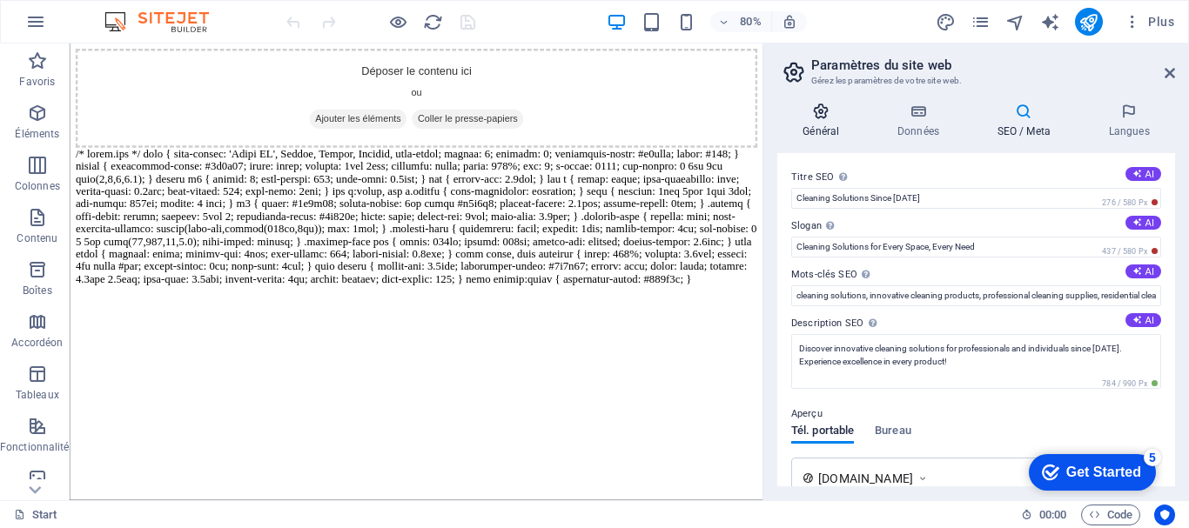
click at [818, 116] on icon at bounding box center [821, 111] width 88 height 17
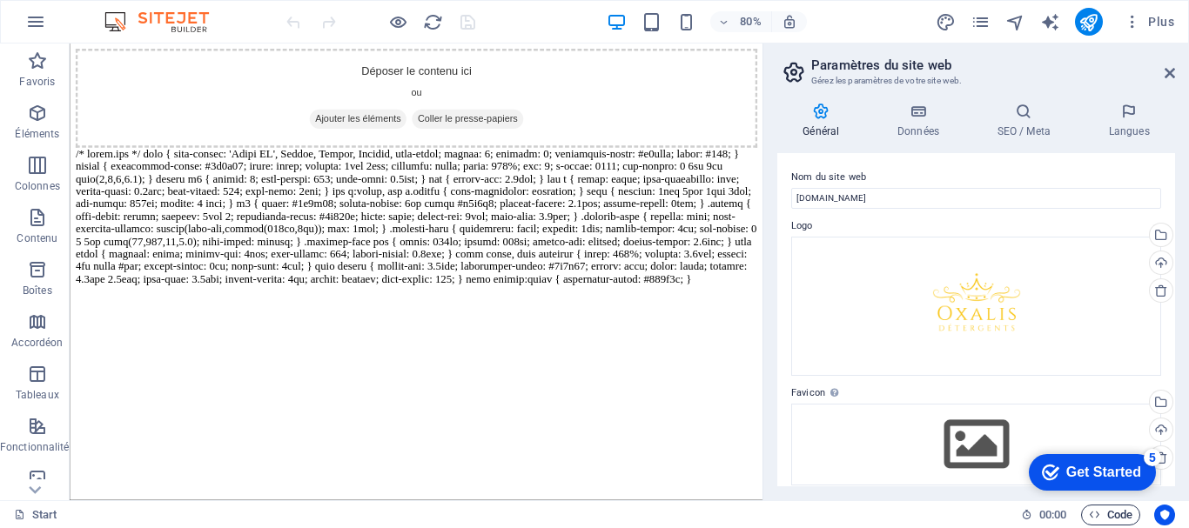
click at [1112, 519] on span "Code" at bounding box center [1111, 515] width 44 height 21
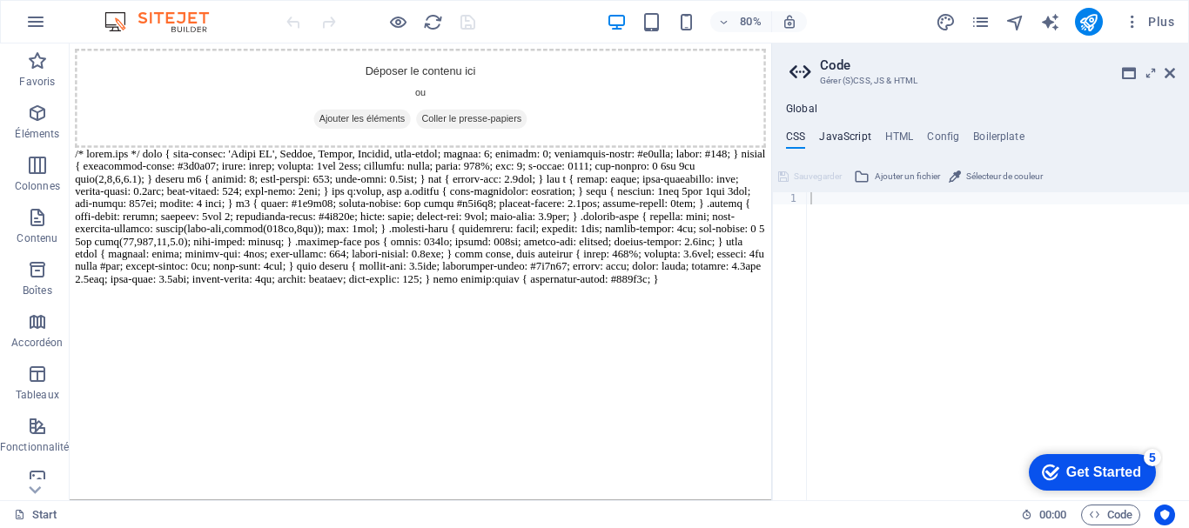
click at [845, 138] on h4 "JavaScript" at bounding box center [844, 140] width 51 height 19
click at [902, 142] on h4 "HTML" at bounding box center [899, 140] width 29 height 19
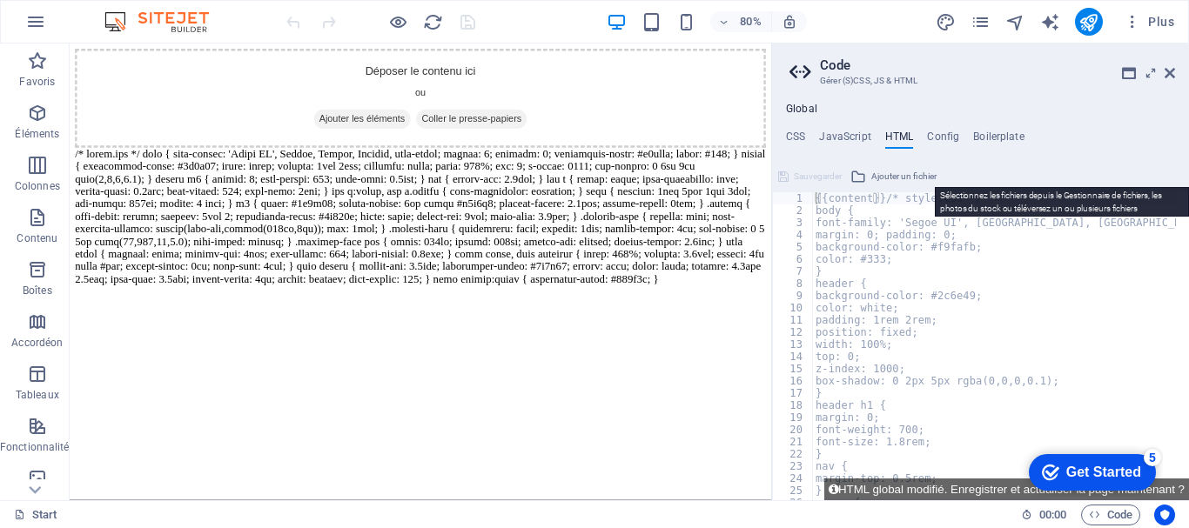
click at [904, 177] on span "Ajouter un fichier" at bounding box center [903, 176] width 65 height 21
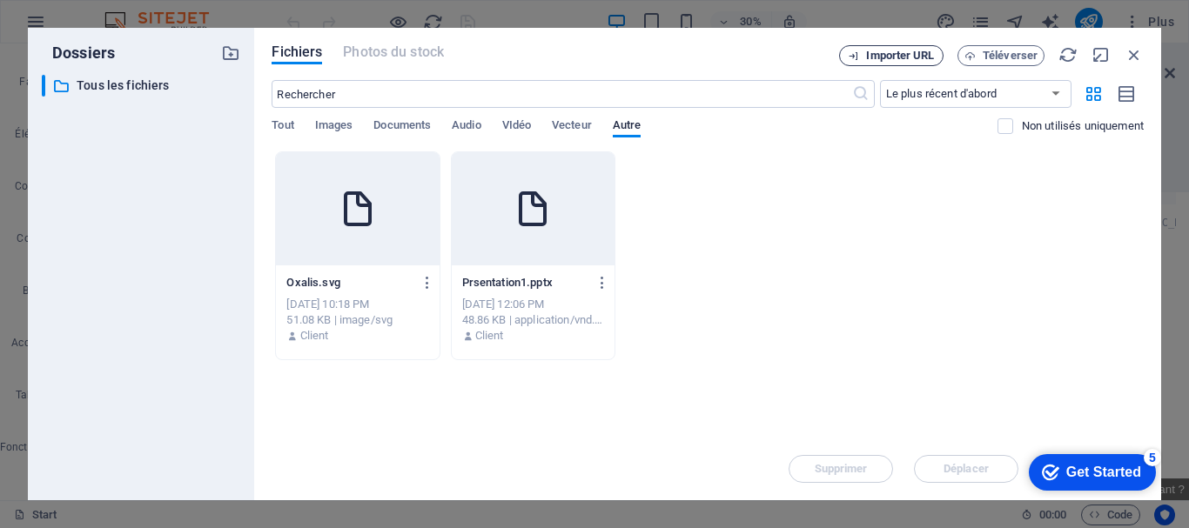
click at [919, 57] on span "Importer URL" at bounding box center [900, 55] width 68 height 10
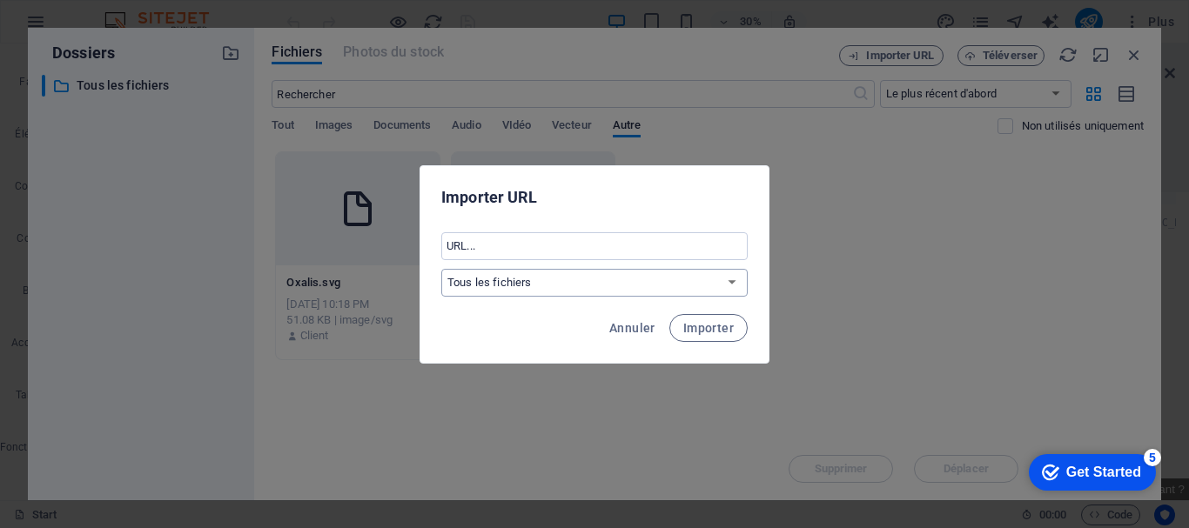
click at [632, 279] on select "Tous les fichiers" at bounding box center [594, 283] width 306 height 28
click at [632, 278] on select "Tous les fichiers" at bounding box center [594, 283] width 306 height 28
click at [830, 232] on div "Importer URL ​ Tous les fichiers Annuler Importer" at bounding box center [594, 264] width 1189 height 528
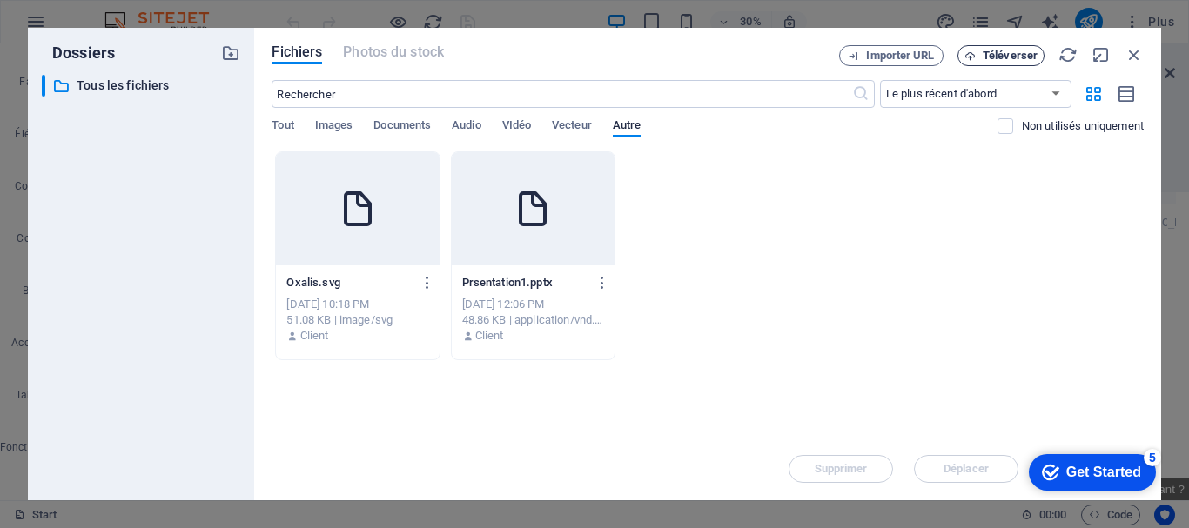
click at [998, 53] on span "Téléverser" at bounding box center [1010, 55] width 55 height 10
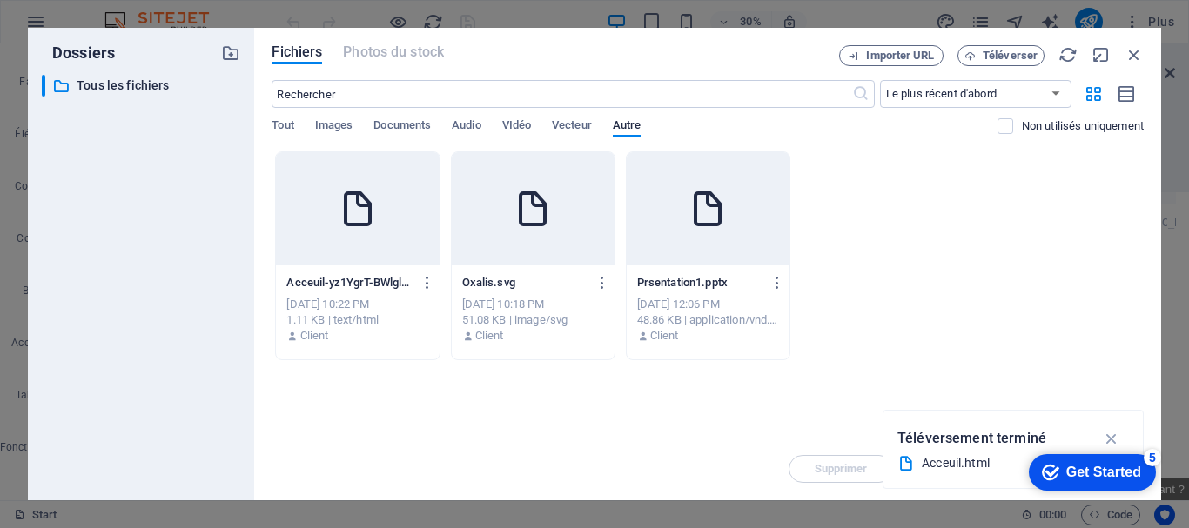
click at [353, 220] on icon at bounding box center [358, 209] width 42 height 42
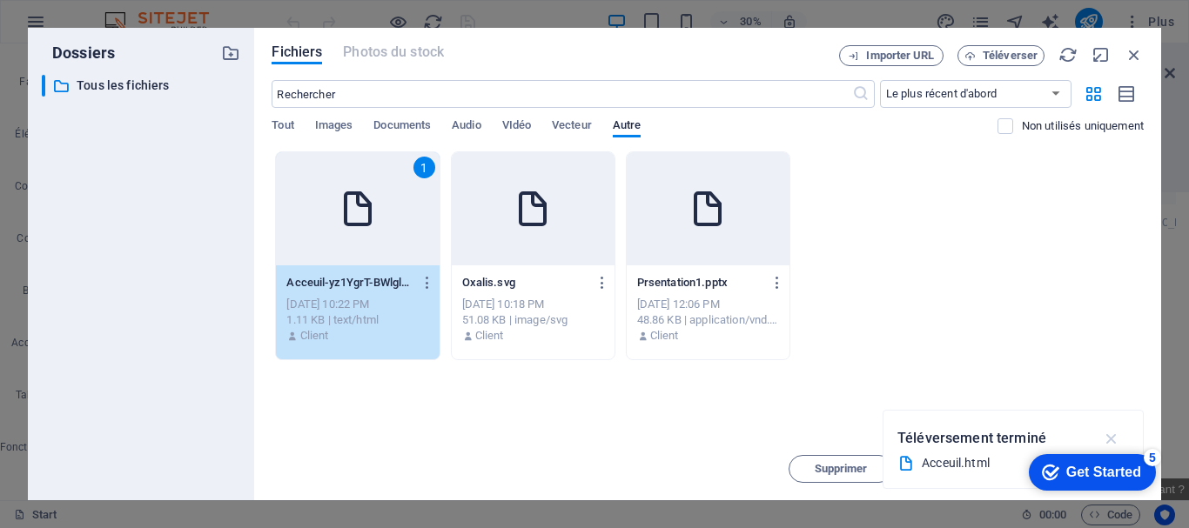
click at [1111, 440] on icon "button" at bounding box center [1112, 438] width 20 height 19
click at [967, 474] on span "Déplacer" at bounding box center [966, 469] width 45 height 10
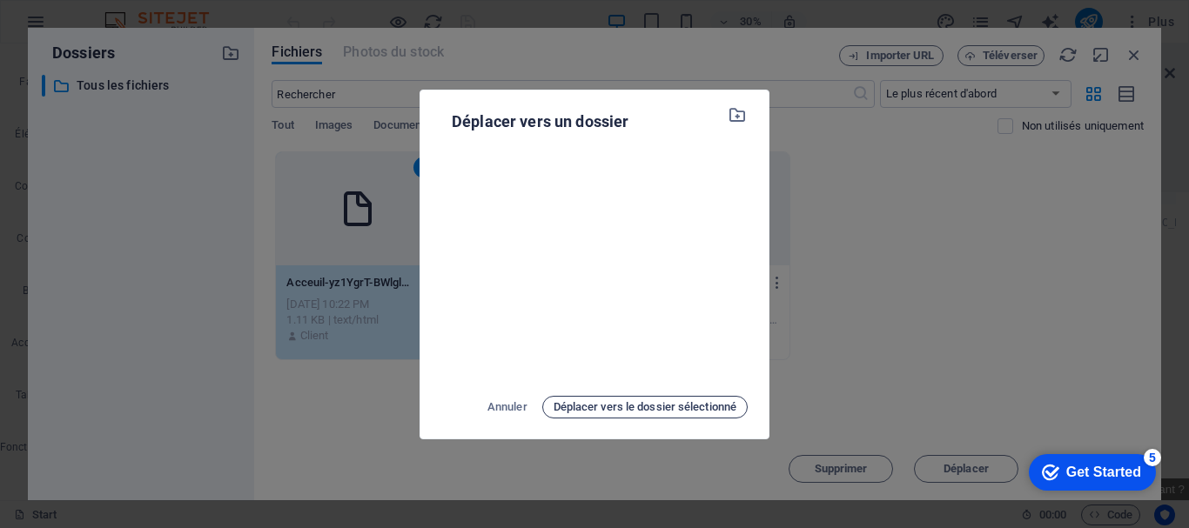
click at [637, 410] on span "Déplacer vers le dossier sélectionné" at bounding box center [645, 407] width 183 height 21
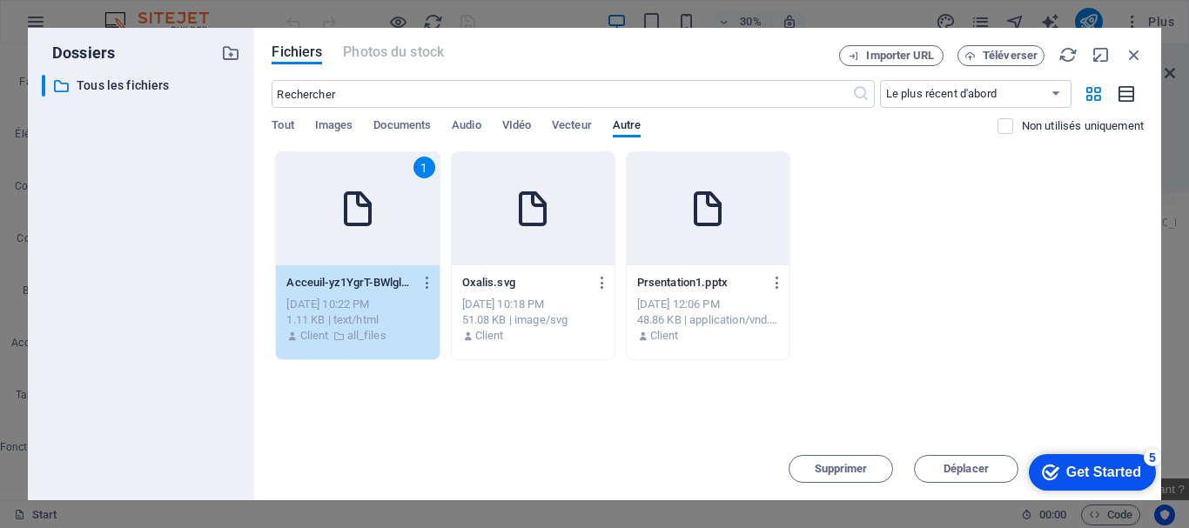
click at [1122, 99] on icon "button" at bounding box center [1127, 94] width 19 height 20
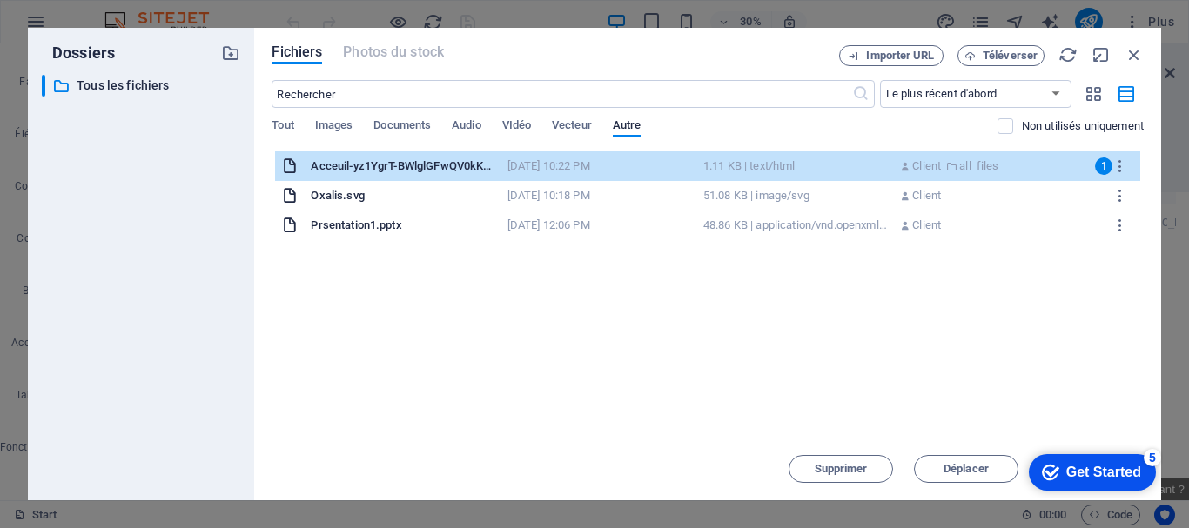
click at [1132, 40] on div "Fichiers Photos du stock Importer URL Téléverser ​ Le plus récent d'abord Le pl…" at bounding box center [707, 264] width 907 height 473
click at [1135, 50] on icon "button" at bounding box center [1134, 54] width 19 height 19
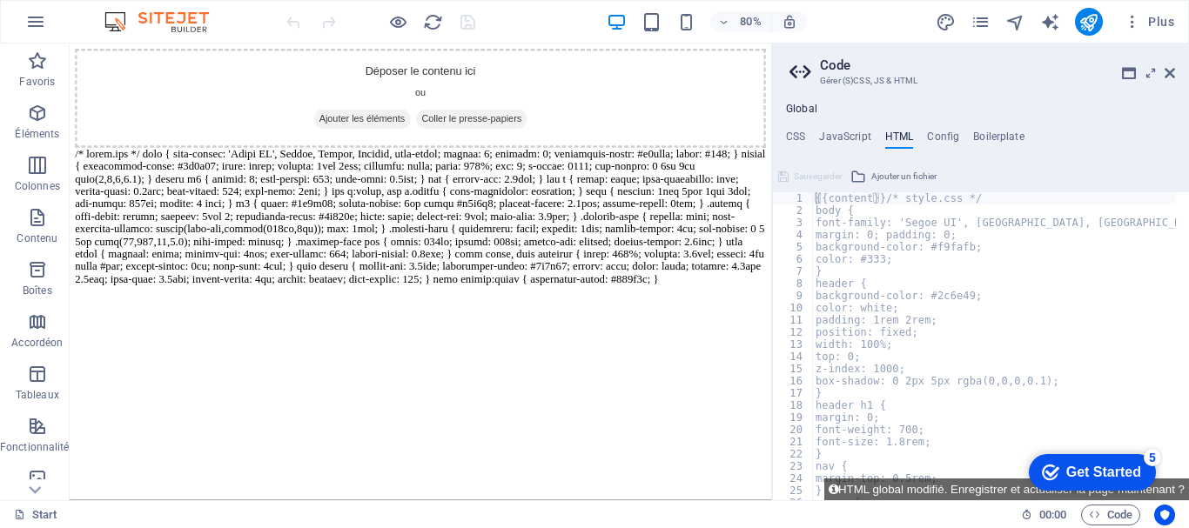
click at [795, 175] on div "Sauvegarder" at bounding box center [810, 176] width 69 height 21
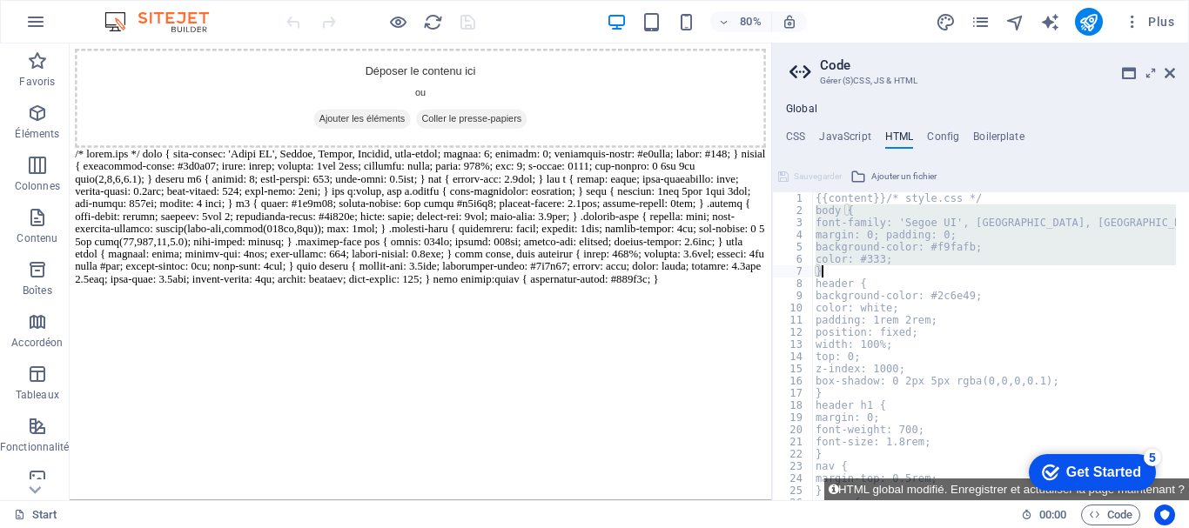
drag, startPoint x: 816, startPoint y: 209, endPoint x: 877, endPoint y: 276, distance: 90.6
click at [877, 276] on div "{{content}}/* style.css */ body { font-family: 'Segoe UI', Tahoma, [GEOGRAPHIC_…" at bounding box center [1000, 351] width 377 height 319
type textarea "color: #333; }"
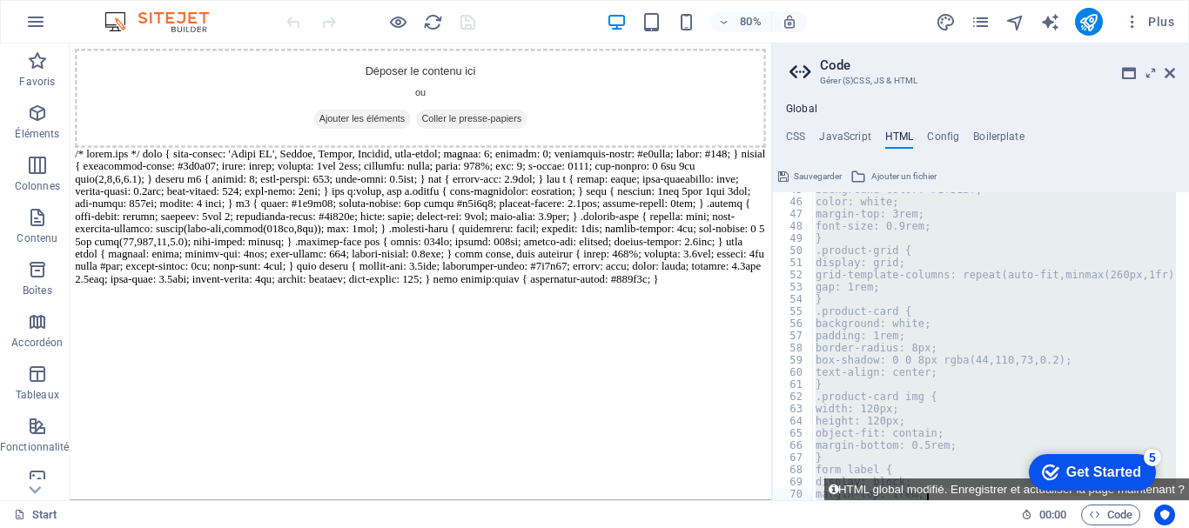
scroll to position [850, 0]
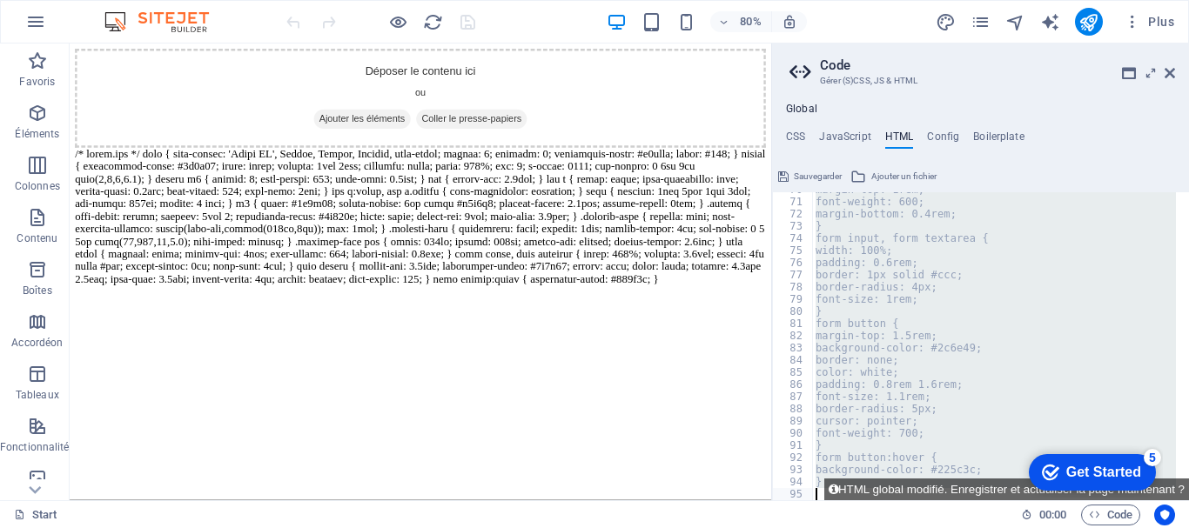
drag, startPoint x: 816, startPoint y: 221, endPoint x: 964, endPoint y: 562, distance: 372.3
click at [964, 527] on html "Oxalis Start Favoris Éléments Colonnes Contenu Boîtes Accordéon Tableaux Foncti…" at bounding box center [594, 264] width 1189 height 528
type textarea "}"
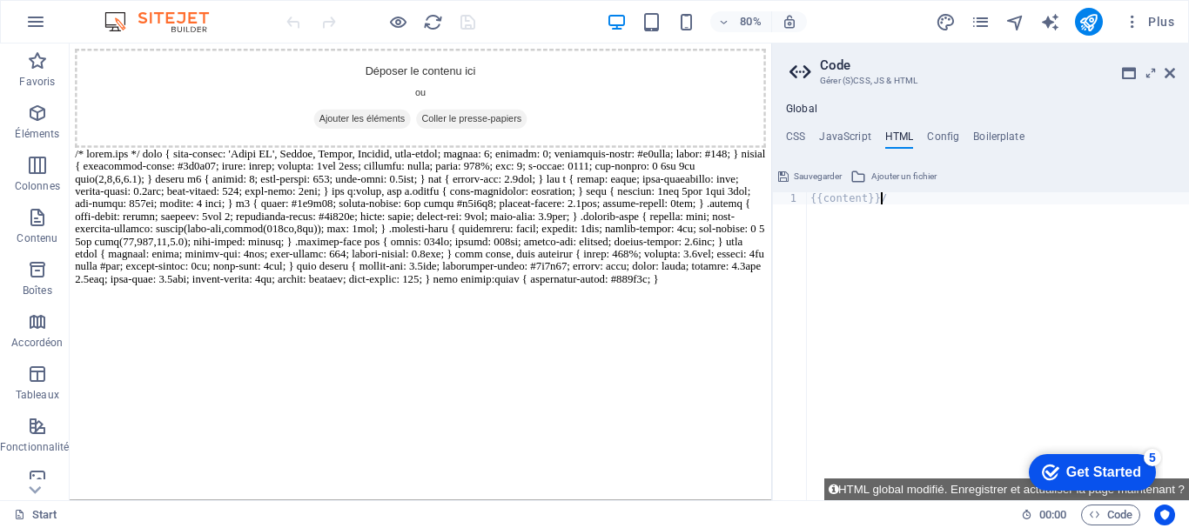
type textarea "{{content}}/* style.css */"
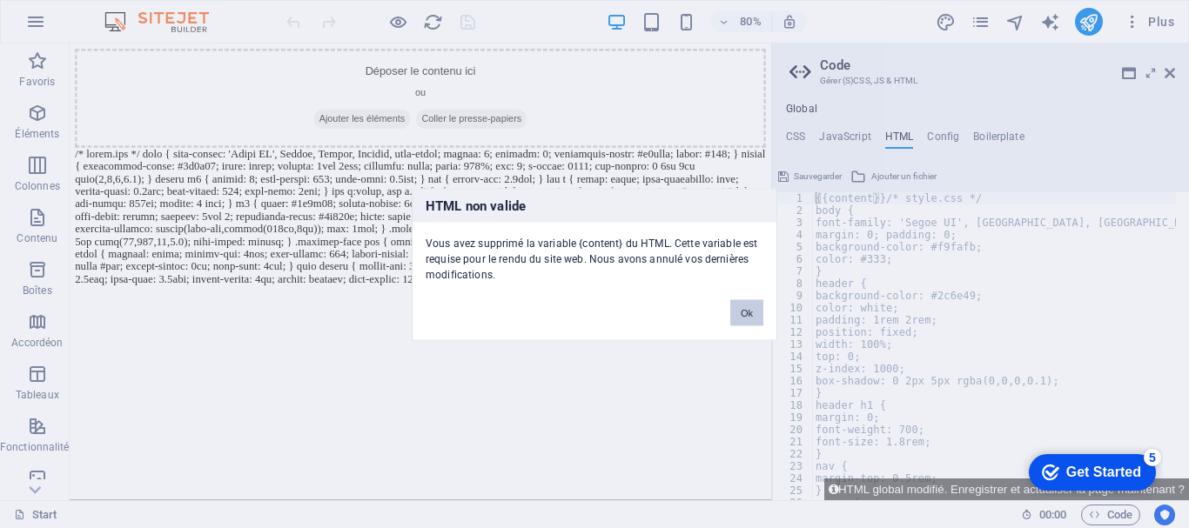
drag, startPoint x: 743, startPoint y: 314, endPoint x: 846, endPoint y: 348, distance: 108.2
click at [743, 314] on button "Ok" at bounding box center [746, 312] width 33 height 26
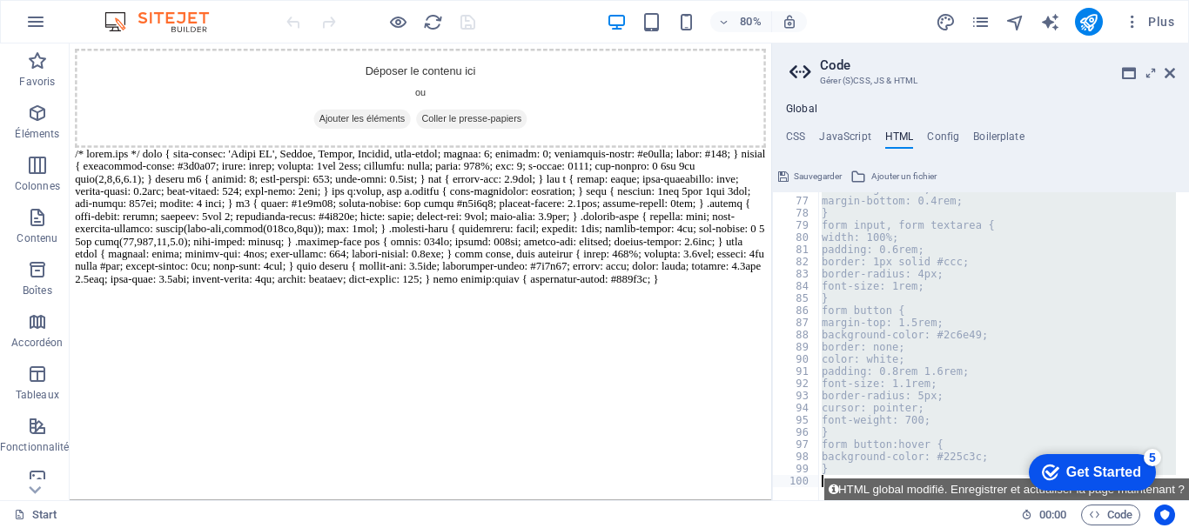
scroll to position [924, 0]
drag, startPoint x: 813, startPoint y: 210, endPoint x: 927, endPoint y: 562, distance: 370.5
click at [927, 527] on html "Oxalis Start Favoris Éléments Colonnes Contenu Boîtes Accordéon Tableaux Foncti…" at bounding box center [594, 264] width 1189 height 528
type textarea "}"
